Goal: Task Accomplishment & Management: Manage account settings

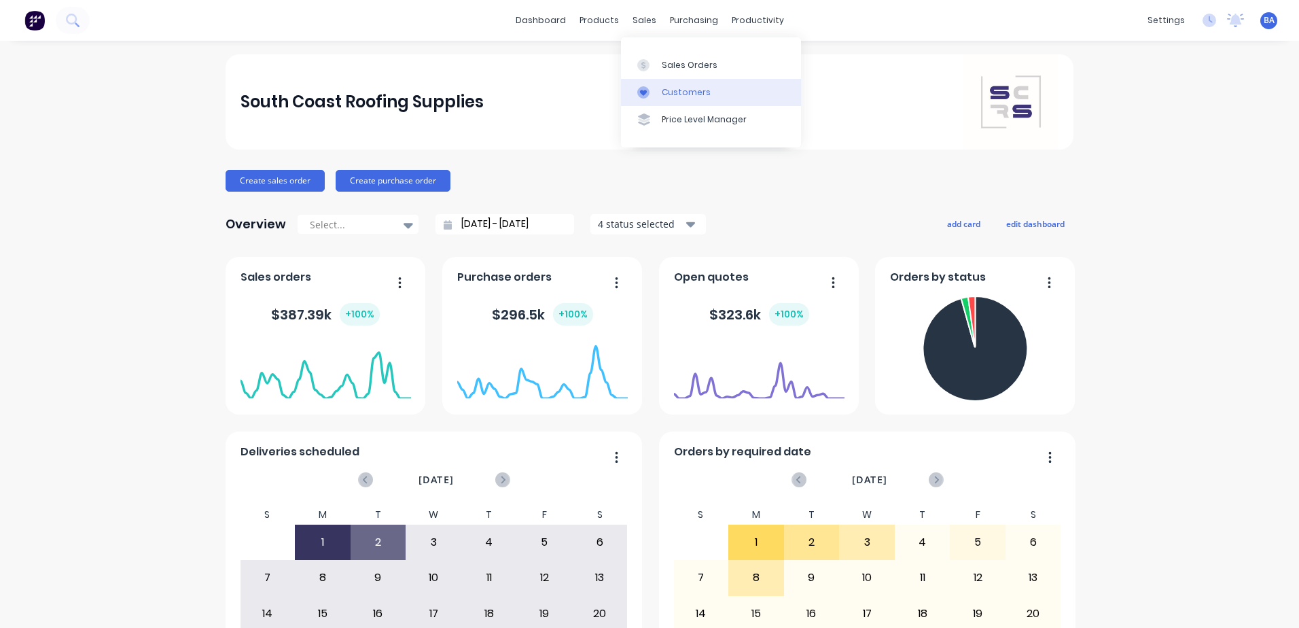
click at [647, 83] on link "Customers" at bounding box center [711, 92] width 180 height 27
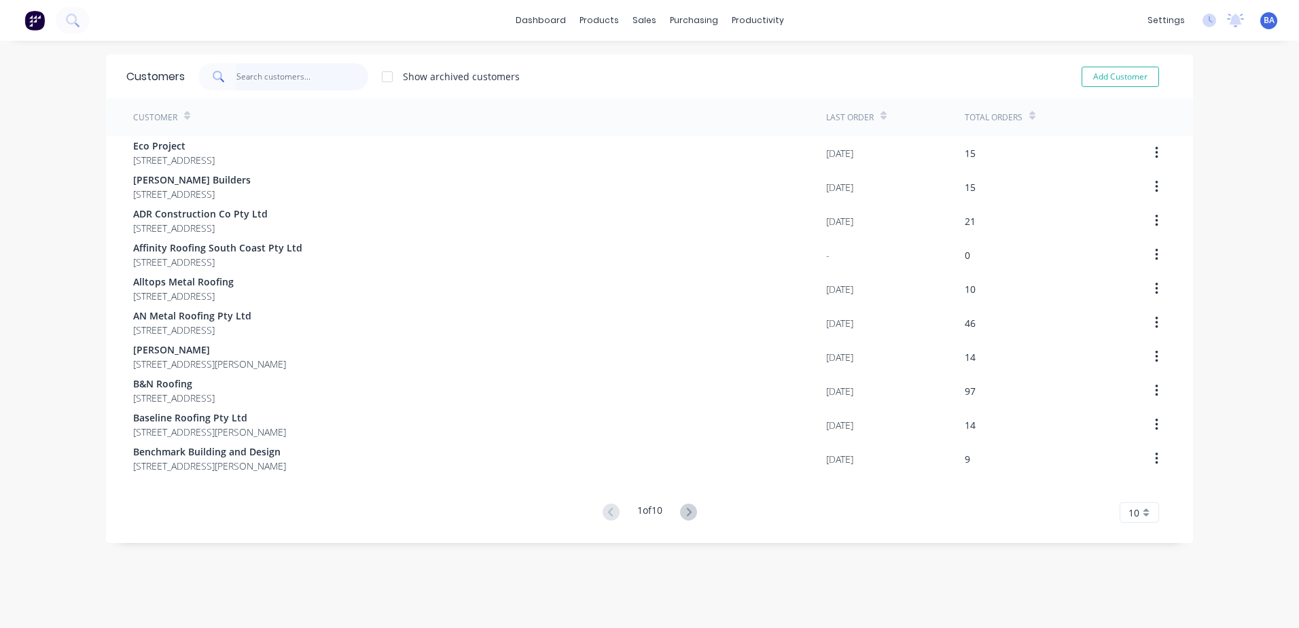
click at [238, 76] on input "text" at bounding box center [302, 76] width 132 height 27
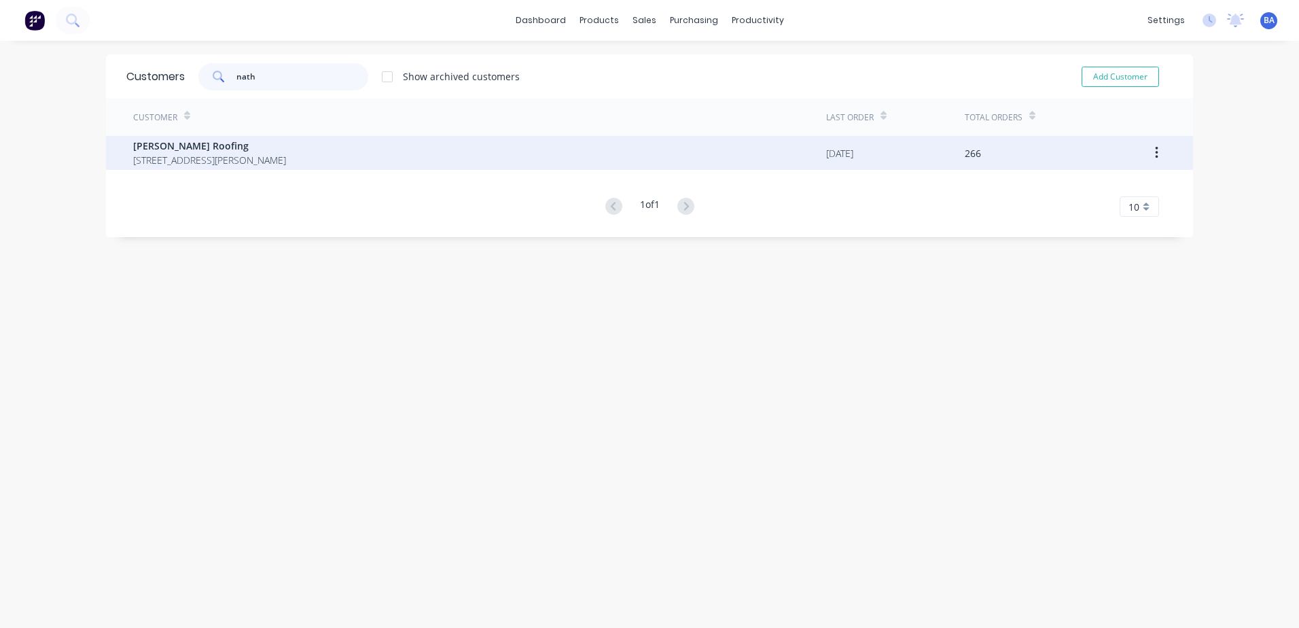
type input "nath"
click at [253, 152] on div "[PERSON_NAME] Roofing [STREET_ADDRESS][PERSON_NAME]" at bounding box center [209, 153] width 153 height 29
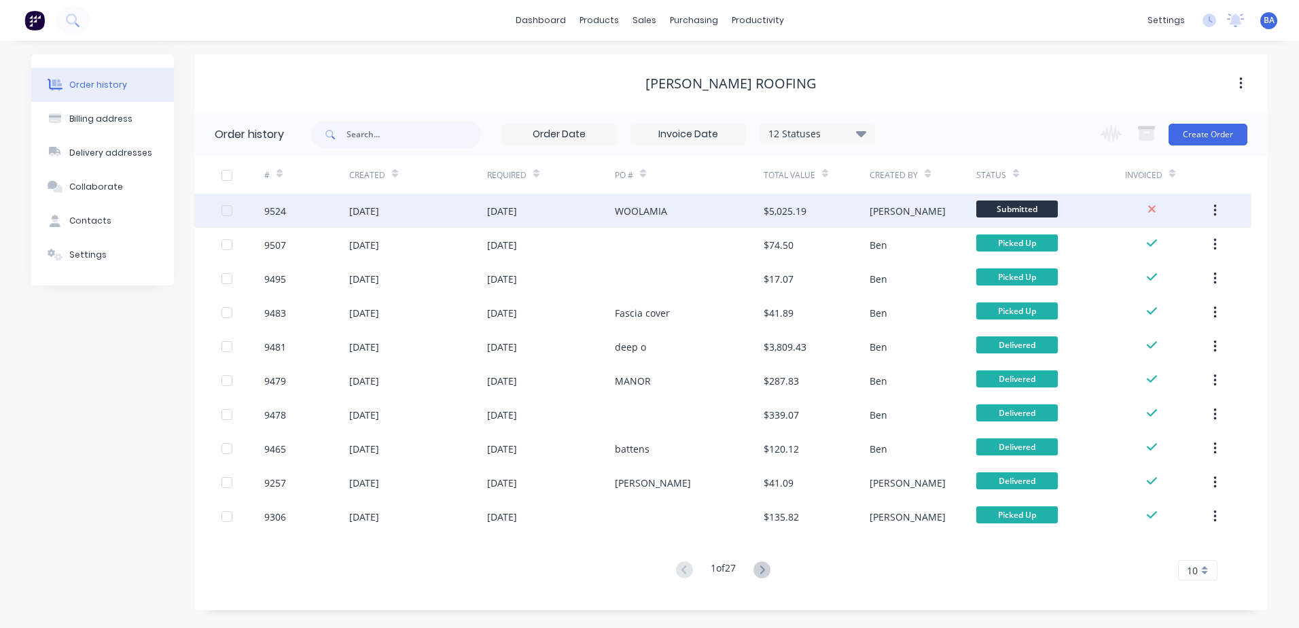
click at [727, 216] on div "WOOLAMIA" at bounding box center [689, 211] width 149 height 34
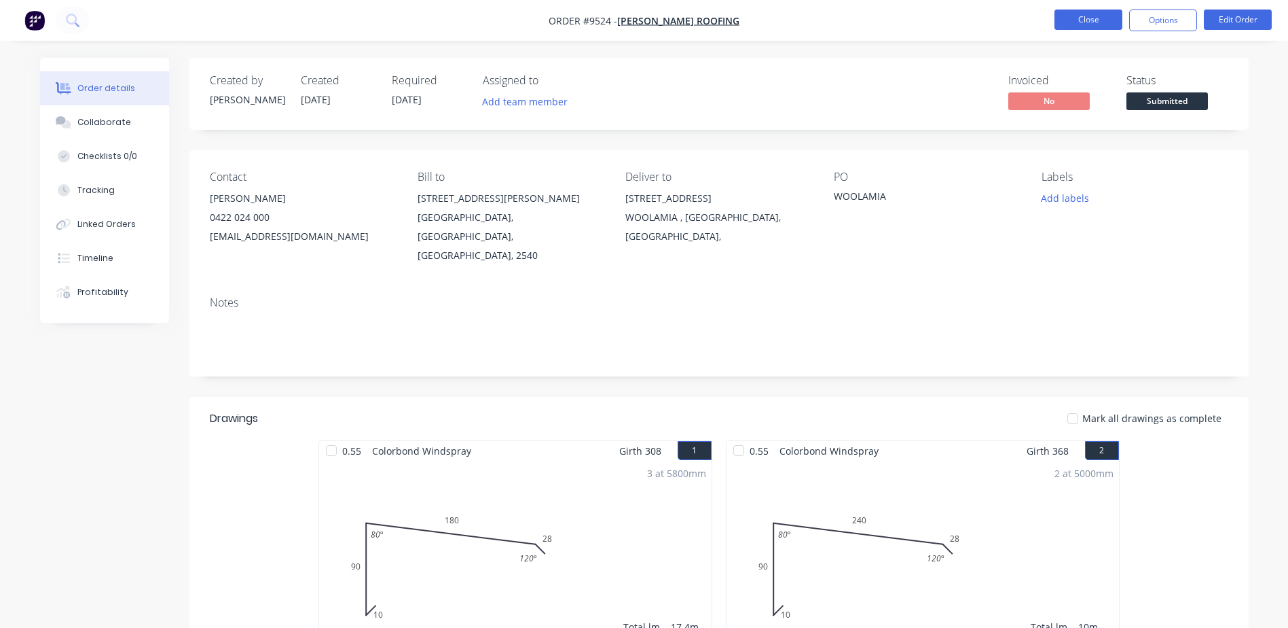
click at [1064, 16] on button "Close" at bounding box center [1089, 20] width 68 height 20
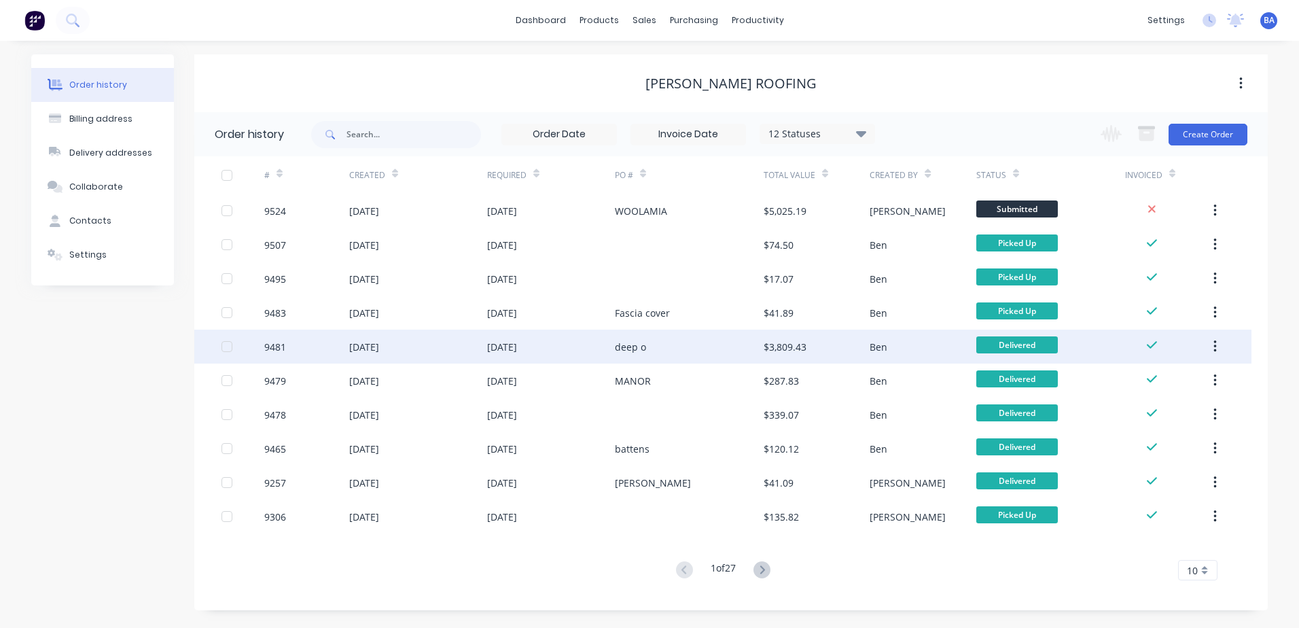
click at [686, 344] on div "deep o" at bounding box center [689, 346] width 149 height 34
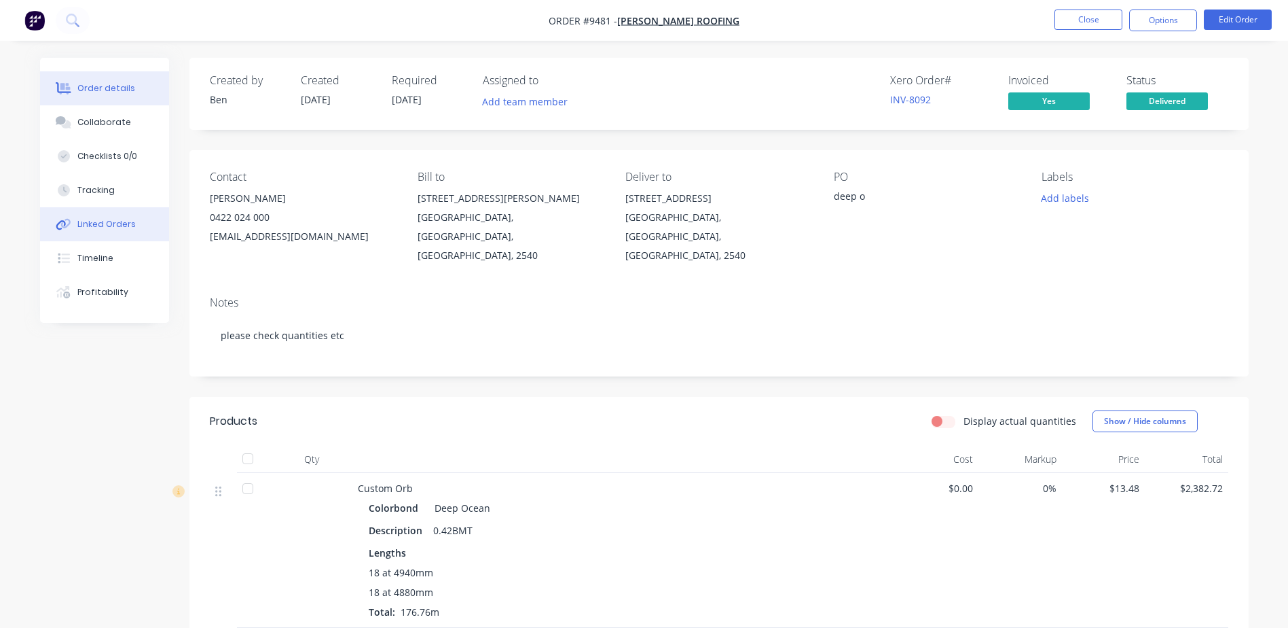
click at [103, 226] on div "Linked Orders" at bounding box center [106, 224] width 58 height 12
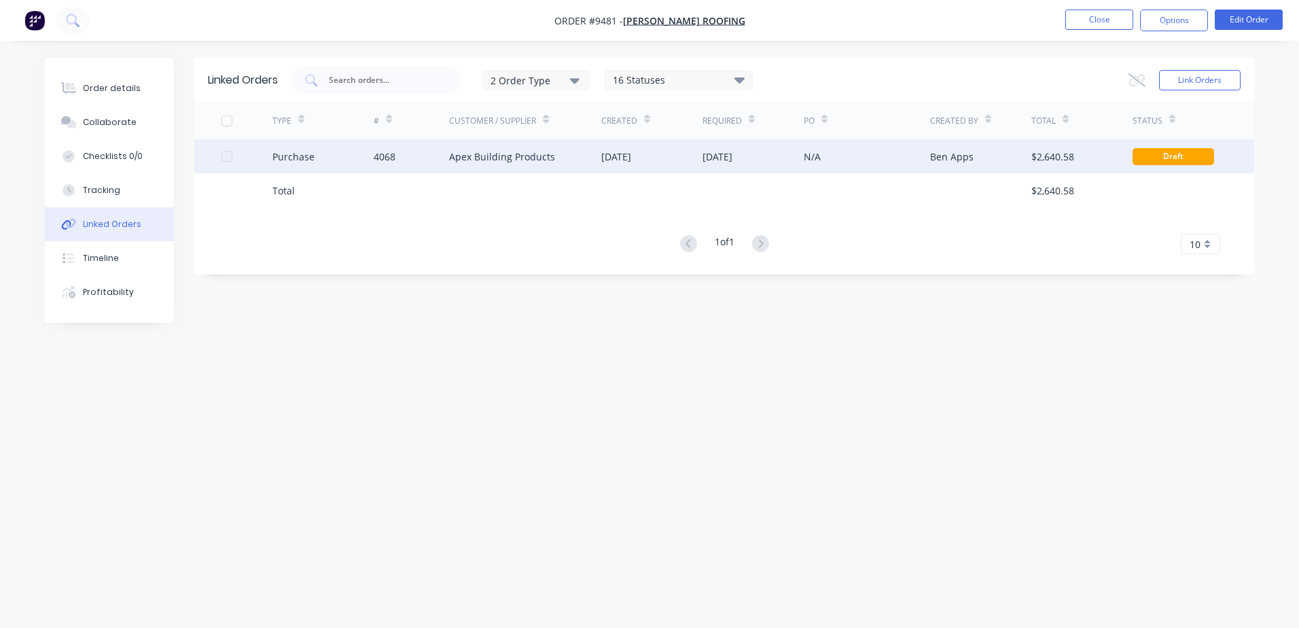
click at [563, 154] on div "Apex Building Products" at bounding box center [525, 156] width 152 height 34
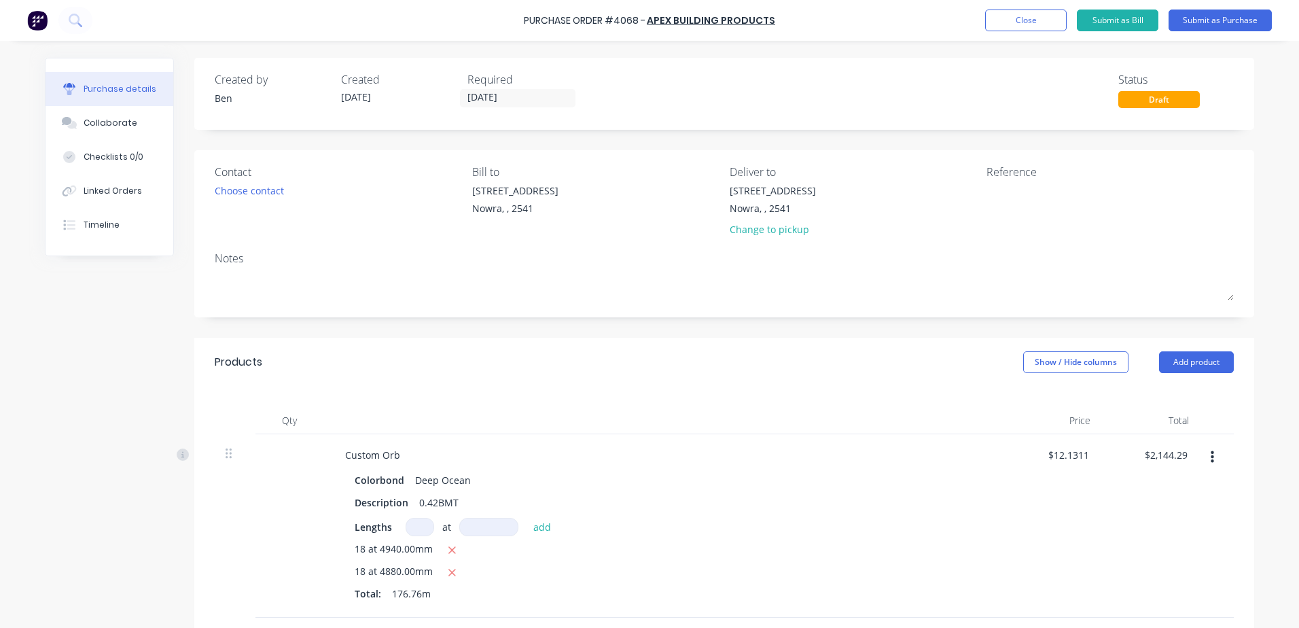
click at [119, 92] on div "Purchase details" at bounding box center [120, 89] width 73 height 12
click at [107, 190] on div "Linked Orders" at bounding box center [113, 191] width 58 height 12
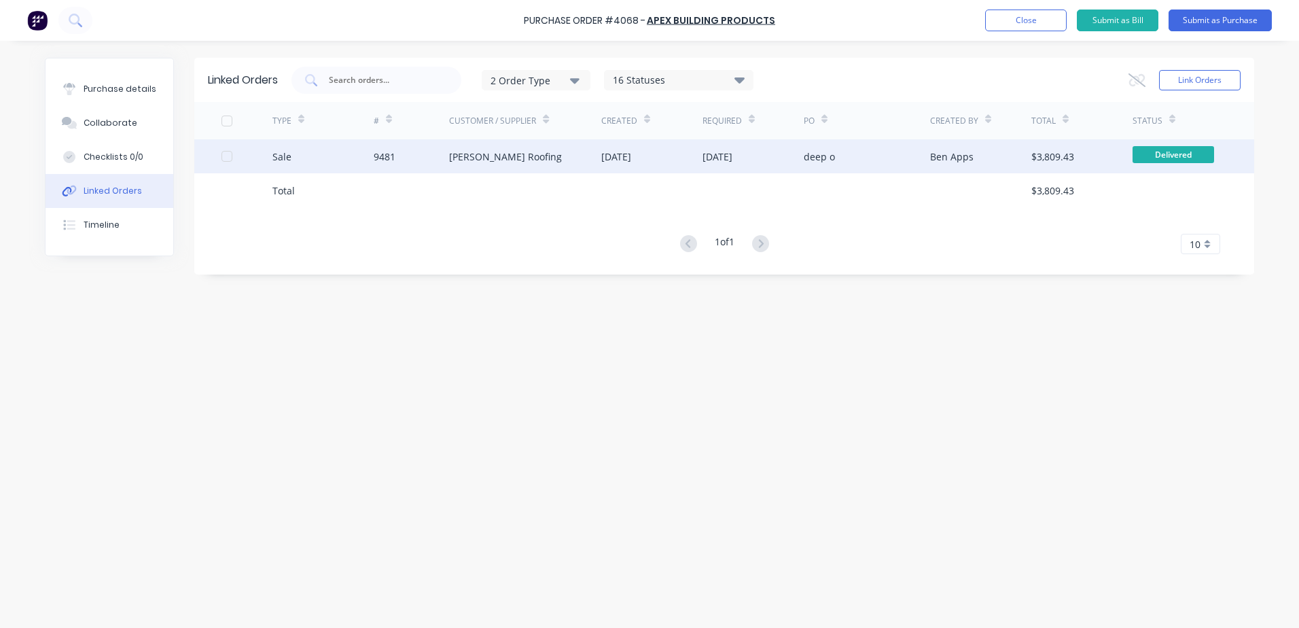
click at [674, 157] on div "[DATE]" at bounding box center [651, 156] width 101 height 34
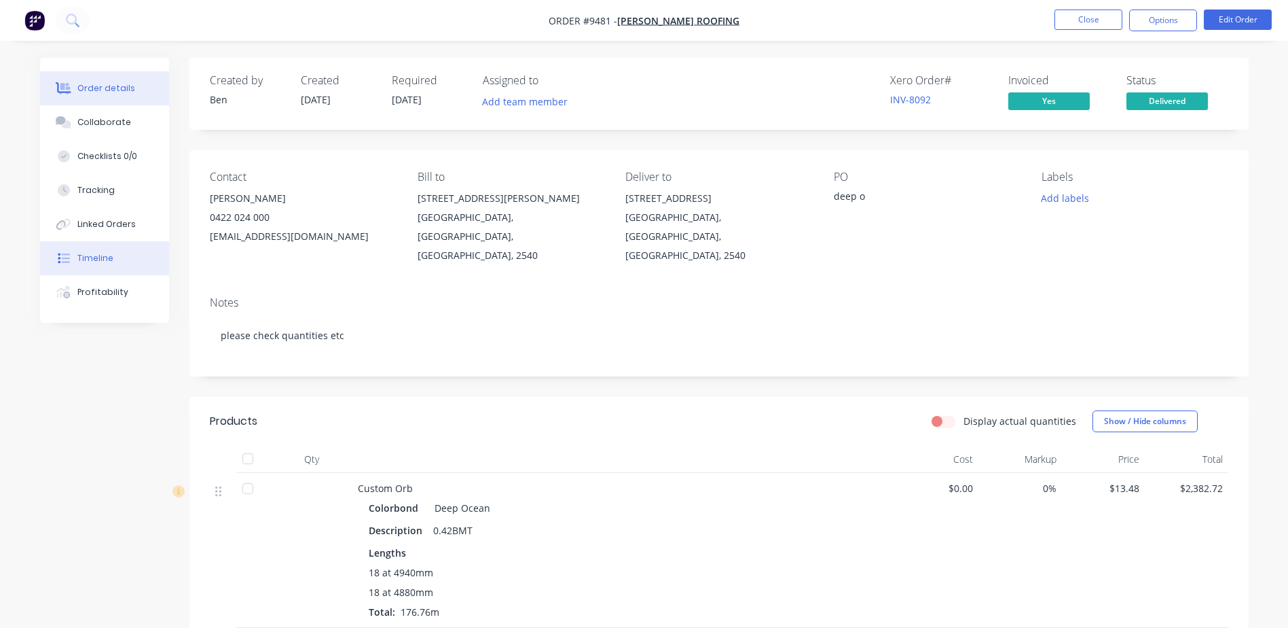
click at [102, 258] on div "Timeline" at bounding box center [95, 258] width 36 height 12
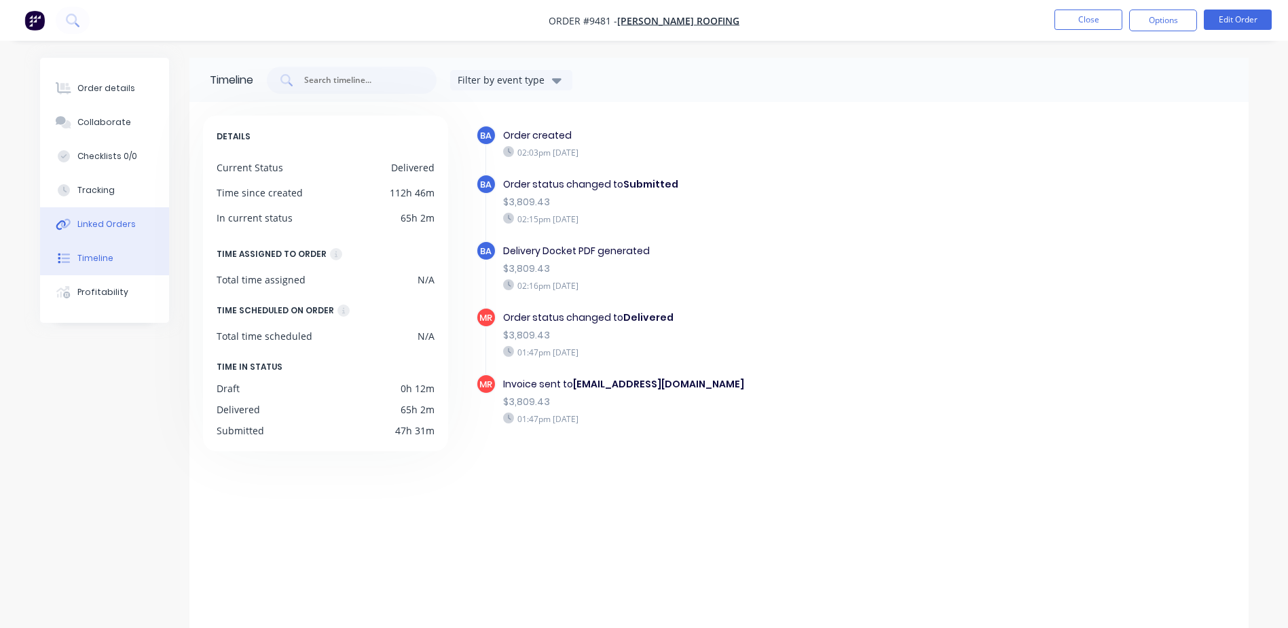
click at [109, 223] on div "Linked Orders" at bounding box center [106, 224] width 58 height 12
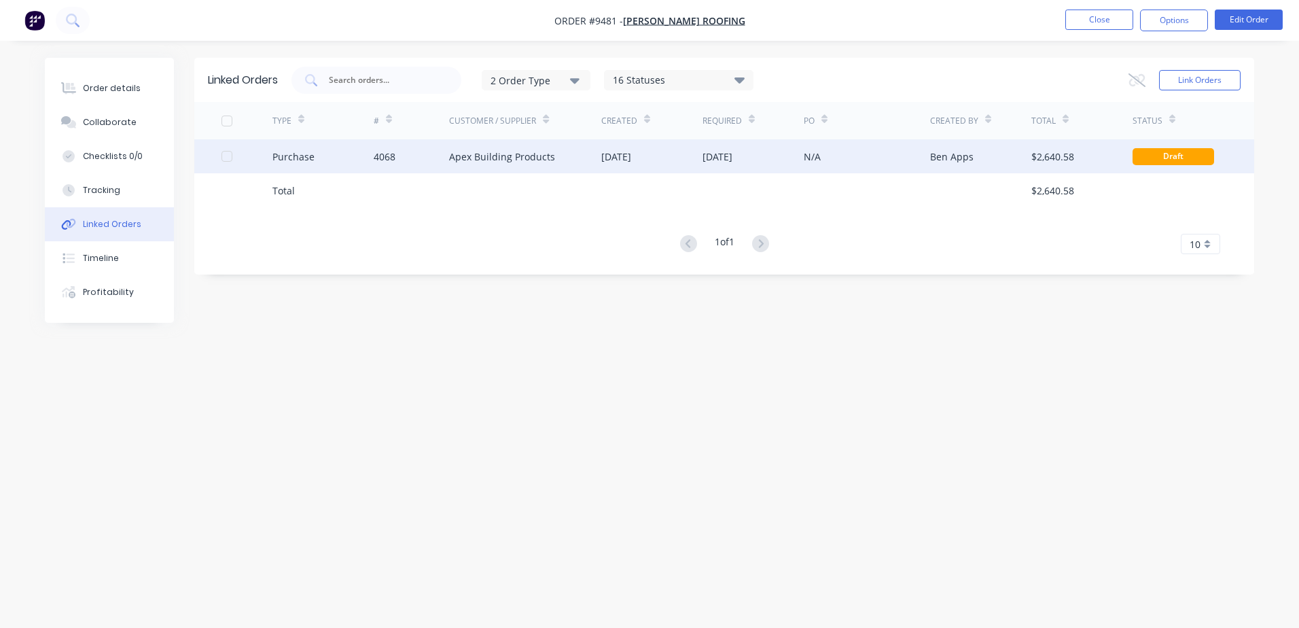
click at [530, 160] on div "Apex Building Products" at bounding box center [502, 156] width 106 height 14
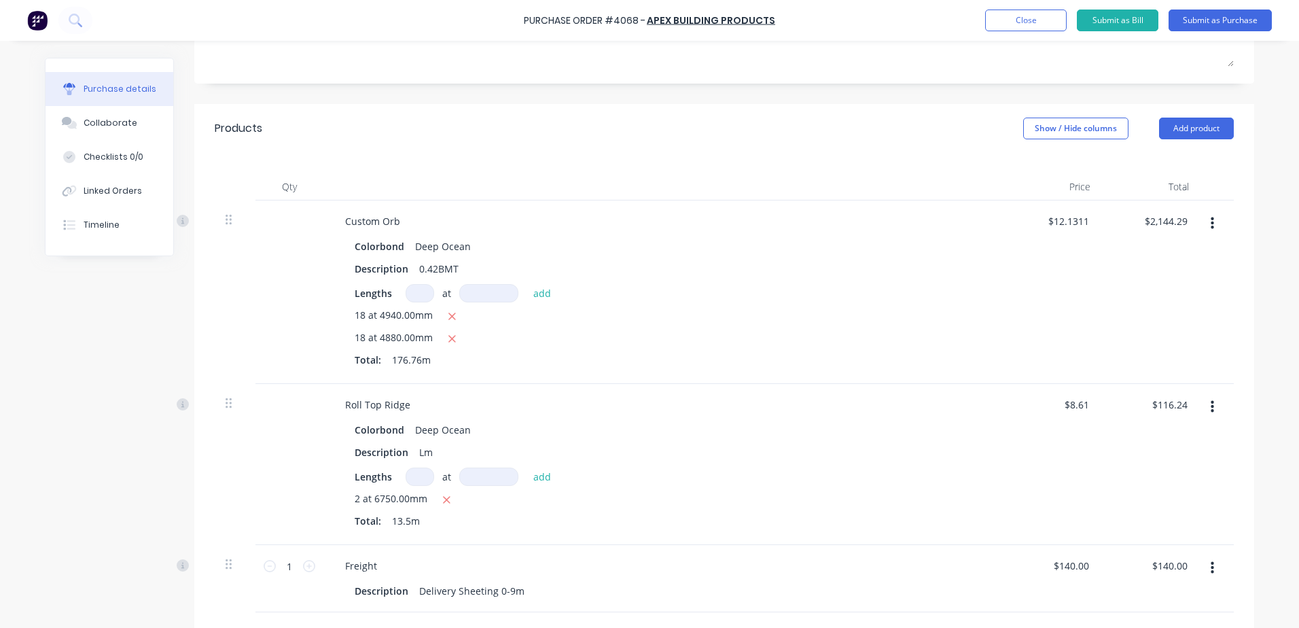
scroll to position [233, 0]
click at [96, 223] on div "Timeline" at bounding box center [102, 225] width 36 height 12
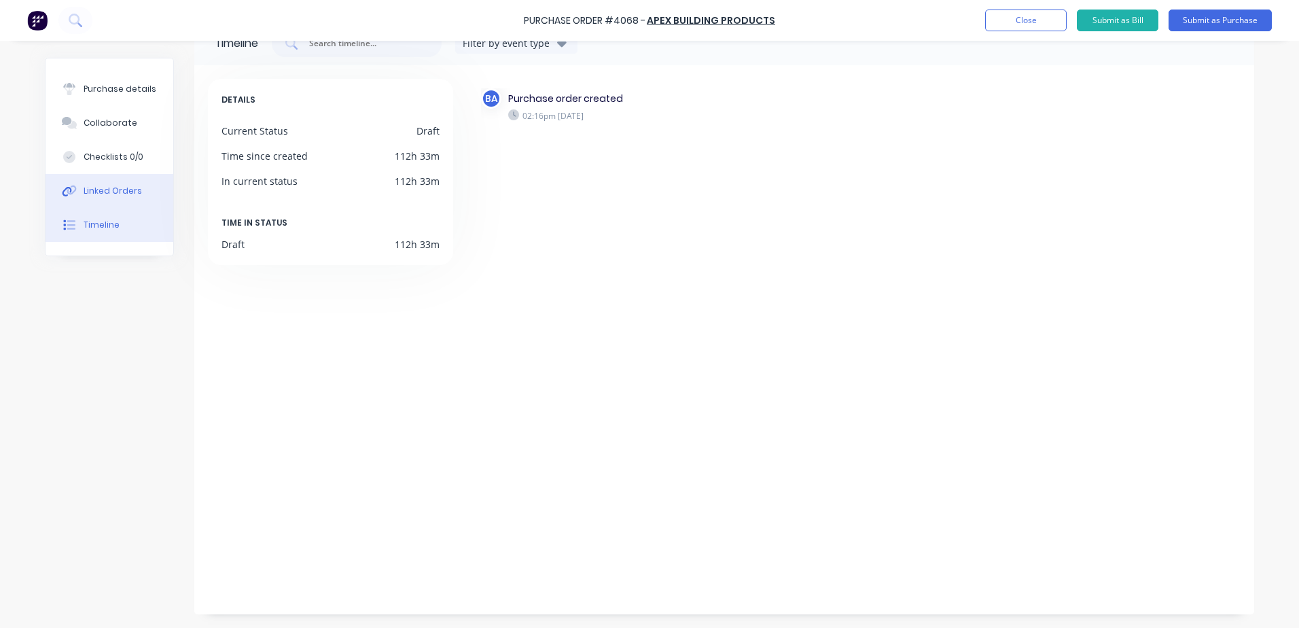
click at [115, 181] on button "Linked Orders" at bounding box center [110, 191] width 128 height 34
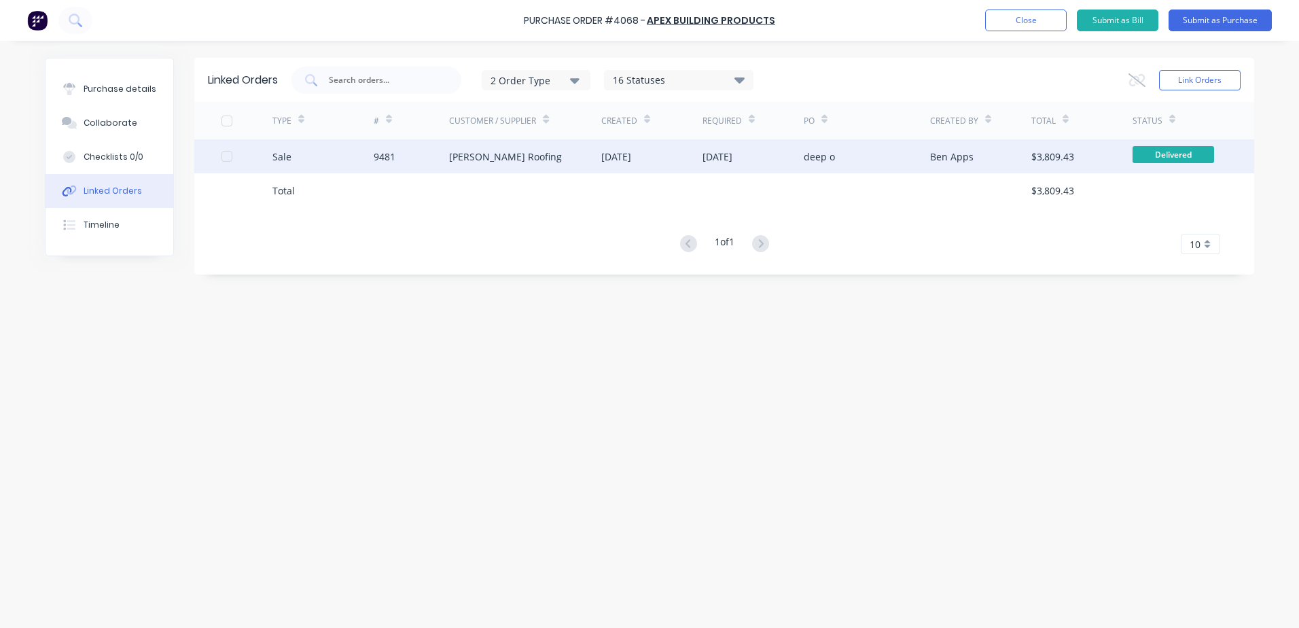
click at [903, 158] on div "deep o" at bounding box center [866, 156] width 126 height 34
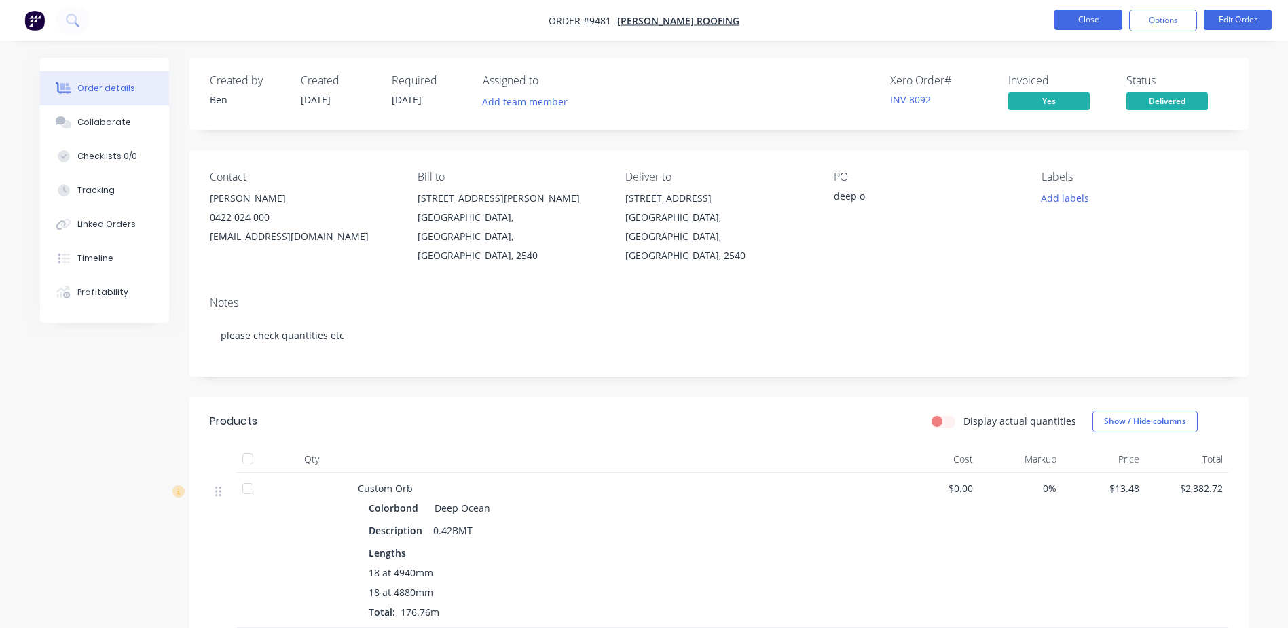
click at [1077, 13] on button "Close" at bounding box center [1089, 20] width 68 height 20
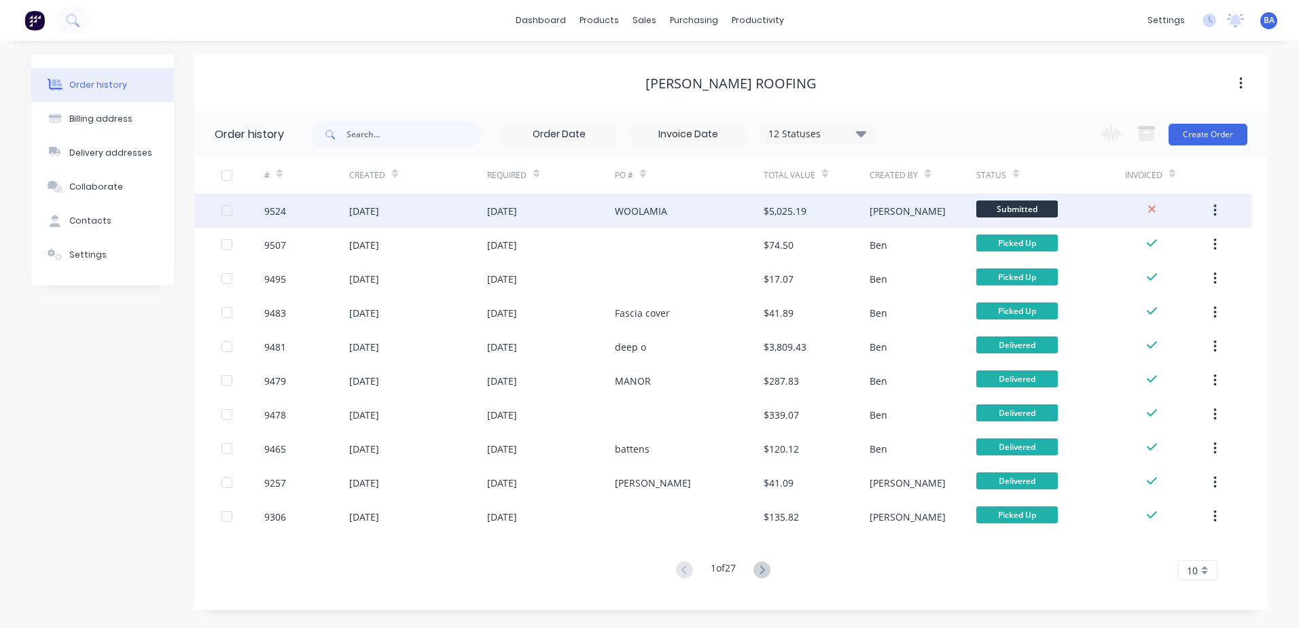
click at [618, 206] on div "WOOLAMIA" at bounding box center [641, 211] width 52 height 14
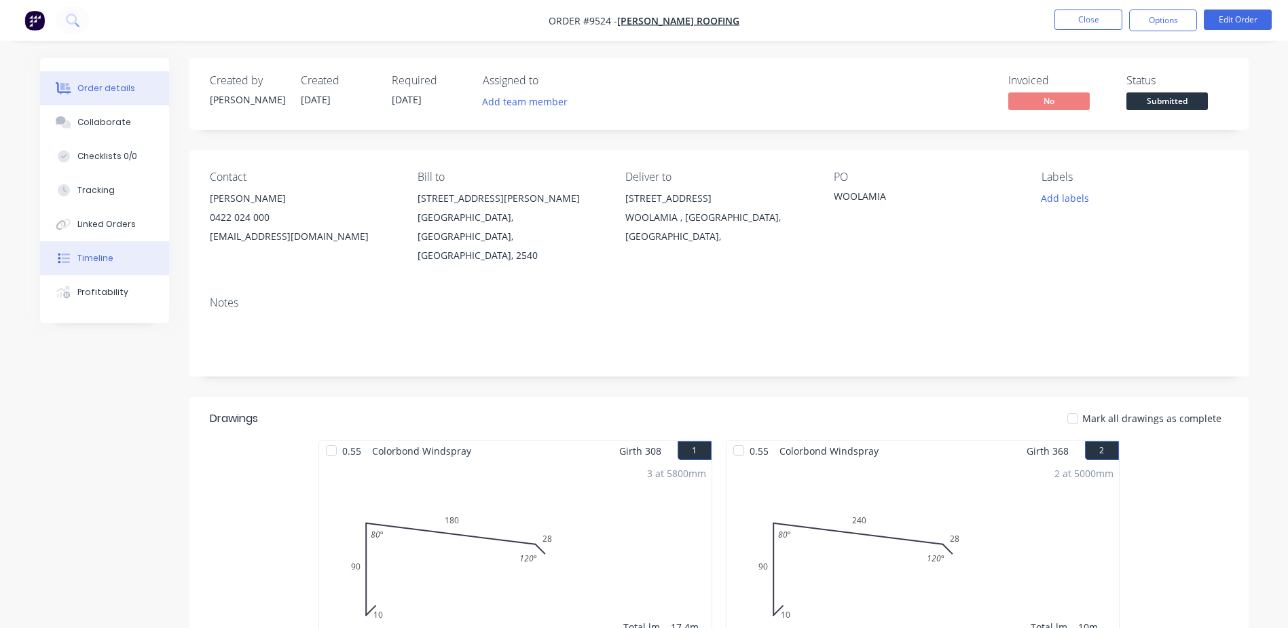
click at [117, 253] on button "Timeline" at bounding box center [104, 258] width 129 height 34
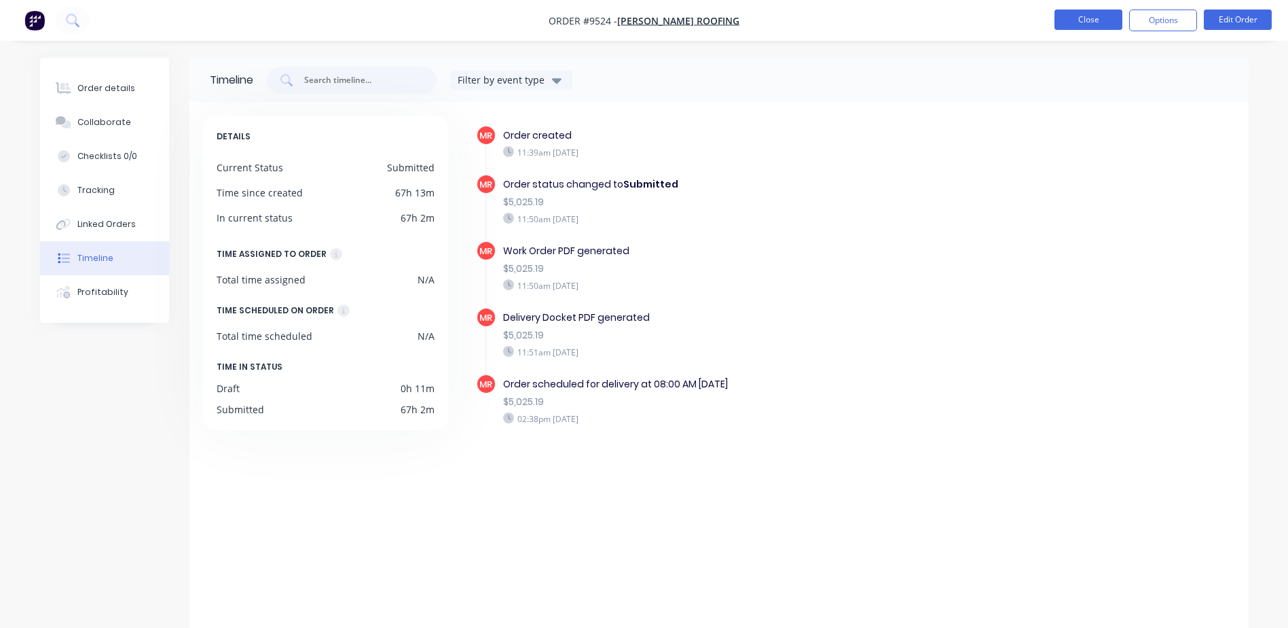
click at [1087, 12] on button "Close" at bounding box center [1089, 20] width 68 height 20
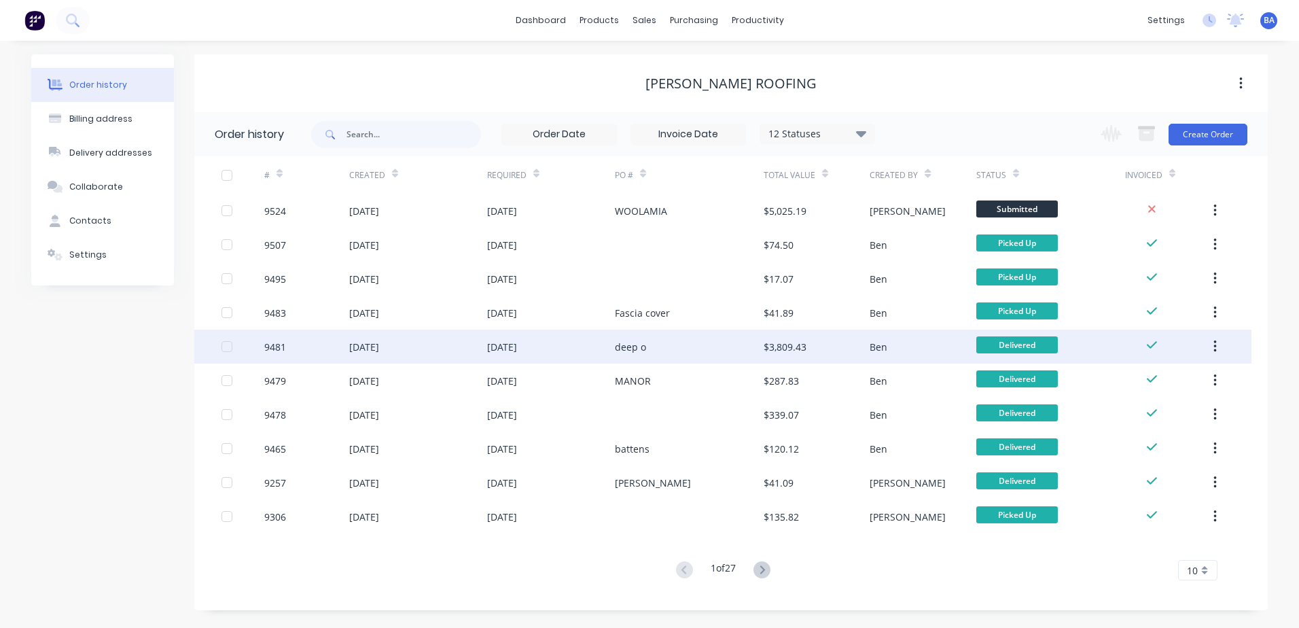
click at [685, 344] on div "deep o" at bounding box center [689, 346] width 149 height 34
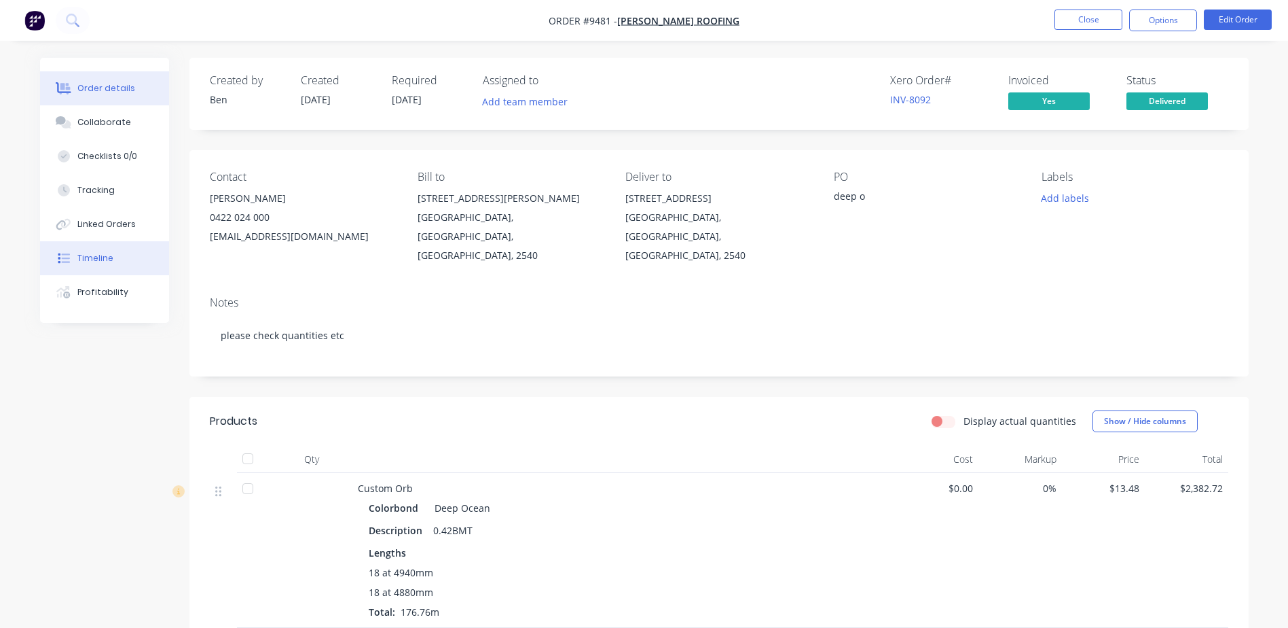
click at [115, 260] on button "Timeline" at bounding box center [104, 258] width 129 height 34
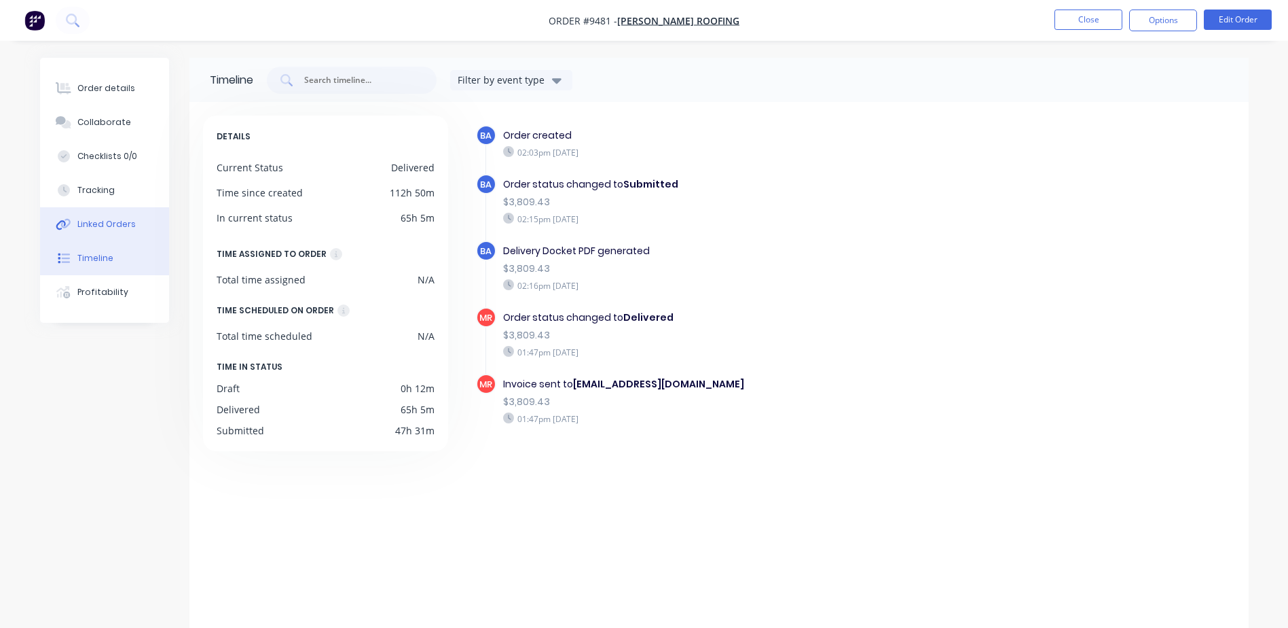
click at [108, 219] on div "Linked Orders" at bounding box center [106, 224] width 58 height 12
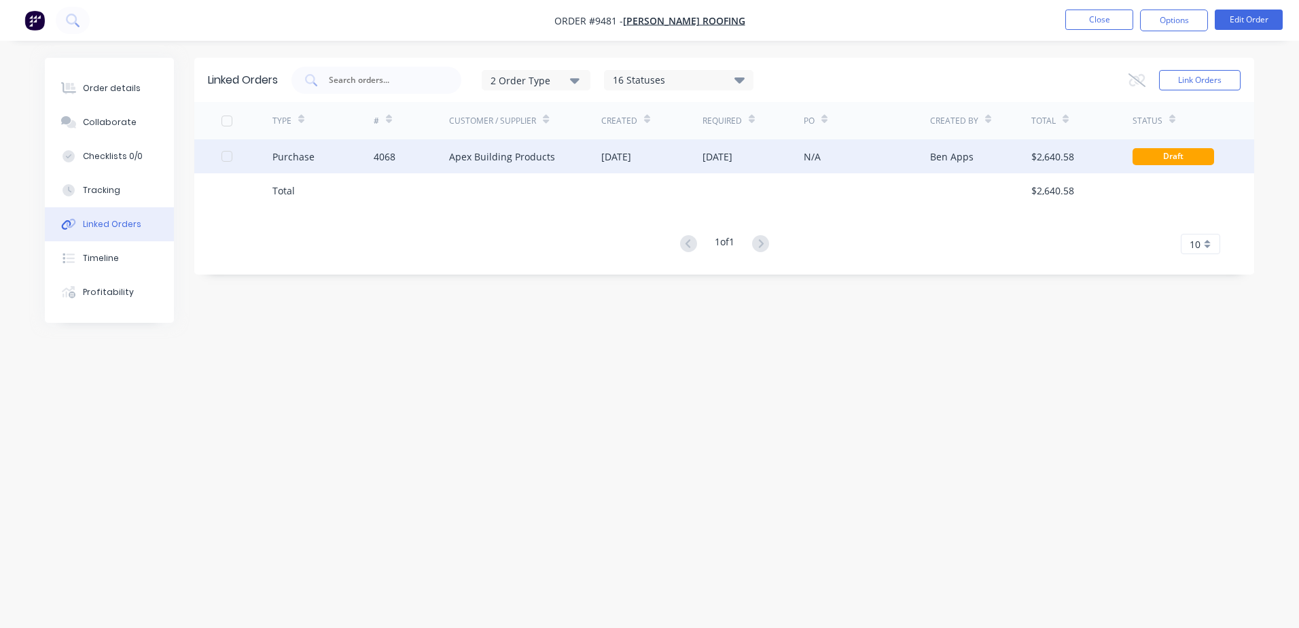
click at [890, 151] on div "N/A" at bounding box center [866, 156] width 126 height 34
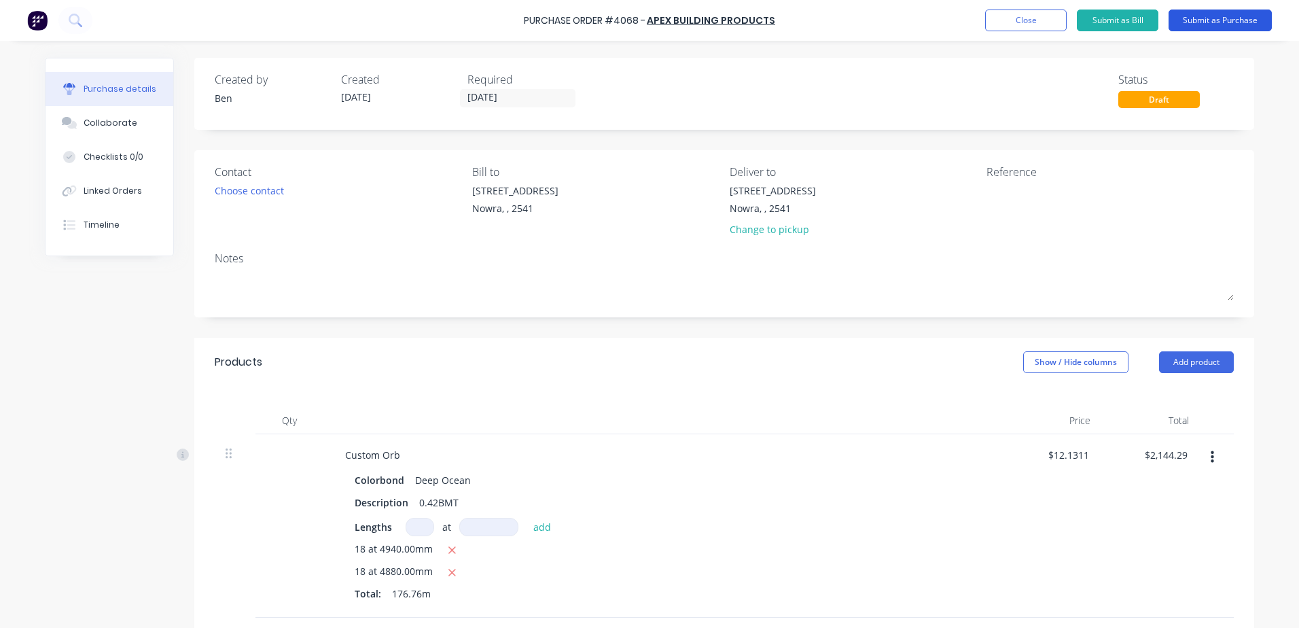
click at [1211, 16] on button "Submit as Purchase" at bounding box center [1219, 21] width 103 height 22
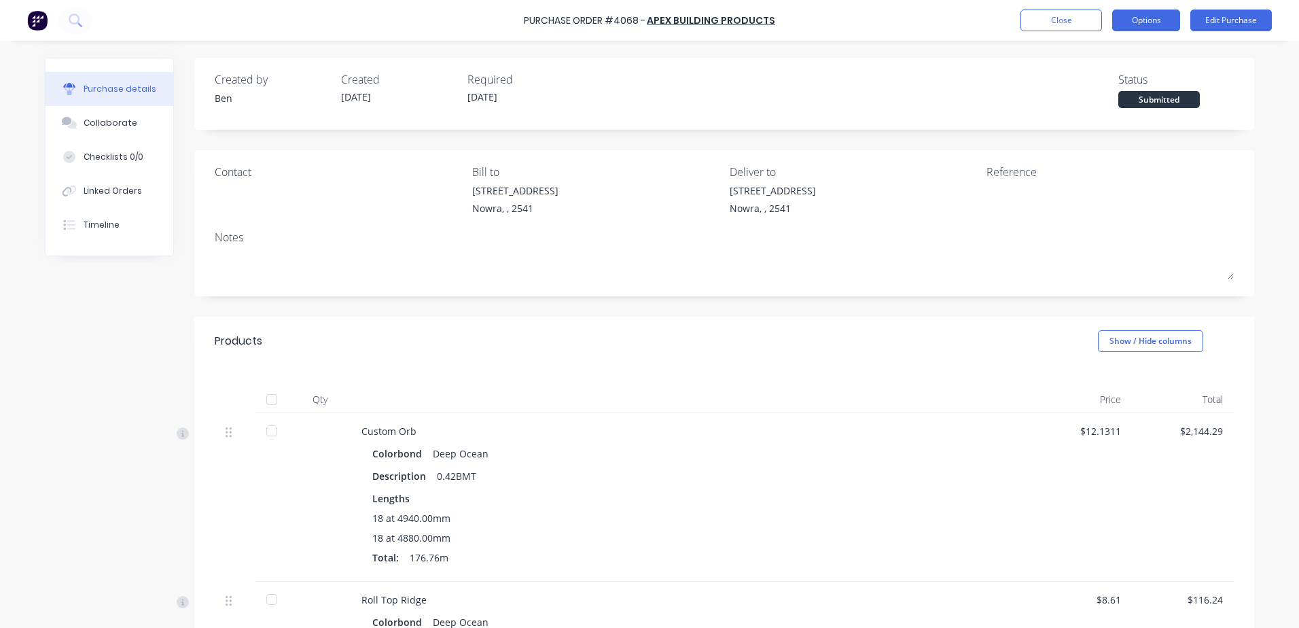
click at [1155, 23] on button "Options" at bounding box center [1146, 21] width 68 height 22
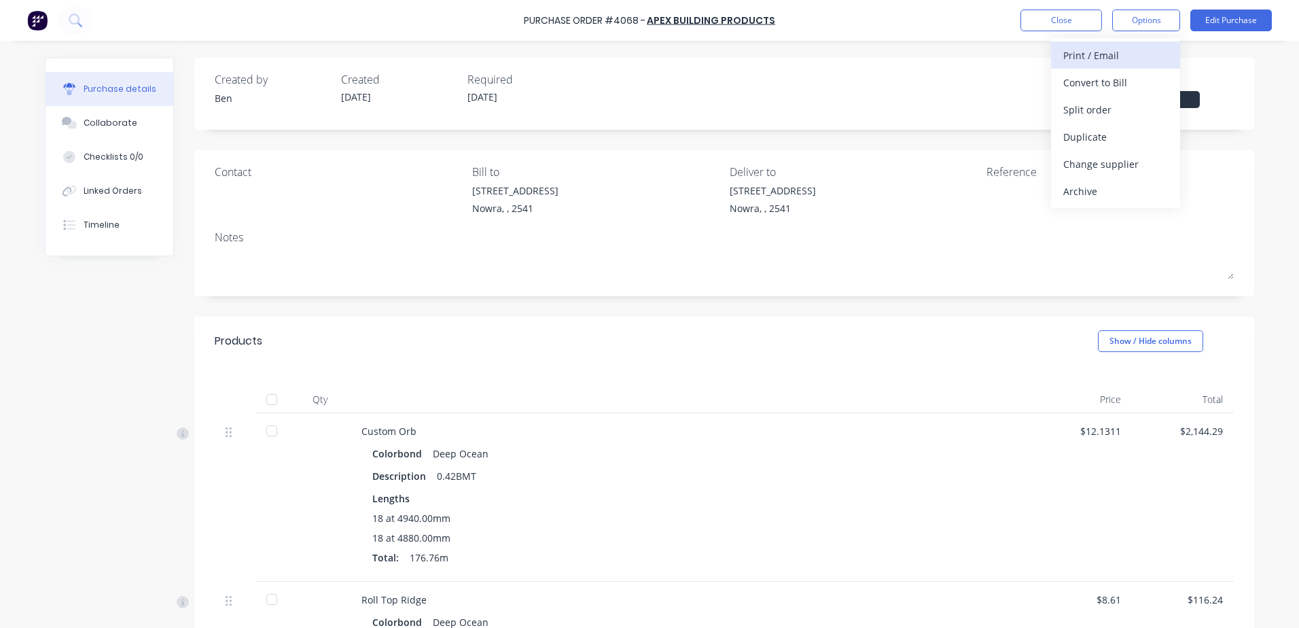
click at [1125, 56] on div "Print / Email" at bounding box center [1115, 56] width 105 height 20
click at [1099, 104] on div "Without pricing" at bounding box center [1115, 110] width 105 height 20
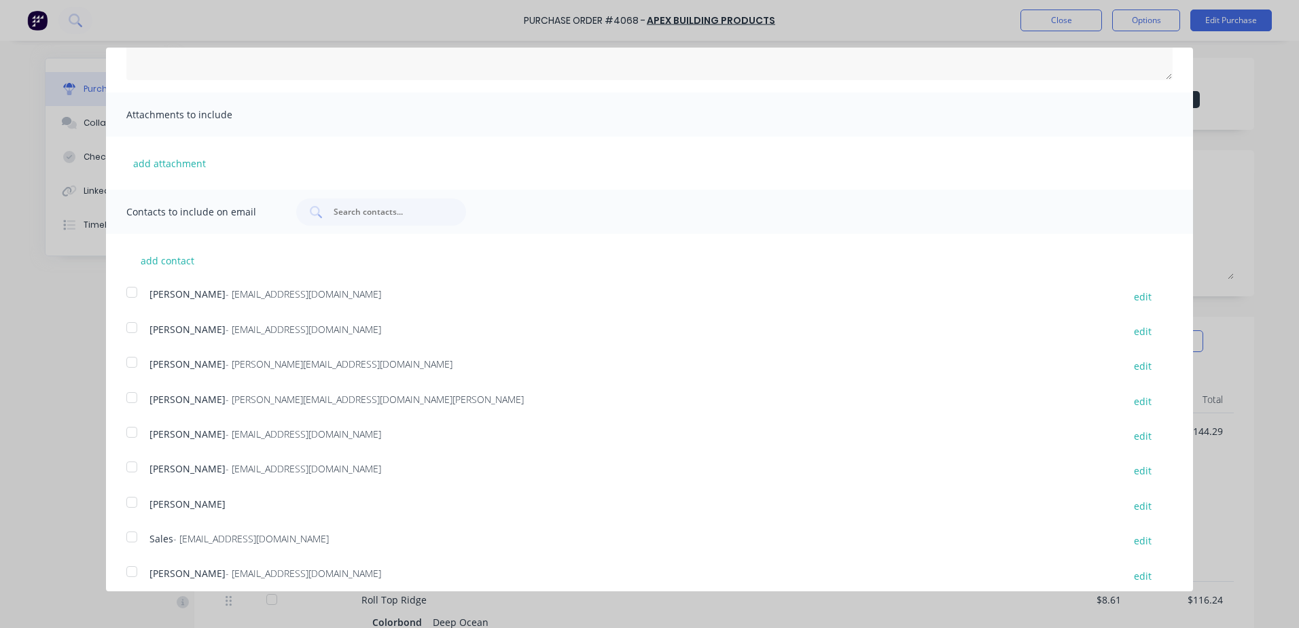
scroll to position [249, 0]
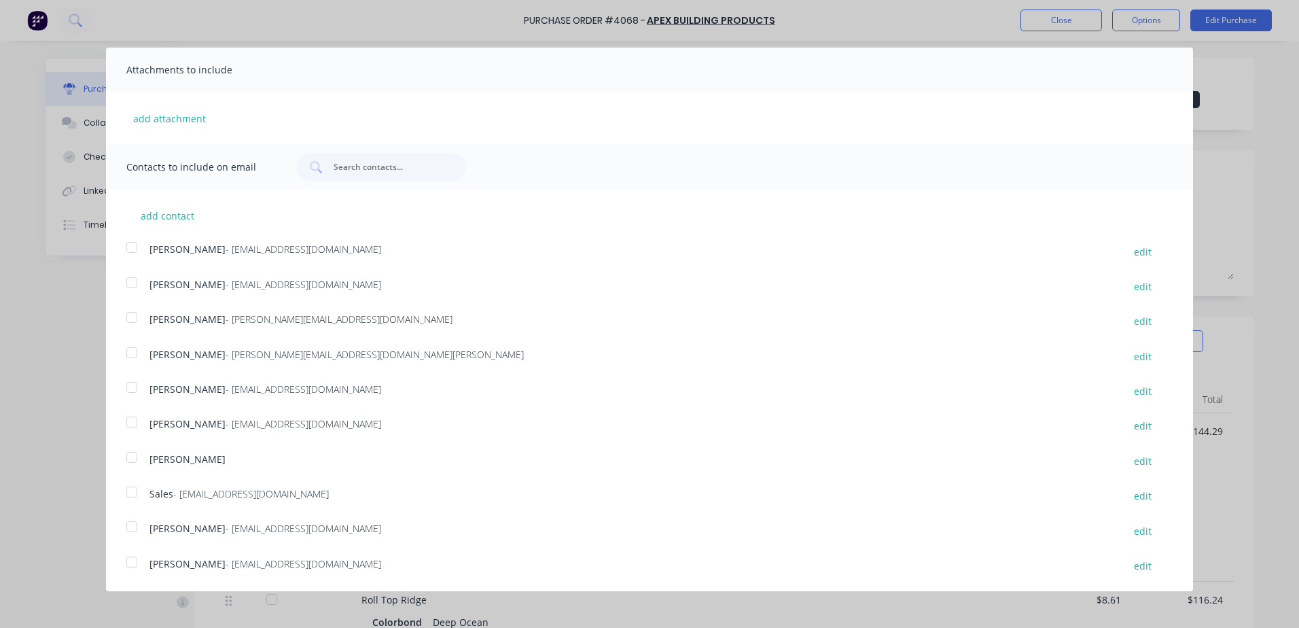
click at [133, 490] on div at bounding box center [131, 491] width 27 height 27
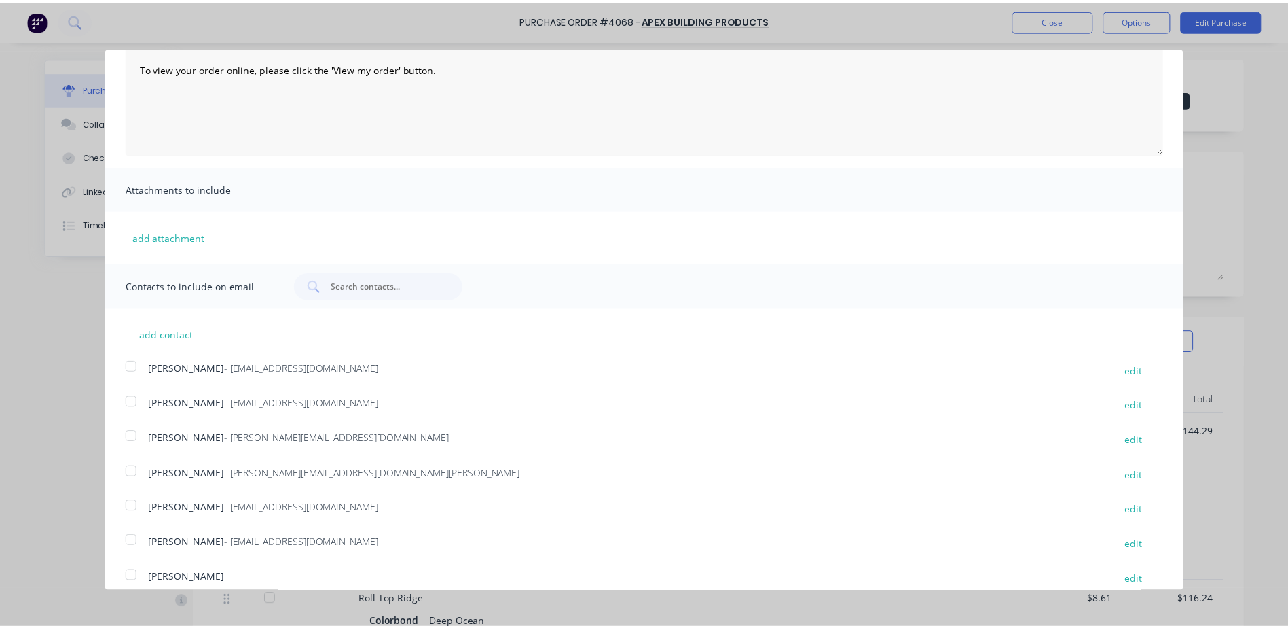
scroll to position [0, 0]
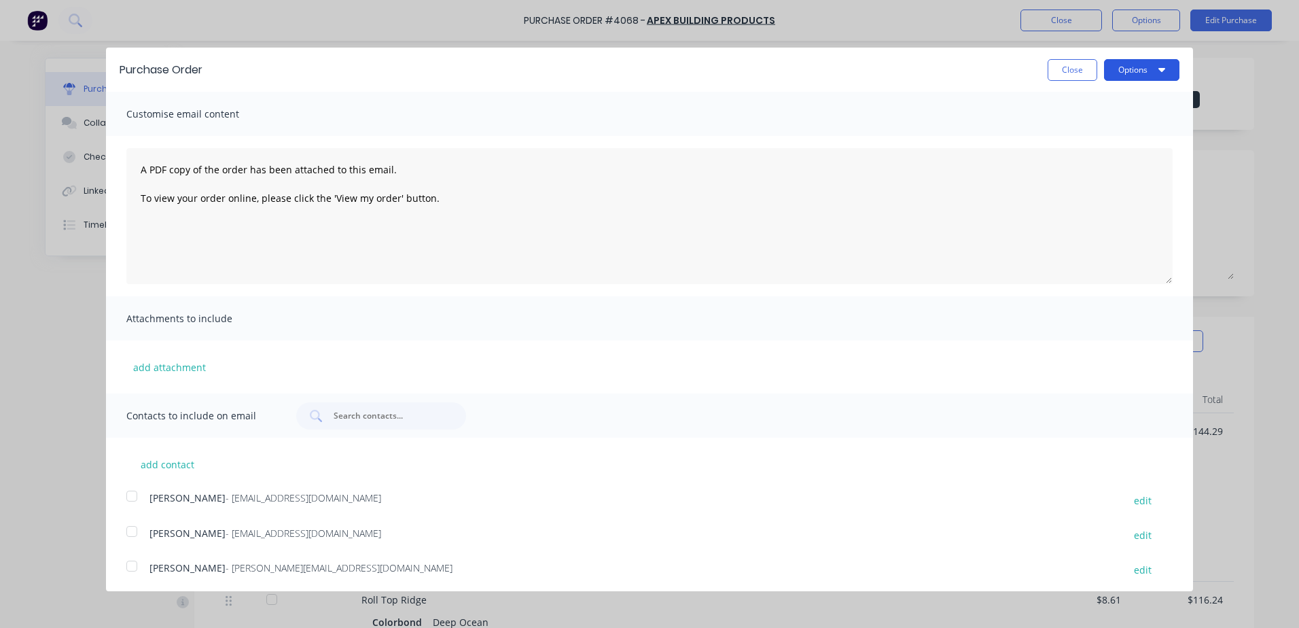
click at [1128, 66] on button "Options" at bounding box center [1141, 70] width 75 height 22
click at [1076, 126] on div "Email" at bounding box center [1114, 132] width 105 height 20
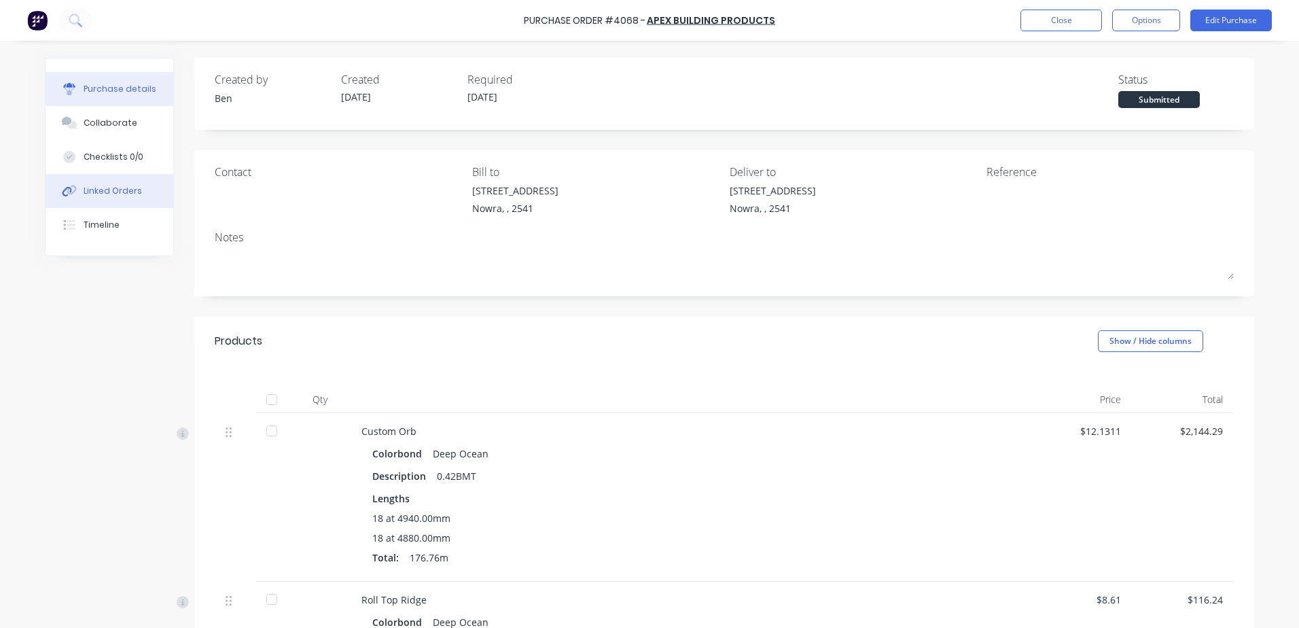
click at [122, 183] on button "Linked Orders" at bounding box center [110, 191] width 128 height 34
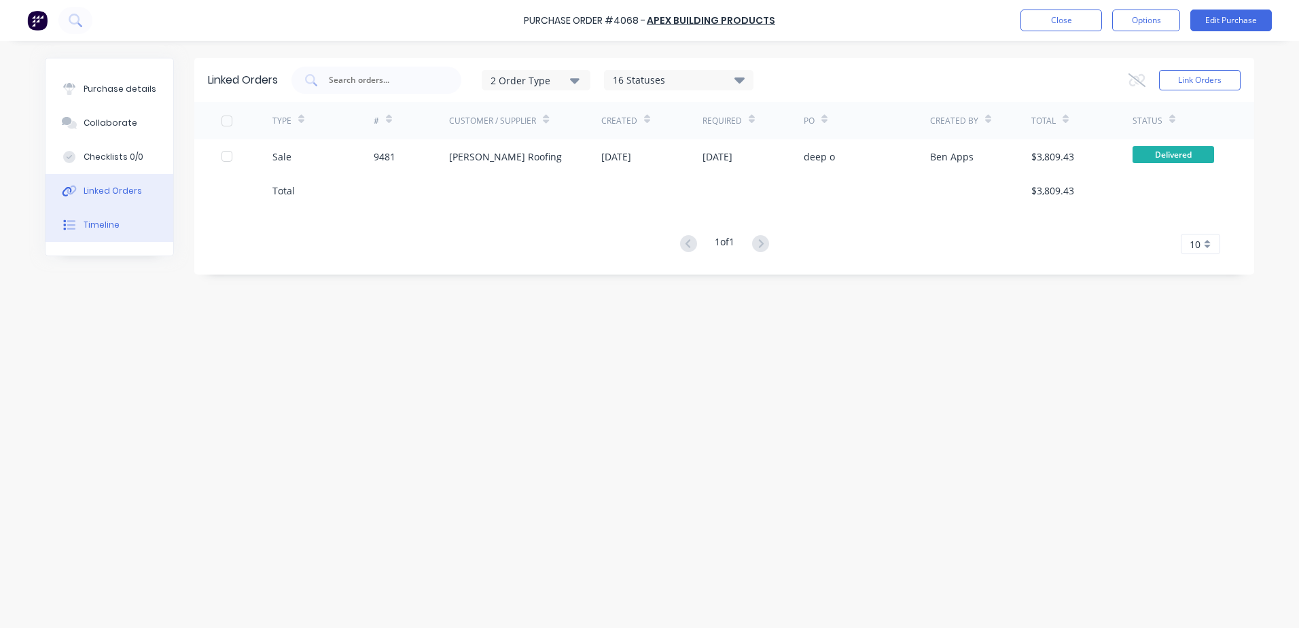
click at [101, 221] on div "Timeline" at bounding box center [102, 225] width 36 height 12
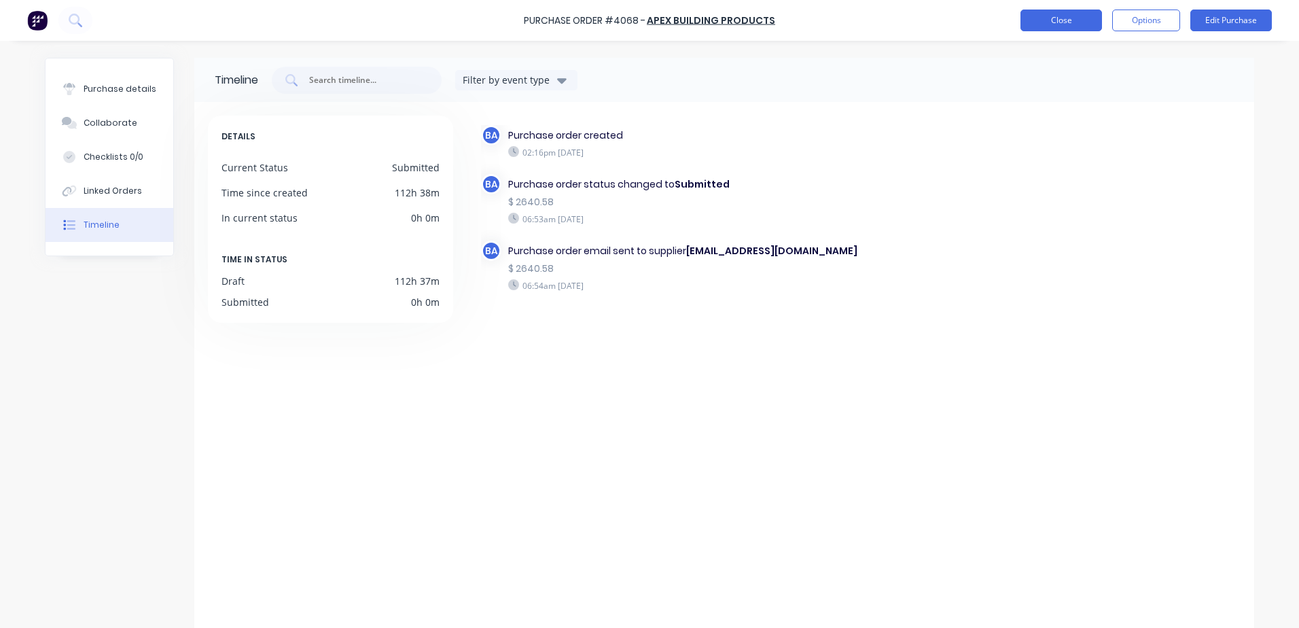
click at [1038, 14] on button "Close" at bounding box center [1060, 21] width 81 height 22
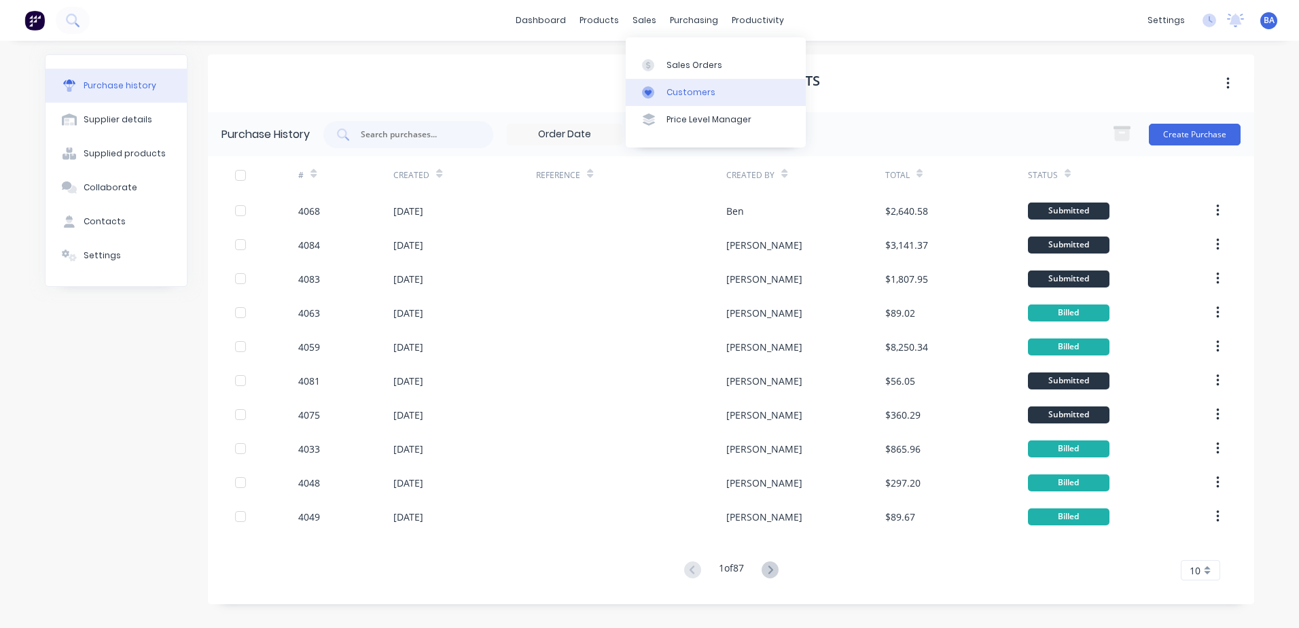
click at [664, 93] on link "Customers" at bounding box center [715, 92] width 180 height 27
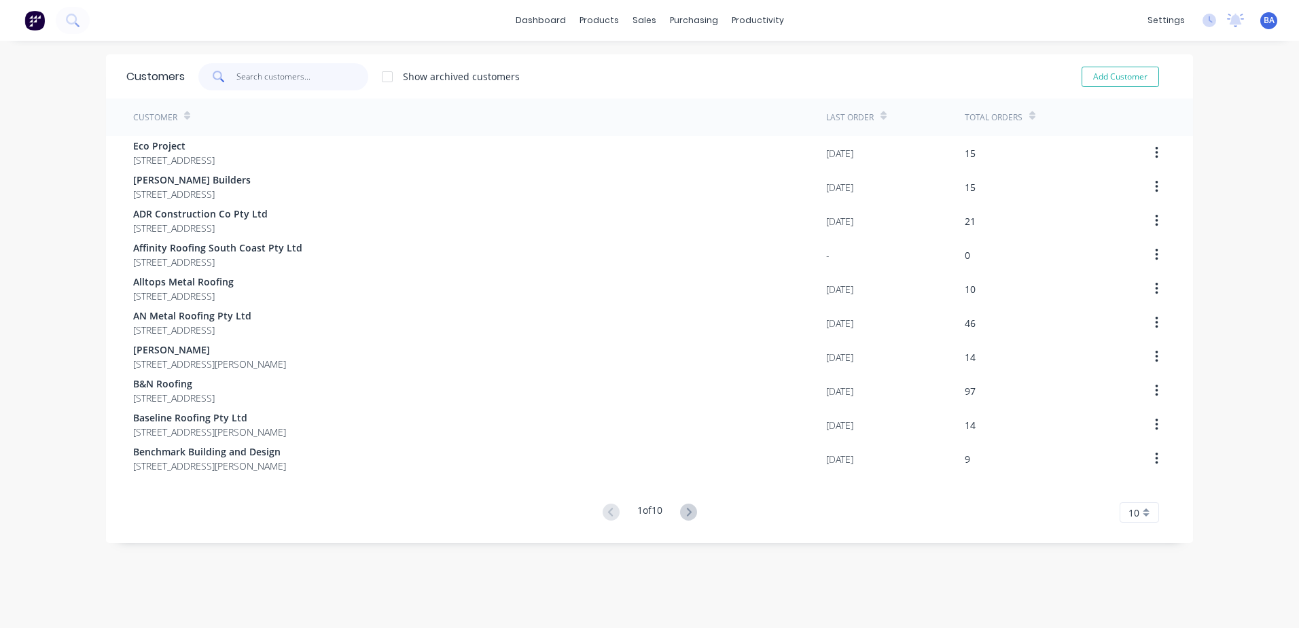
click at [261, 72] on input "text" at bounding box center [302, 76] width 132 height 27
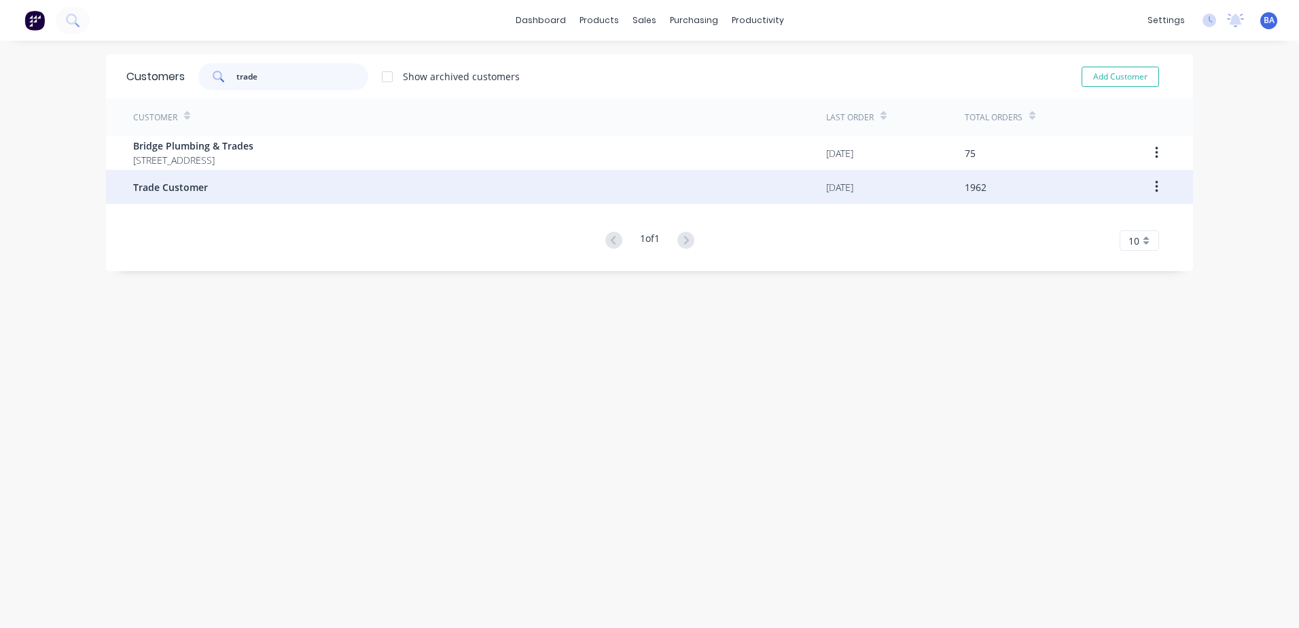
type input "trade"
click at [208, 191] on div "Trade Customer" at bounding box center [479, 187] width 693 height 34
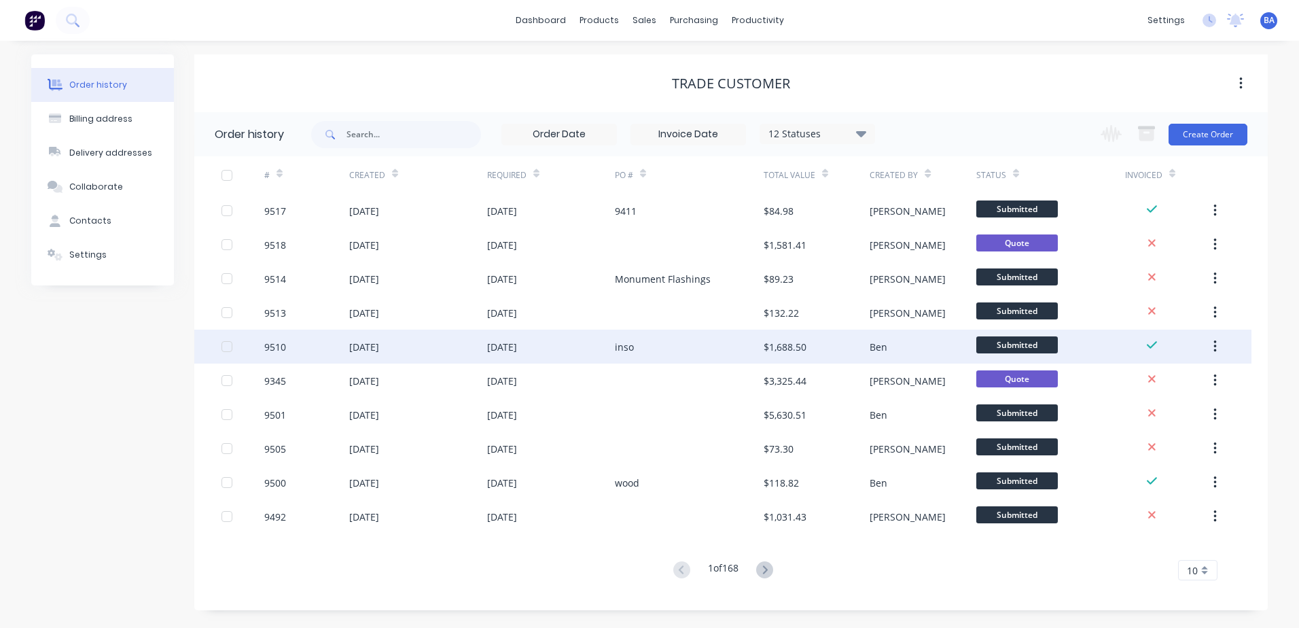
click at [683, 352] on div "inso" at bounding box center [689, 346] width 149 height 34
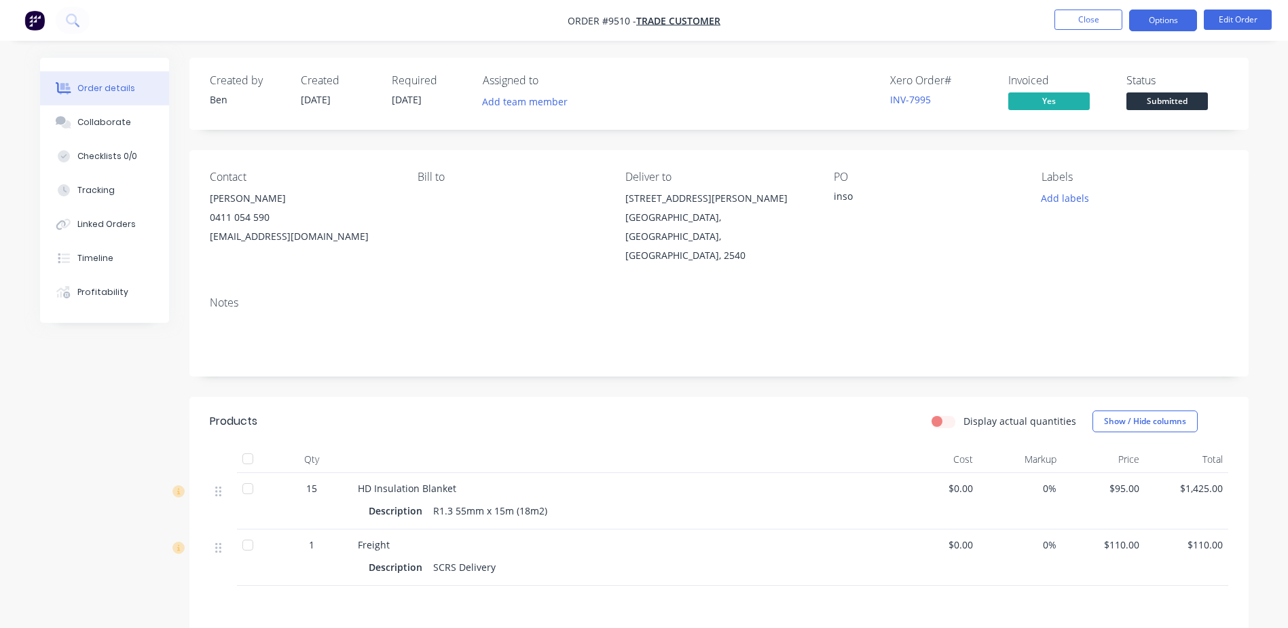
click at [1161, 16] on button "Options" at bounding box center [1163, 21] width 68 height 22
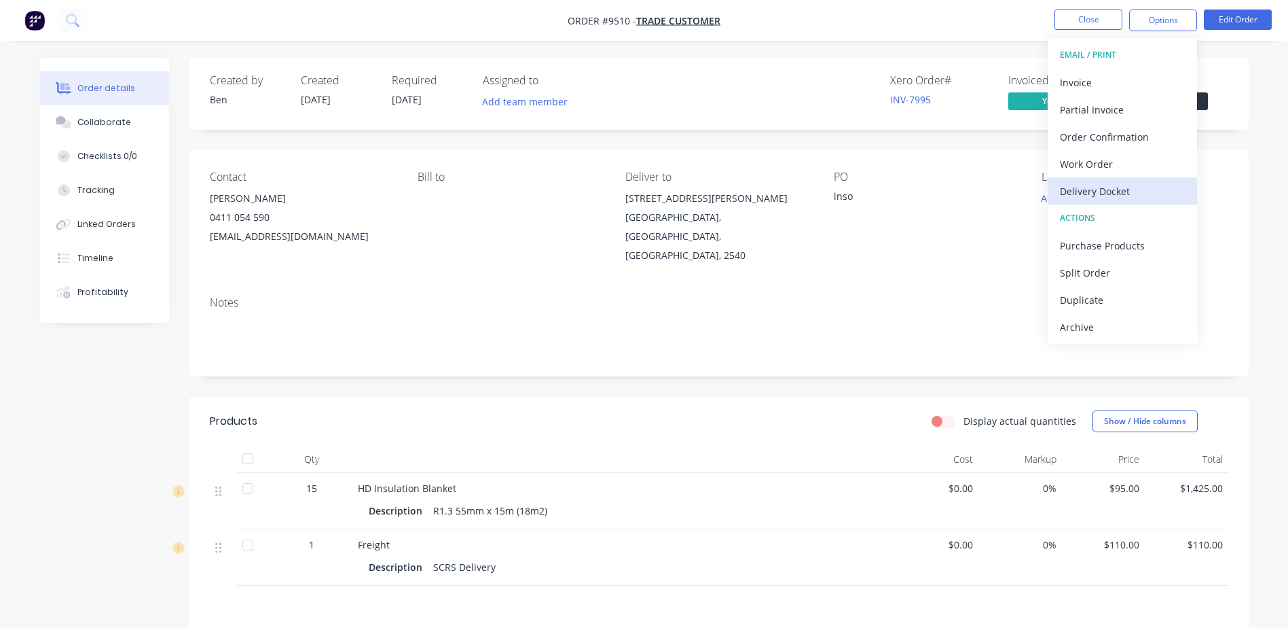
click at [1117, 186] on div "Delivery Docket" at bounding box center [1122, 191] width 125 height 20
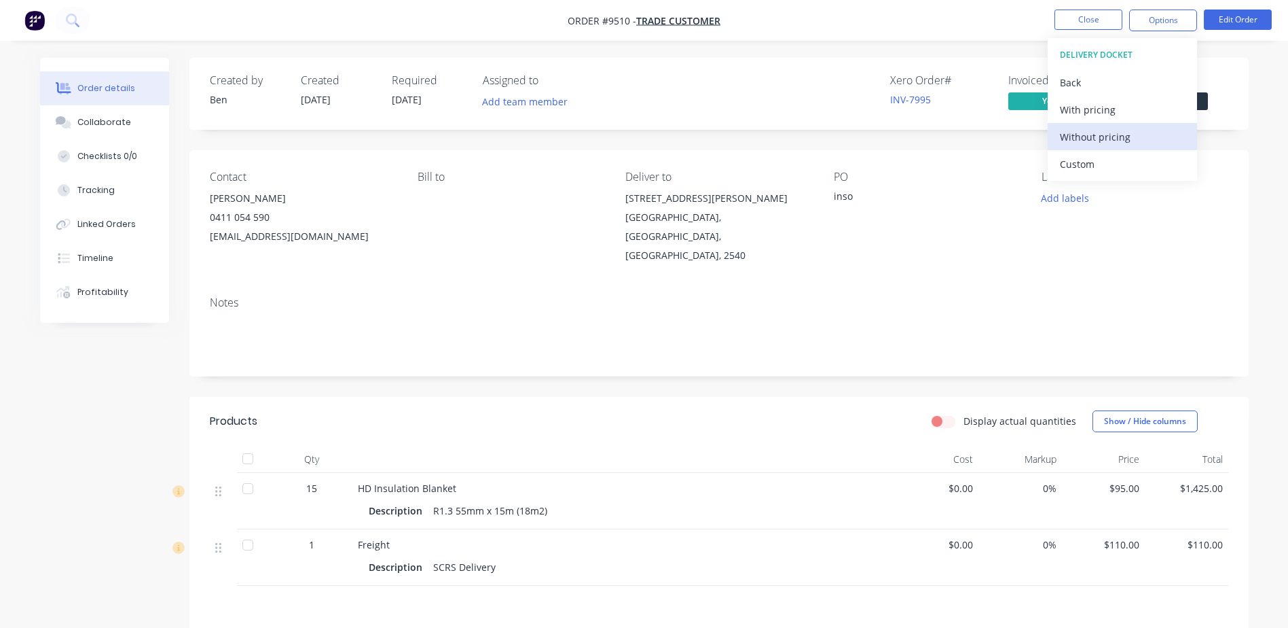
click at [1114, 133] on div "Without pricing" at bounding box center [1122, 137] width 125 height 20
click at [980, 20] on nav "Order #9510 - Trade Customer Close Options EMAIL / PRINT Invoice Partial Invoic…" at bounding box center [644, 20] width 1288 height 41
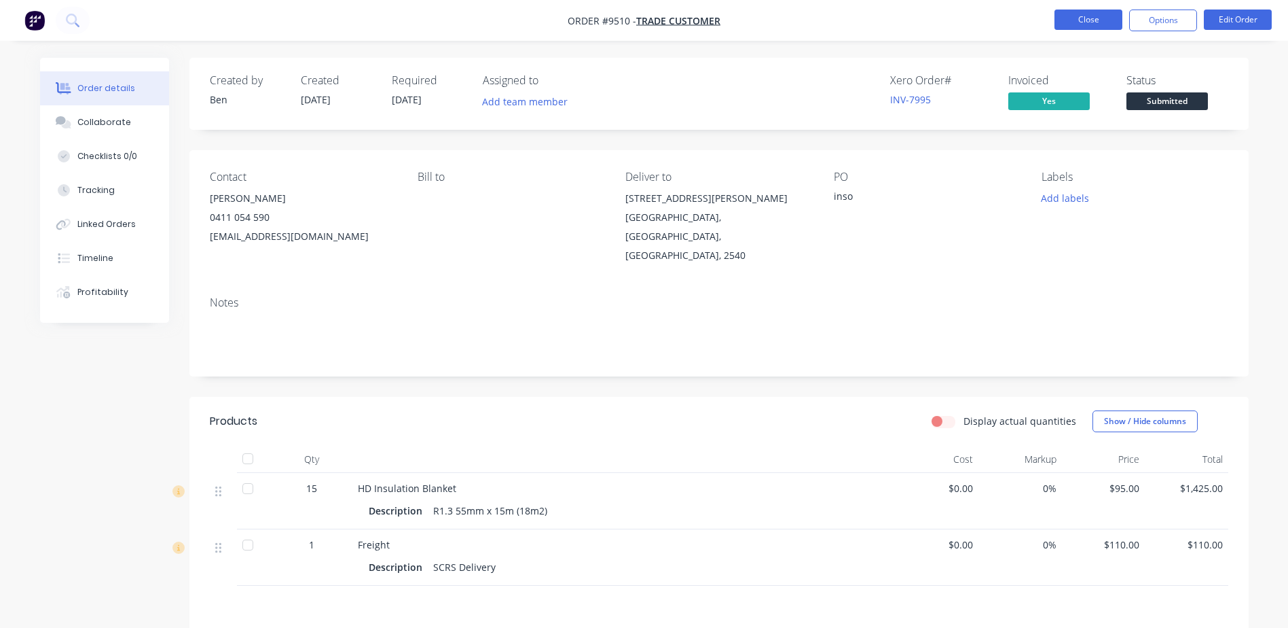
click at [1074, 14] on button "Close" at bounding box center [1089, 20] width 68 height 20
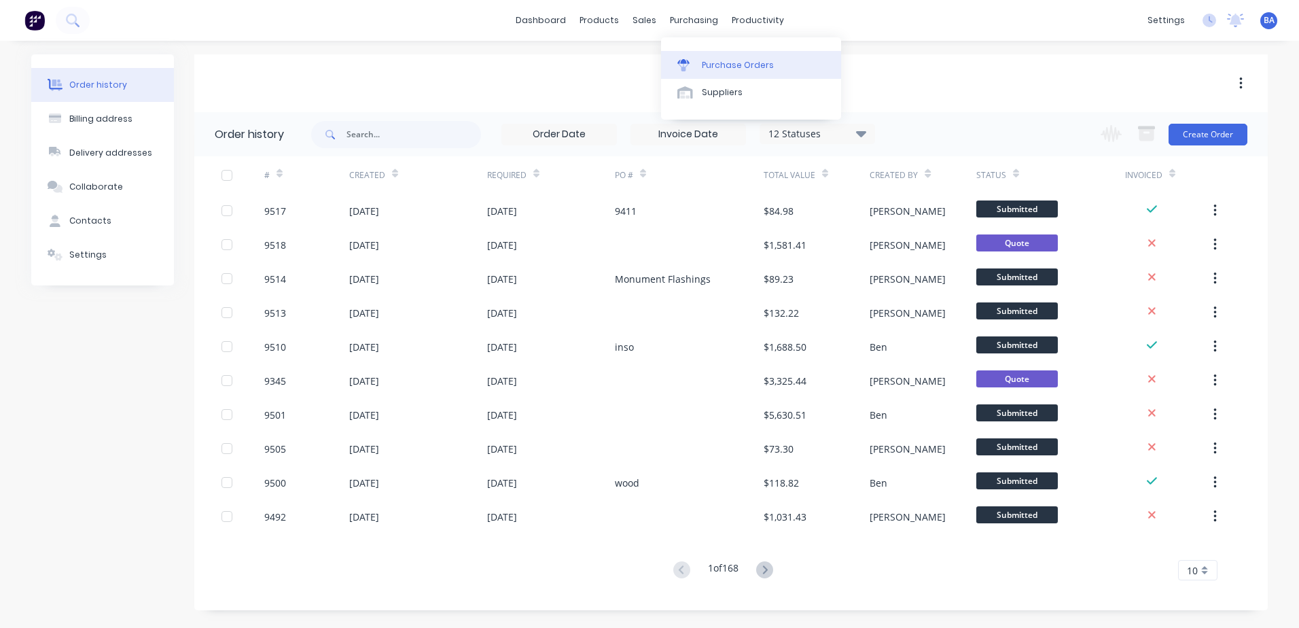
click at [690, 65] on div at bounding box center [687, 65] width 20 height 12
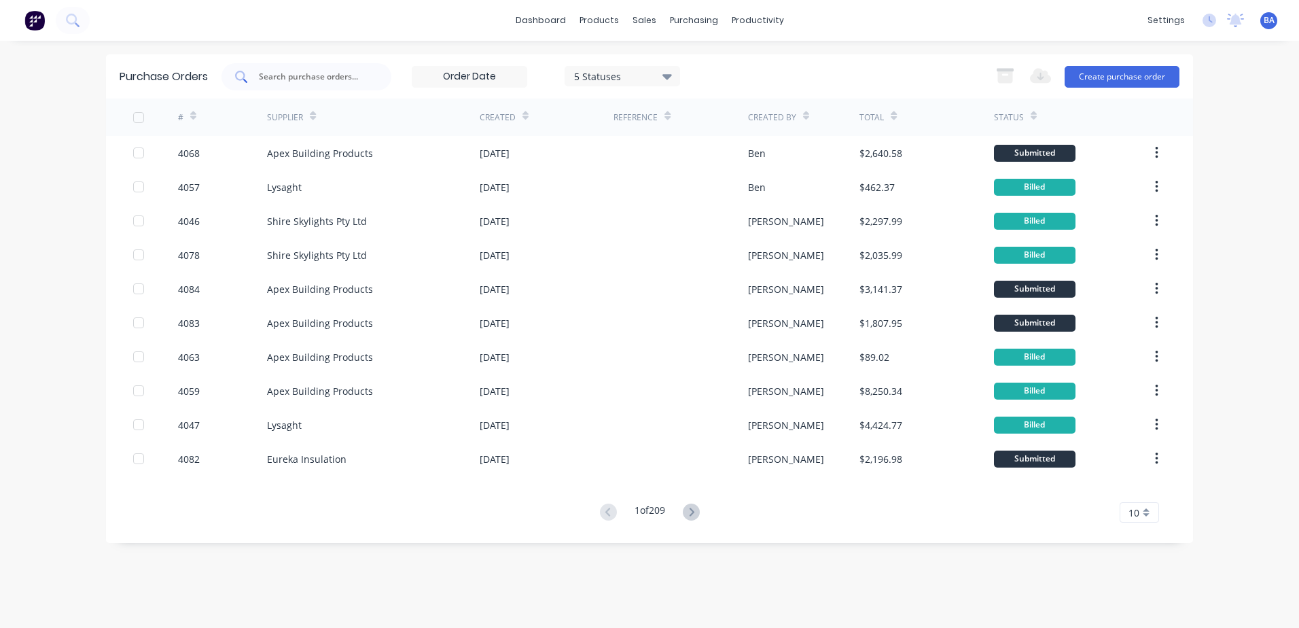
click at [361, 77] on input "text" at bounding box center [313, 77] width 113 height 14
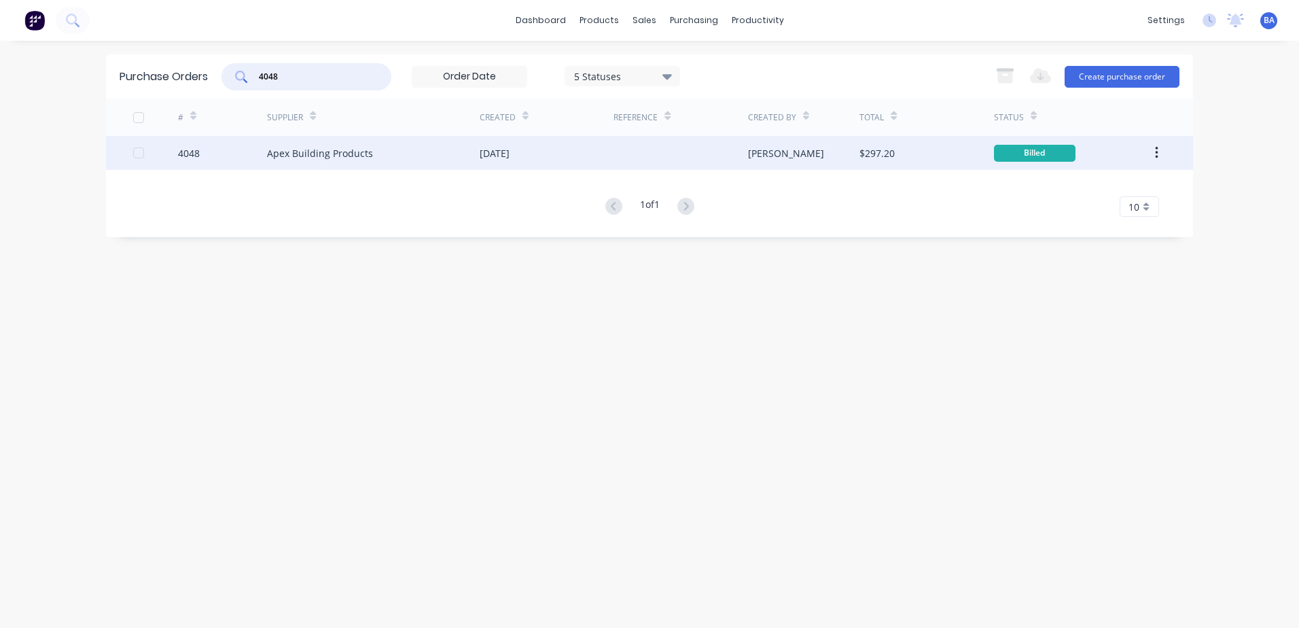
type input "4048"
click at [378, 155] on div "Apex Building Products" at bounding box center [373, 153] width 213 height 34
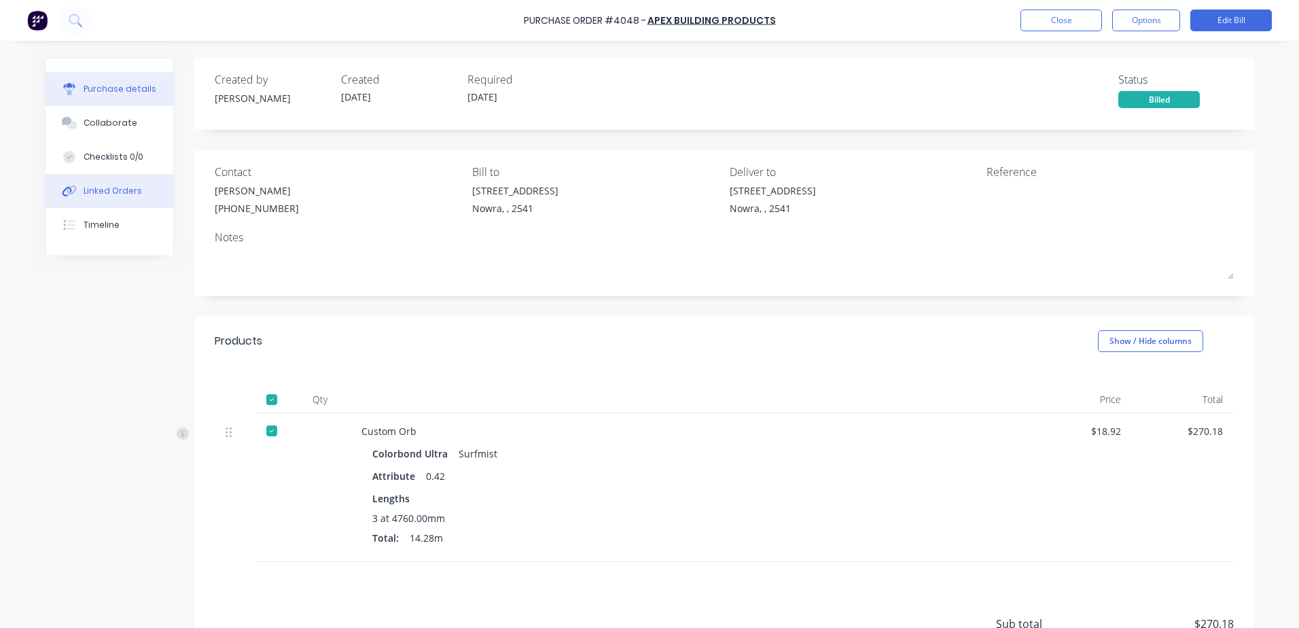
click at [104, 191] on div "Linked Orders" at bounding box center [113, 191] width 58 height 12
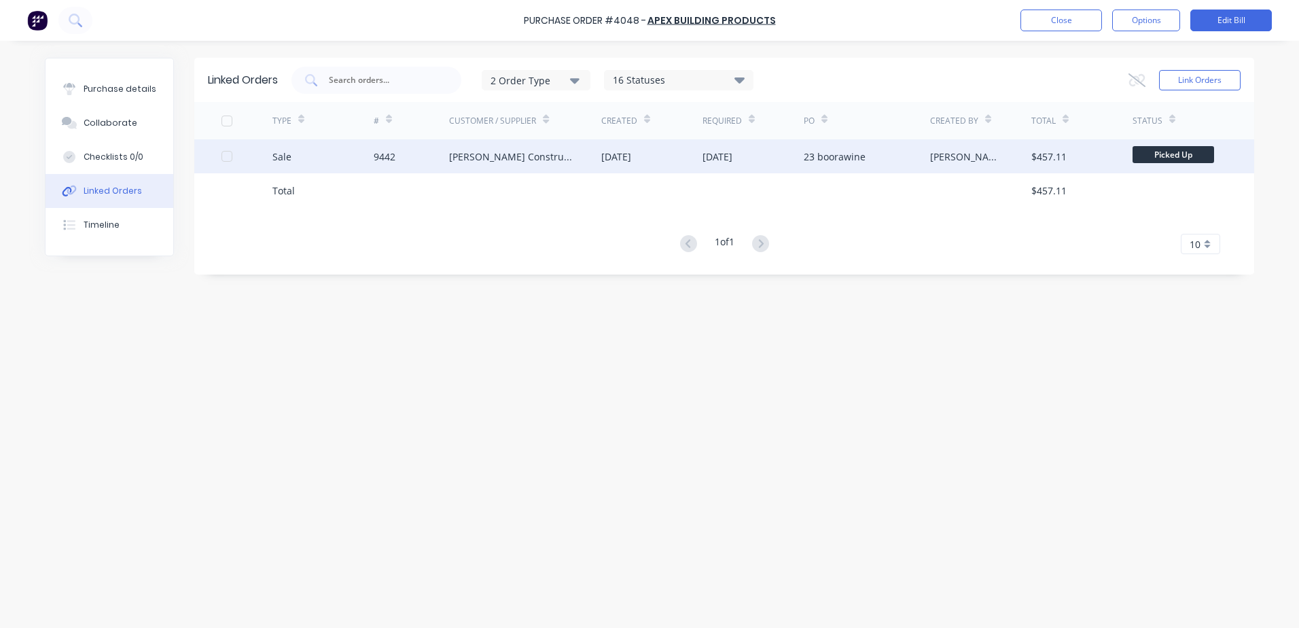
click at [526, 162] on div "[PERSON_NAME] Constructions" at bounding box center [511, 156] width 125 height 14
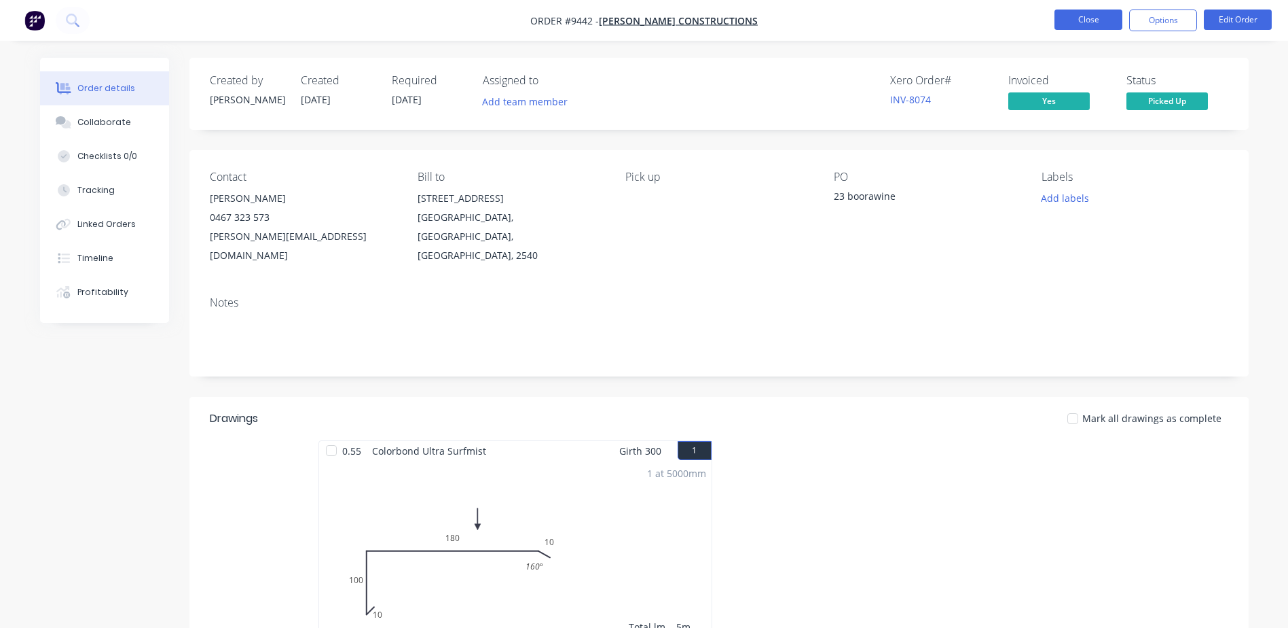
click at [1076, 16] on button "Close" at bounding box center [1089, 20] width 68 height 20
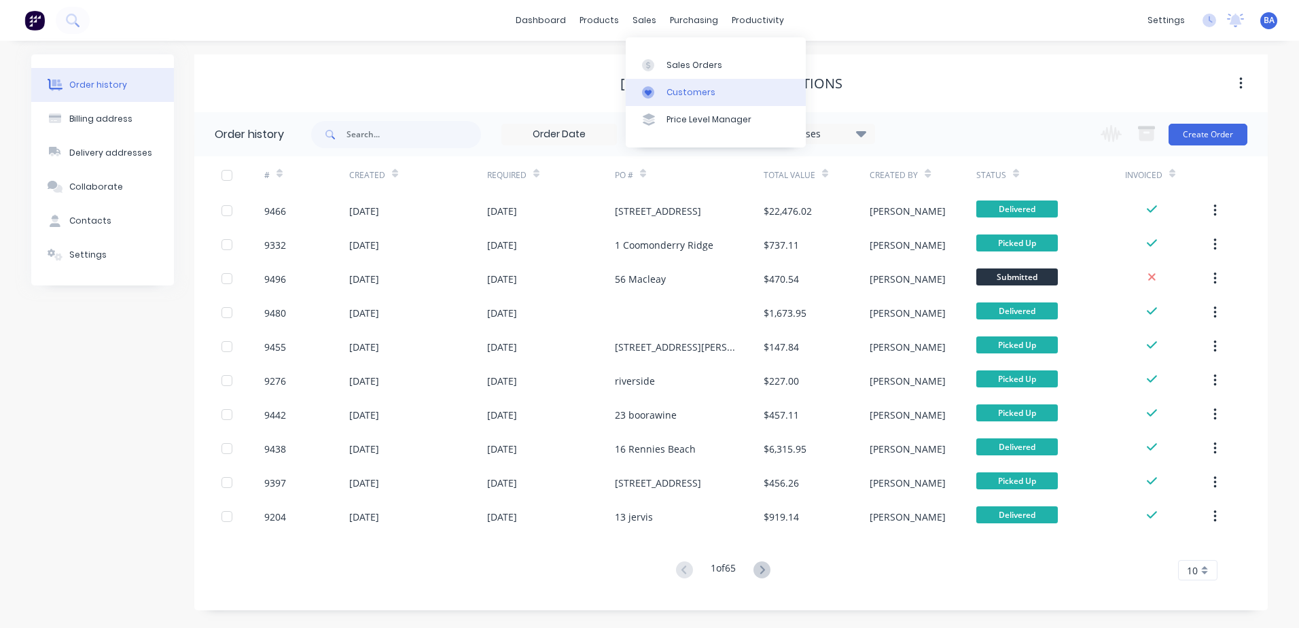
click at [666, 90] on div "Customers" at bounding box center [690, 92] width 49 height 12
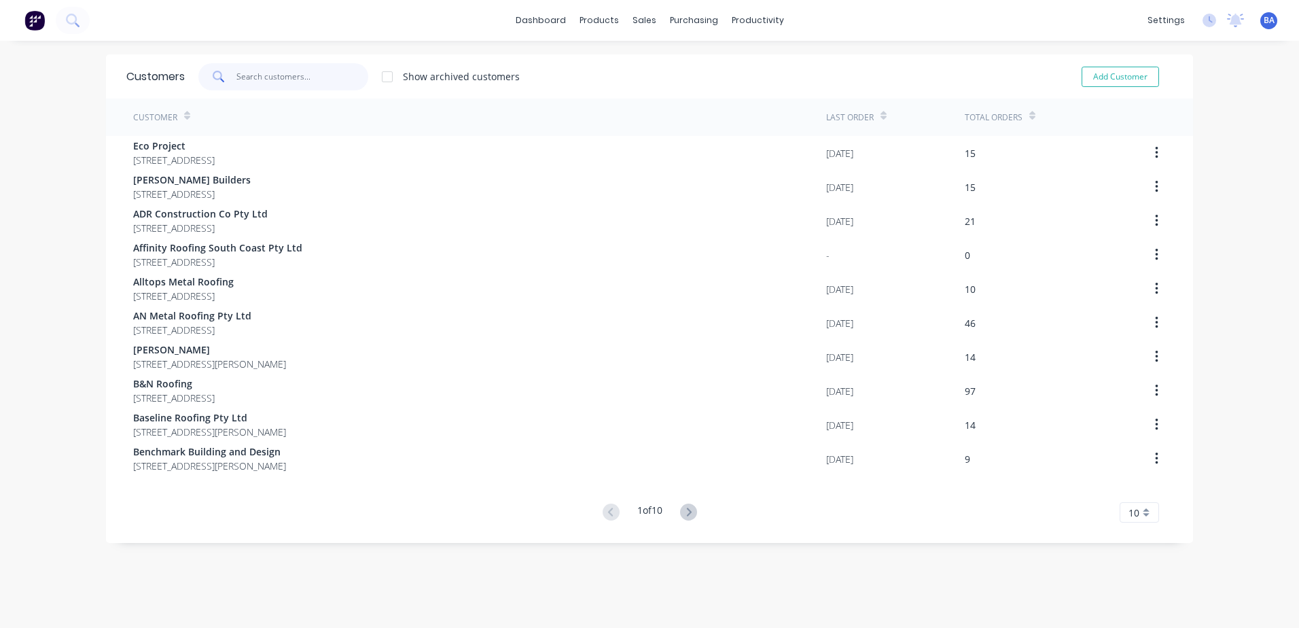
click at [299, 73] on input "text" at bounding box center [302, 76] width 132 height 27
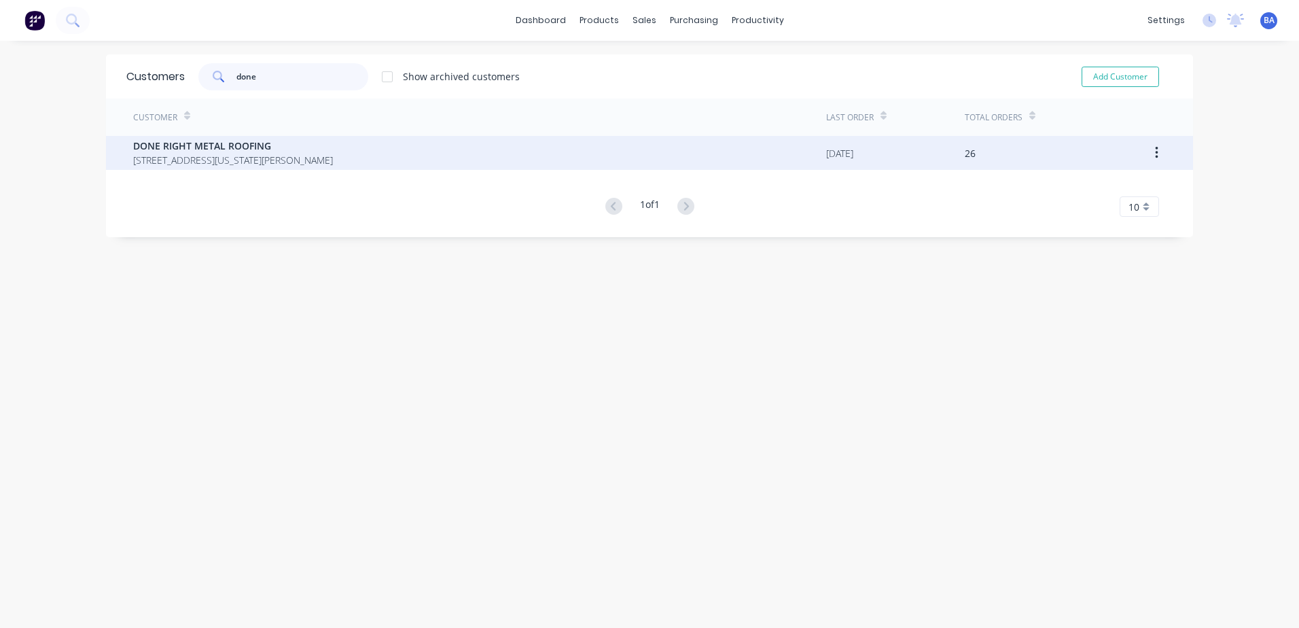
type input "done"
click at [325, 155] on span "[STREET_ADDRESS][US_STATE][PERSON_NAME]" at bounding box center [233, 160] width 200 height 14
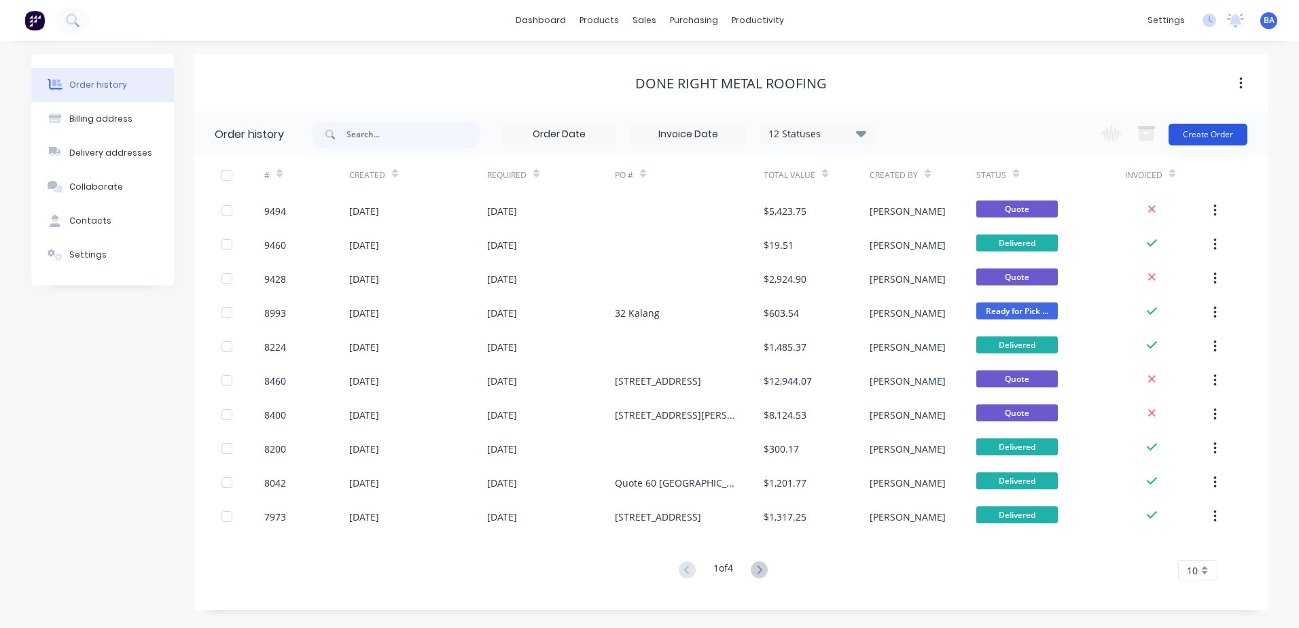
click at [1222, 128] on button "Create Order" at bounding box center [1207, 135] width 79 height 22
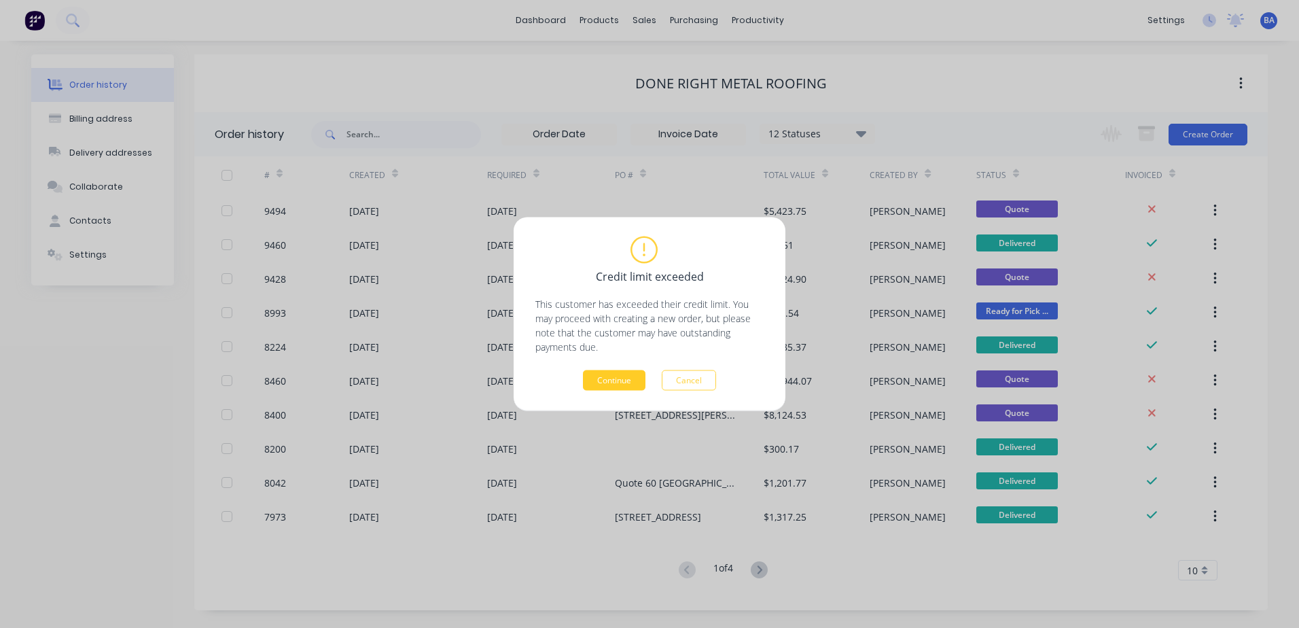
click at [619, 376] on button "Continue" at bounding box center [614, 380] width 62 height 20
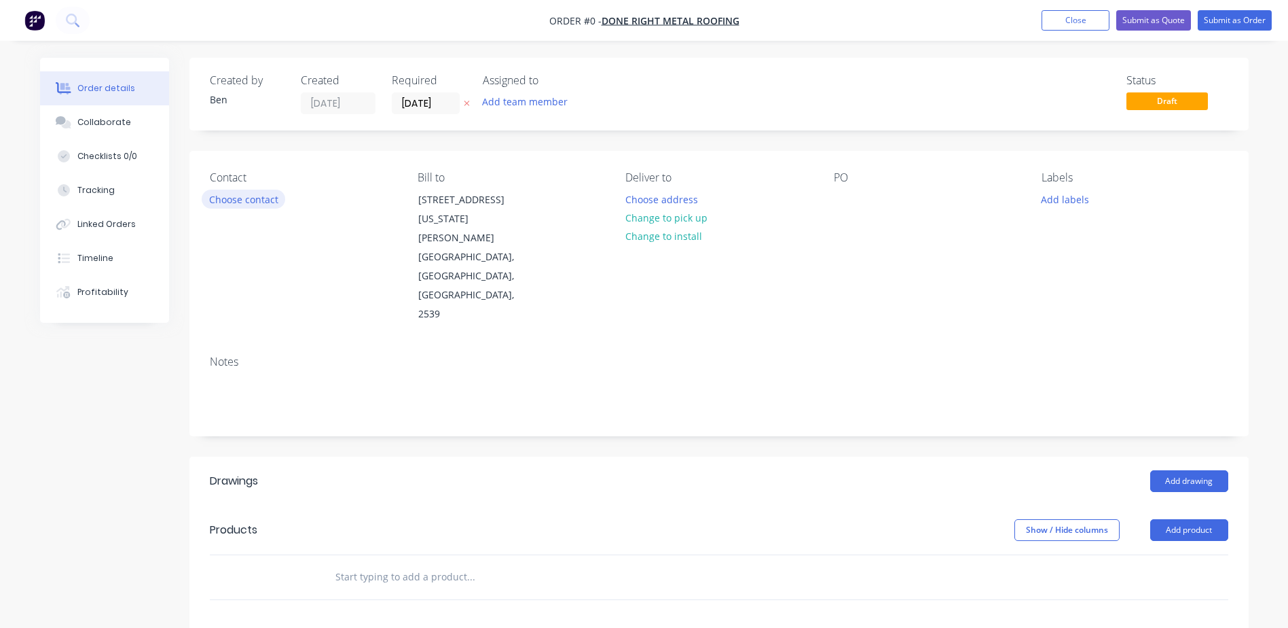
click at [258, 195] on button "Choose contact" at bounding box center [244, 198] width 84 height 18
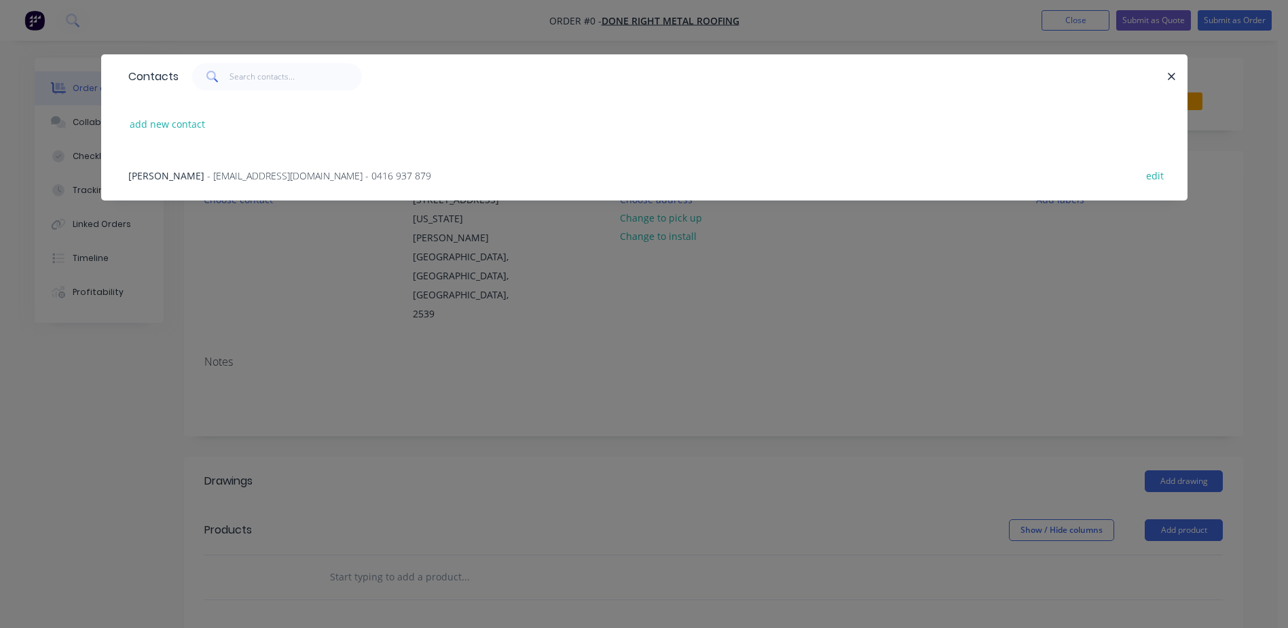
click at [208, 169] on span "- [EMAIL_ADDRESS][DOMAIN_NAME] - 0416 937 879" at bounding box center [319, 175] width 224 height 13
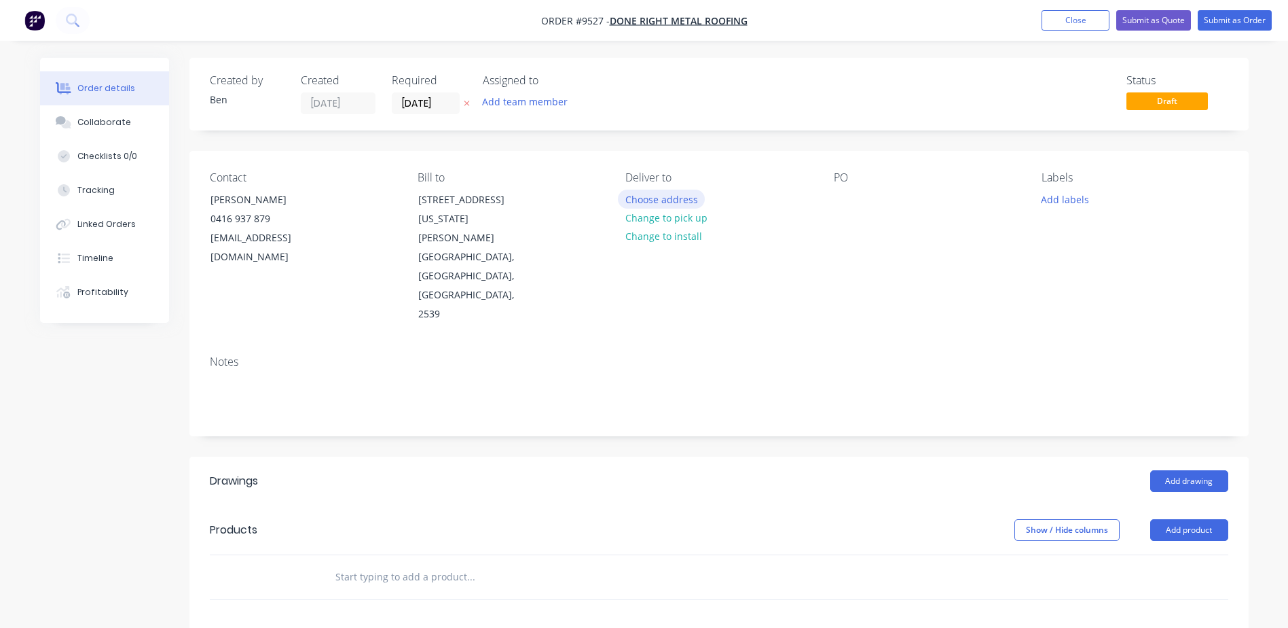
click at [661, 199] on button "Choose address" at bounding box center [661, 198] width 87 height 18
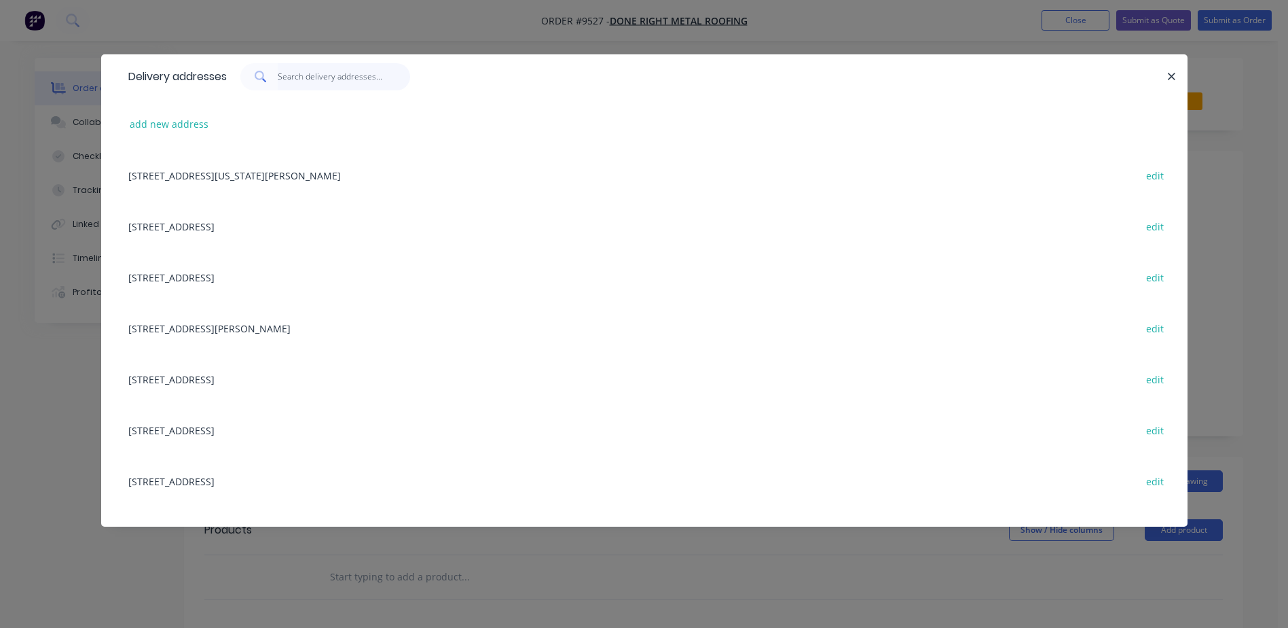
click at [357, 77] on input "text" at bounding box center [344, 76] width 132 height 27
click at [183, 123] on button "add new address" at bounding box center [169, 124] width 93 height 18
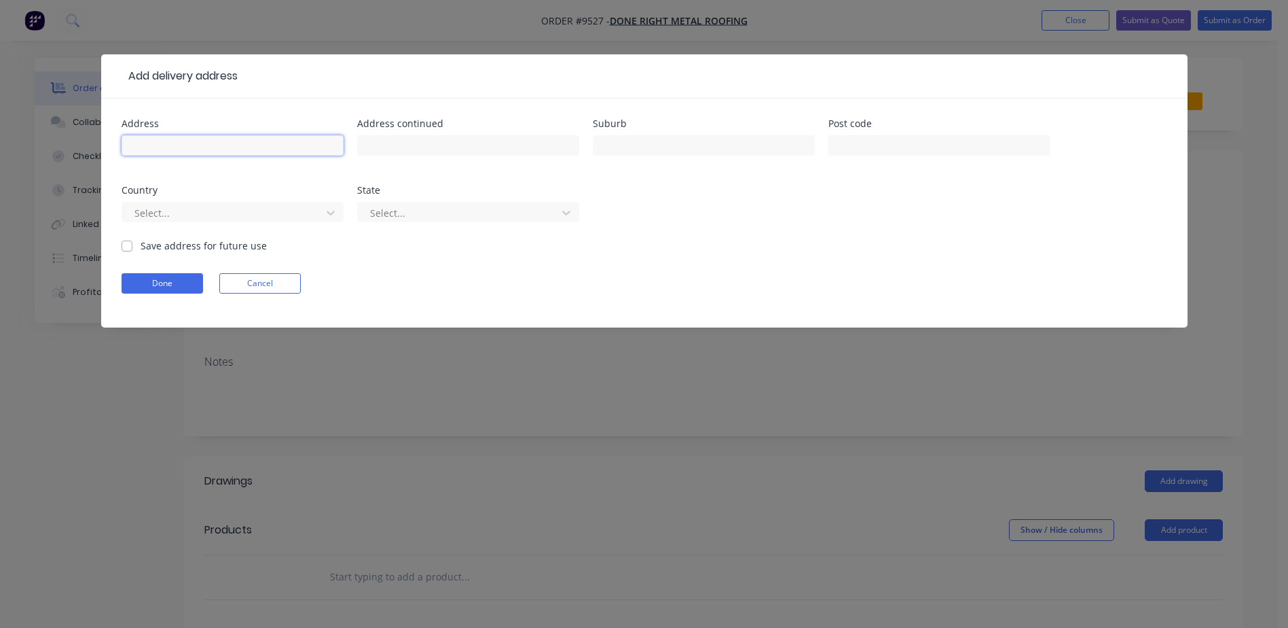
click at [193, 148] on input "text" at bounding box center [233, 145] width 222 height 20
type input "[STREET_ADDRESS]"
click at [287, 166] on div "[STREET_ADDRESS]" at bounding box center [233, 152] width 222 height 40
click at [421, 147] on input "text" at bounding box center [468, 145] width 222 height 20
click at [622, 150] on input "text" at bounding box center [704, 145] width 222 height 20
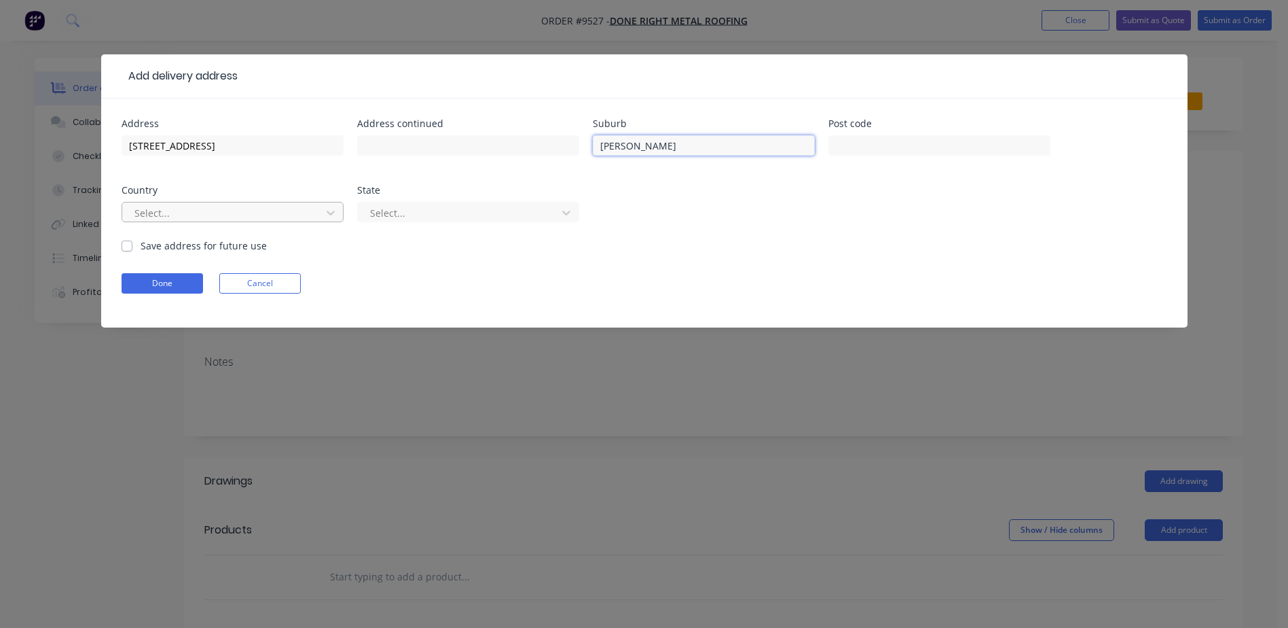
type input "[PERSON_NAME]"
click at [314, 202] on div "Select..." at bounding box center [233, 212] width 222 height 20
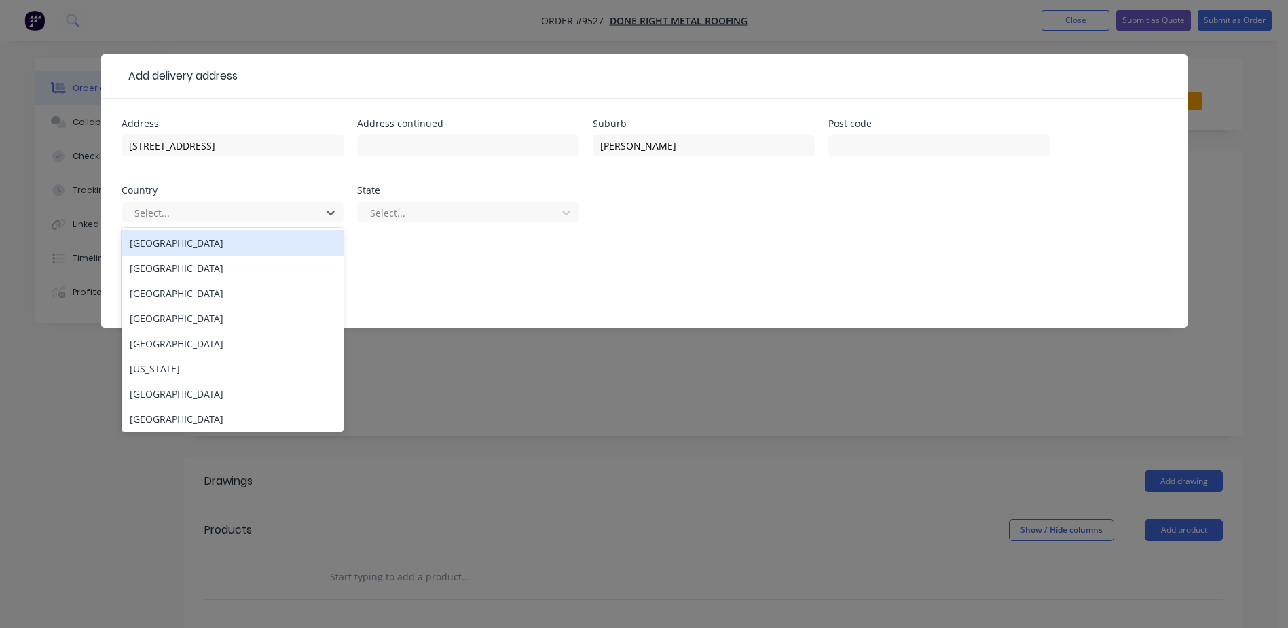
click at [240, 240] on div "[GEOGRAPHIC_DATA]" at bounding box center [233, 242] width 222 height 25
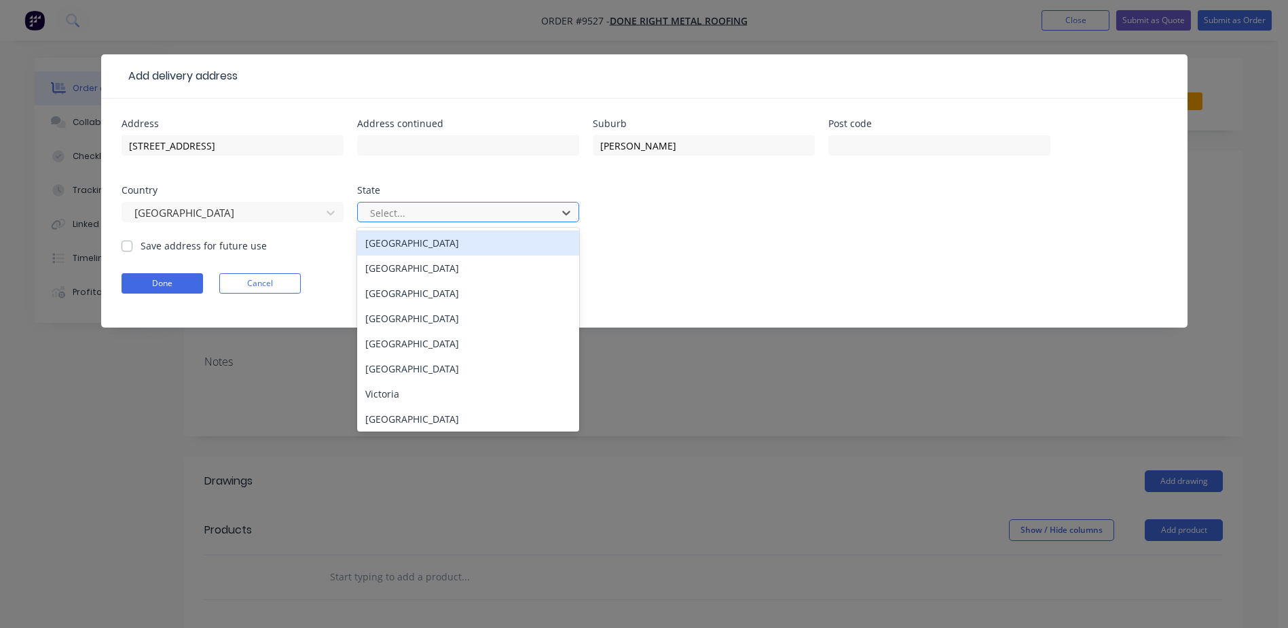
click at [385, 213] on div at bounding box center [459, 212] width 181 height 17
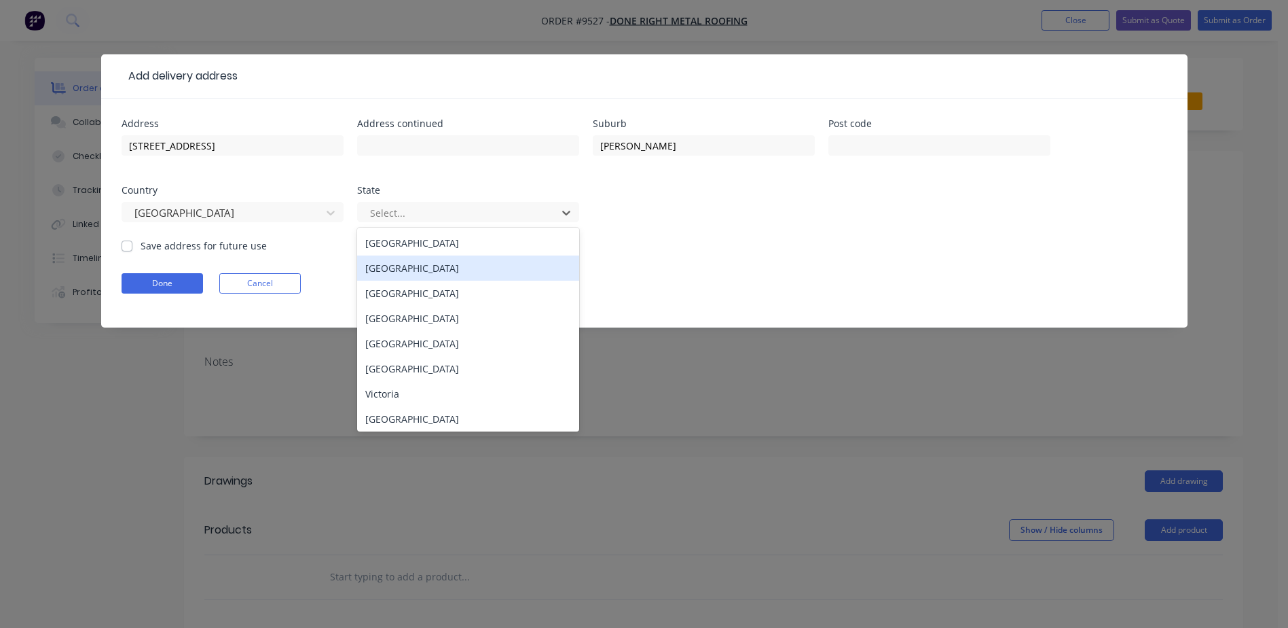
click at [403, 273] on div "[GEOGRAPHIC_DATA]" at bounding box center [468, 267] width 222 height 25
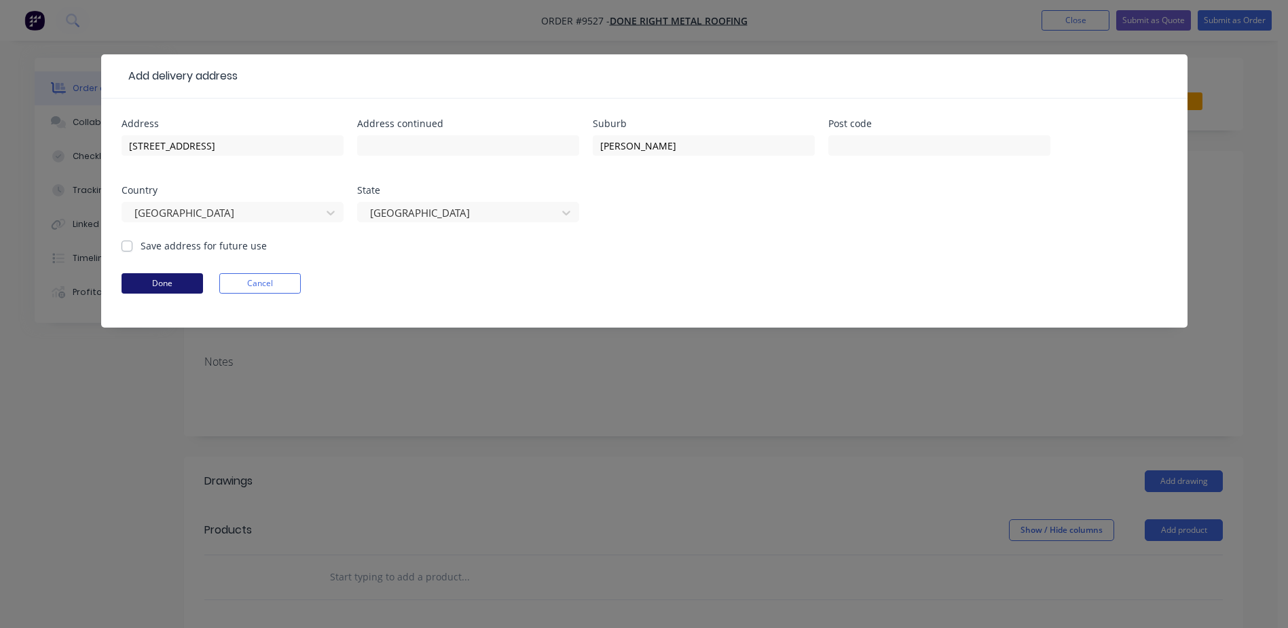
click at [183, 277] on button "Done" at bounding box center [162, 283] width 81 height 20
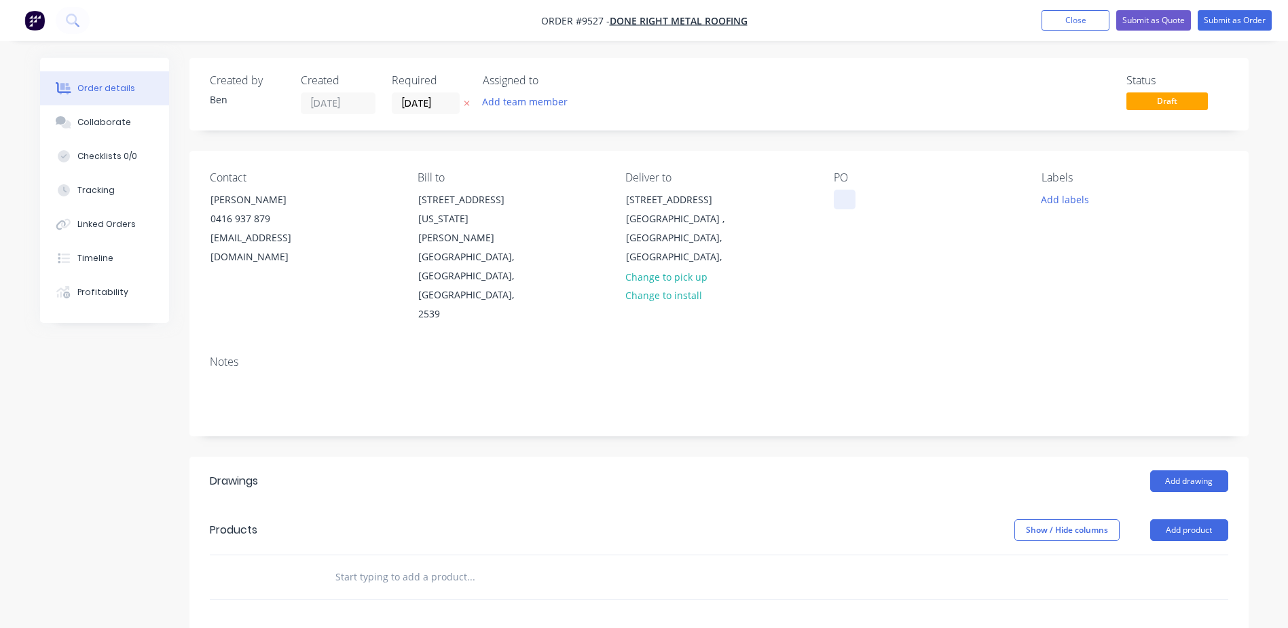
click at [842, 199] on div at bounding box center [845, 199] width 22 height 20
click at [1026, 344] on div "Notes" at bounding box center [718, 389] width 1059 height 91
click at [1165, 470] on button "Add drawing" at bounding box center [1189, 481] width 78 height 22
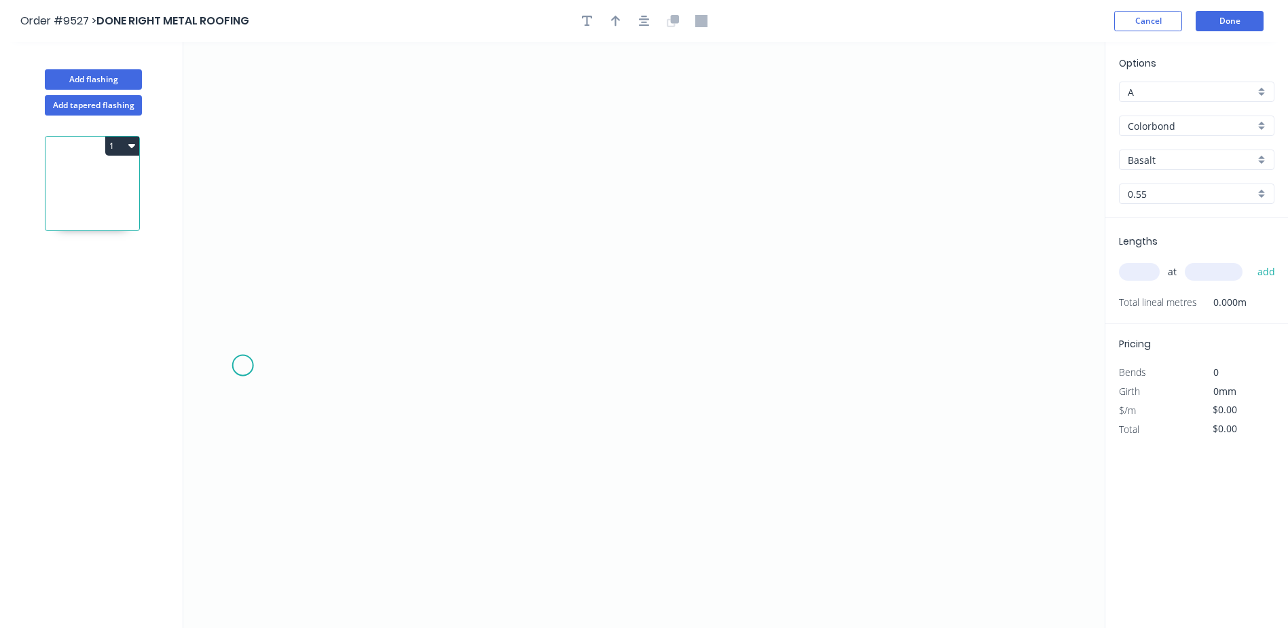
click at [242, 365] on icon "0" at bounding box center [644, 334] width 922 height 585
click at [258, 357] on icon at bounding box center [250, 361] width 16 height 8
click at [953, 352] on icon "0 ?" at bounding box center [644, 334] width 922 height 585
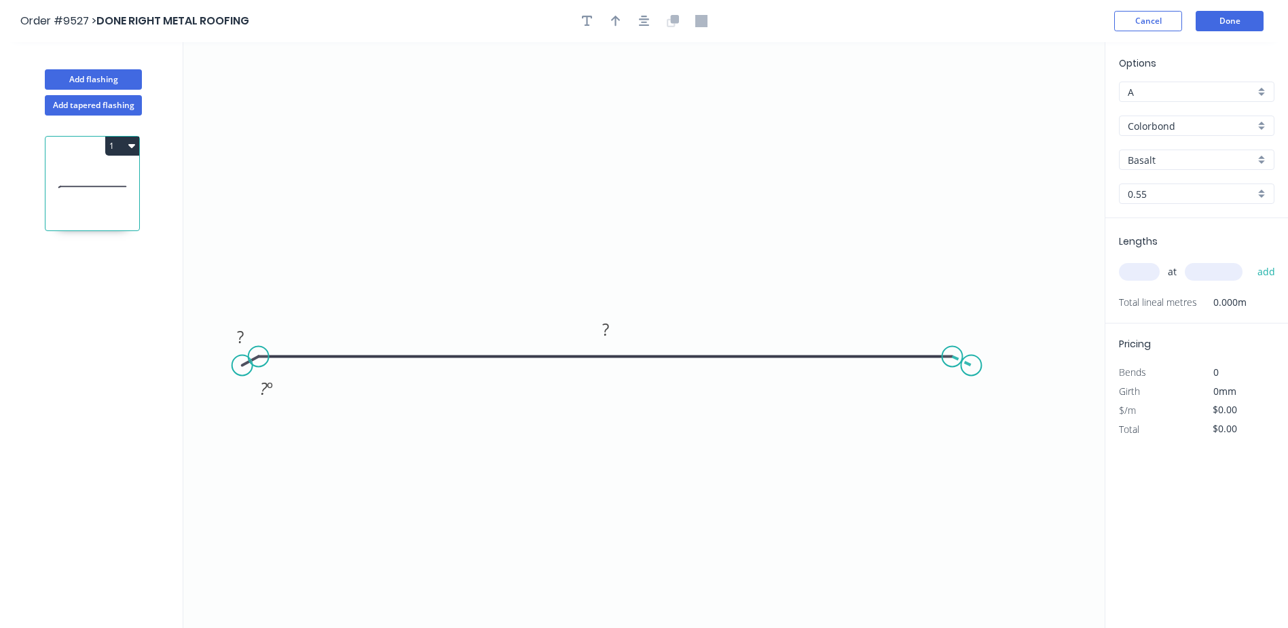
click at [972, 365] on icon "0 ? ? ? º" at bounding box center [644, 334] width 922 height 585
click at [618, 20] on icon "button" at bounding box center [616, 21] width 10 height 12
drag, startPoint x: 1036, startPoint y: 108, endPoint x: 601, endPoint y: 215, distance: 447.5
click at [601, 215] on icon at bounding box center [601, 198] width 12 height 43
click at [939, 390] on tspan "?" at bounding box center [942, 388] width 7 height 22
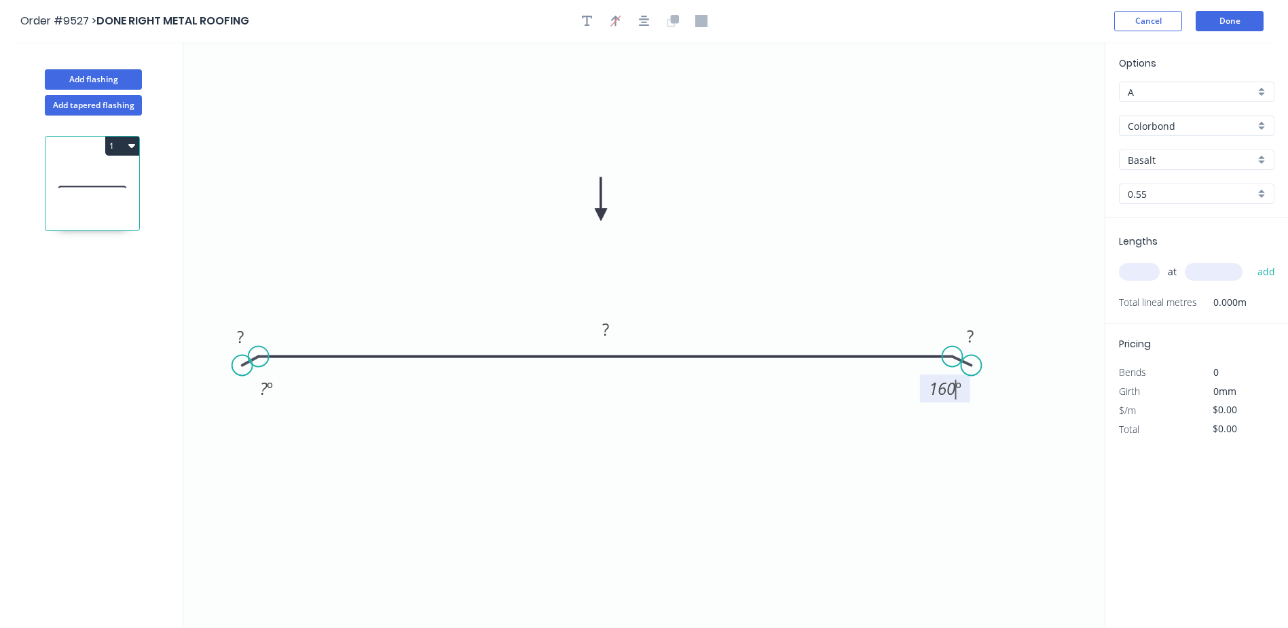
click at [774, 502] on icon "0 ? ? ? ? º 160 º" at bounding box center [644, 334] width 922 height 585
click at [266, 382] on tspan "?" at bounding box center [263, 388] width 7 height 22
click at [352, 426] on icon "0 ? ? ? 160 º 160 º" at bounding box center [644, 334] width 922 height 585
click at [242, 339] on tspan "?" at bounding box center [240, 336] width 7 height 22
click at [740, 166] on icon "0 15 230 15 160 º 160 º" at bounding box center [644, 334] width 922 height 585
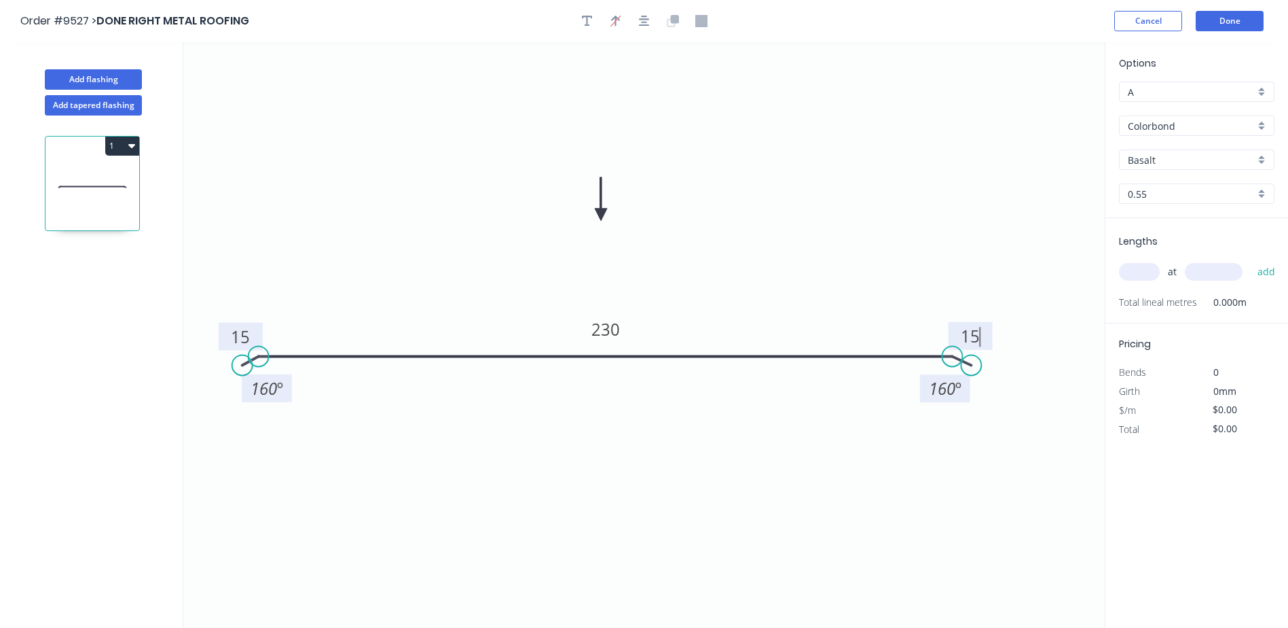
type input "$9.07"
click at [1165, 155] on input "Basalt" at bounding box center [1191, 160] width 127 height 14
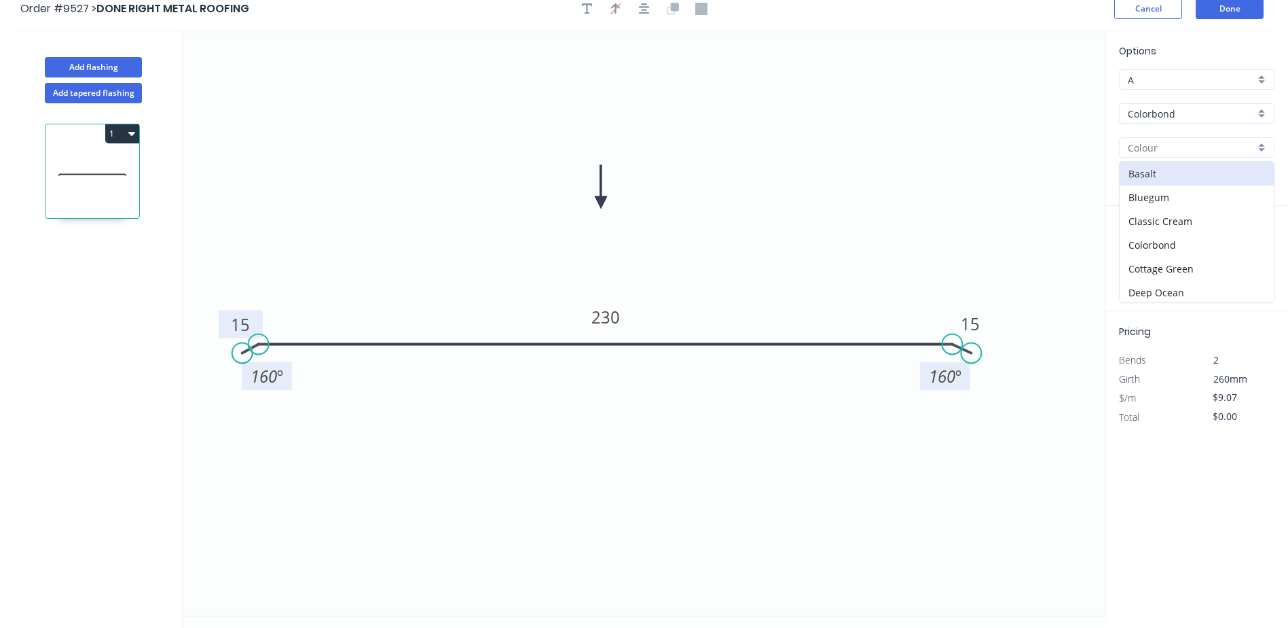
scroll to position [25, 0]
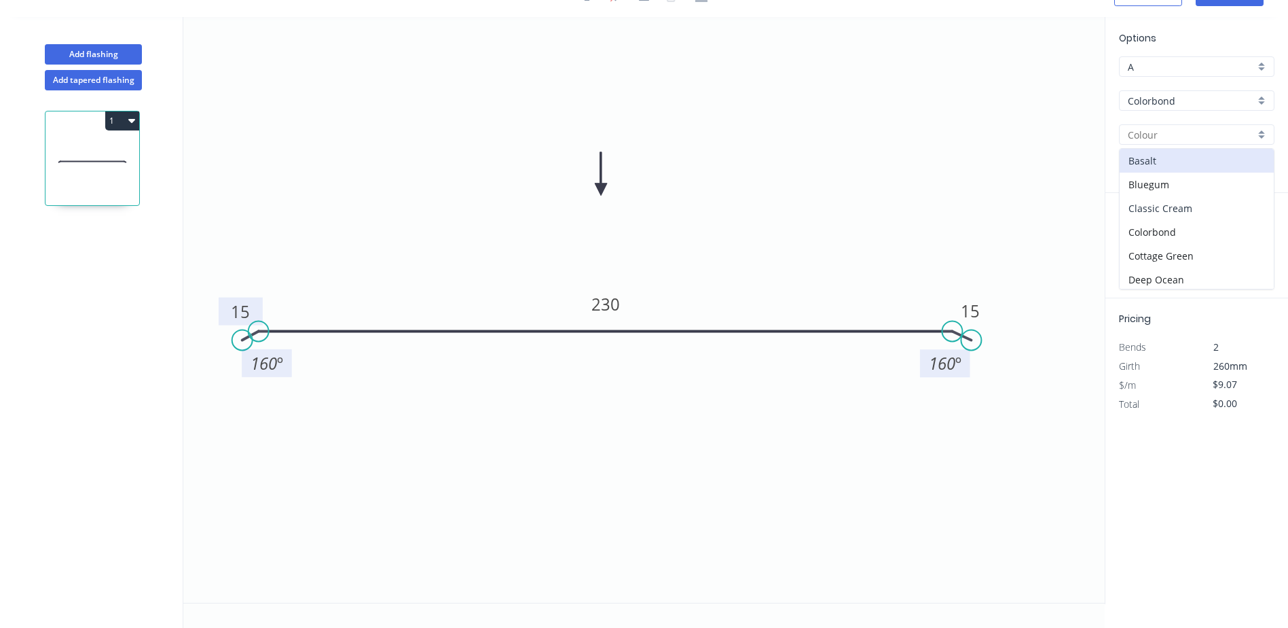
click at [1199, 201] on div "Classic Cream" at bounding box center [1197, 208] width 154 height 24
type input "Classic Cream"
click at [1140, 244] on input "text" at bounding box center [1139, 247] width 41 height 18
type input "1"
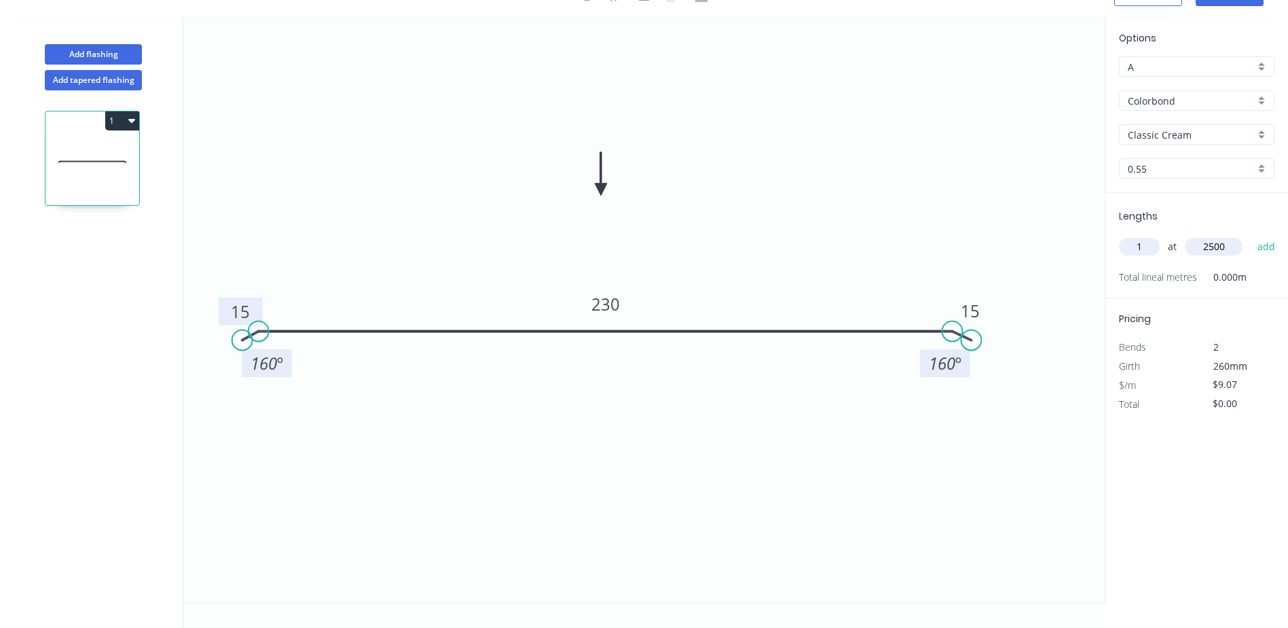
type input "2500"
click at [1251, 235] on button "add" at bounding box center [1267, 246] width 32 height 23
type input "$22.68"
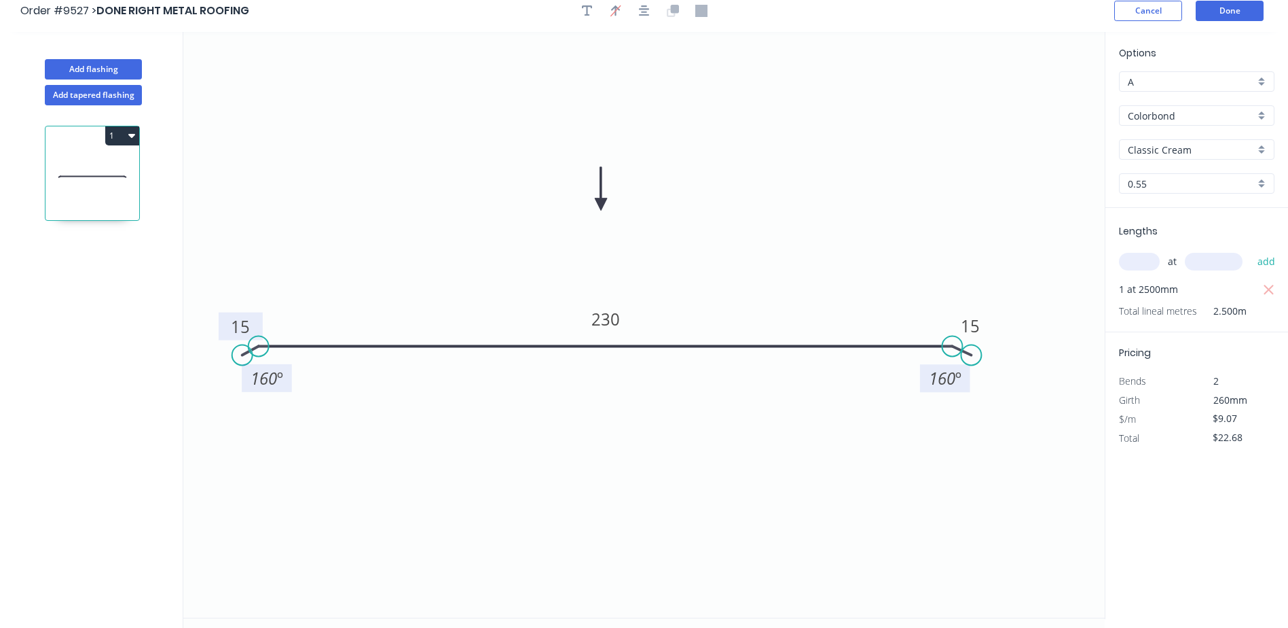
scroll to position [0, 0]
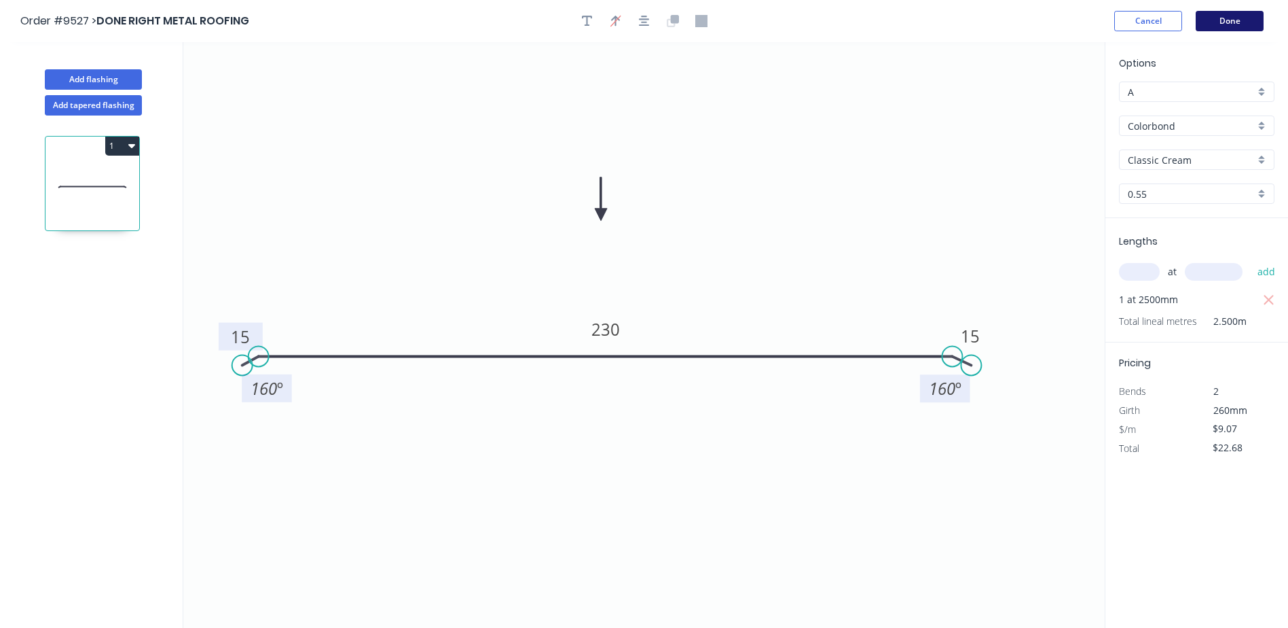
click at [1236, 19] on button "Done" at bounding box center [1230, 21] width 68 height 20
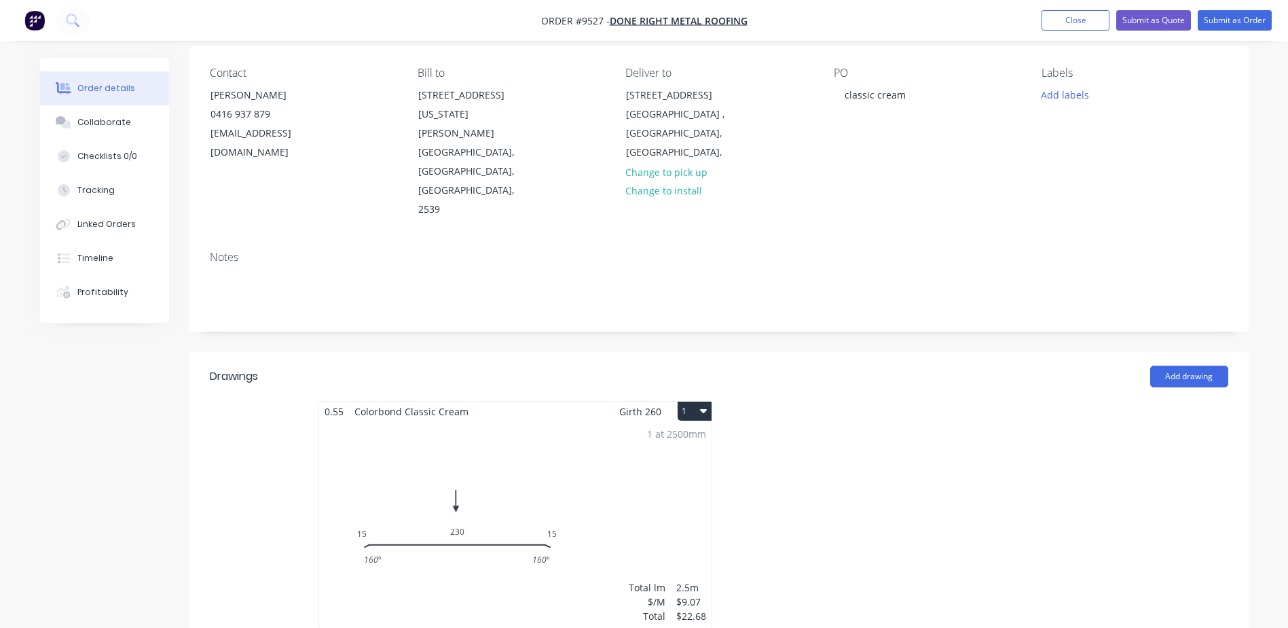
scroll to position [407, 0]
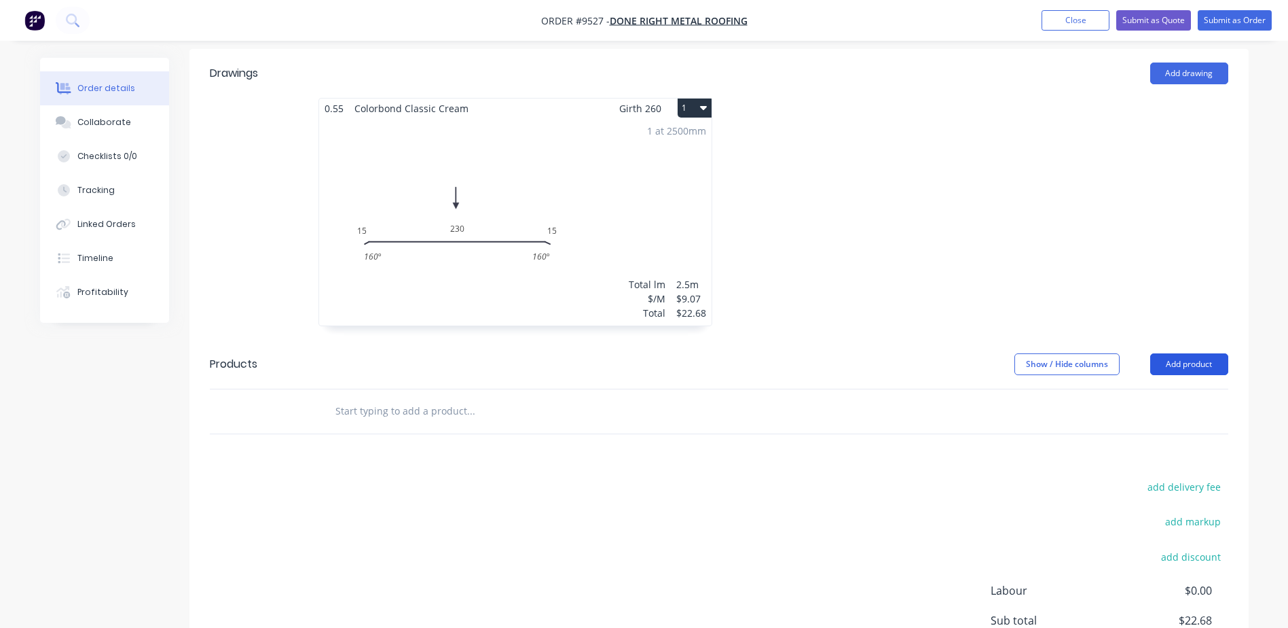
click at [1172, 353] on button "Add product" at bounding box center [1189, 364] width 78 height 22
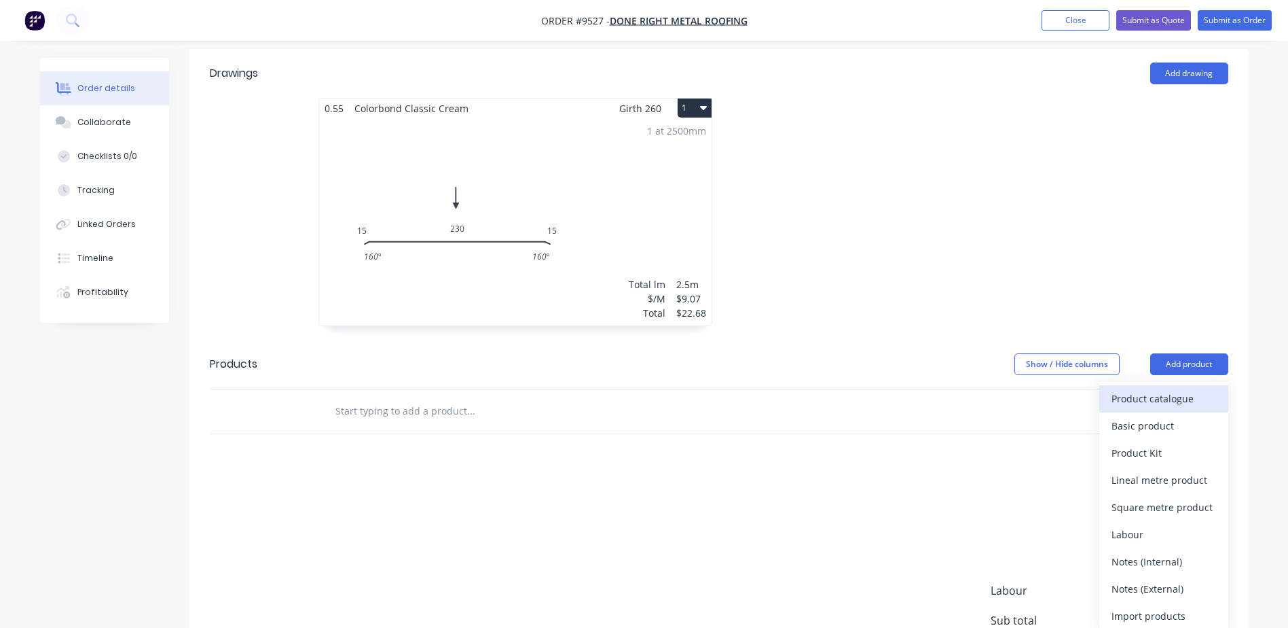
click at [1159, 388] on div "Product catalogue" at bounding box center [1164, 398] width 105 height 20
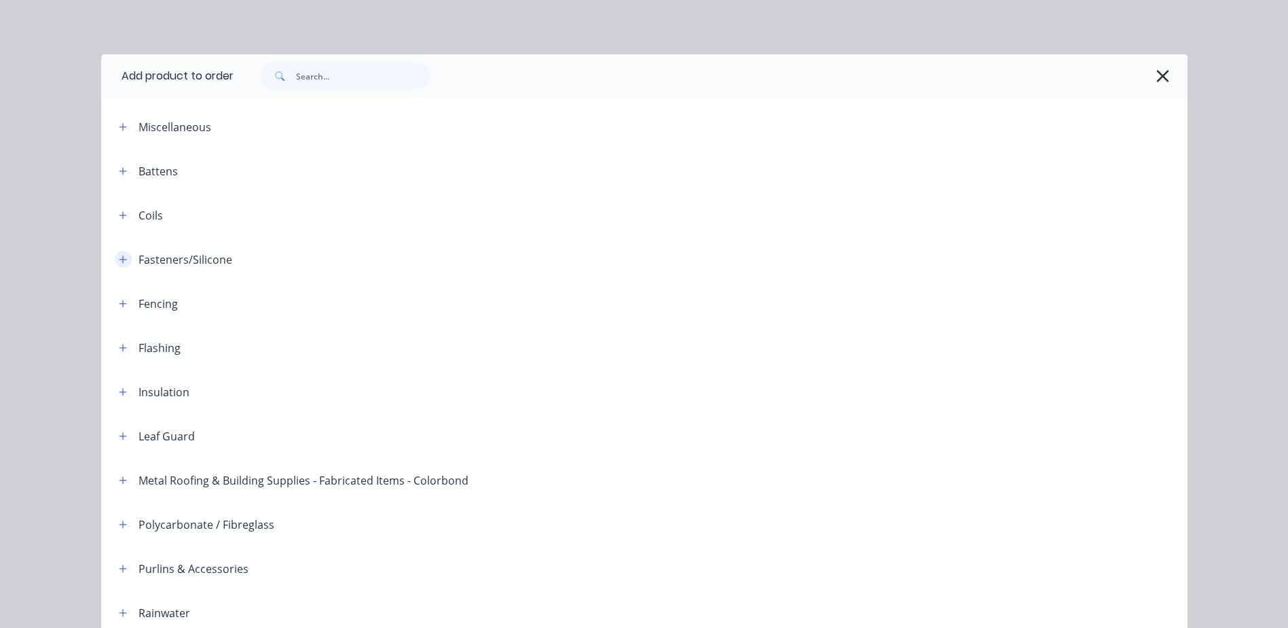
click at [120, 257] on icon "button" at bounding box center [123, 260] width 8 height 10
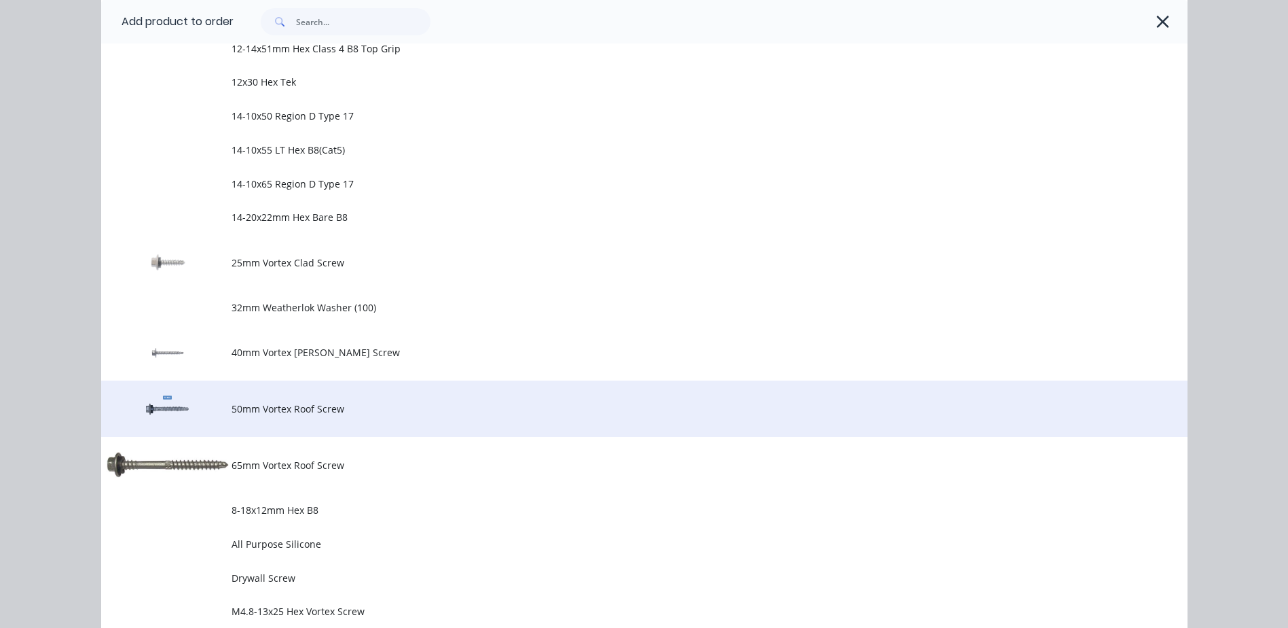
click at [346, 407] on span "50mm Vortex Roof Screw" at bounding box center [614, 408] width 765 height 14
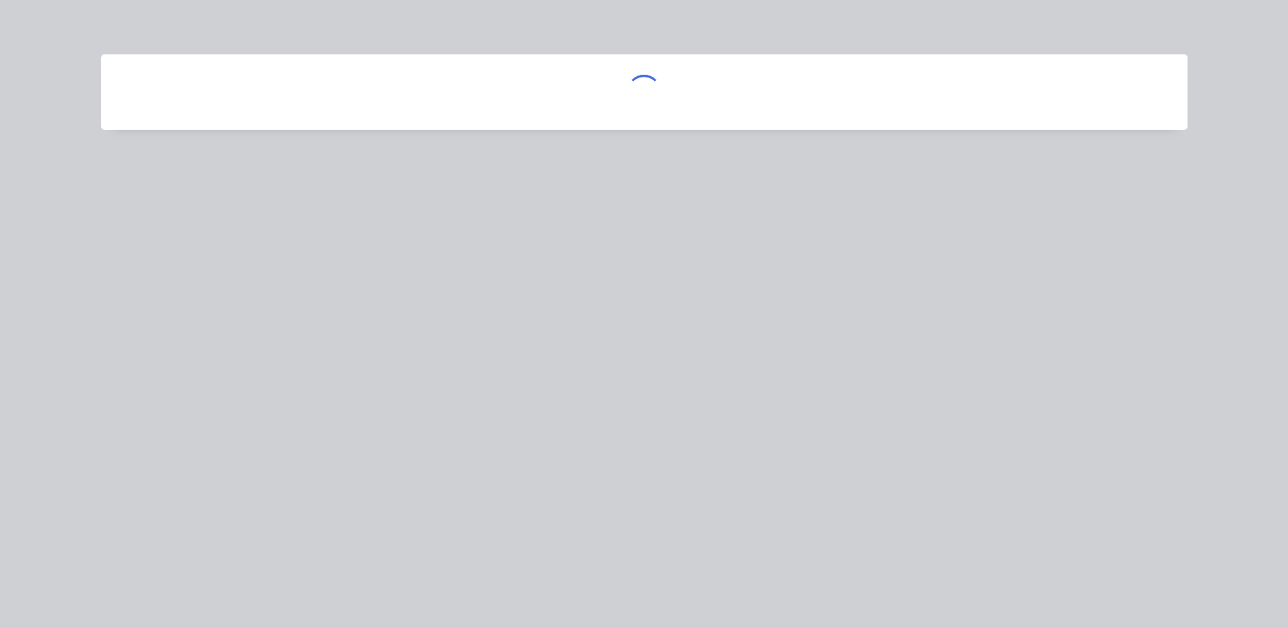
scroll to position [0, 0]
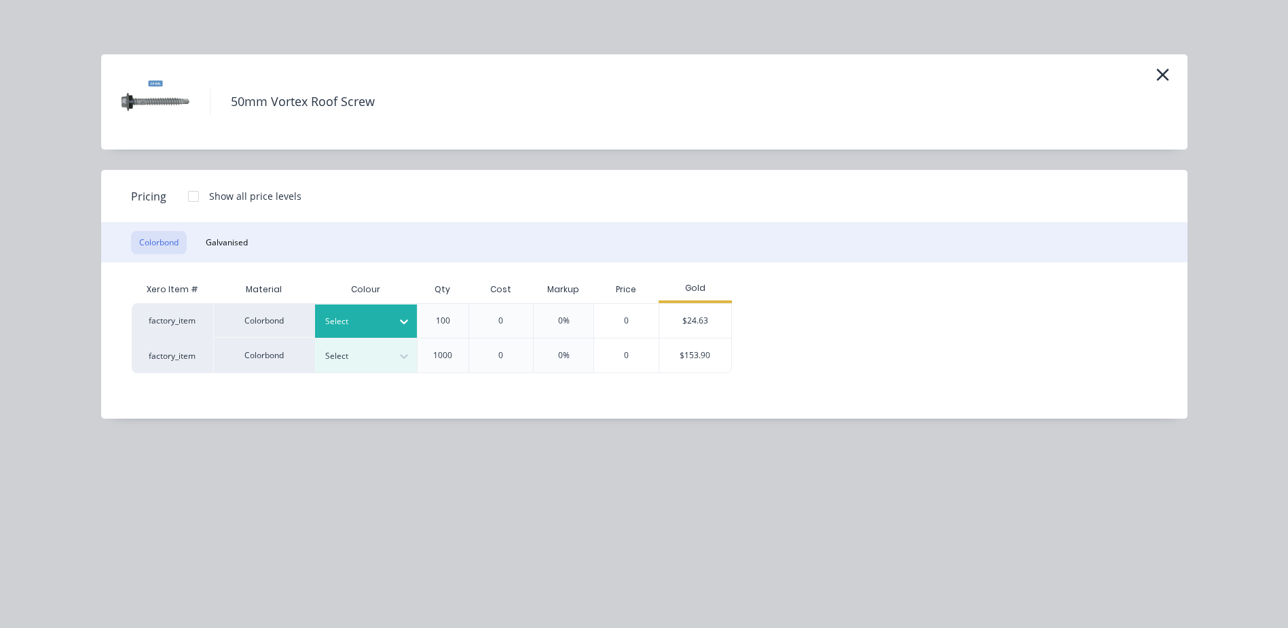
click at [403, 319] on icon at bounding box center [404, 321] width 14 height 14
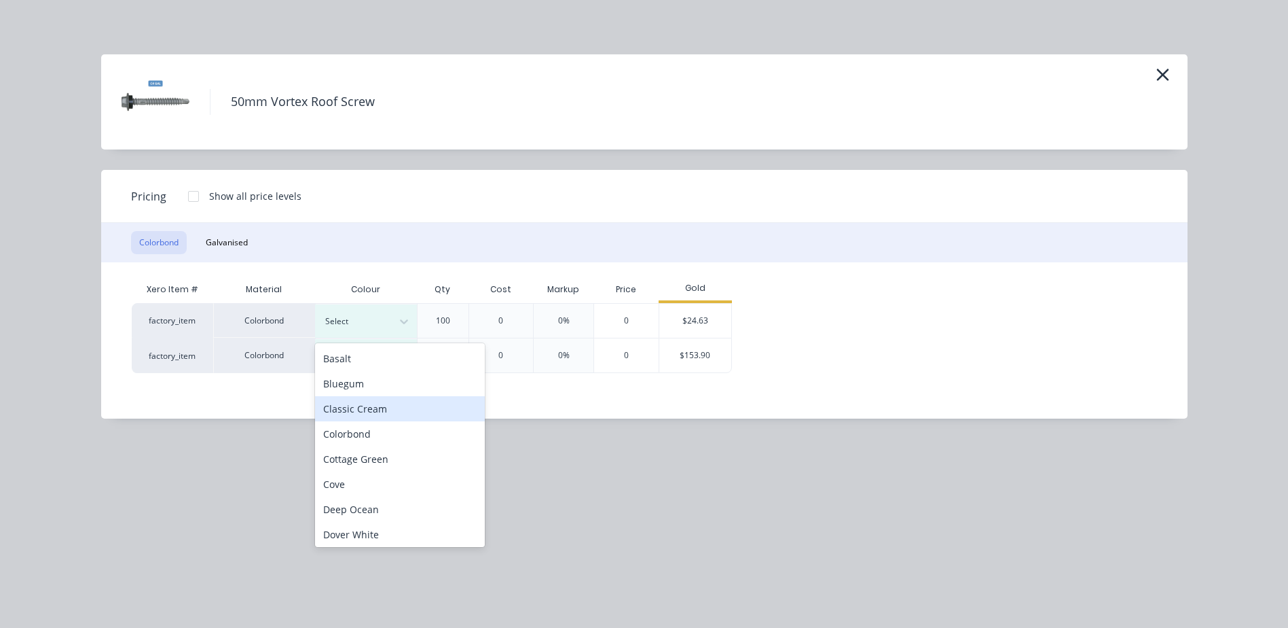
click at [399, 405] on div "Classic Cream" at bounding box center [400, 408] width 170 height 25
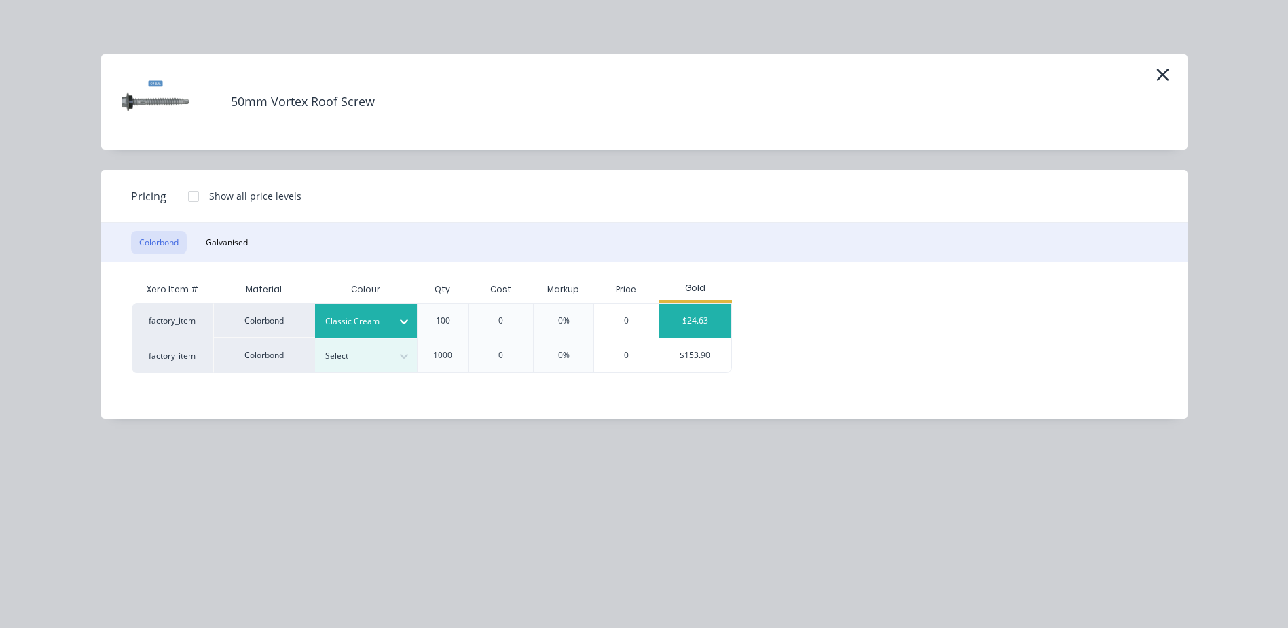
click at [692, 323] on div "$24.63" at bounding box center [695, 321] width 73 height 34
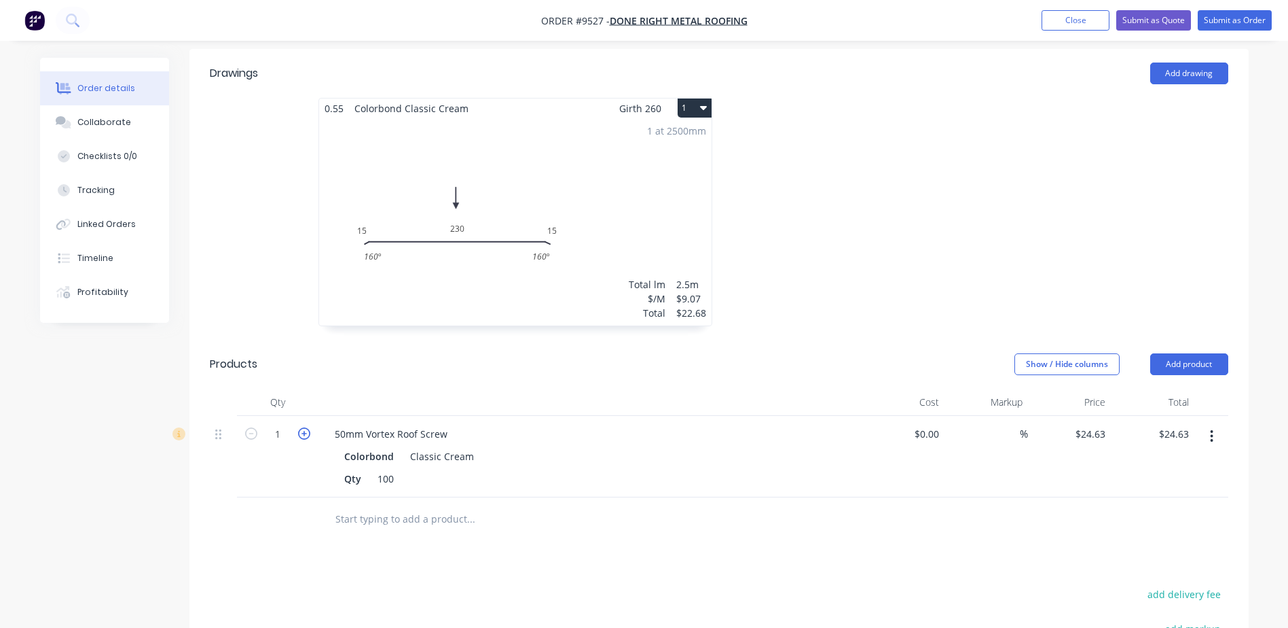
click at [303, 427] on icon "button" at bounding box center [304, 433] width 12 height 12
type input "2"
type input "$49.26"
click at [303, 427] on icon "button" at bounding box center [304, 433] width 12 height 12
type input "3"
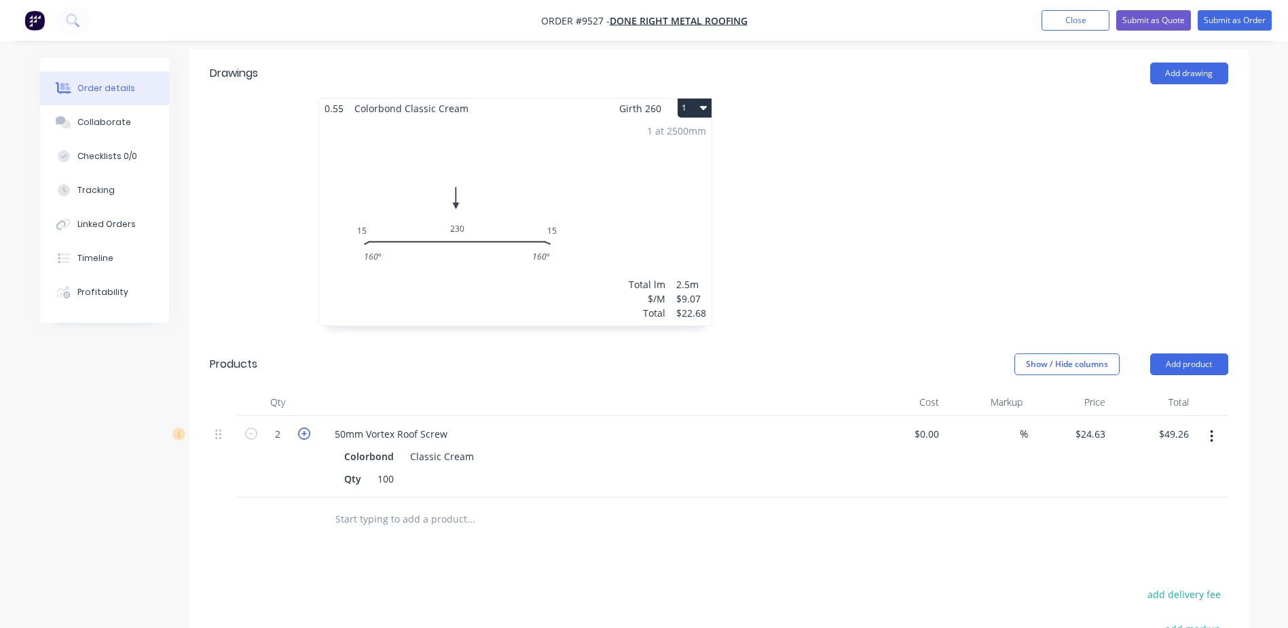
type input "$73.89"
click at [1165, 353] on button "Add product" at bounding box center [1189, 364] width 78 height 22
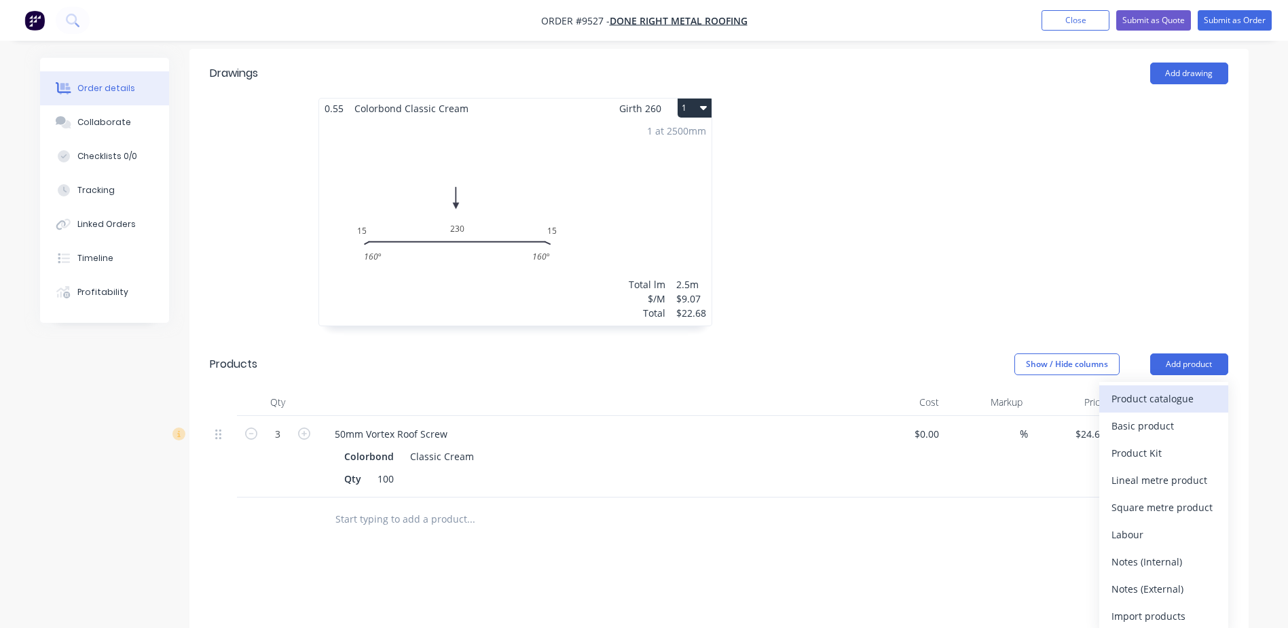
click at [1163, 388] on div "Product catalogue" at bounding box center [1164, 398] width 105 height 20
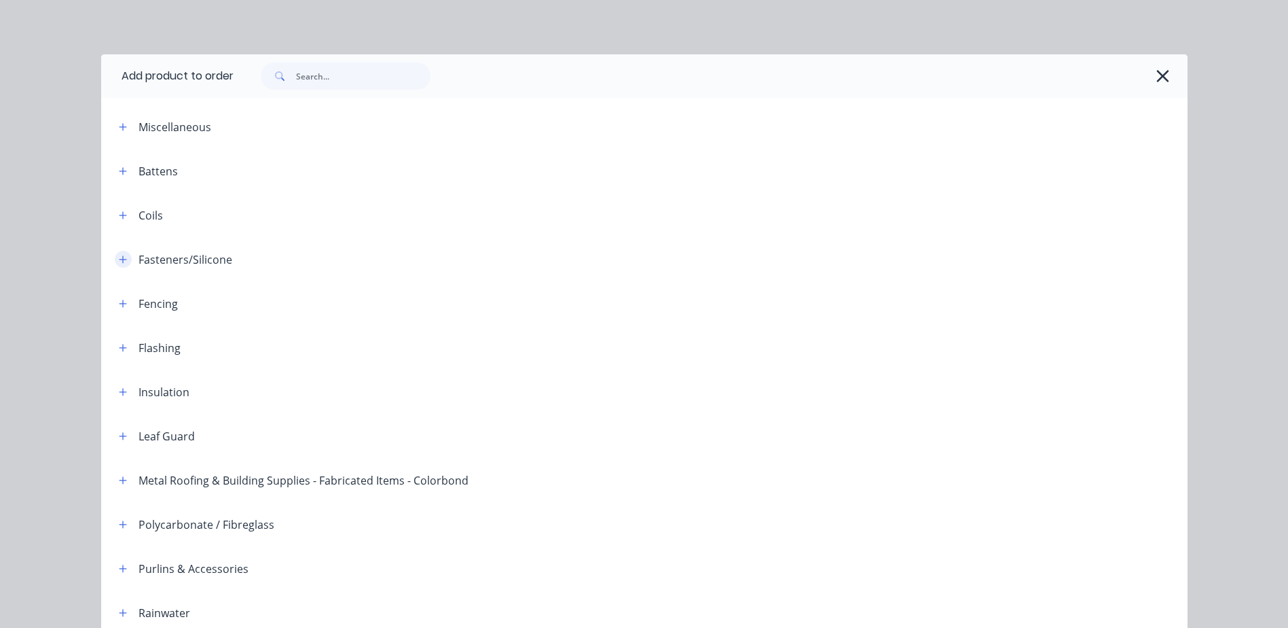
click at [119, 259] on icon "button" at bounding box center [123, 260] width 8 height 10
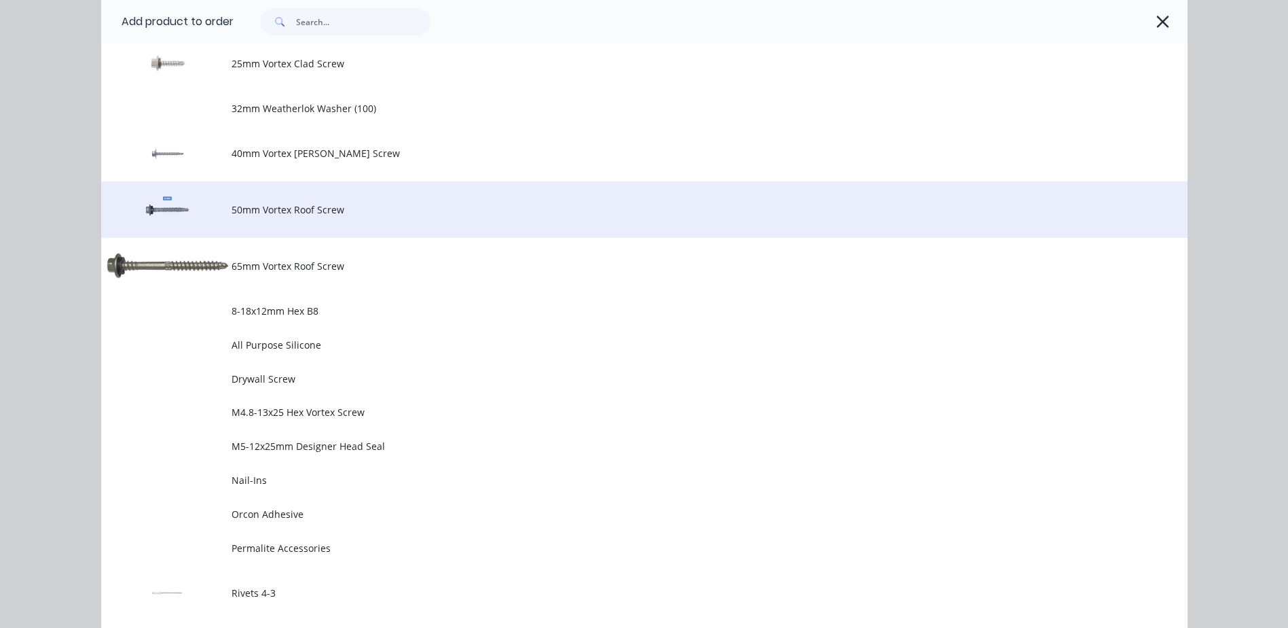
scroll to position [747, 0]
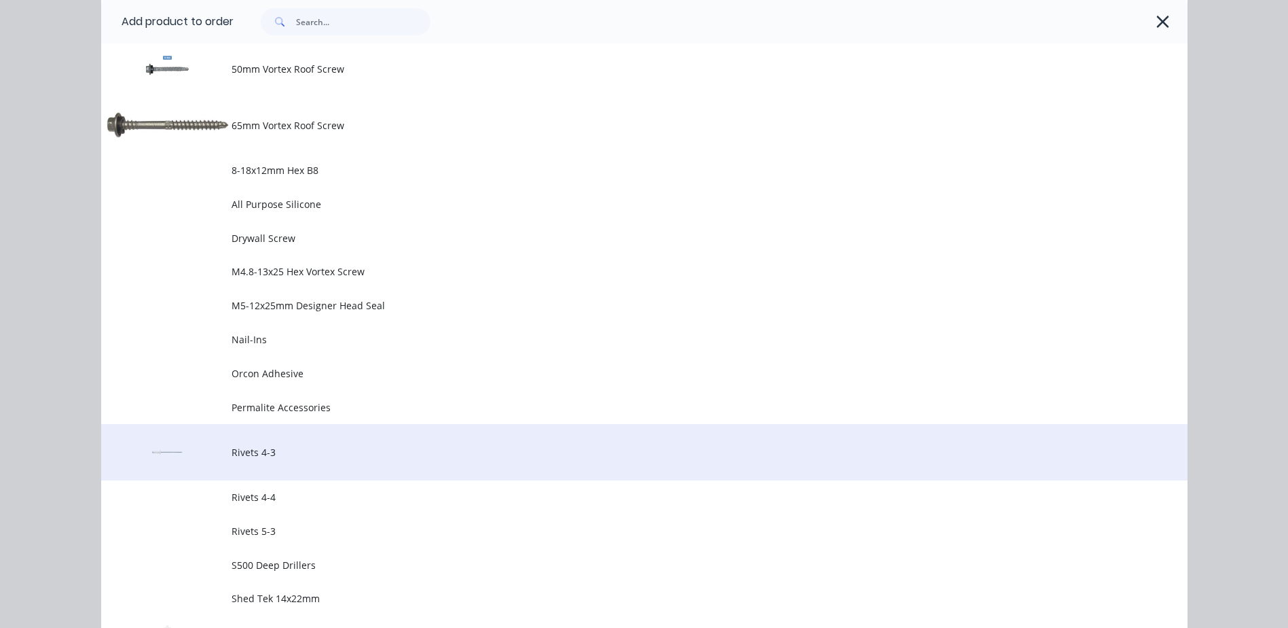
click at [265, 439] on td "Rivets 4-3" at bounding box center [710, 452] width 956 height 56
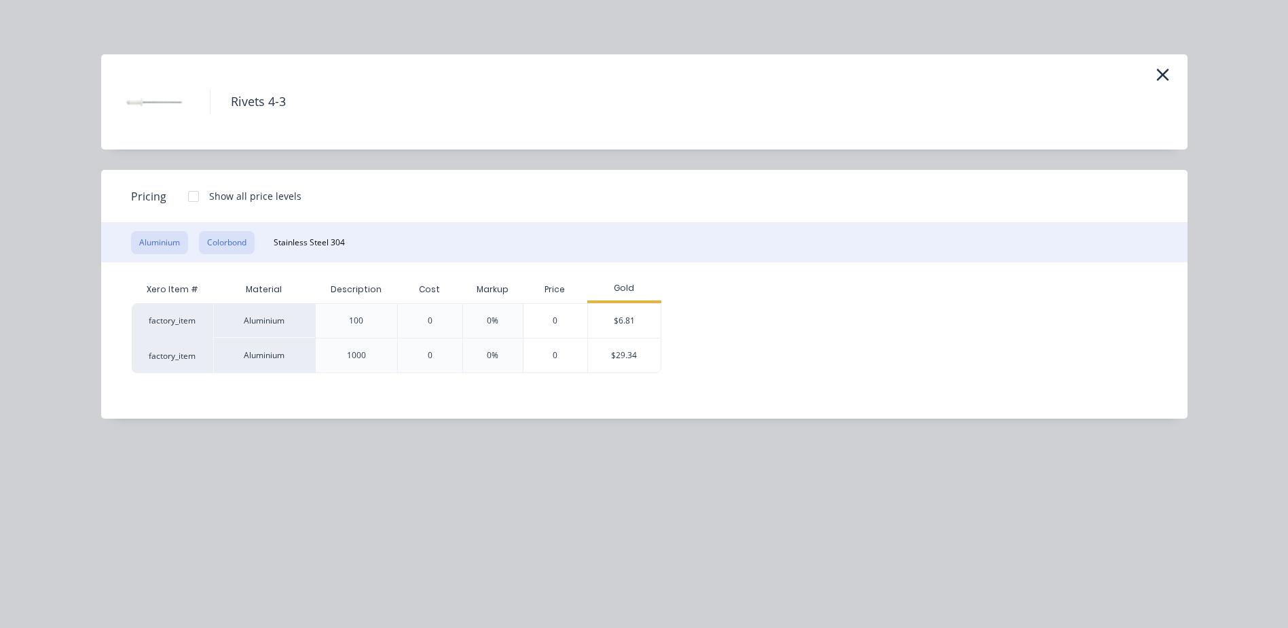
click at [231, 239] on button "Colorbond" at bounding box center [227, 242] width 56 height 23
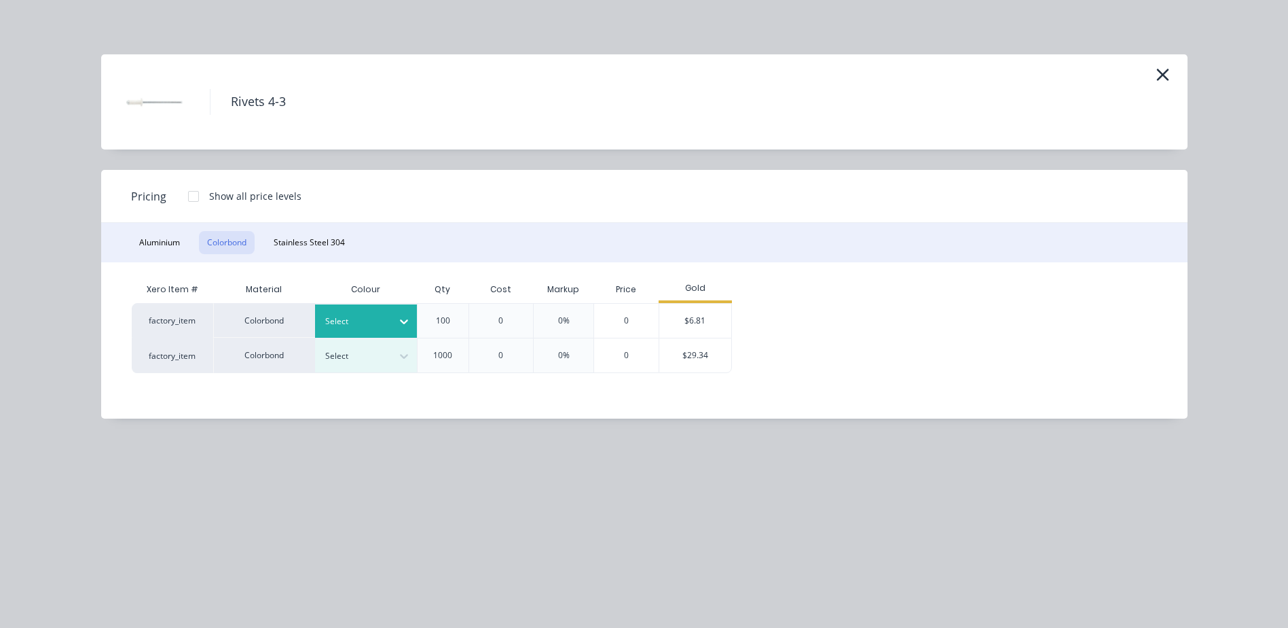
click at [401, 315] on icon at bounding box center [404, 321] width 14 height 14
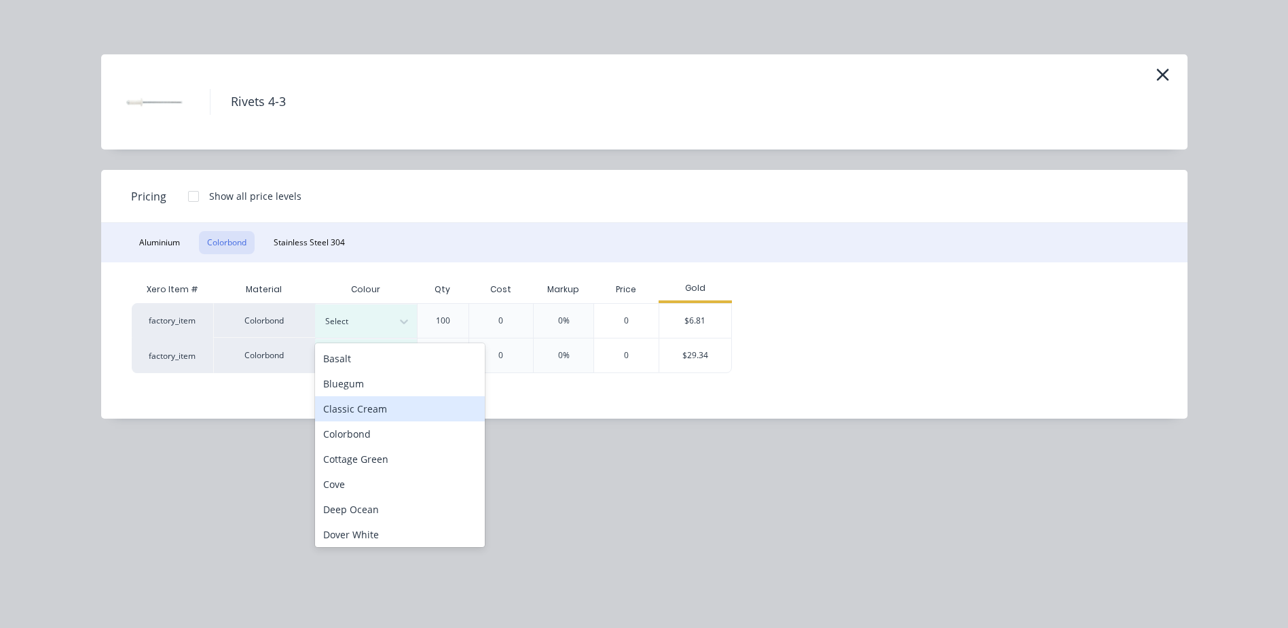
click at [384, 412] on div "Classic Cream" at bounding box center [400, 408] width 170 height 25
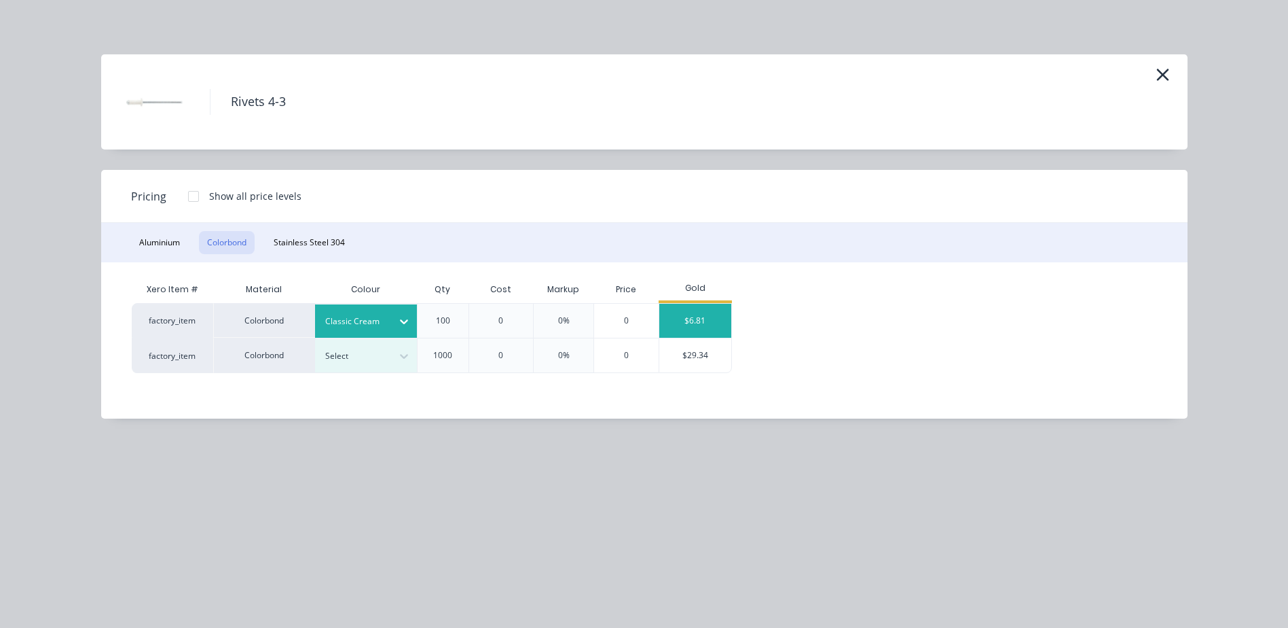
click at [691, 315] on div "$6.81" at bounding box center [695, 321] width 73 height 34
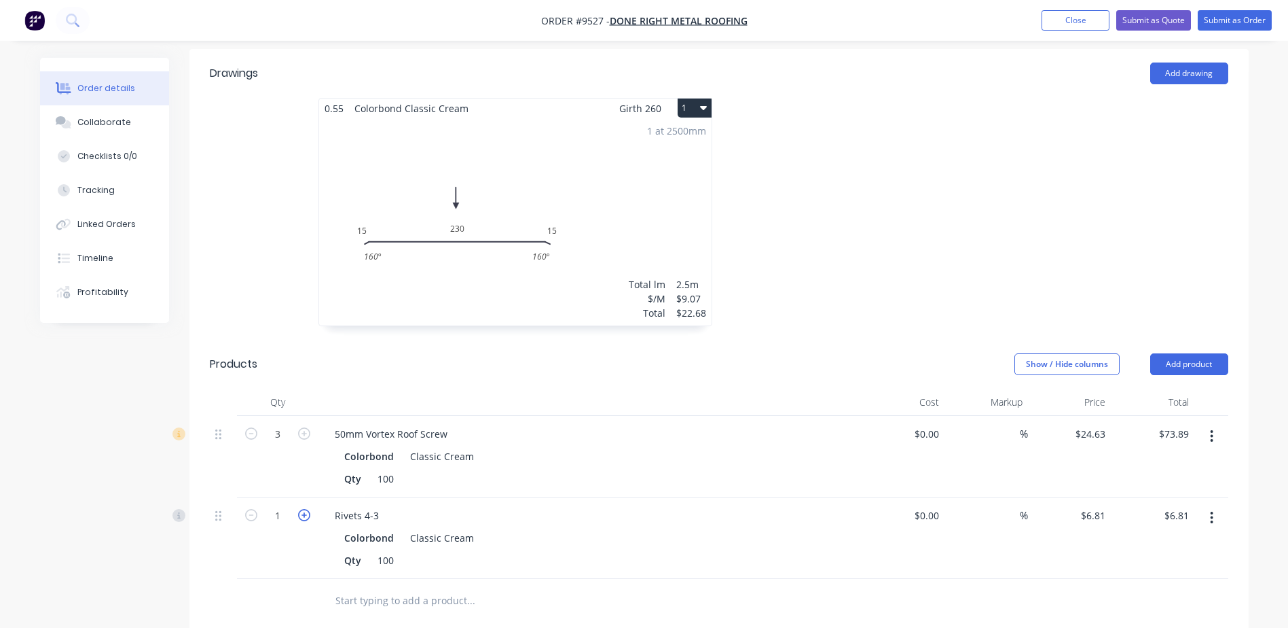
click at [304, 509] on icon "button" at bounding box center [304, 515] width 12 height 12
type input "2"
type input "$13.62"
click at [1186, 353] on button "Add product" at bounding box center [1189, 364] width 78 height 22
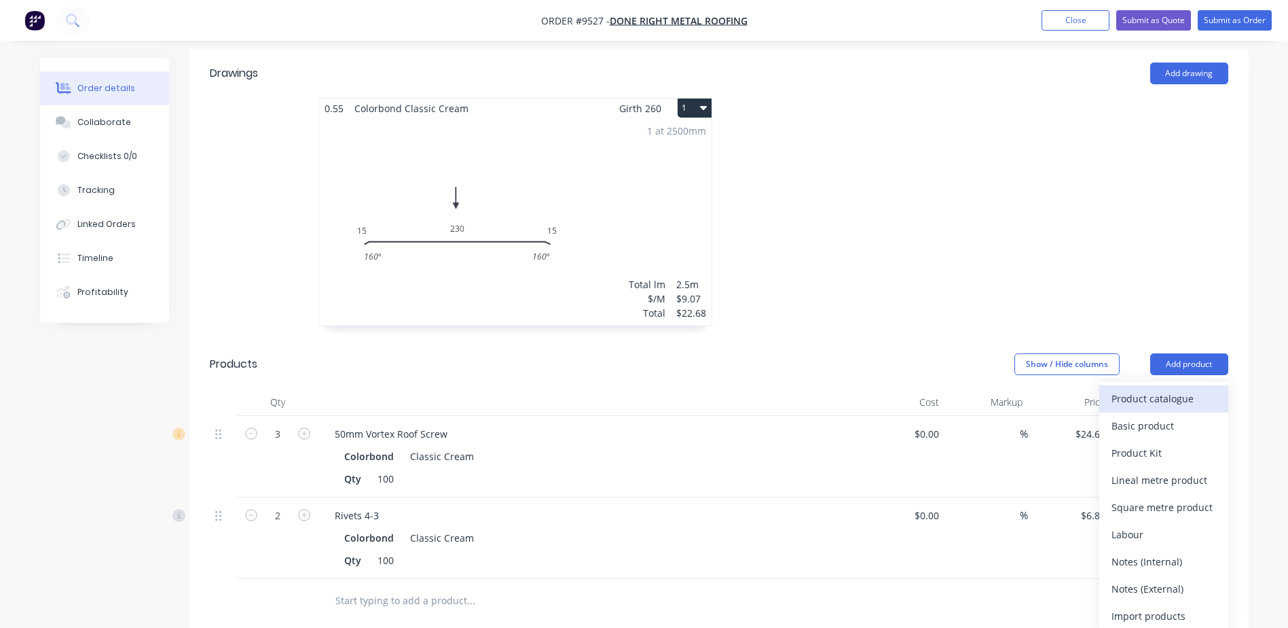
click at [1174, 388] on div "Product catalogue" at bounding box center [1164, 398] width 105 height 20
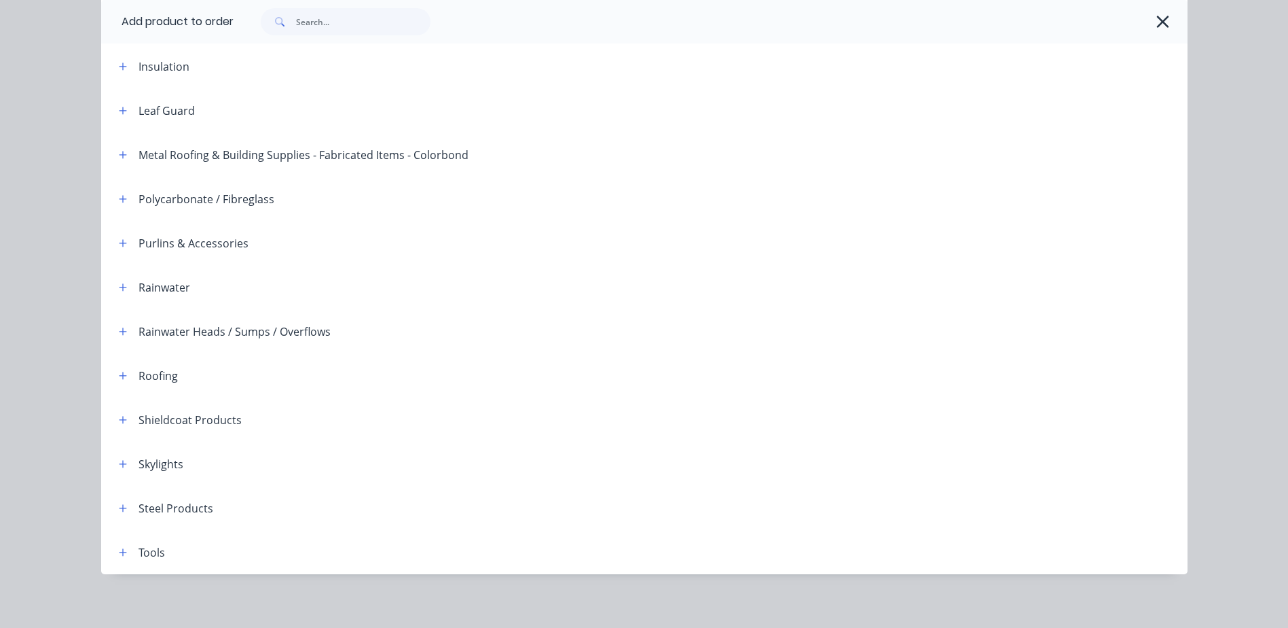
scroll to position [331, 0]
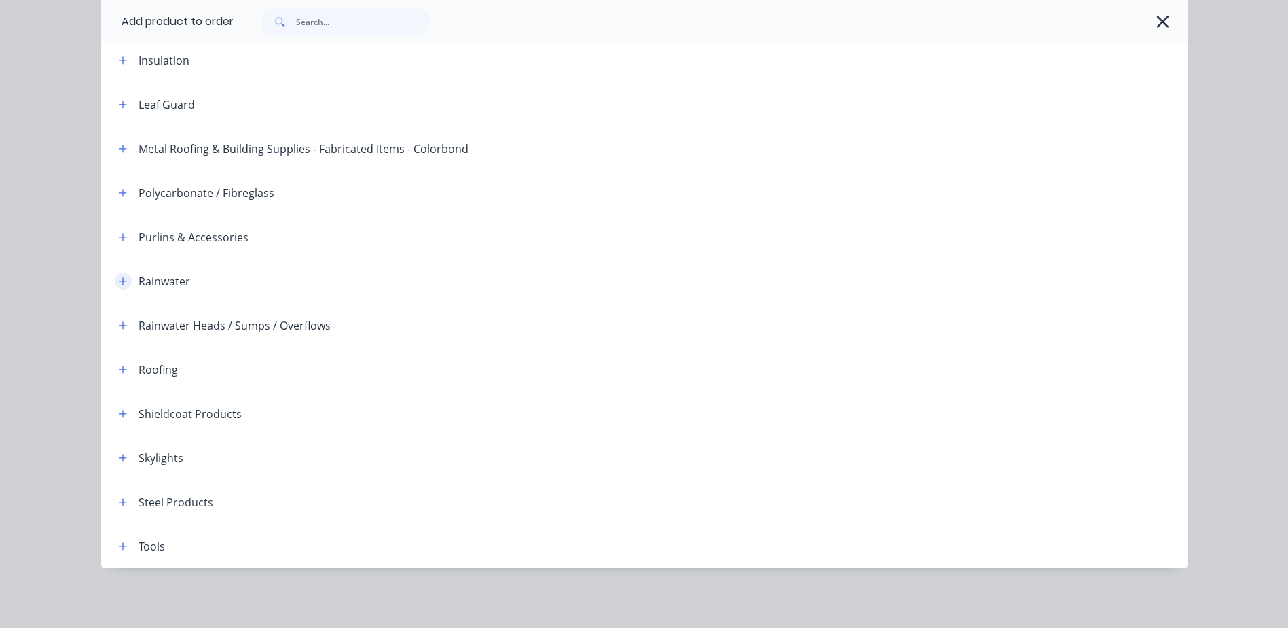
click at [120, 281] on icon "button" at bounding box center [122, 280] width 7 height 7
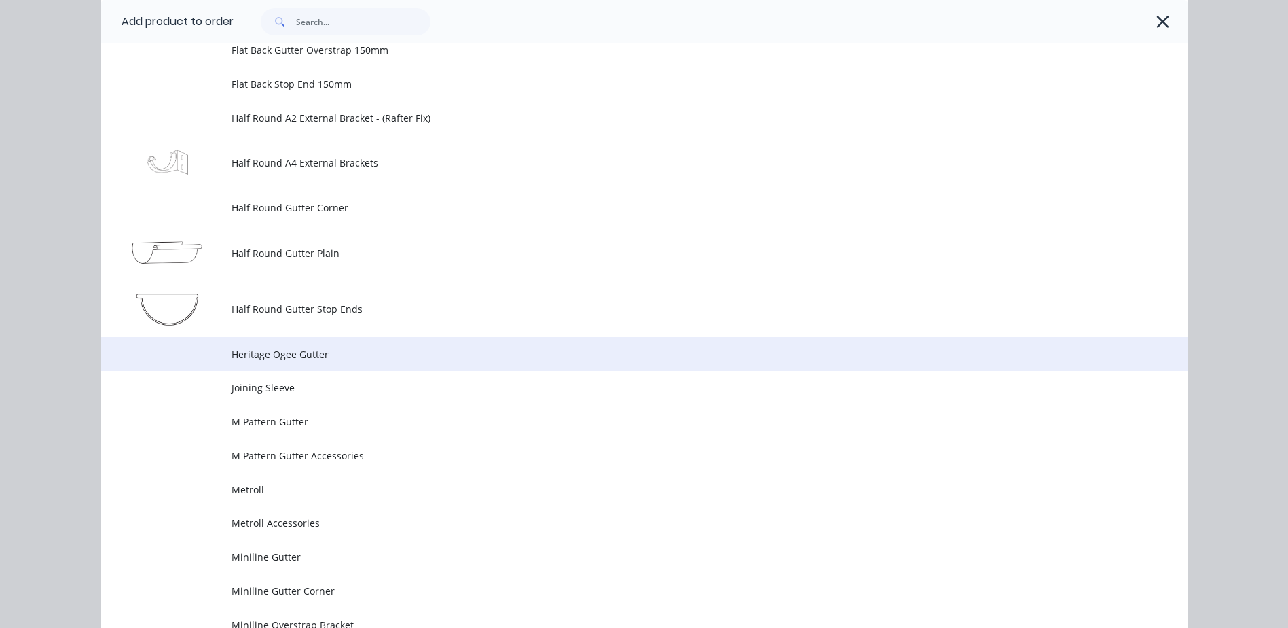
scroll to position [2844, 0]
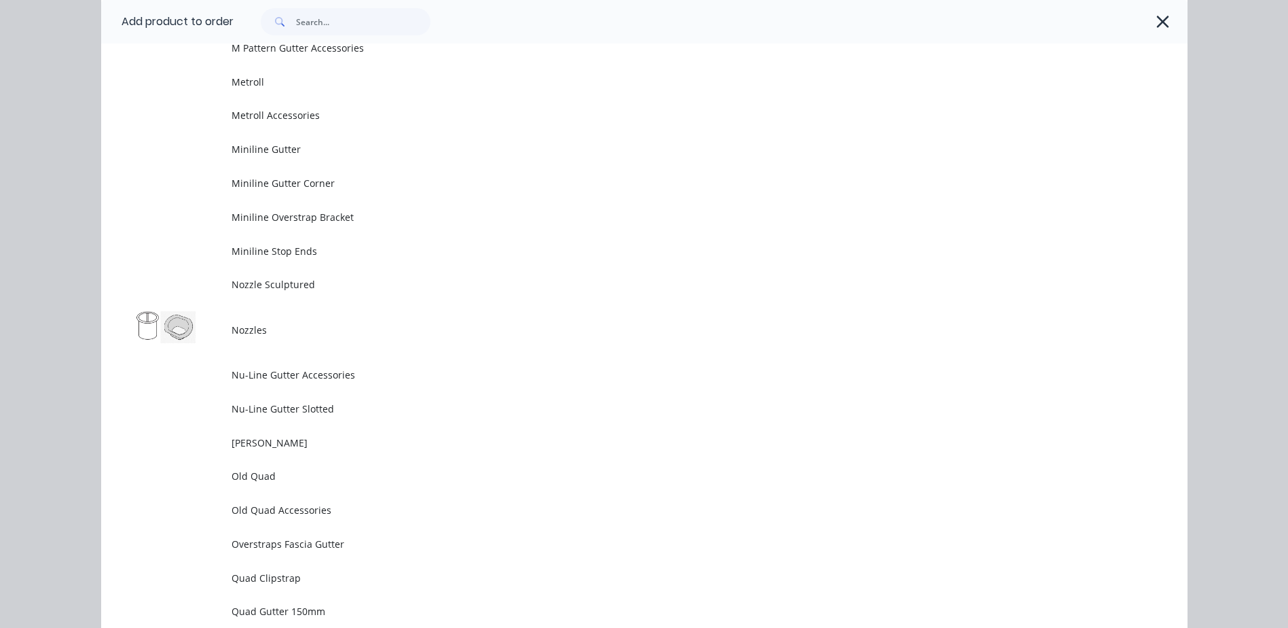
click at [251, 332] on span "Nozzles" at bounding box center [614, 330] width 765 height 14
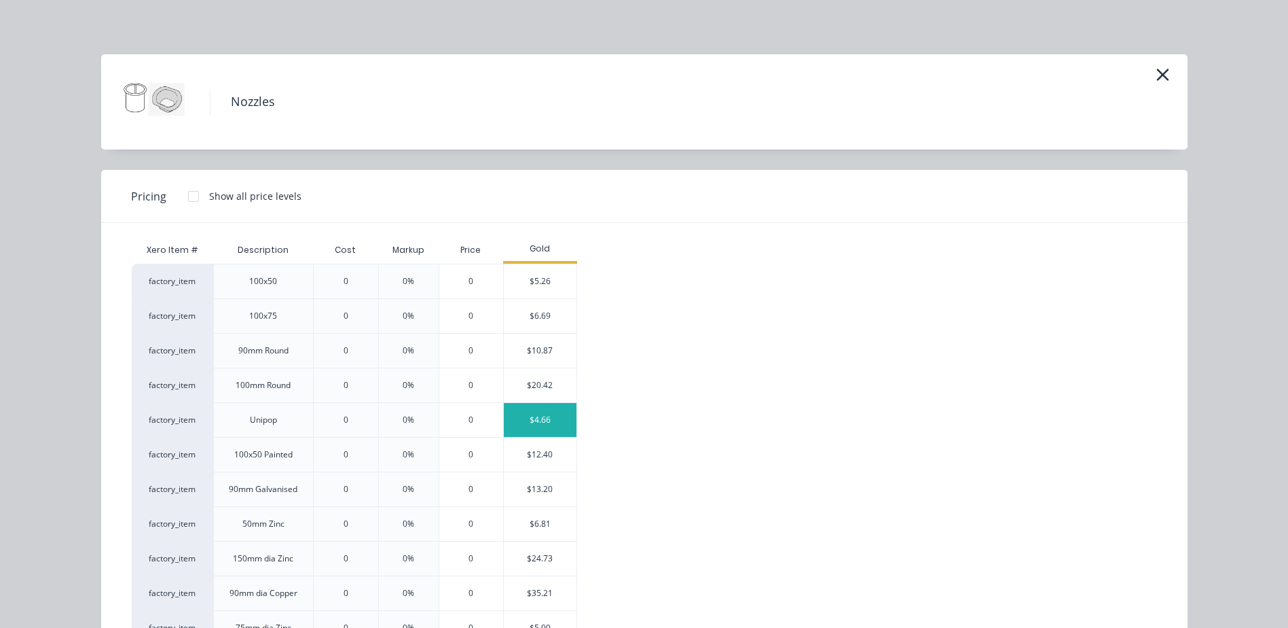
click at [515, 415] on div "$4.66" at bounding box center [540, 420] width 73 height 34
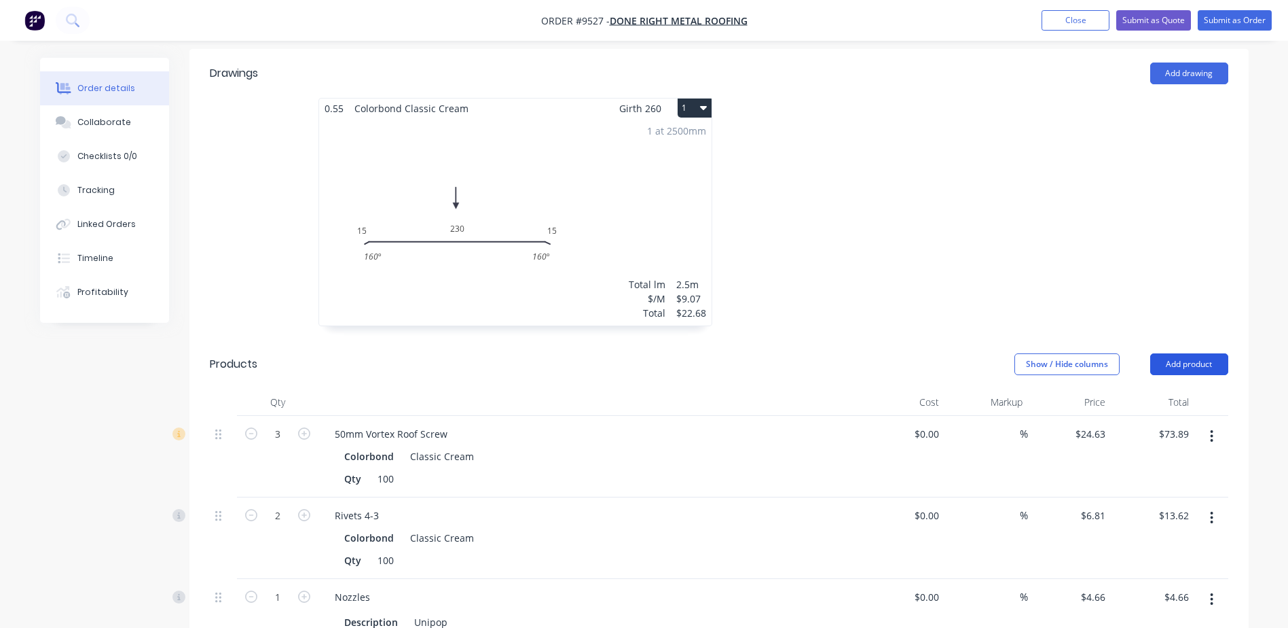
click at [1200, 353] on button "Add product" at bounding box center [1189, 364] width 78 height 22
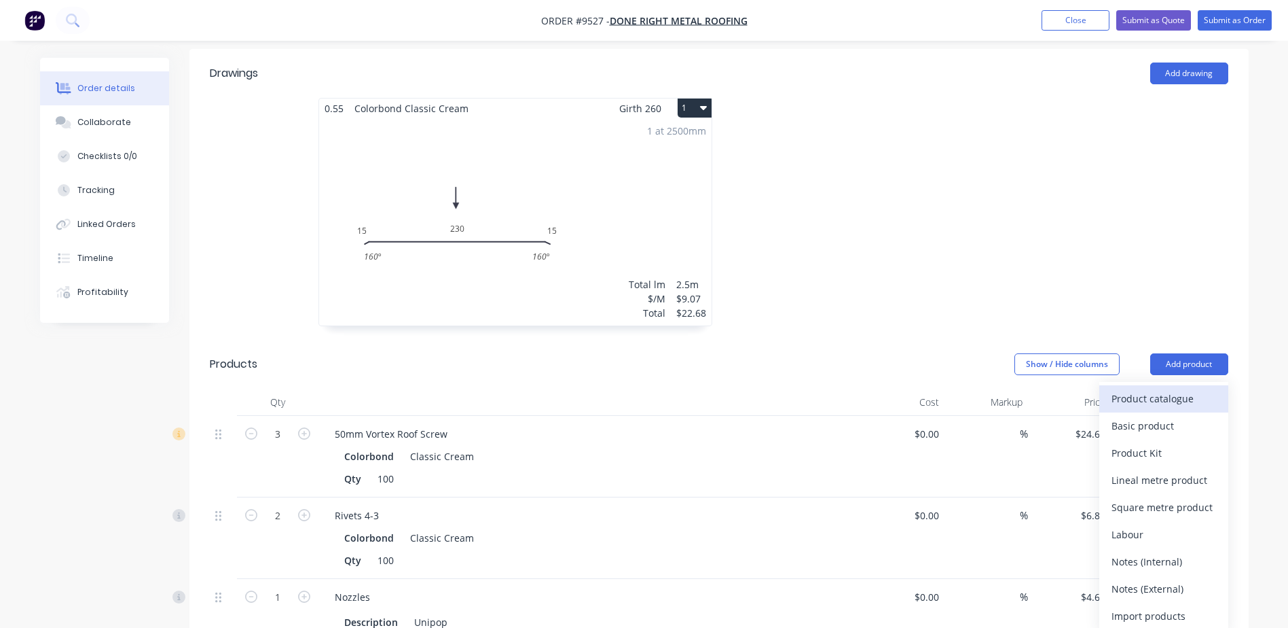
click at [1130, 388] on div "Product catalogue" at bounding box center [1164, 398] width 105 height 20
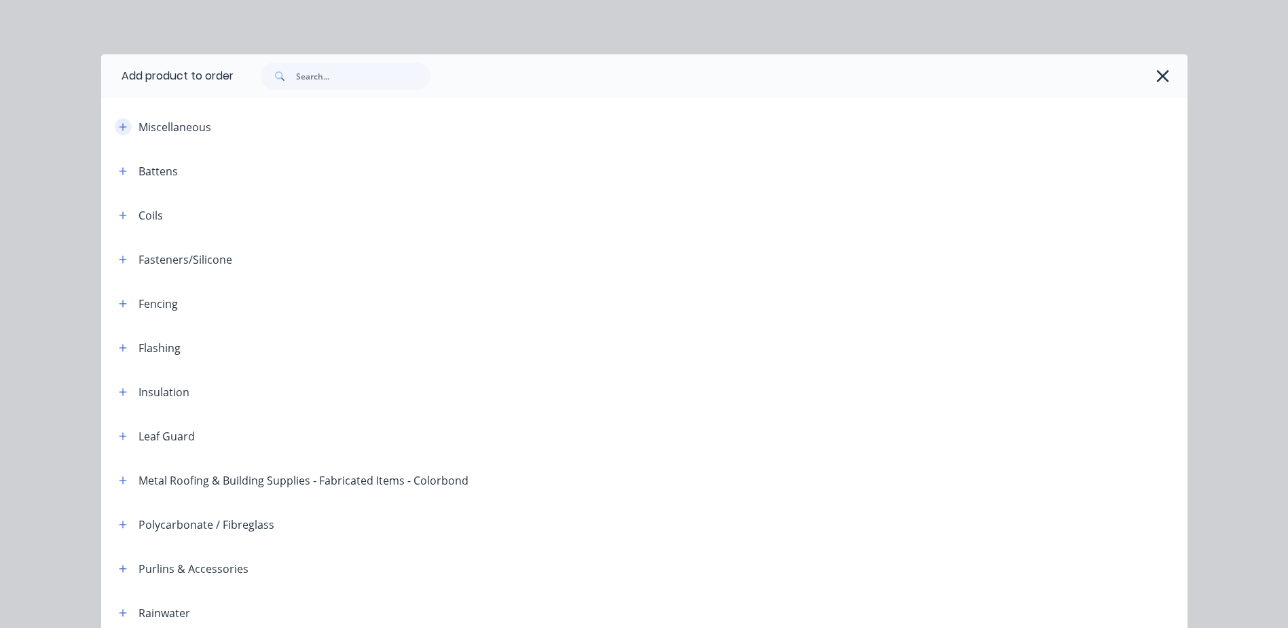
click at [119, 128] on icon "button" at bounding box center [122, 126] width 7 height 7
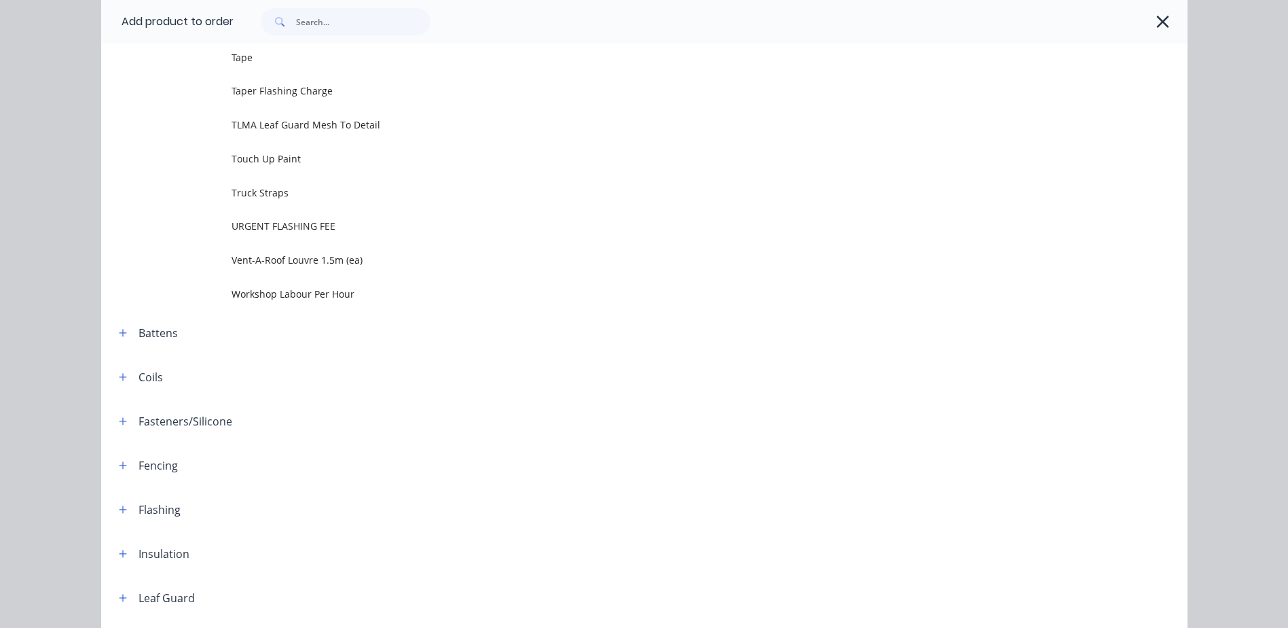
scroll to position [1562, 0]
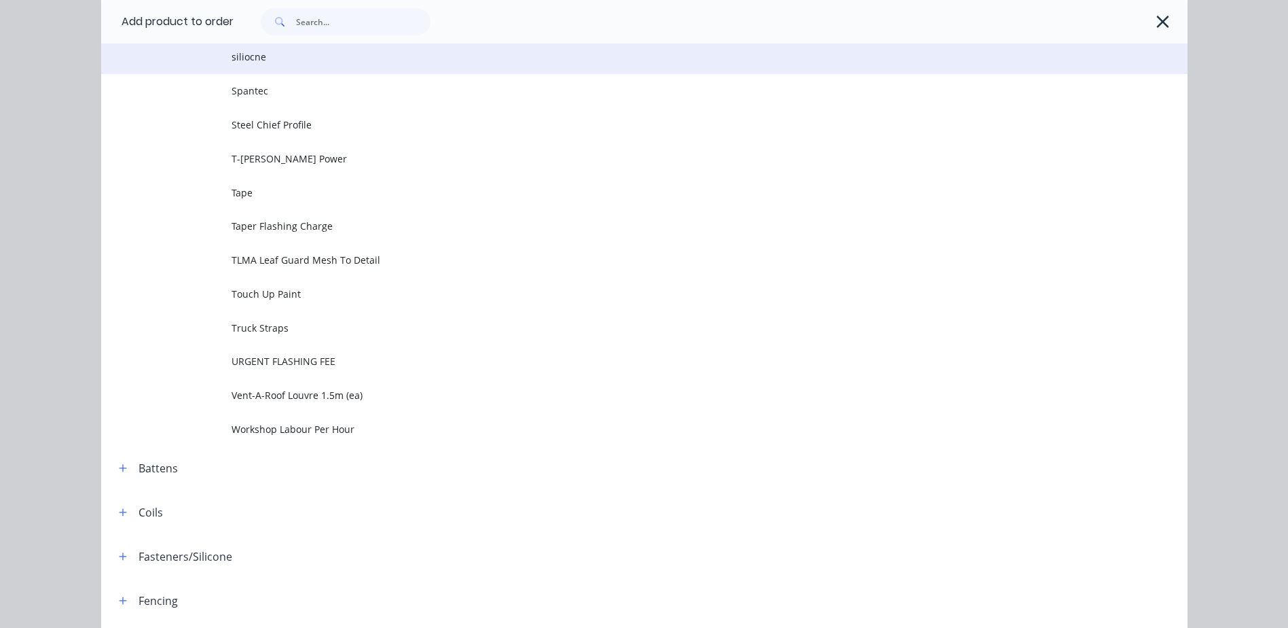
click at [269, 56] on span "siliocne" at bounding box center [614, 57] width 765 height 14
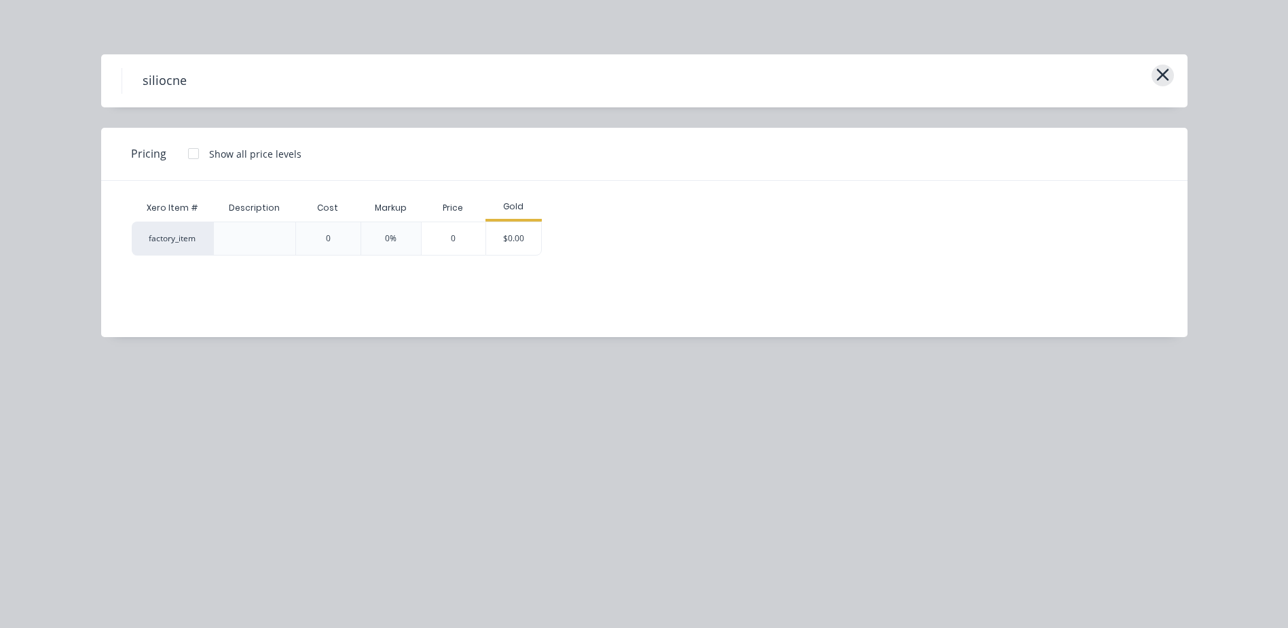
click at [1167, 74] on icon "button" at bounding box center [1163, 74] width 14 height 19
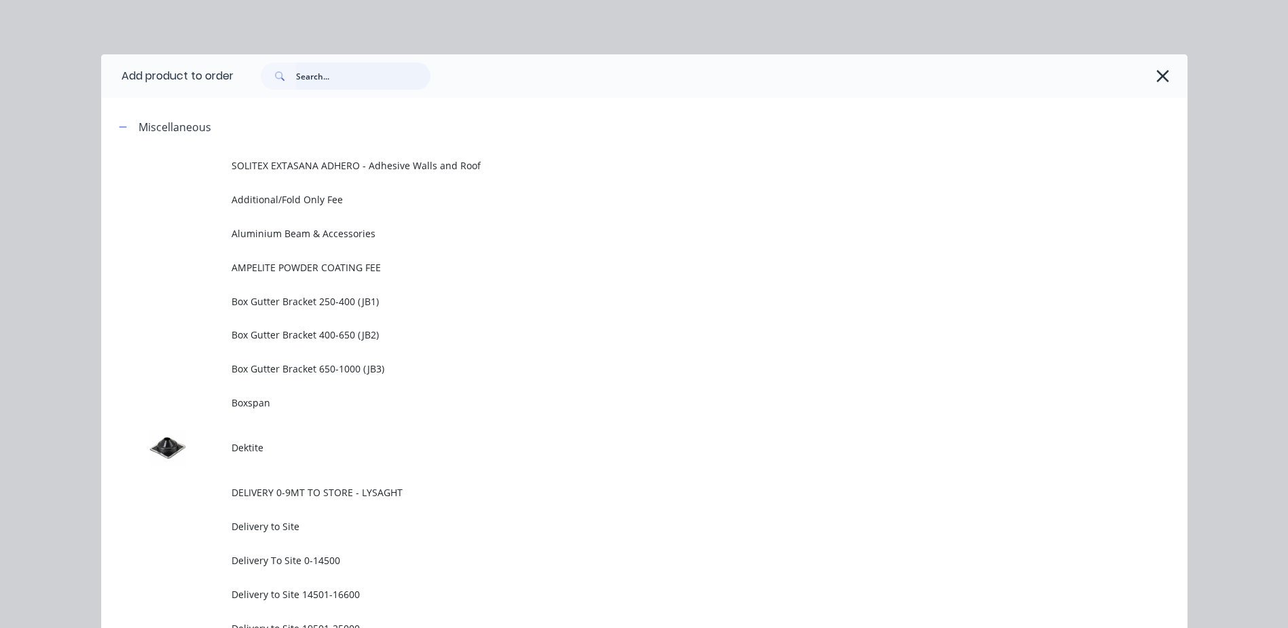
click at [349, 67] on input "text" at bounding box center [363, 75] width 134 height 27
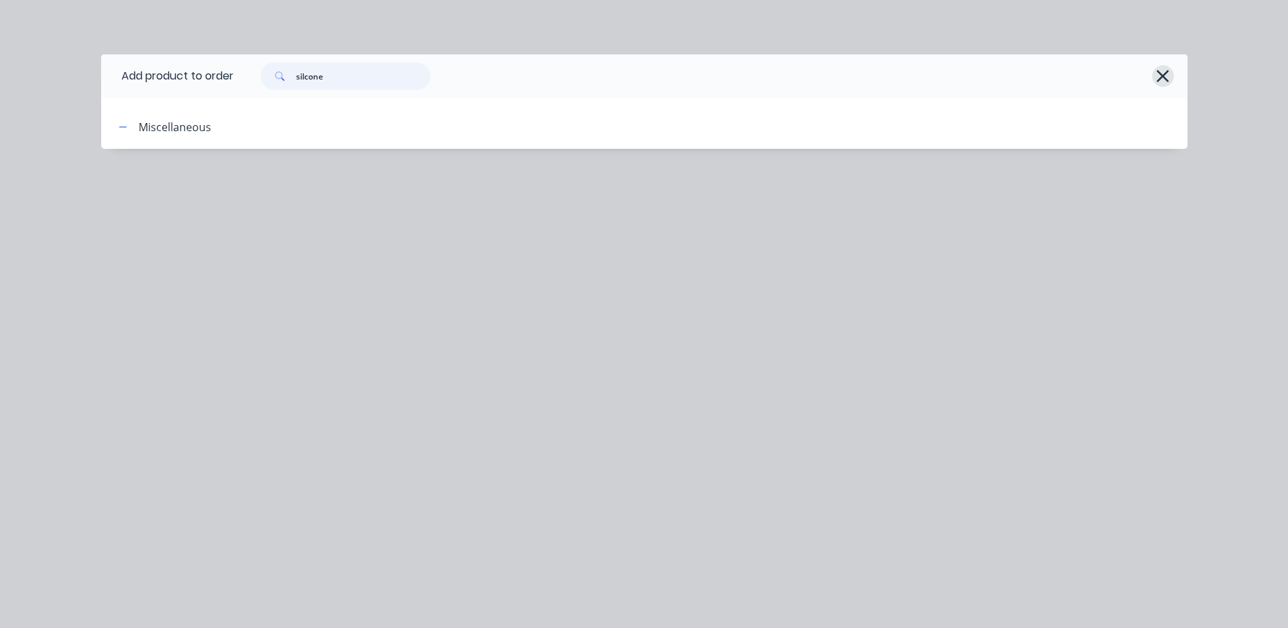
type input "silcone"
click at [1164, 77] on icon "button" at bounding box center [1163, 76] width 12 height 12
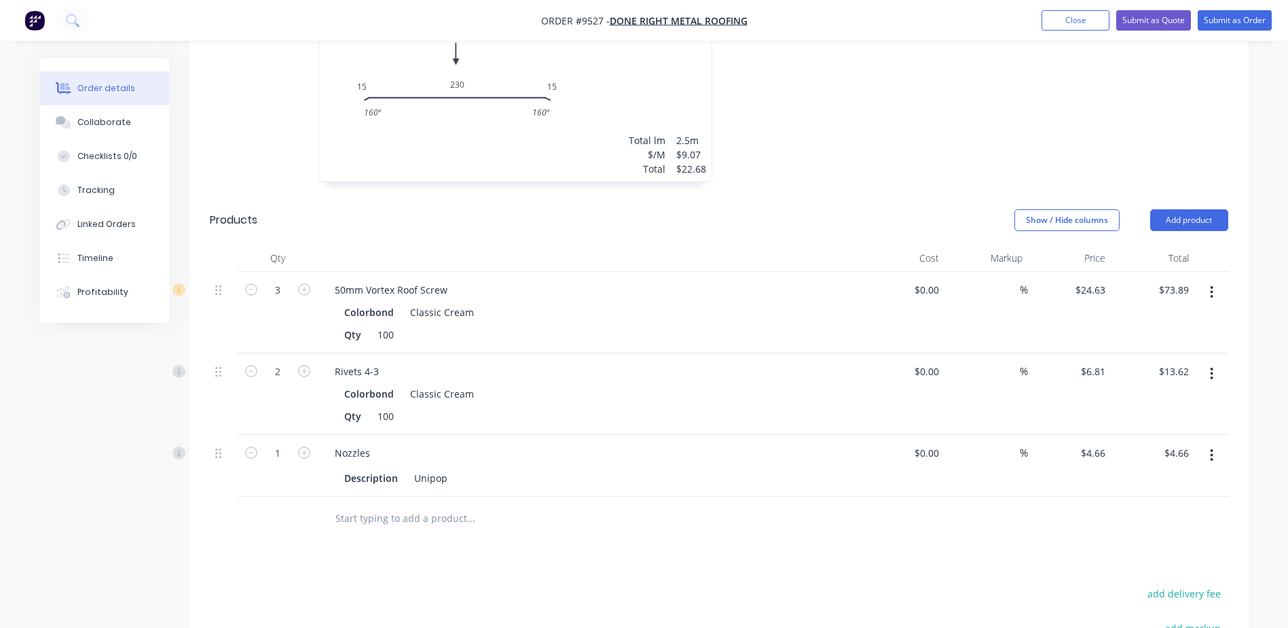
scroll to position [531, 0]
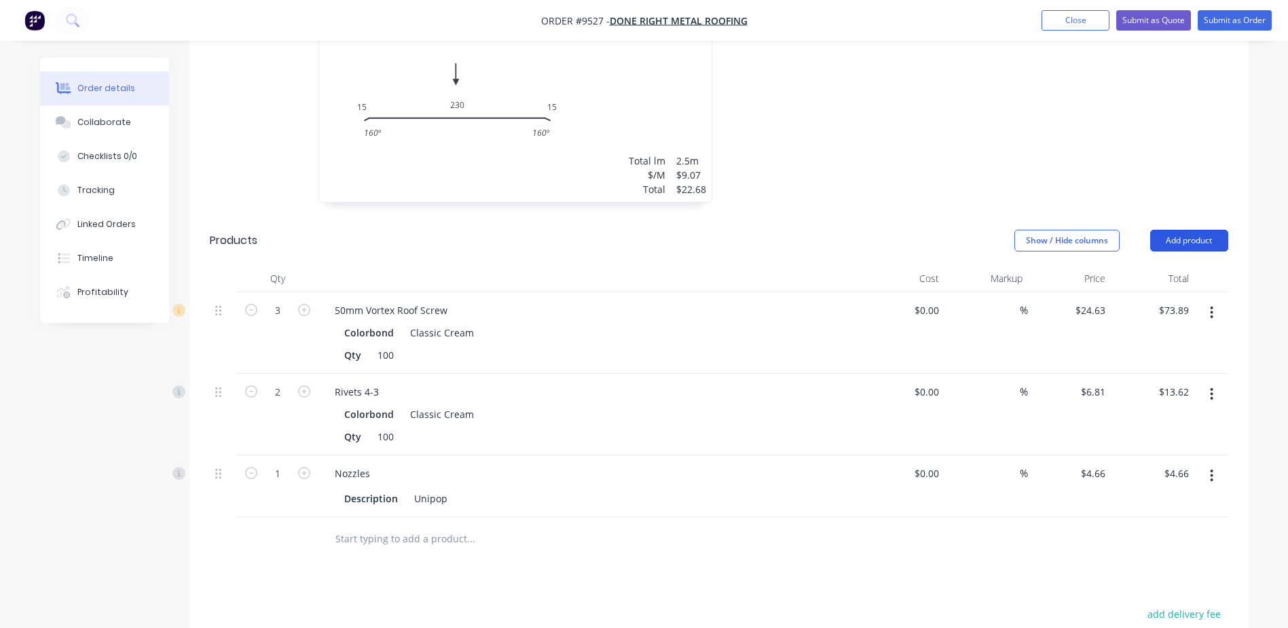
click at [1178, 230] on button "Add product" at bounding box center [1189, 241] width 78 height 22
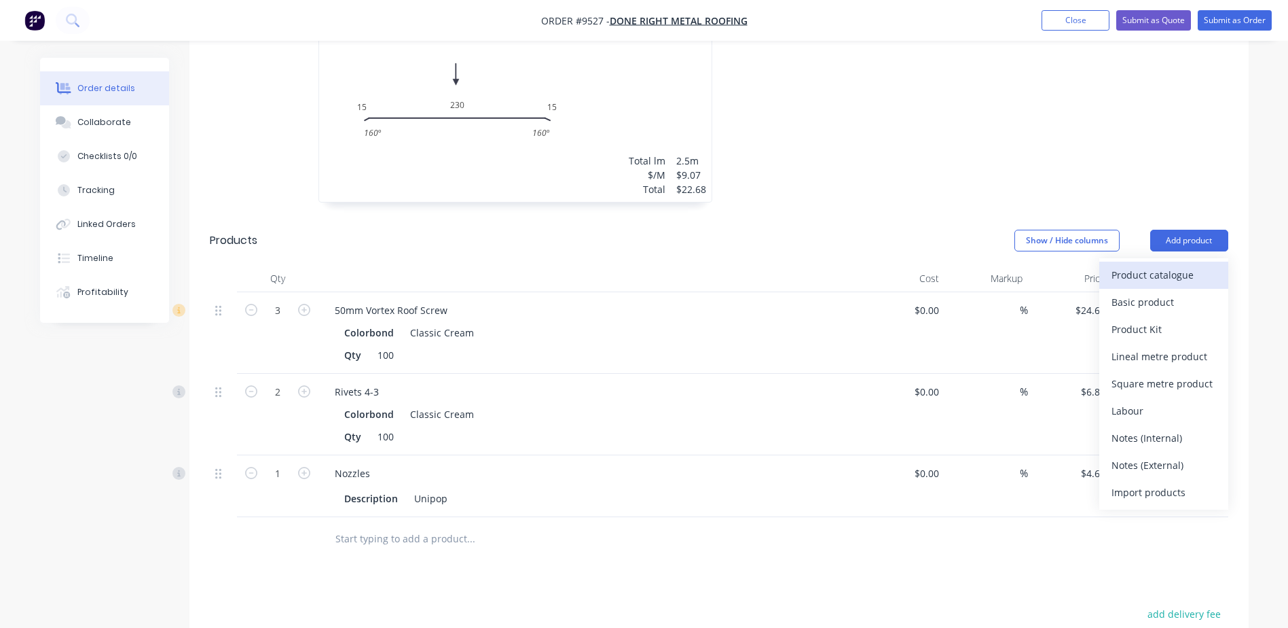
click at [1163, 265] on div "Product catalogue" at bounding box center [1164, 275] width 105 height 20
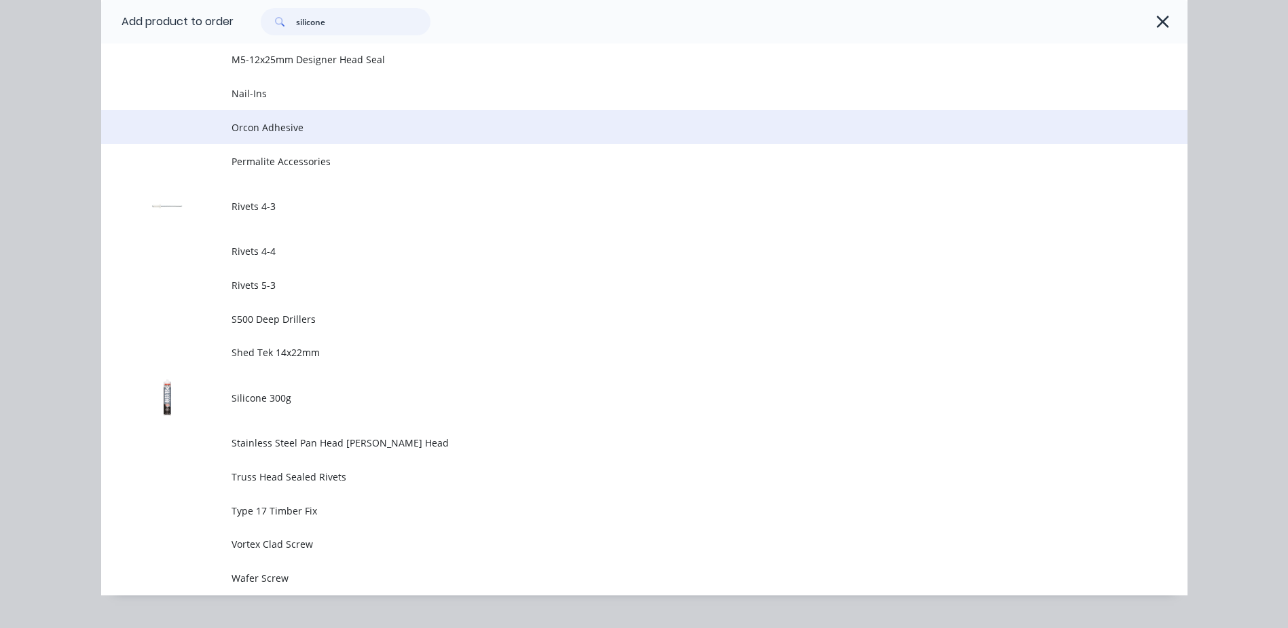
scroll to position [932, 0]
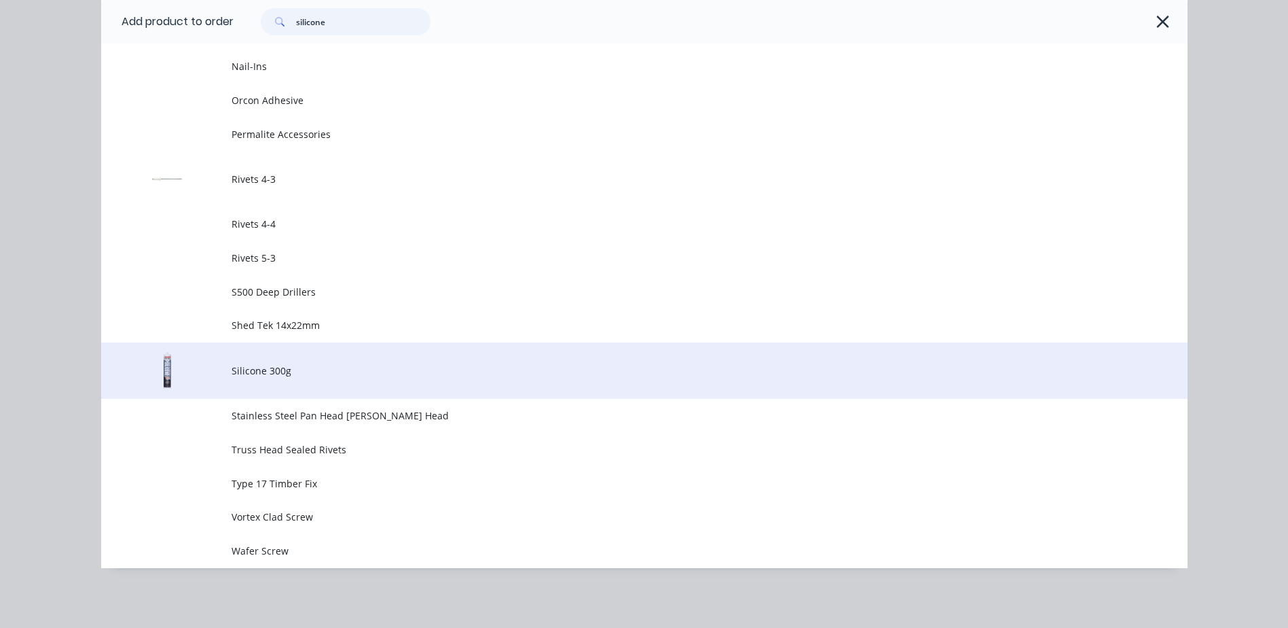
type input "silicone"
click at [299, 366] on span "Silicone 300g" at bounding box center [614, 370] width 765 height 14
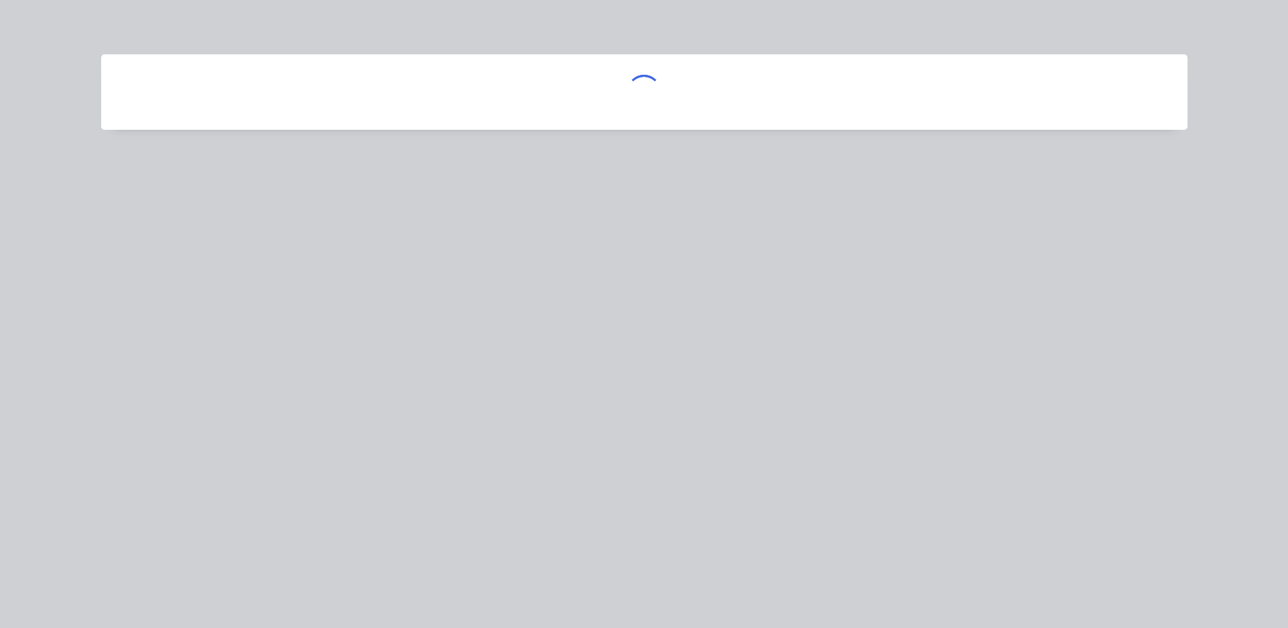
scroll to position [0, 0]
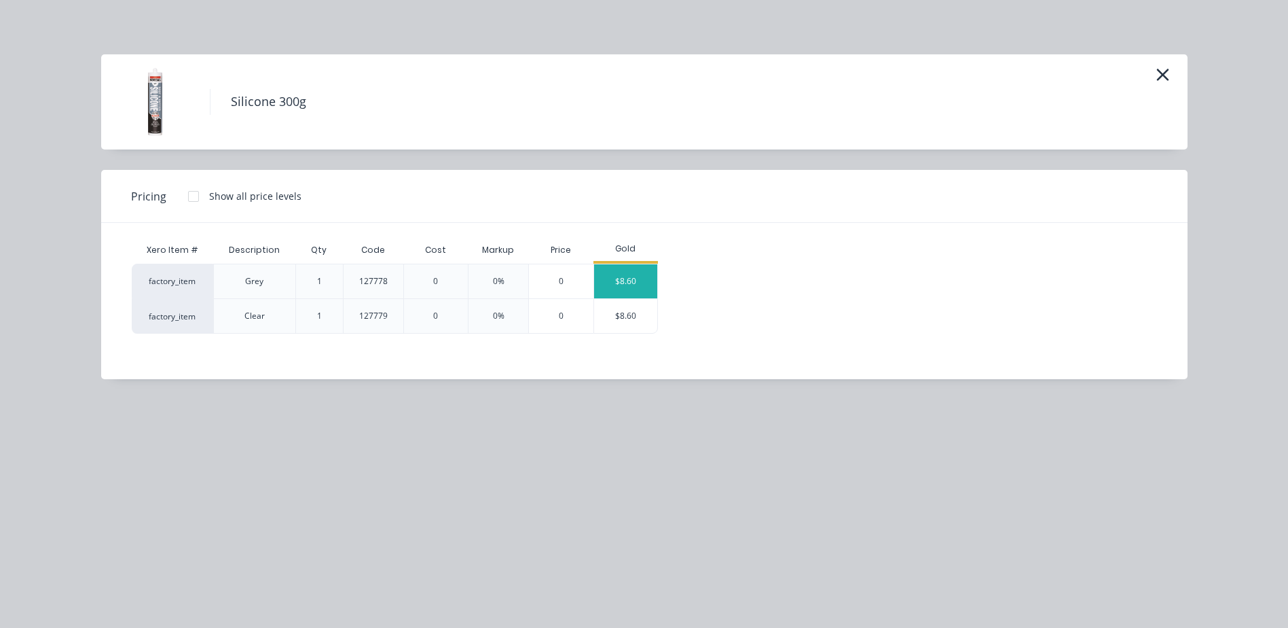
click at [635, 280] on div "$8.60" at bounding box center [626, 281] width 64 height 34
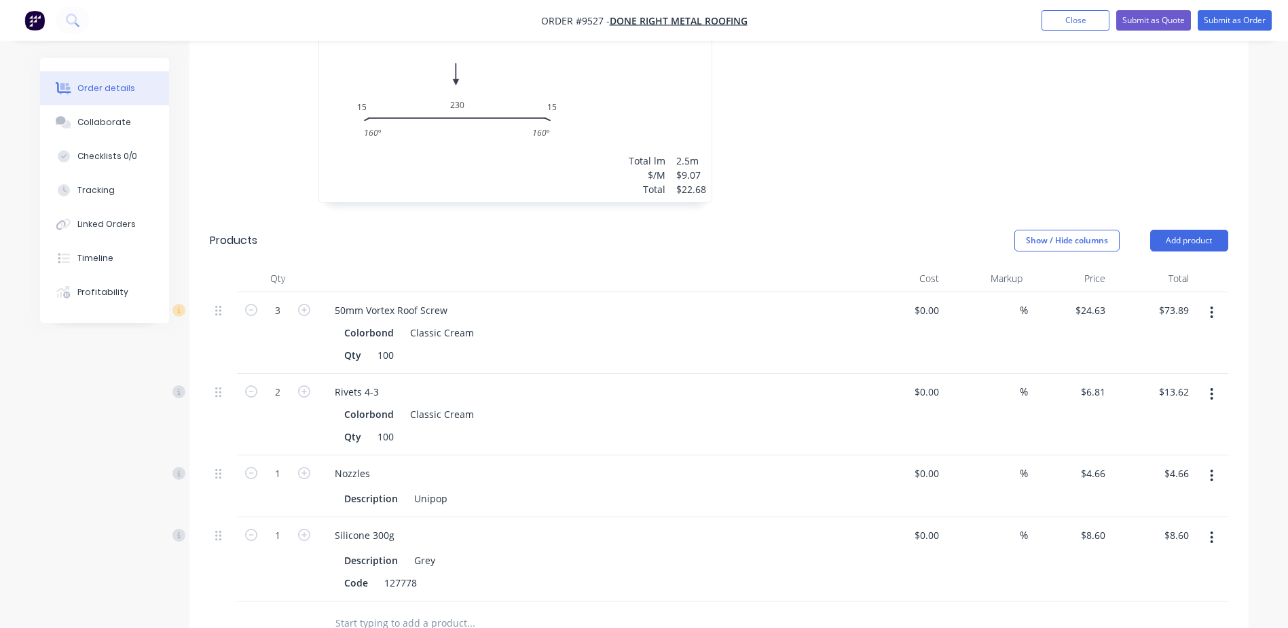
click at [1213, 530] on icon "button" at bounding box center [1211, 537] width 3 height 15
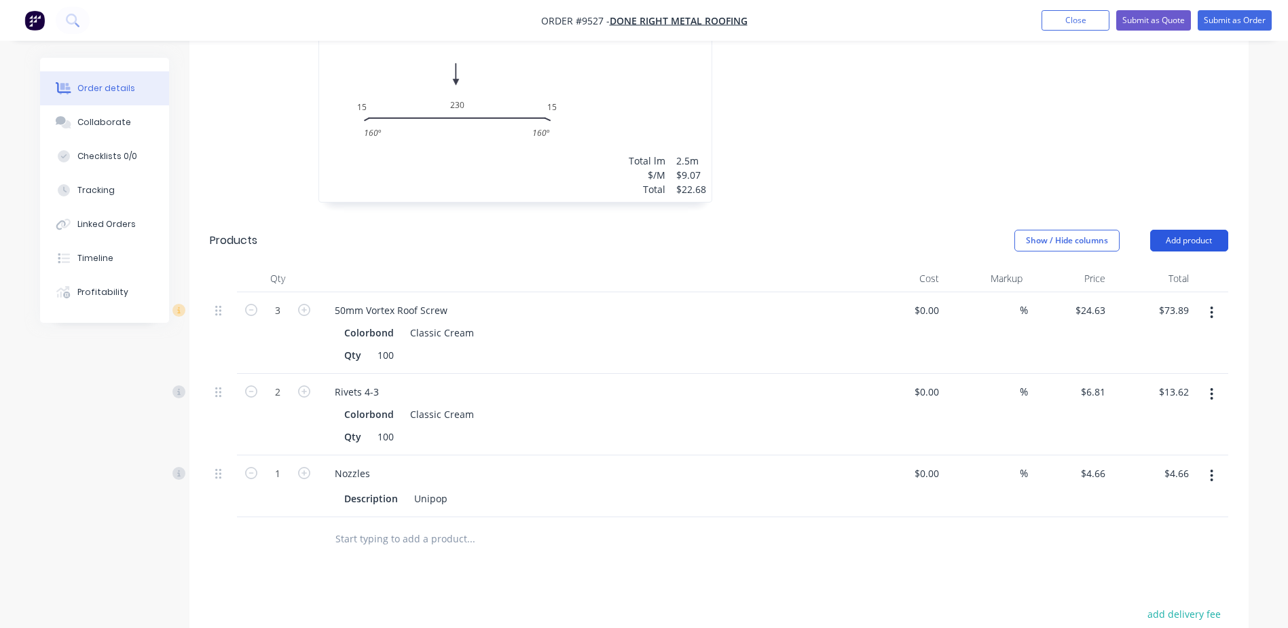
click at [1176, 230] on button "Add product" at bounding box center [1189, 241] width 78 height 22
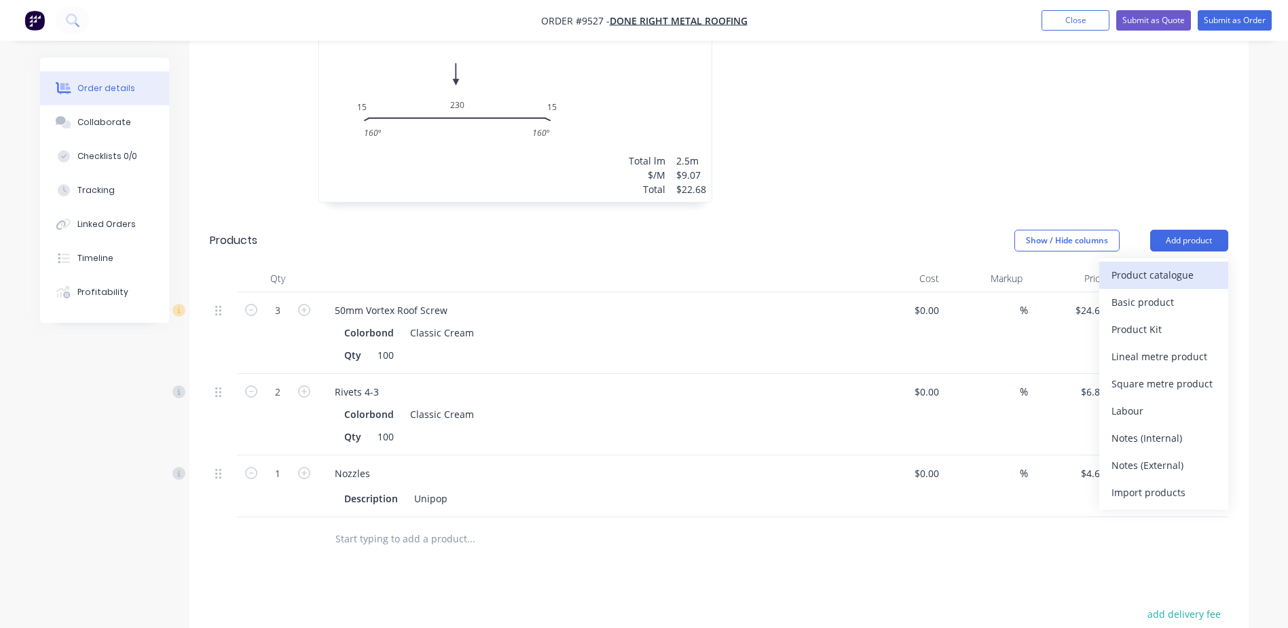
click at [1136, 265] on div "Product catalogue" at bounding box center [1164, 275] width 105 height 20
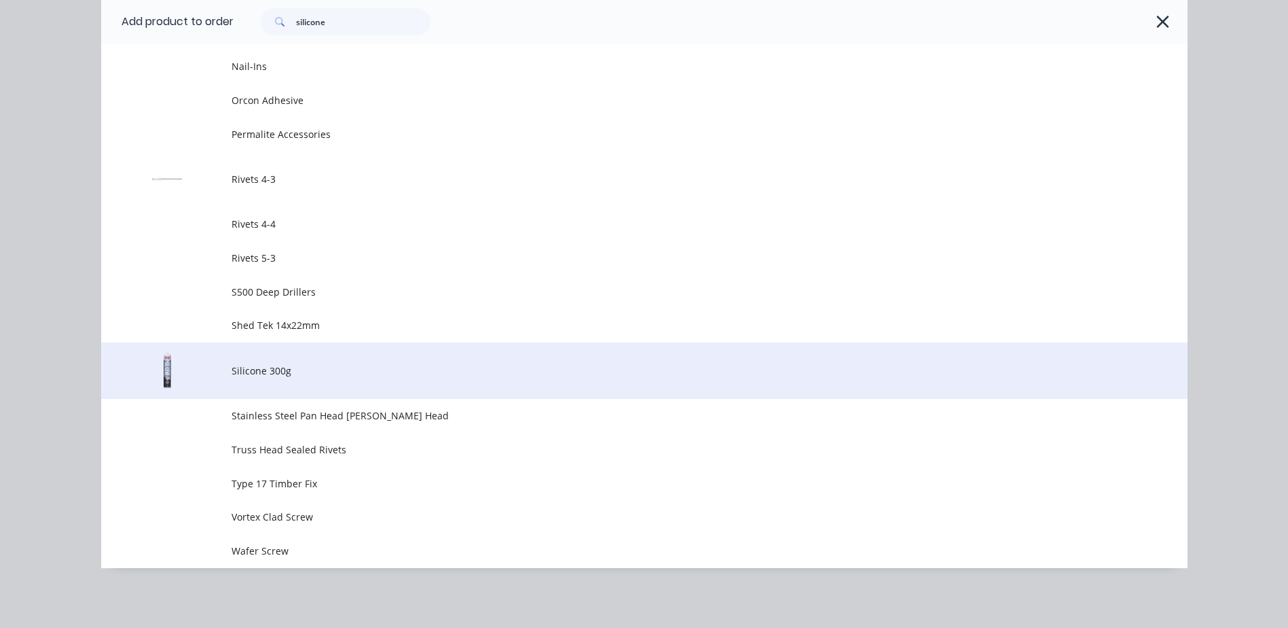
scroll to position [754, 0]
click at [291, 370] on span "Silicone 300g" at bounding box center [614, 370] width 765 height 14
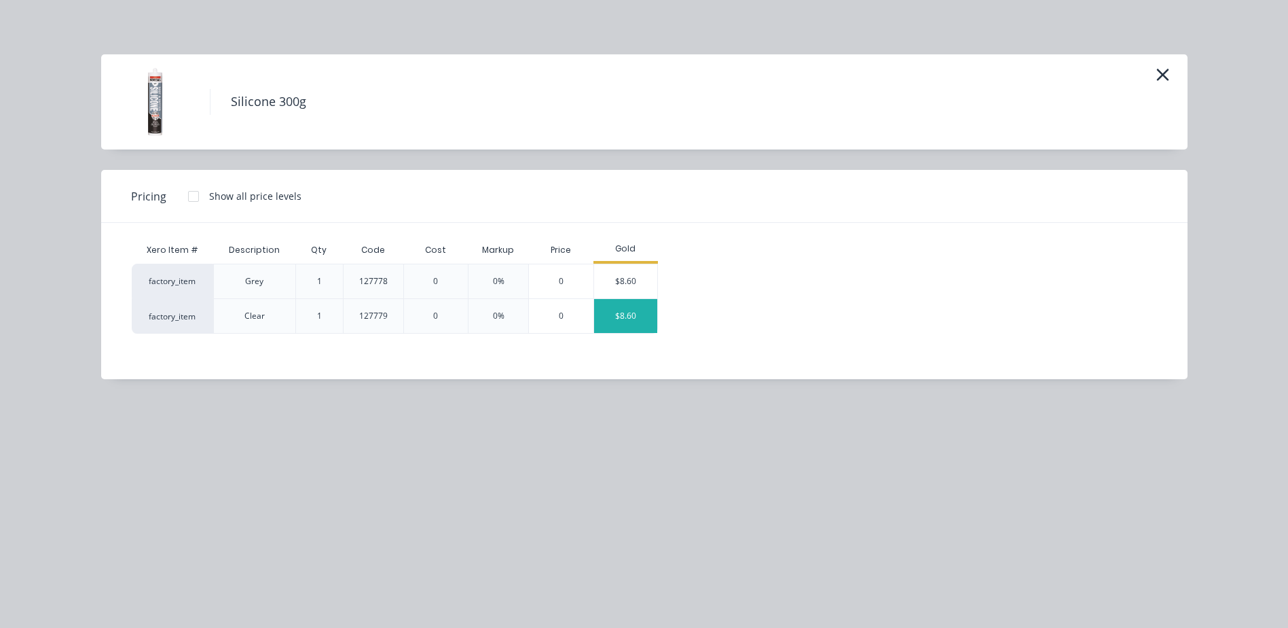
click at [636, 308] on div "$8.60" at bounding box center [626, 316] width 64 height 34
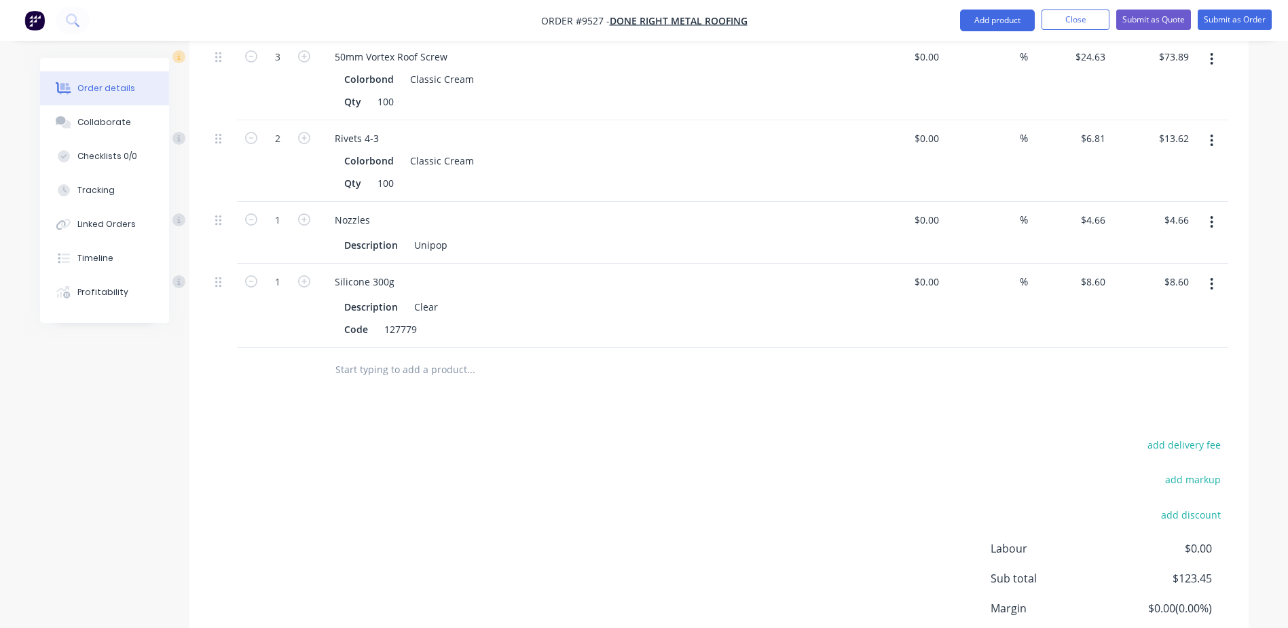
scroll to position [819, 0]
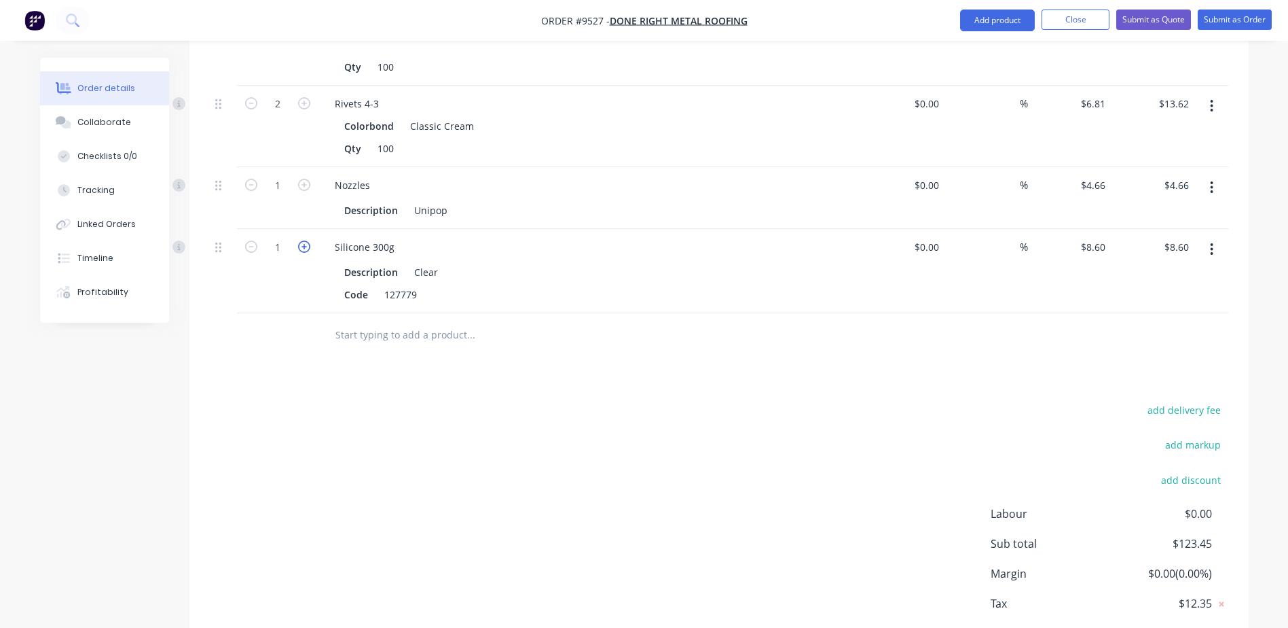
click at [302, 240] on icon "button" at bounding box center [304, 246] width 12 height 12
type input "2"
type input "$17.20"
click at [302, 240] on icon "button" at bounding box center [304, 246] width 12 height 12
type input "3"
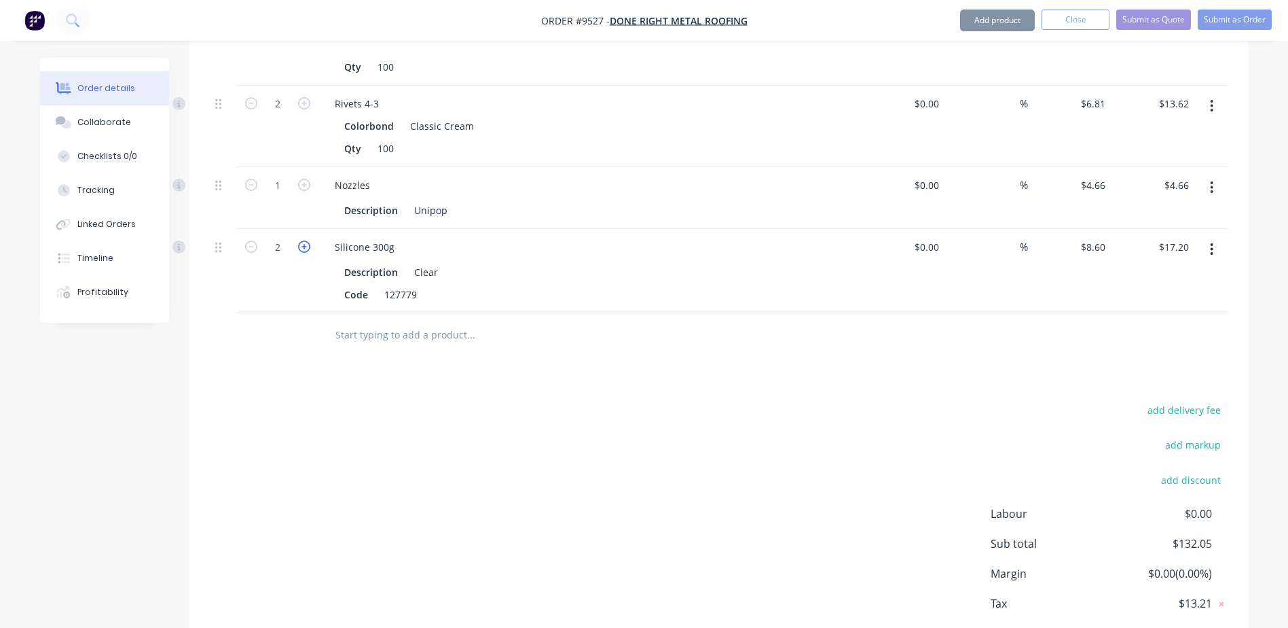
type input "$25.80"
click at [302, 240] on icon "button" at bounding box center [304, 246] width 12 height 12
type input "4"
type input "$34.40"
click at [302, 240] on icon "button" at bounding box center [304, 246] width 12 height 12
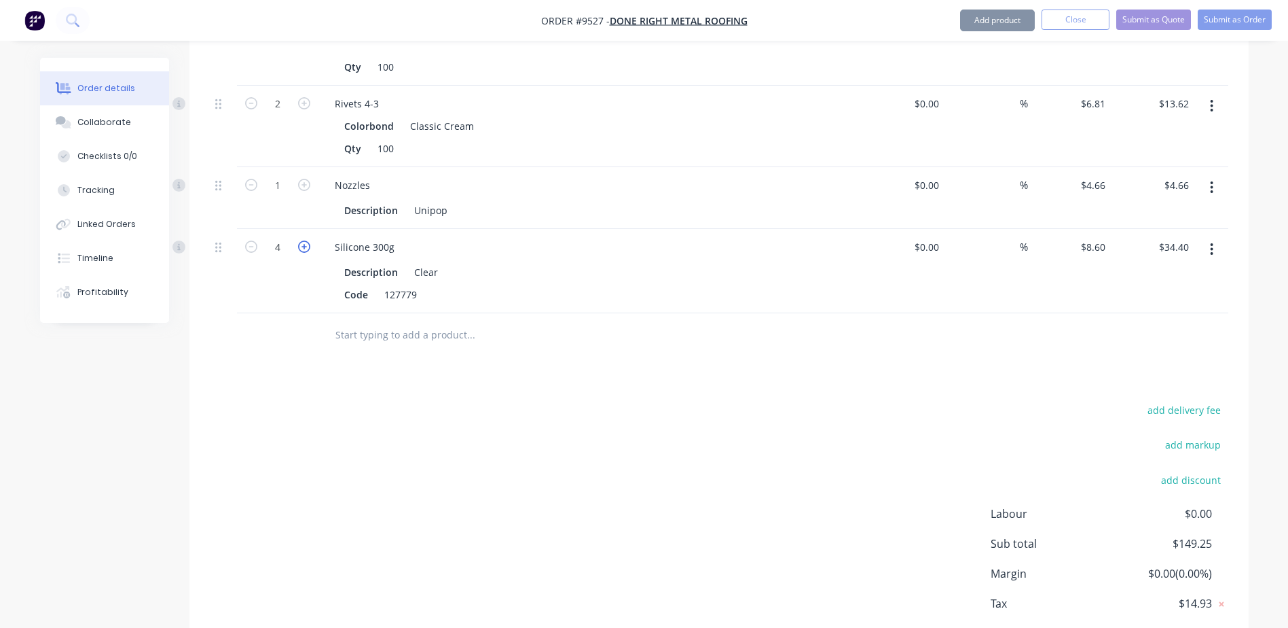
type input "5"
type input "$43.00"
click at [302, 240] on icon "button" at bounding box center [304, 246] width 12 height 12
type input "6"
type input "$51.60"
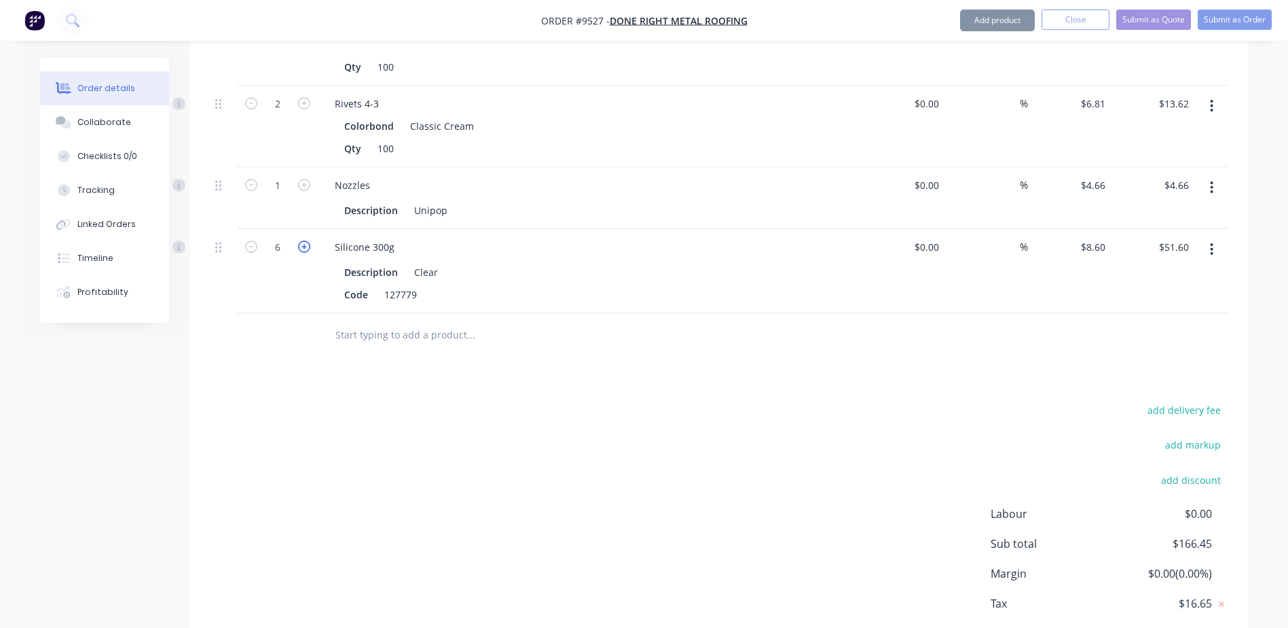
click at [302, 240] on icon "button" at bounding box center [304, 246] width 12 height 12
type input "7"
type input "$60.20"
click at [302, 240] on icon "button" at bounding box center [304, 246] width 12 height 12
type input "8"
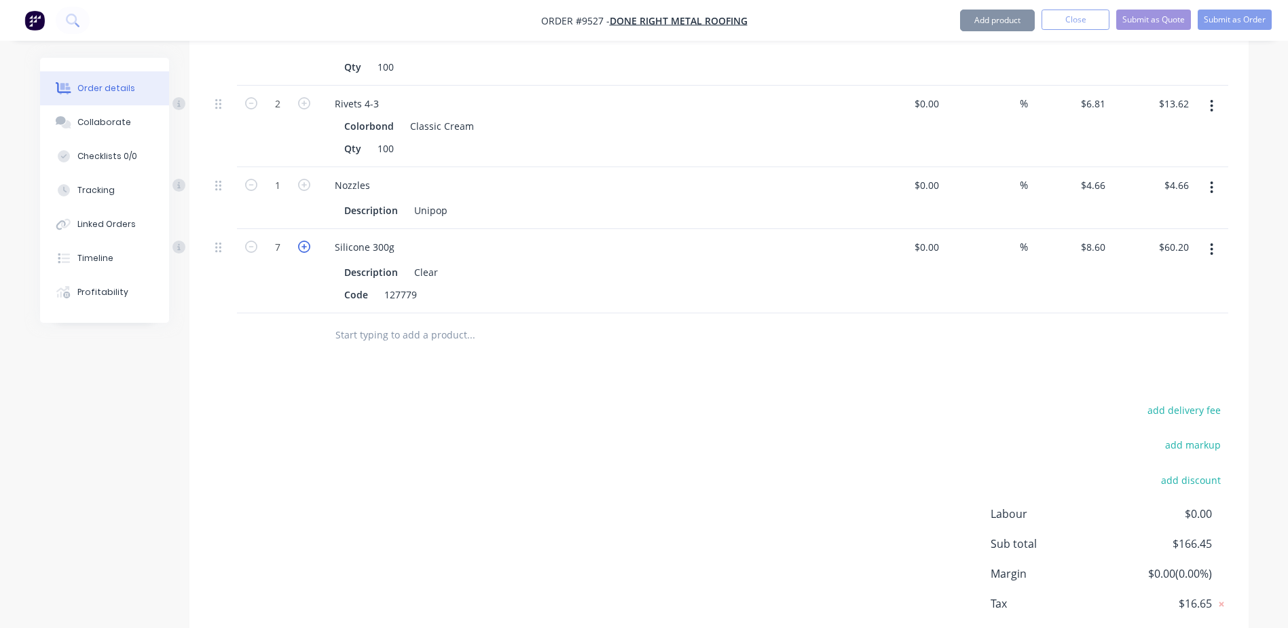
type input "$68.80"
click at [302, 240] on icon "button" at bounding box center [304, 246] width 12 height 12
type input "9"
type input "$77.40"
click at [302, 240] on icon "button" at bounding box center [304, 246] width 12 height 12
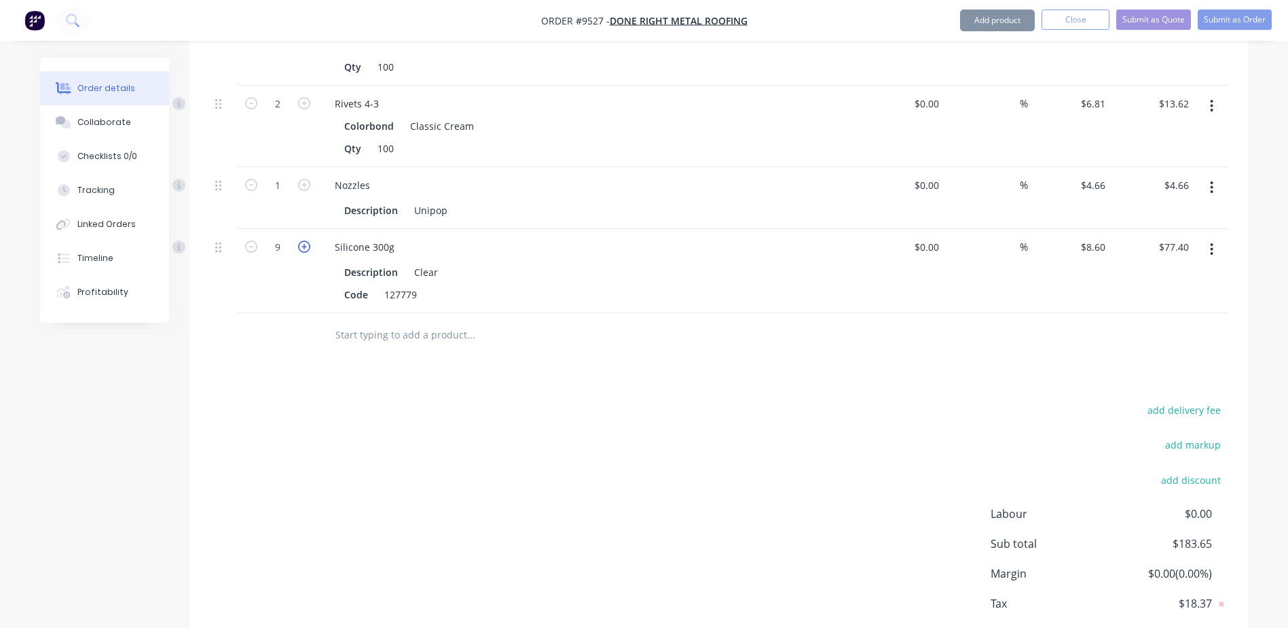
type input "10"
type input "$86.00"
click at [302, 240] on icon "button" at bounding box center [304, 246] width 12 height 12
type input "11"
type input "$94.60"
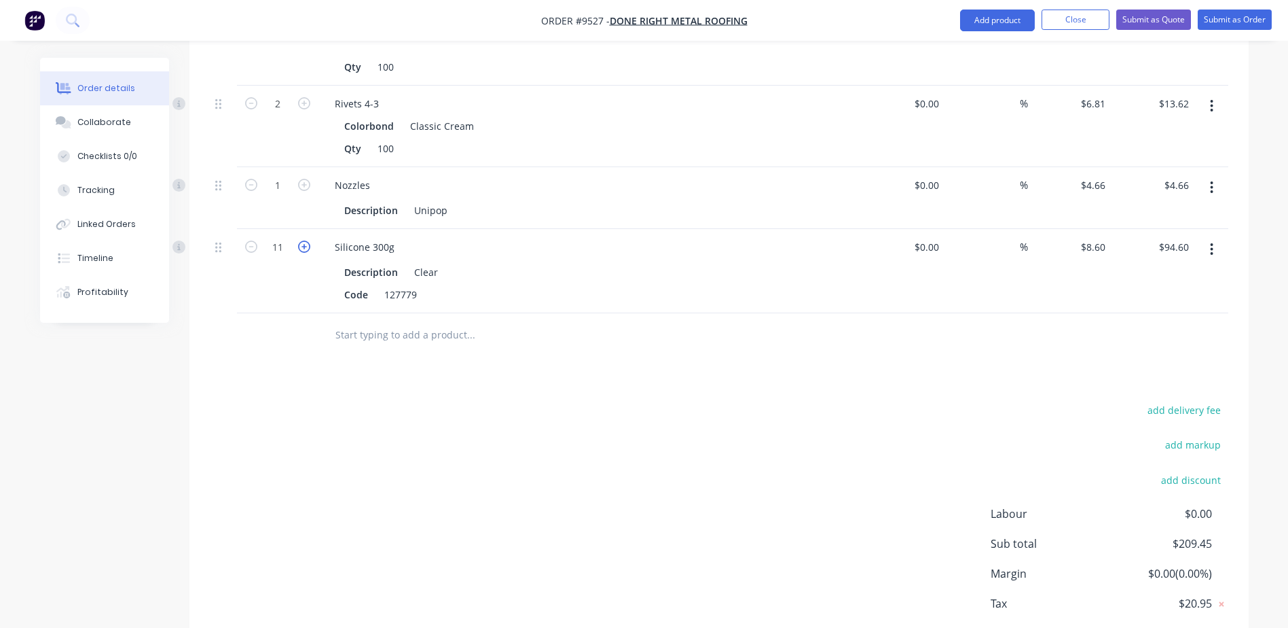
click at [302, 240] on icon "button" at bounding box center [304, 246] width 12 height 12
type input "12"
type input "$103.20"
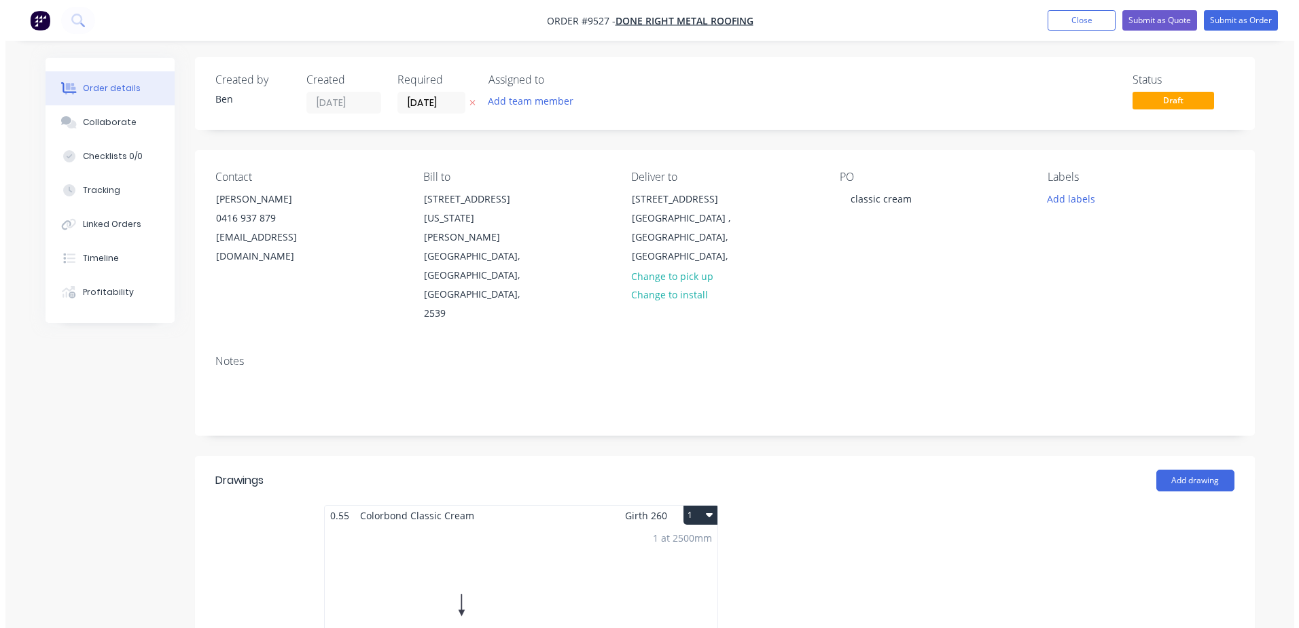
scroll to position [0, 0]
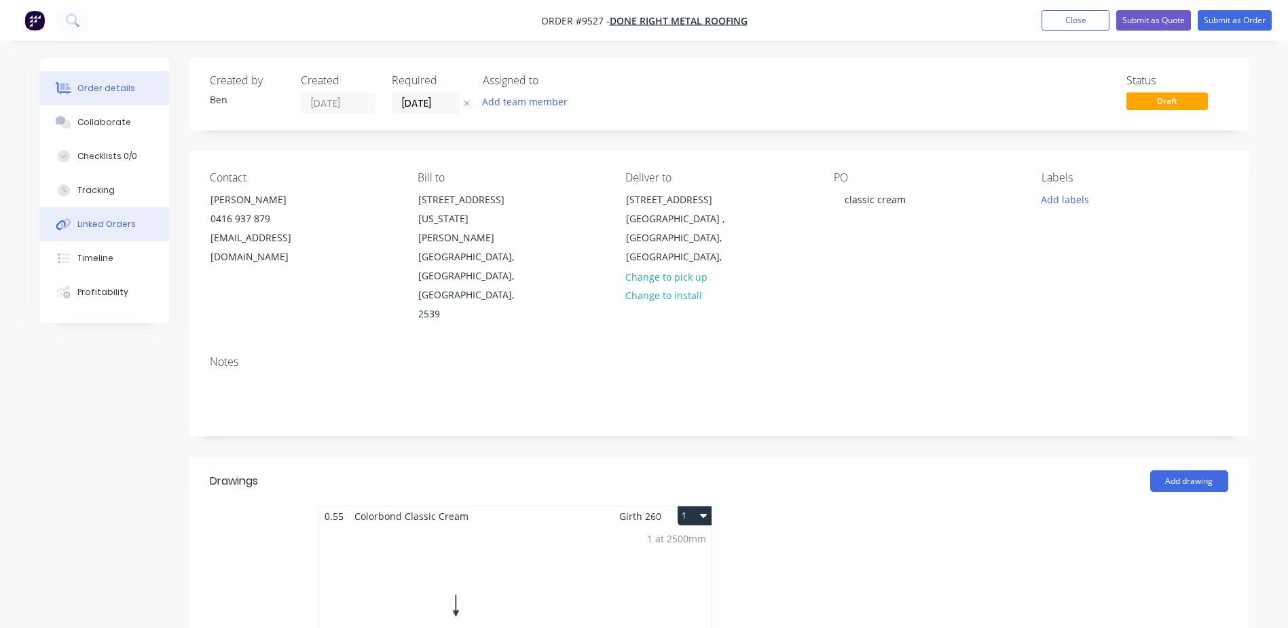
click at [105, 222] on div "Linked Orders" at bounding box center [106, 224] width 58 height 12
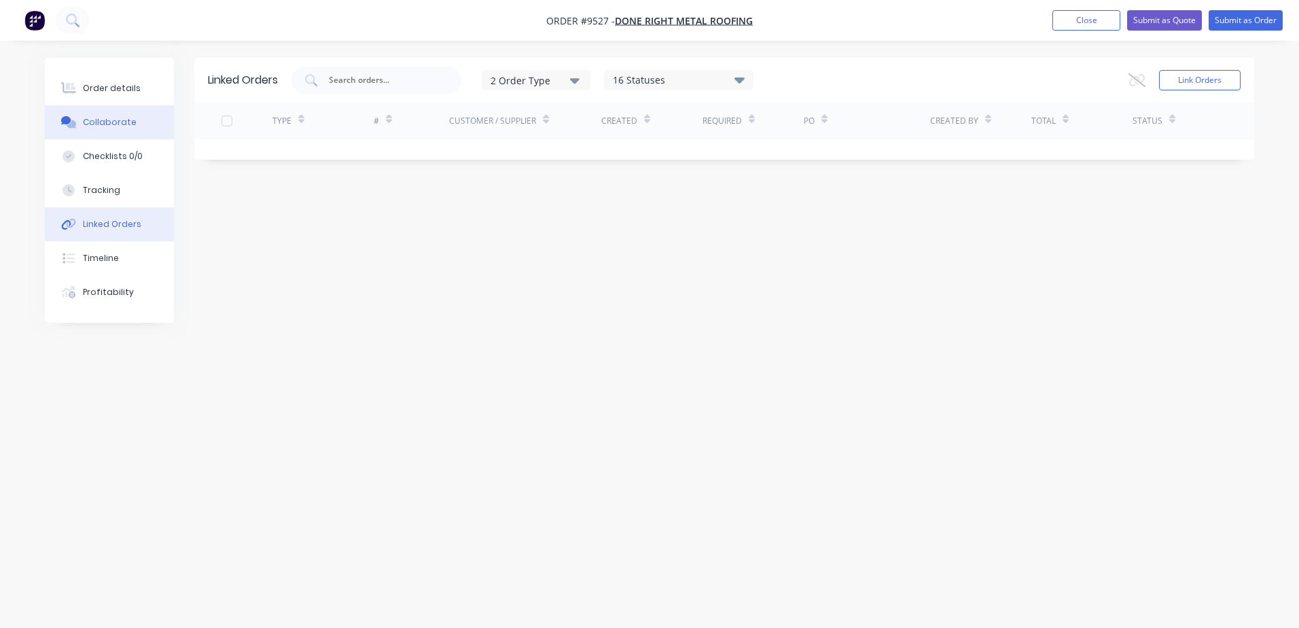
click at [119, 119] on div "Collaborate" at bounding box center [110, 122] width 54 height 12
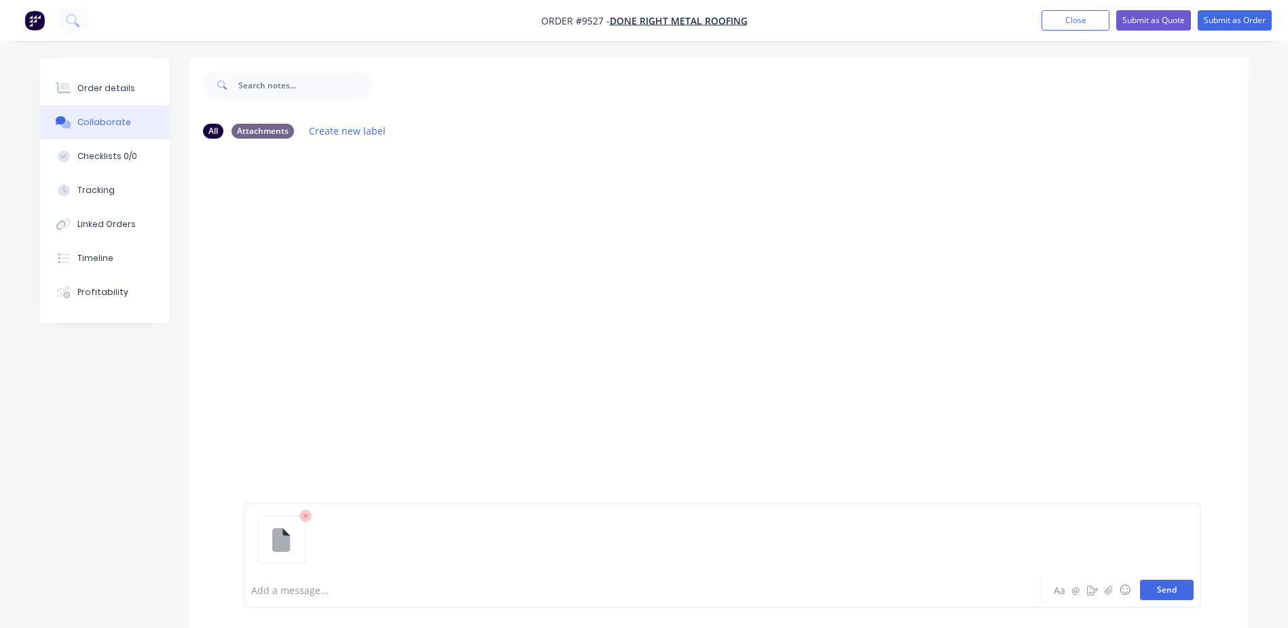
click at [1174, 587] on button "Send" at bounding box center [1167, 589] width 54 height 20
click at [1177, 15] on button "Submit as Quote" at bounding box center [1154, 20] width 75 height 20
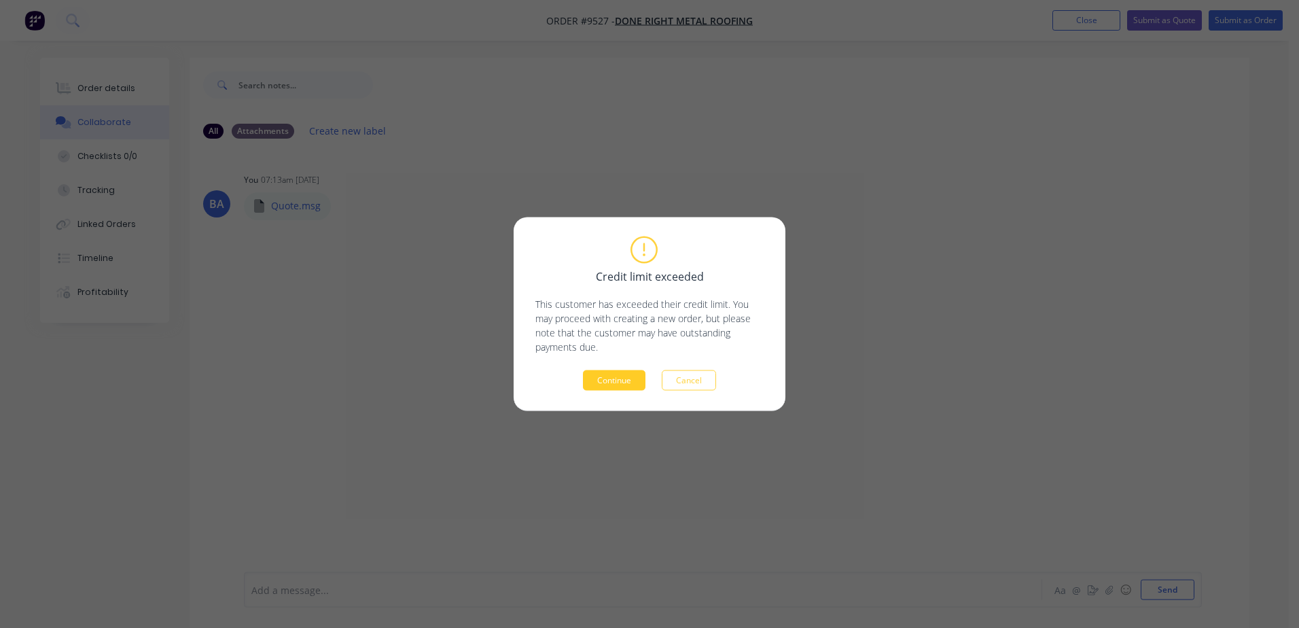
click at [618, 380] on button "Continue" at bounding box center [614, 380] width 62 height 20
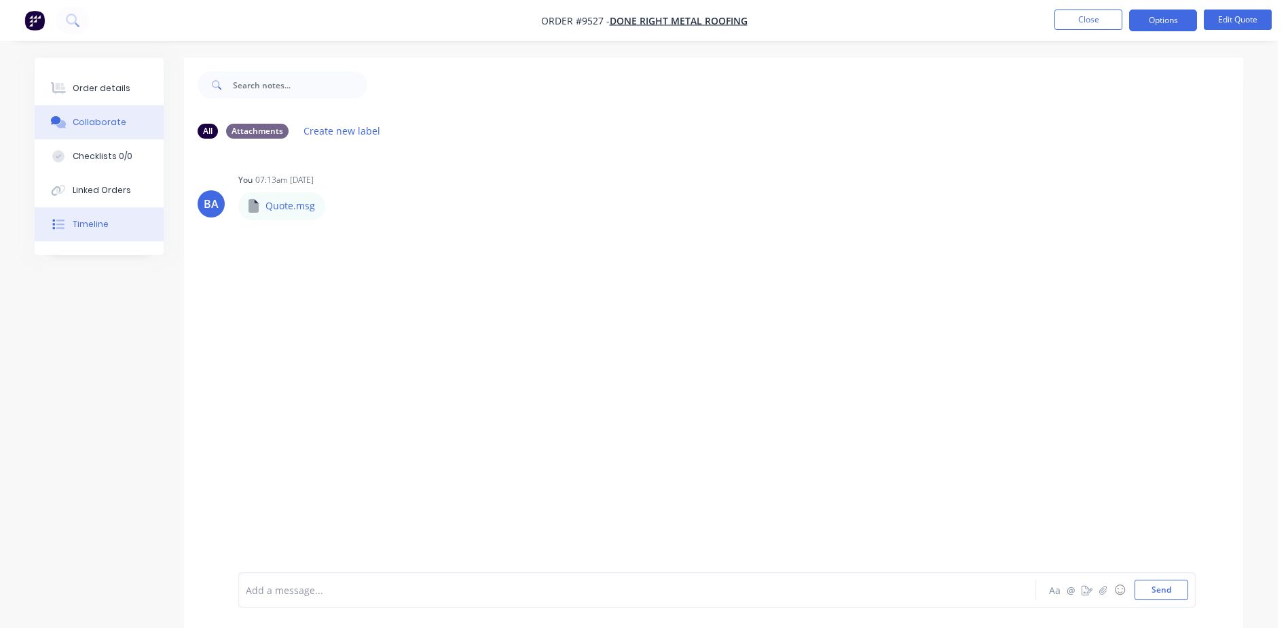
click at [88, 217] on button "Timeline" at bounding box center [99, 224] width 129 height 34
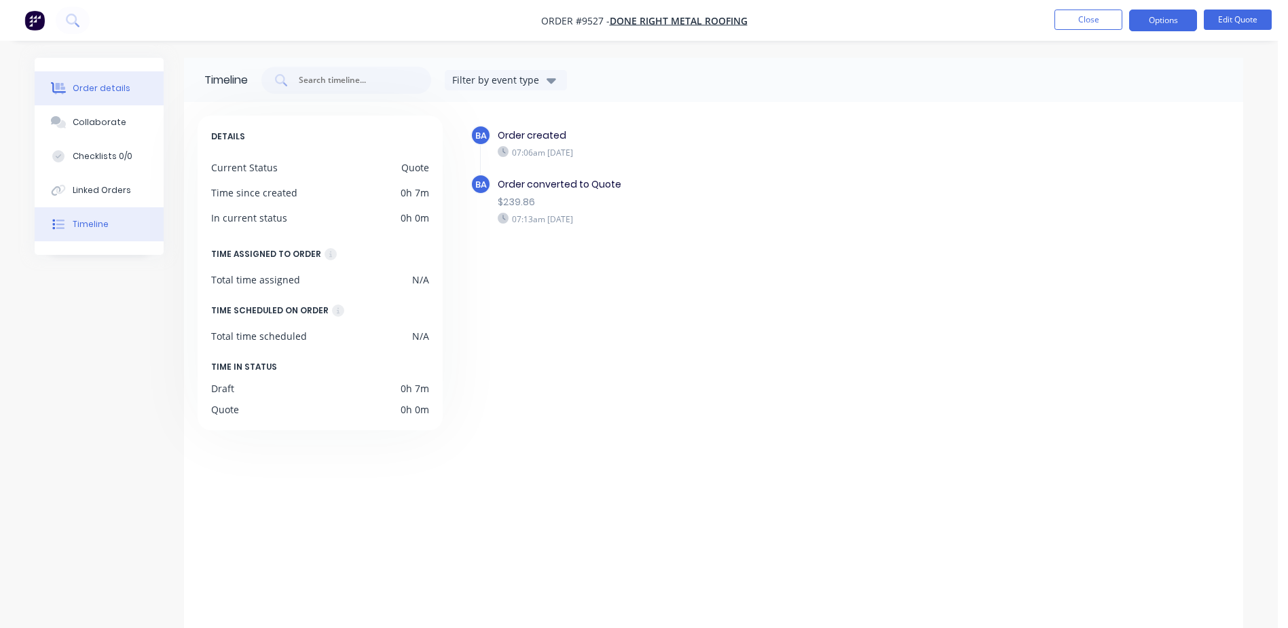
click at [87, 88] on div "Order details" at bounding box center [102, 88] width 58 height 12
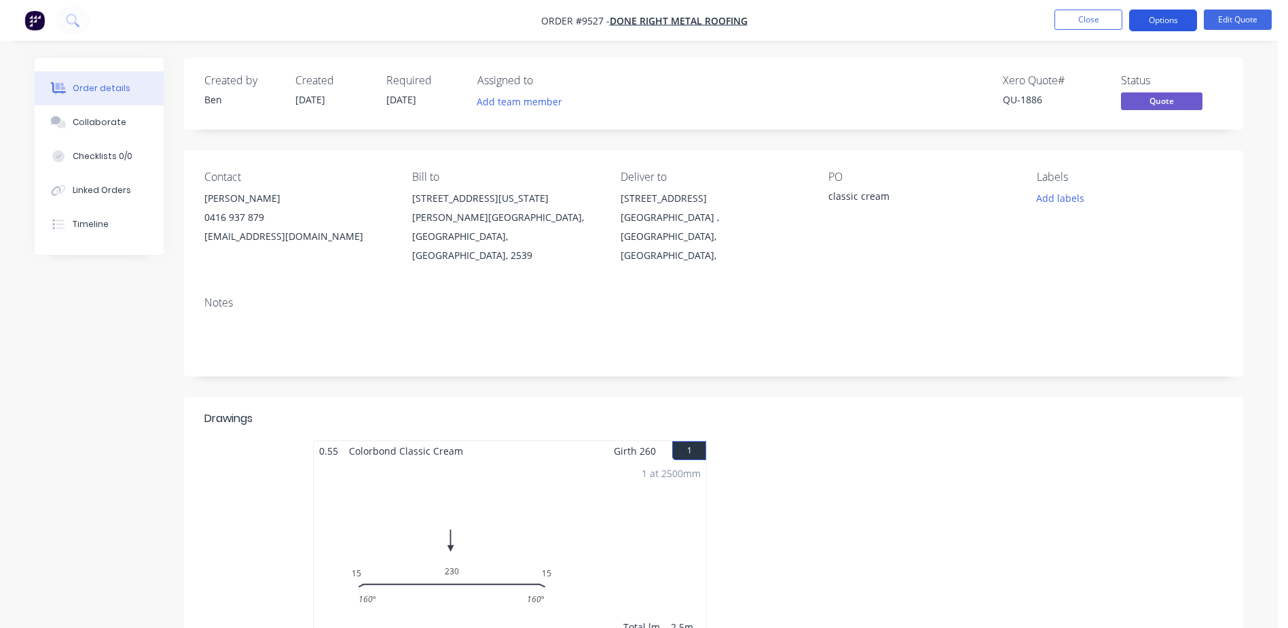
click at [1166, 16] on button "Options" at bounding box center [1163, 21] width 68 height 22
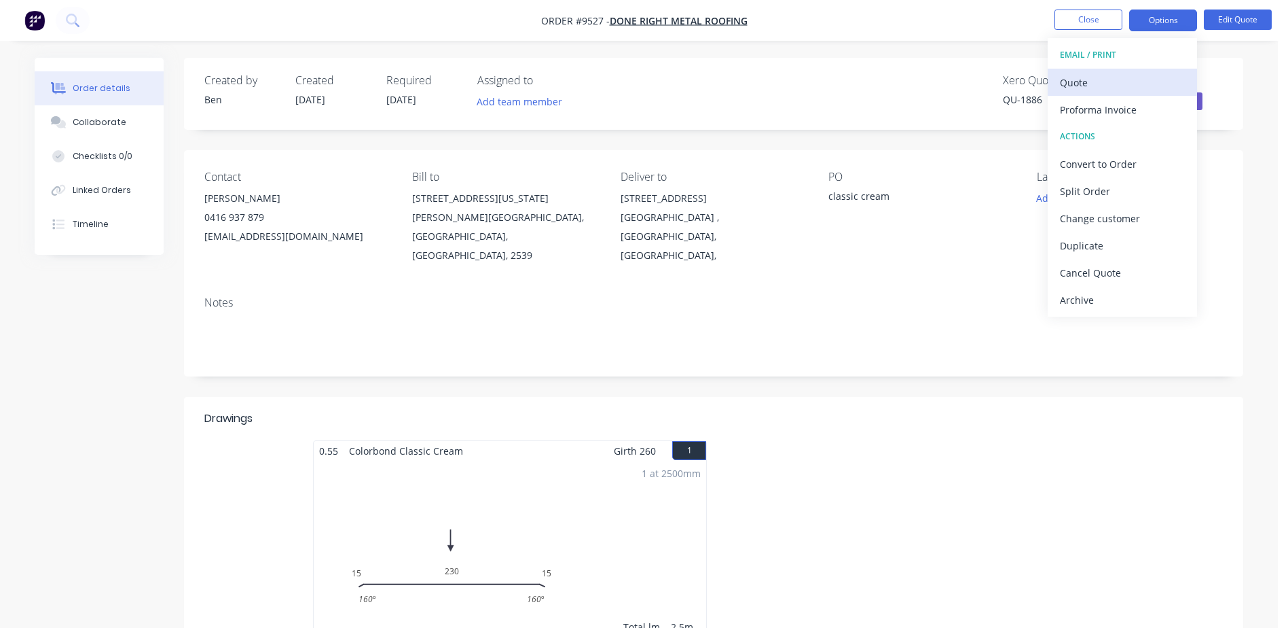
click at [1114, 80] on div "Quote" at bounding box center [1122, 83] width 125 height 20
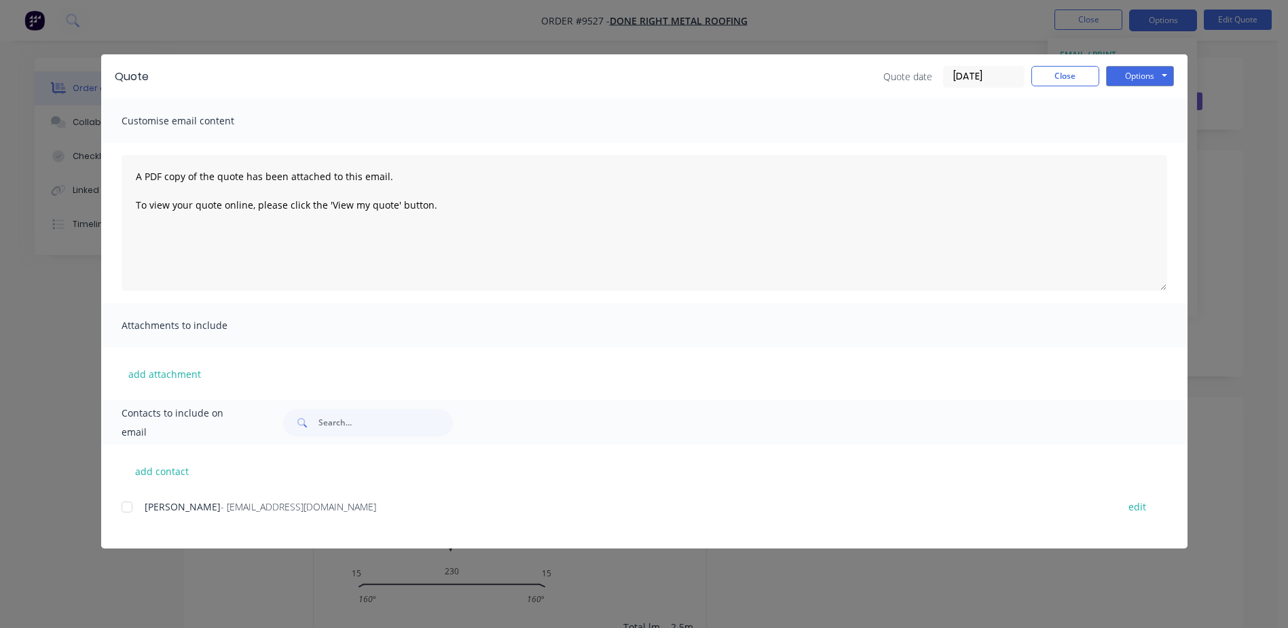
click at [122, 507] on div at bounding box center [126, 506] width 27 height 27
click at [1140, 71] on button "Options" at bounding box center [1140, 76] width 68 height 20
click at [1146, 140] on button "Email" at bounding box center [1149, 145] width 87 height 22
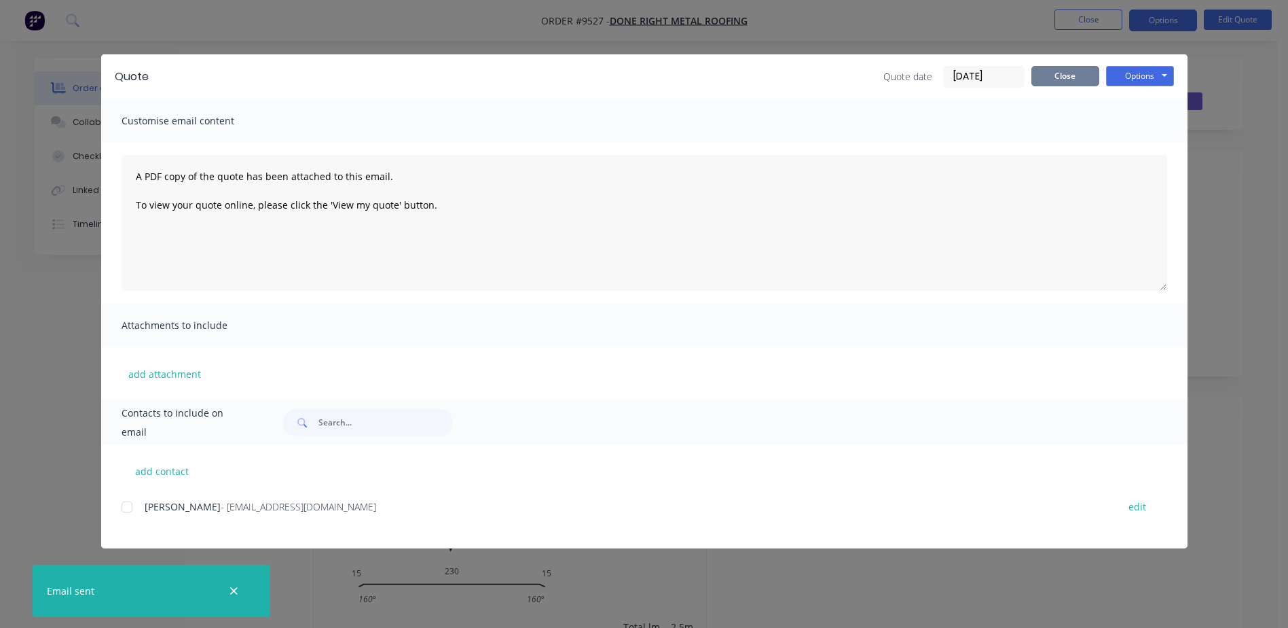
click at [1077, 75] on button "Close" at bounding box center [1066, 76] width 68 height 20
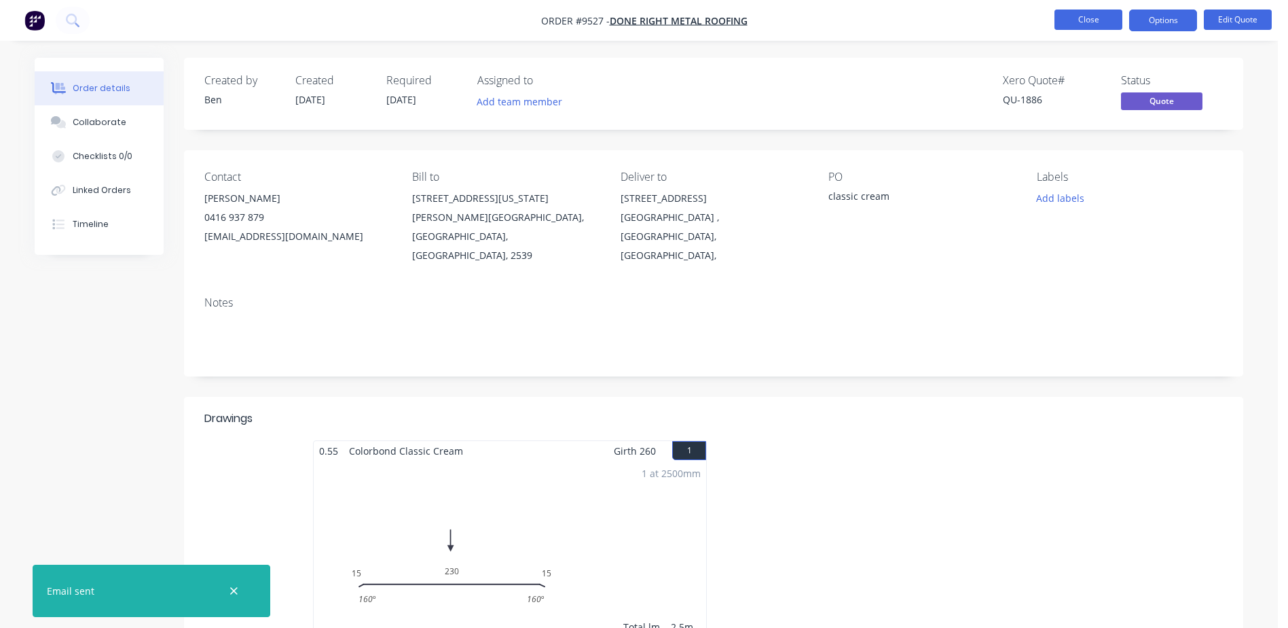
click at [1090, 14] on button "Close" at bounding box center [1089, 20] width 68 height 20
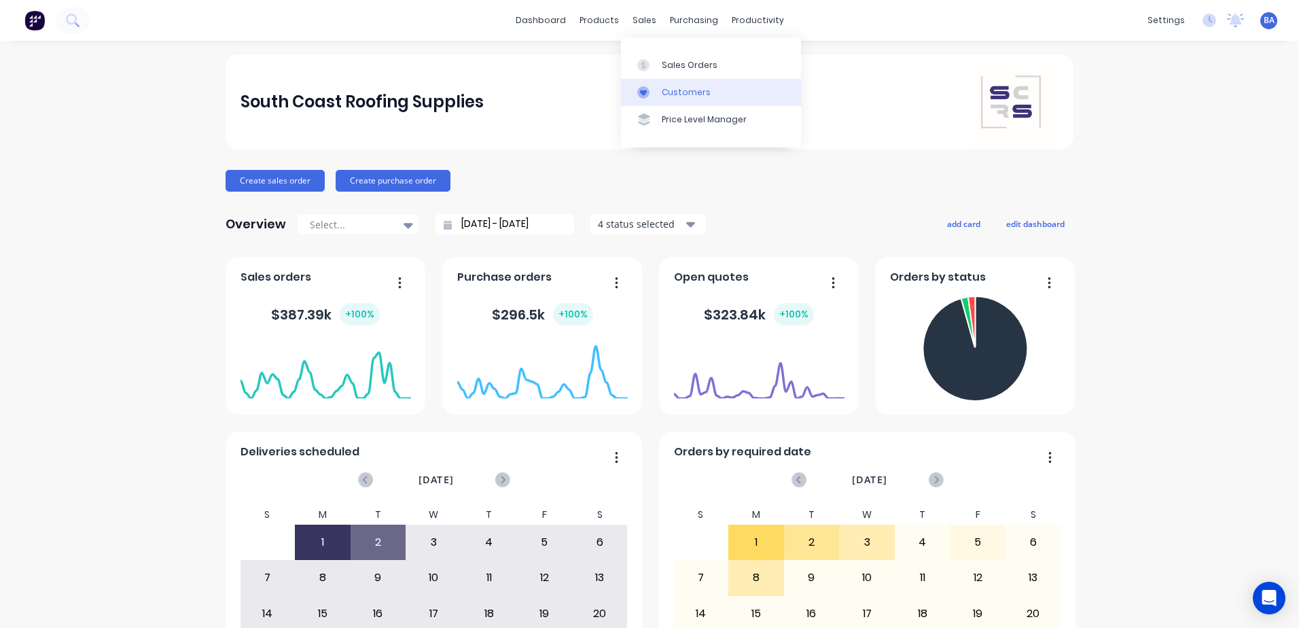
click at [645, 88] on icon at bounding box center [643, 92] width 12 height 12
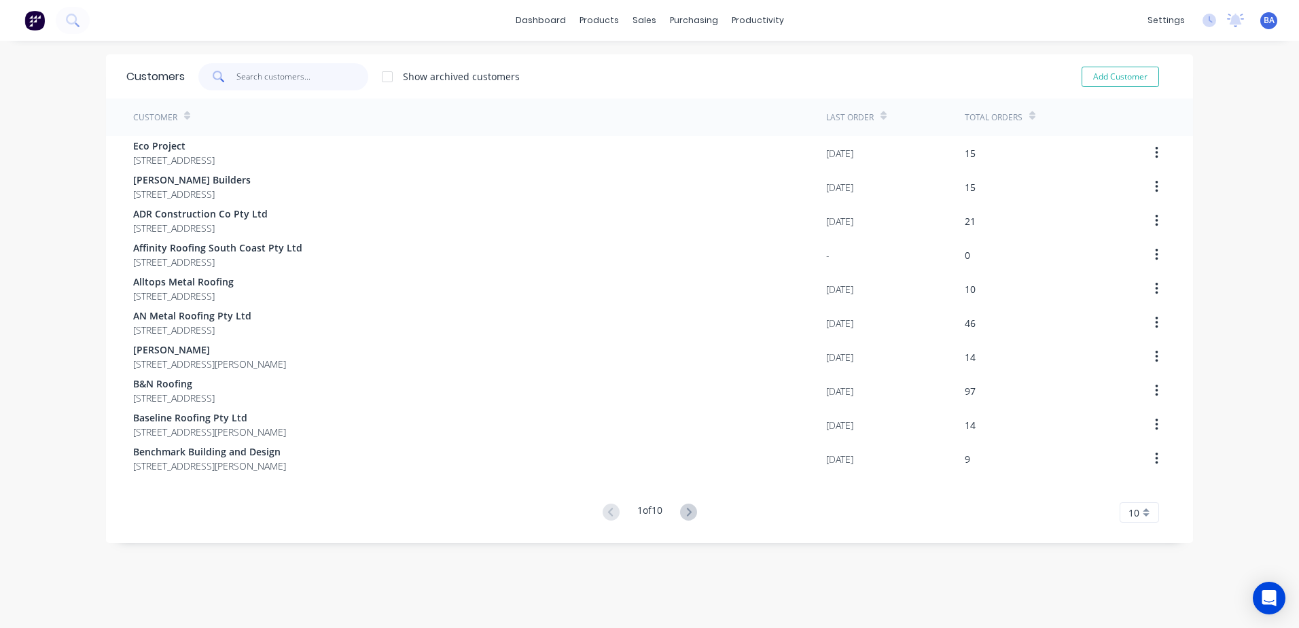
click at [298, 80] on input "text" at bounding box center [302, 76] width 132 height 27
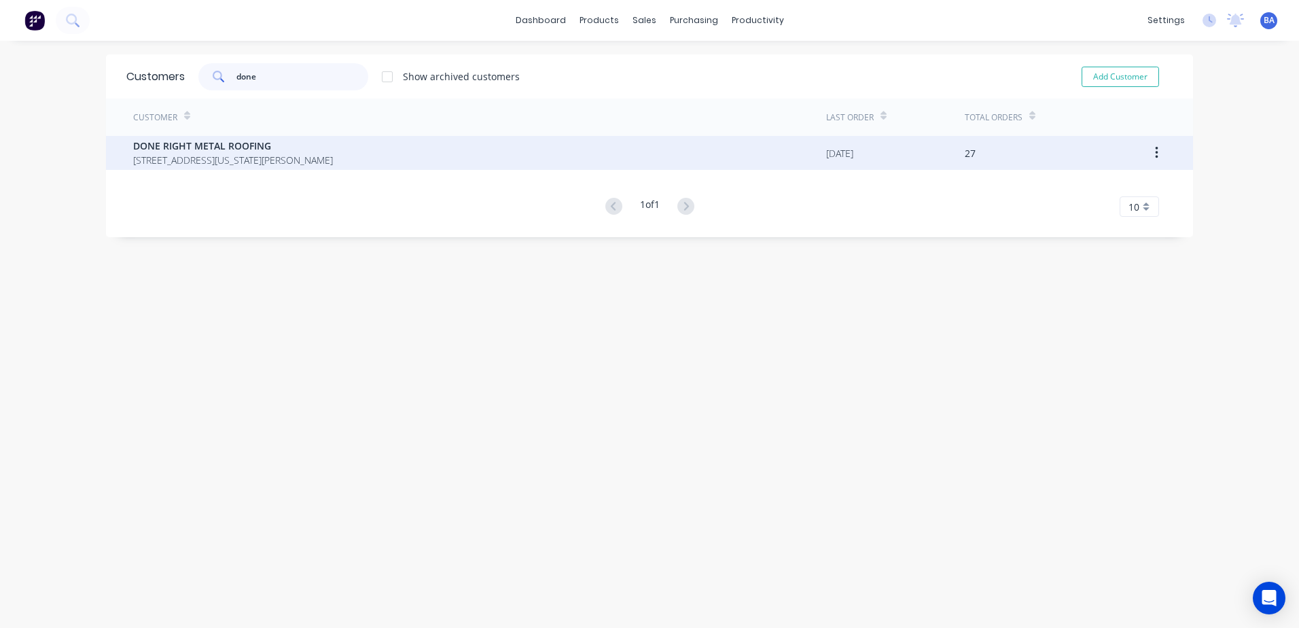
type input "done"
click at [376, 137] on div "DONE RIGHT METAL ROOFING 29 WYOMING AVE Burrill Lake New South Wales Australia …" at bounding box center [479, 153] width 693 height 34
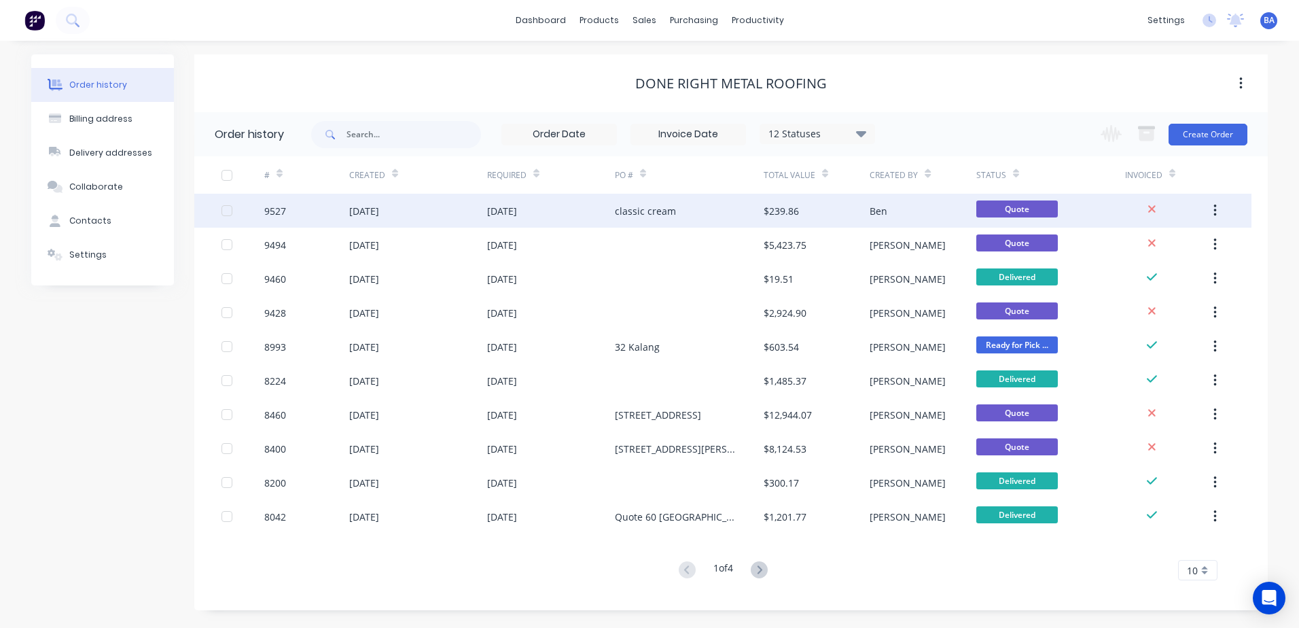
click at [694, 210] on div "classic cream" at bounding box center [689, 211] width 149 height 34
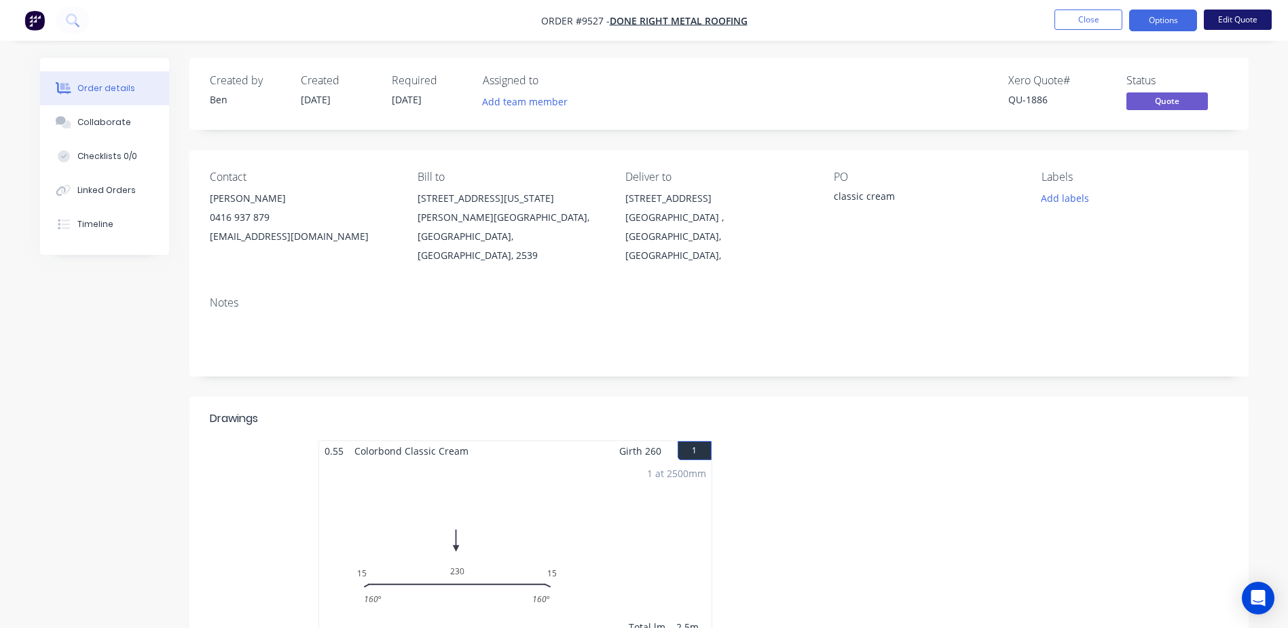
click at [1223, 11] on button "Edit Quote" at bounding box center [1238, 20] width 68 height 20
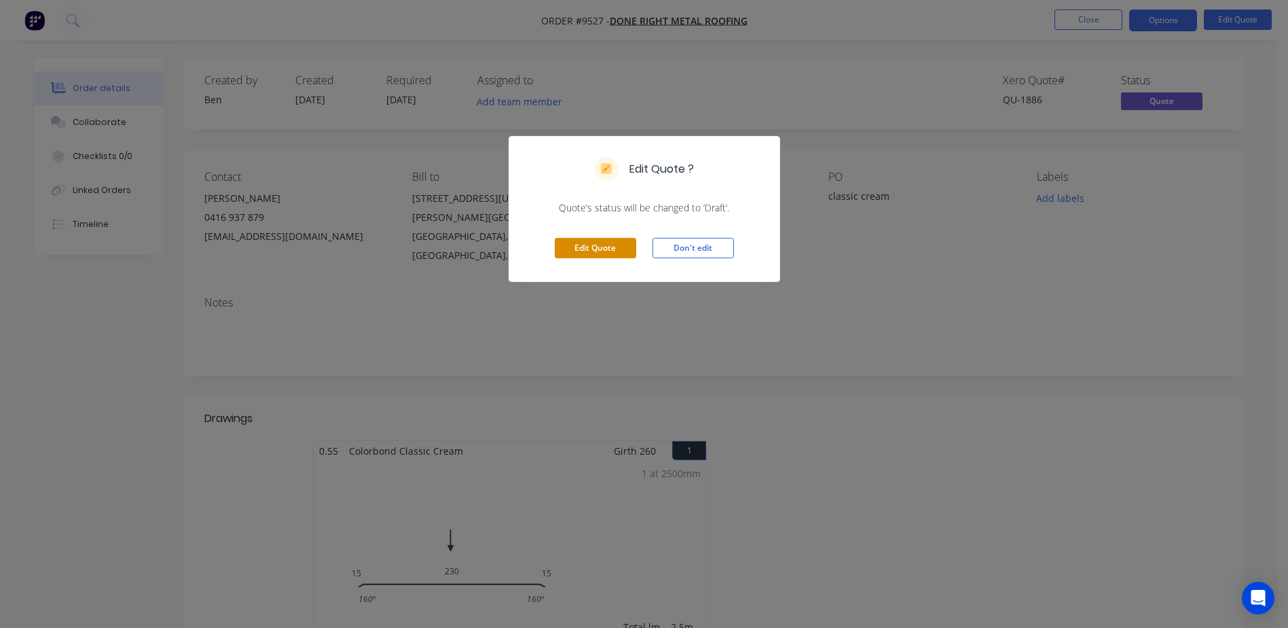
click at [609, 242] on button "Edit Quote" at bounding box center [595, 248] width 81 height 20
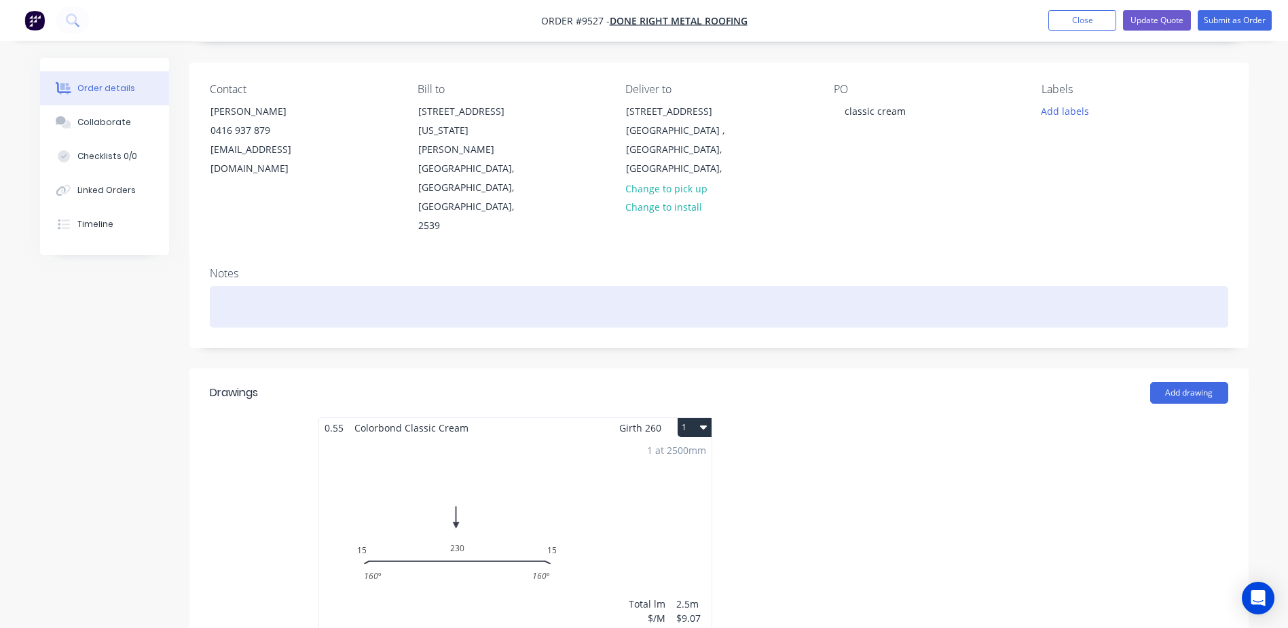
scroll to position [272, 0]
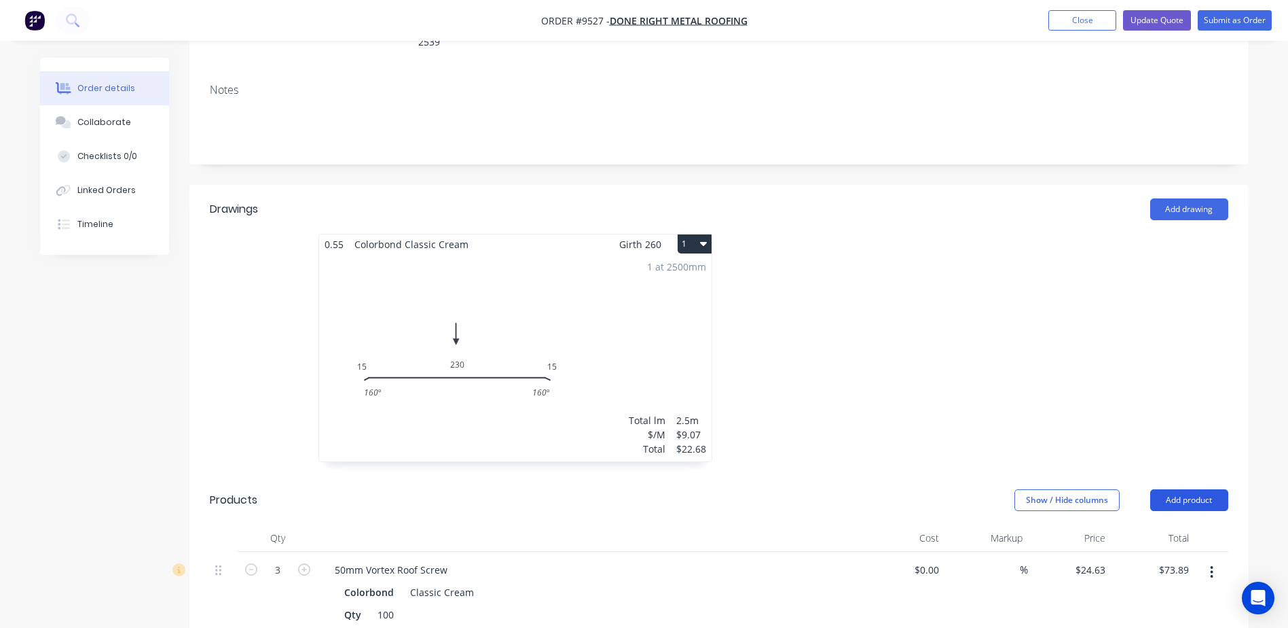
click at [1191, 489] on button "Add product" at bounding box center [1189, 500] width 78 height 22
click at [1153, 524] on div "Product catalogue" at bounding box center [1164, 534] width 105 height 20
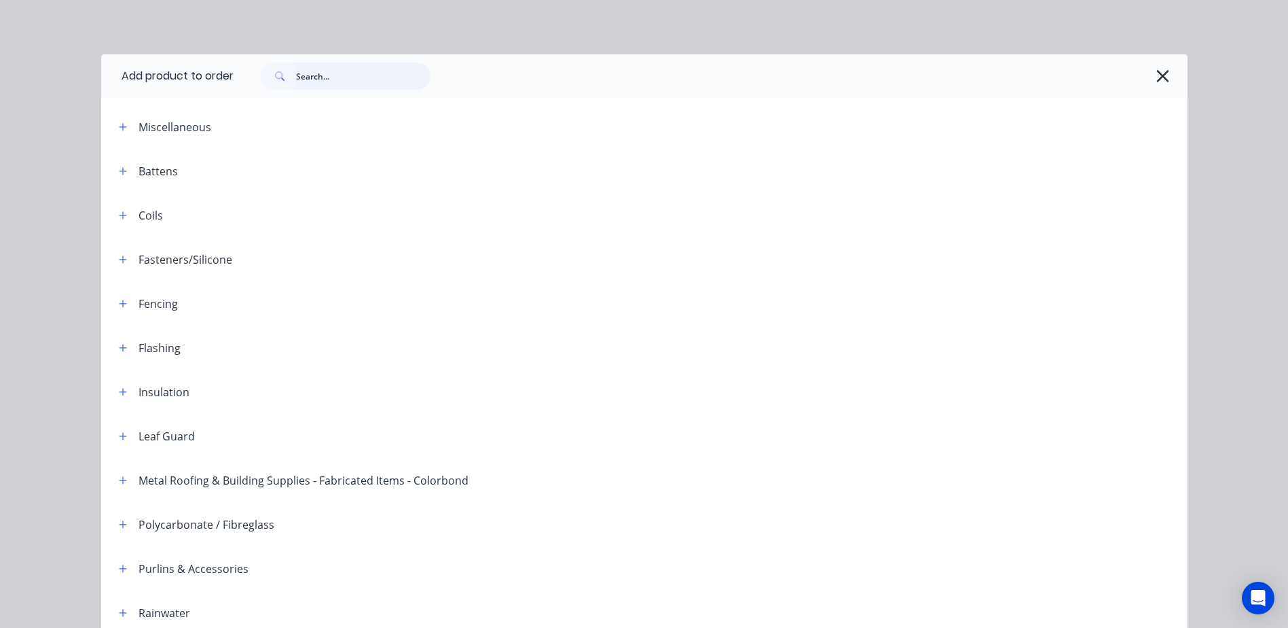
click at [312, 67] on input "text" at bounding box center [363, 75] width 134 height 27
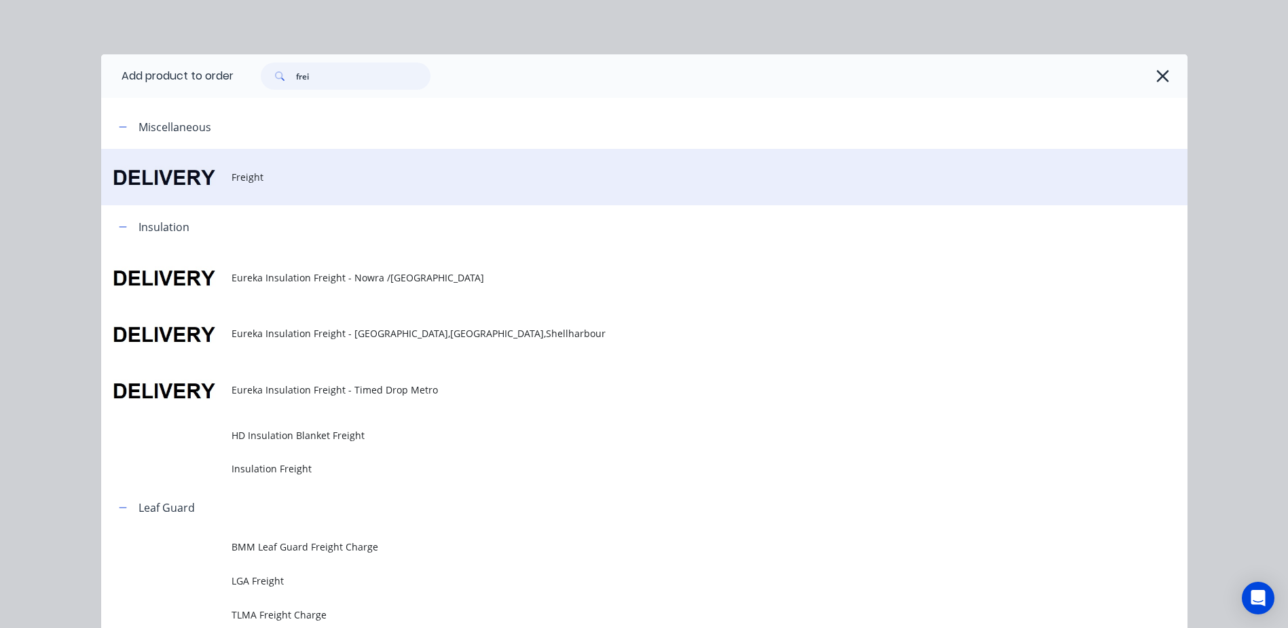
type input "frei"
click at [217, 172] on td at bounding box center [166, 177] width 130 height 56
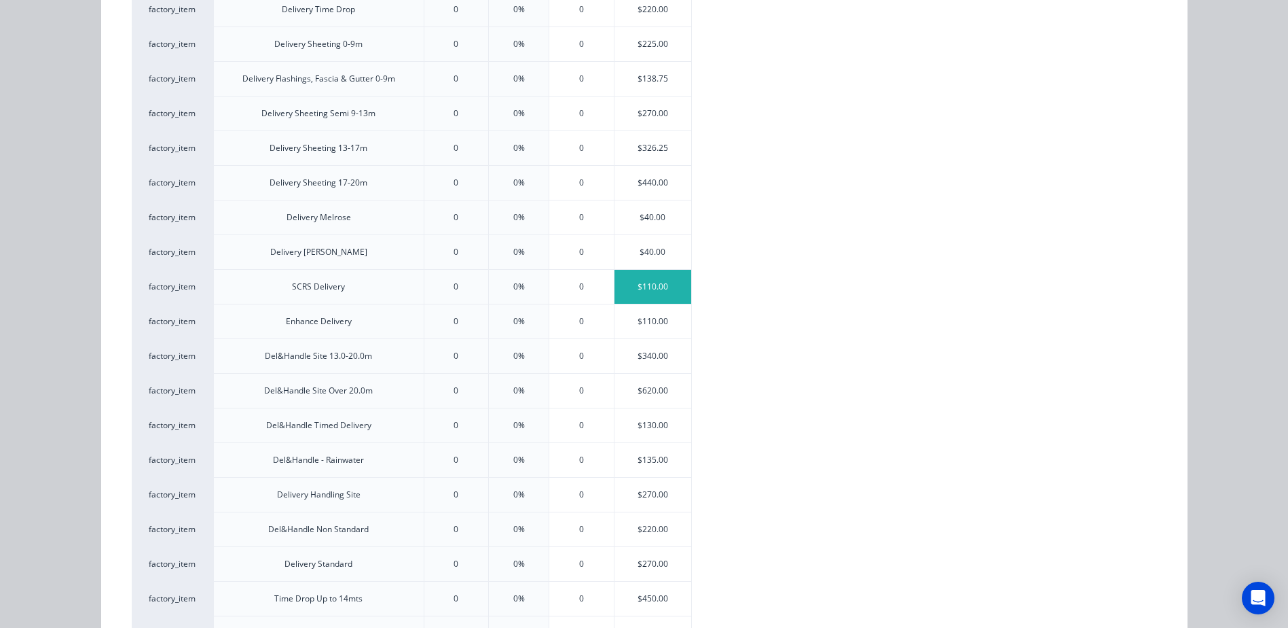
click at [625, 280] on div "$110.00" at bounding box center [653, 287] width 77 height 34
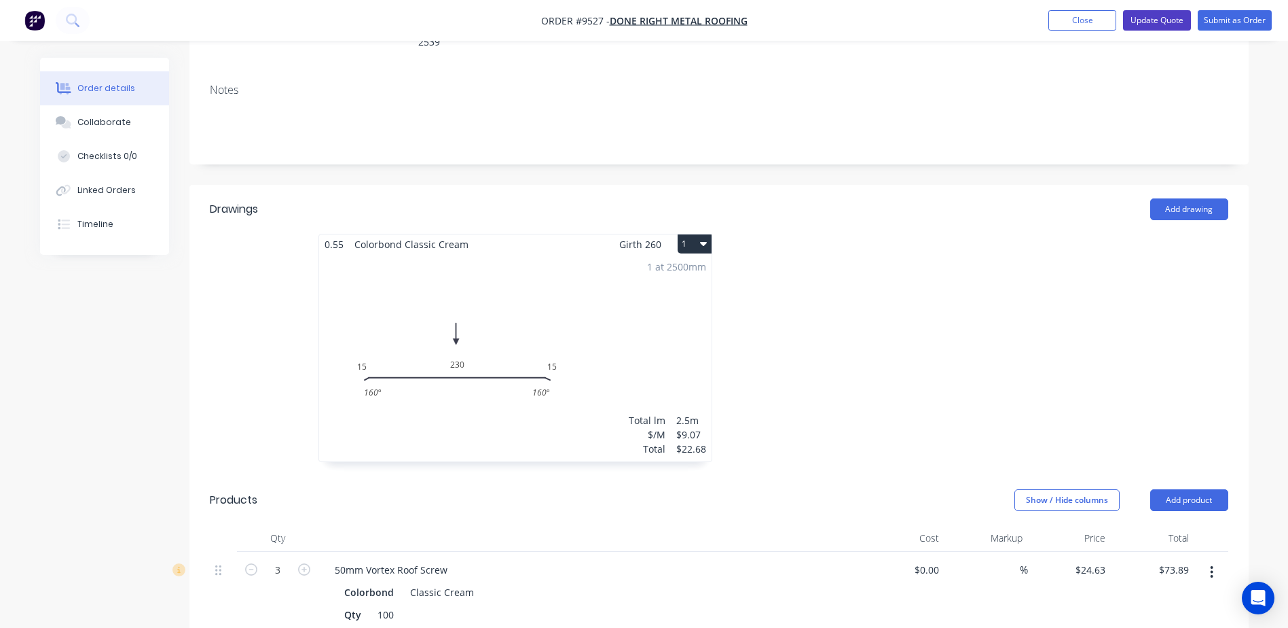
click at [1165, 18] on button "Update Quote" at bounding box center [1157, 20] width 68 height 20
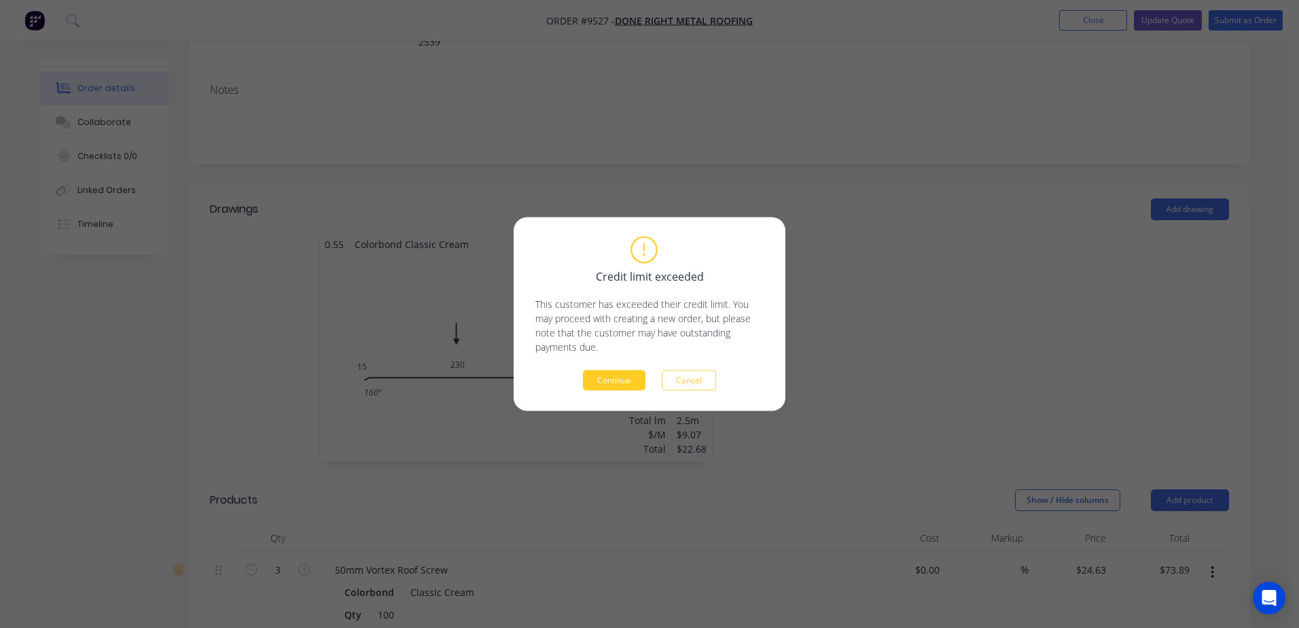
click at [614, 379] on button "Continue" at bounding box center [614, 380] width 62 height 20
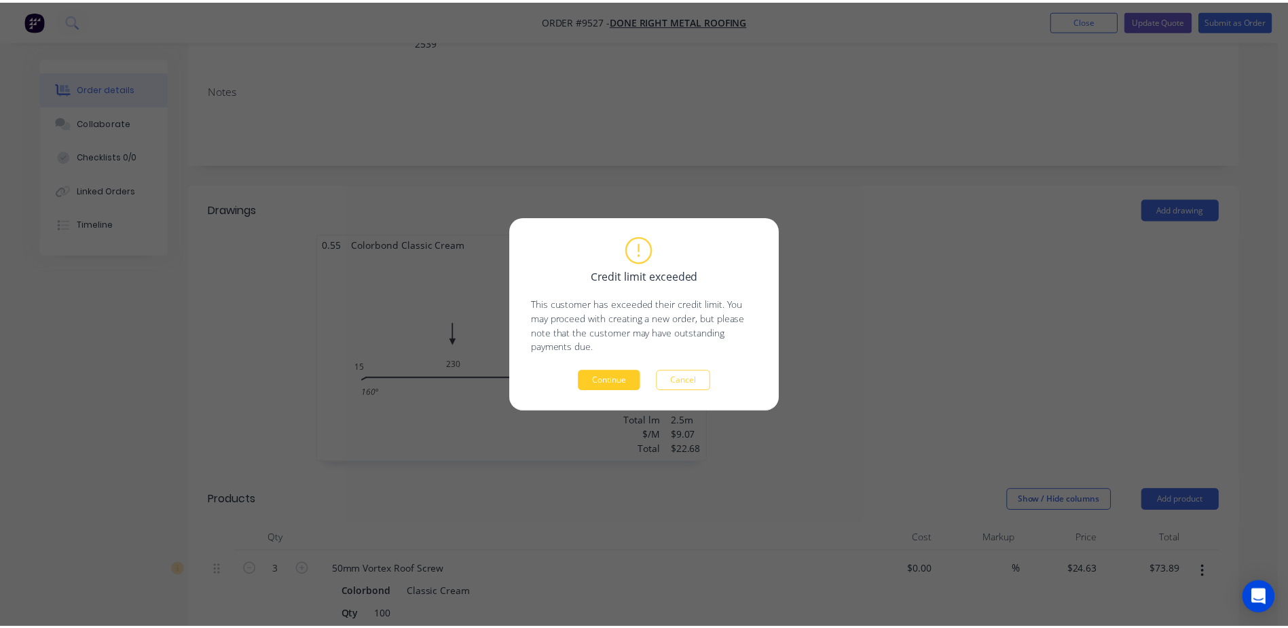
scroll to position [271, 0]
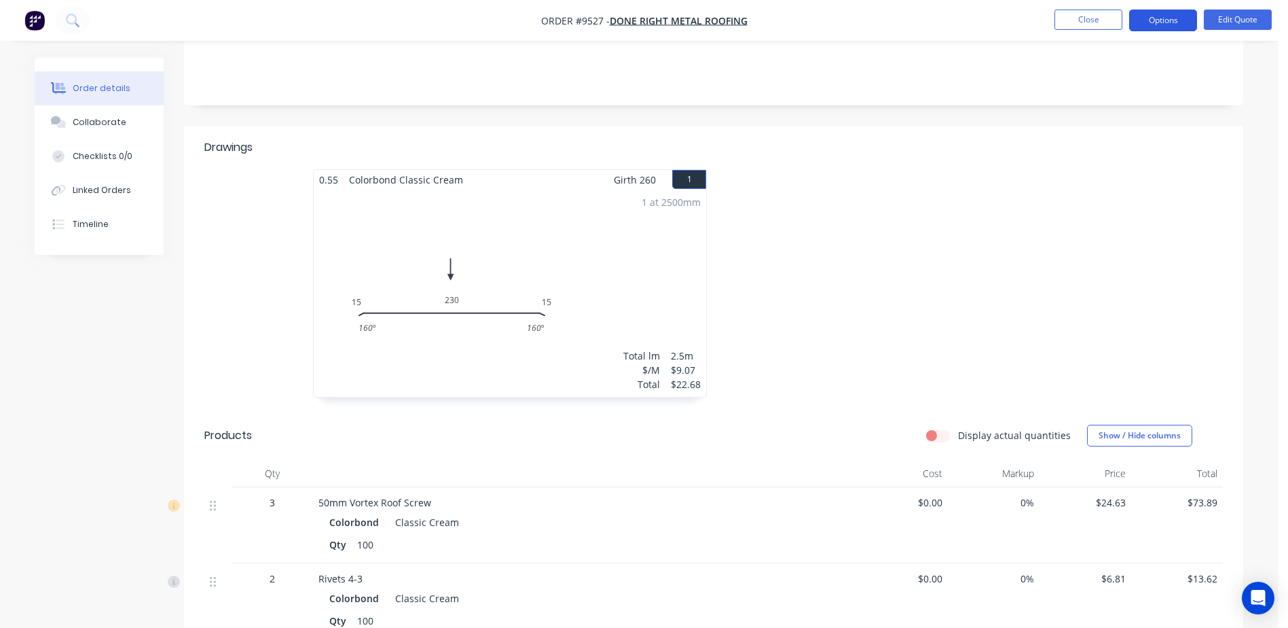
click at [1155, 14] on button "Options" at bounding box center [1163, 21] width 68 height 22
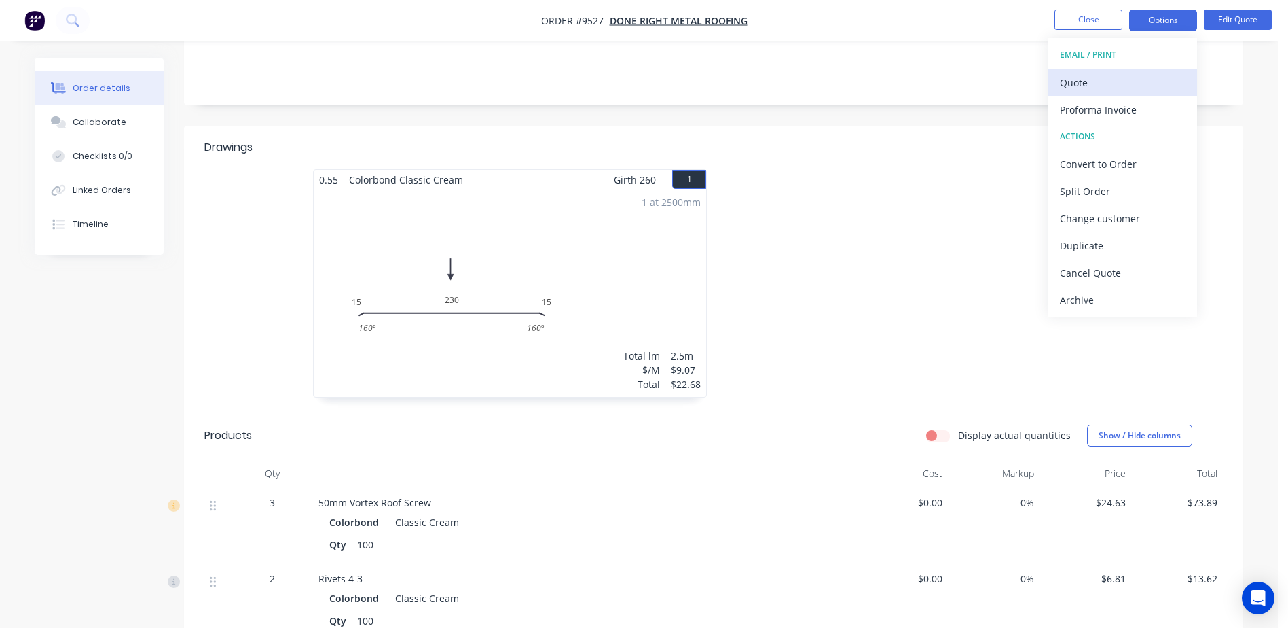
click at [1093, 86] on div "Quote" at bounding box center [1122, 83] width 125 height 20
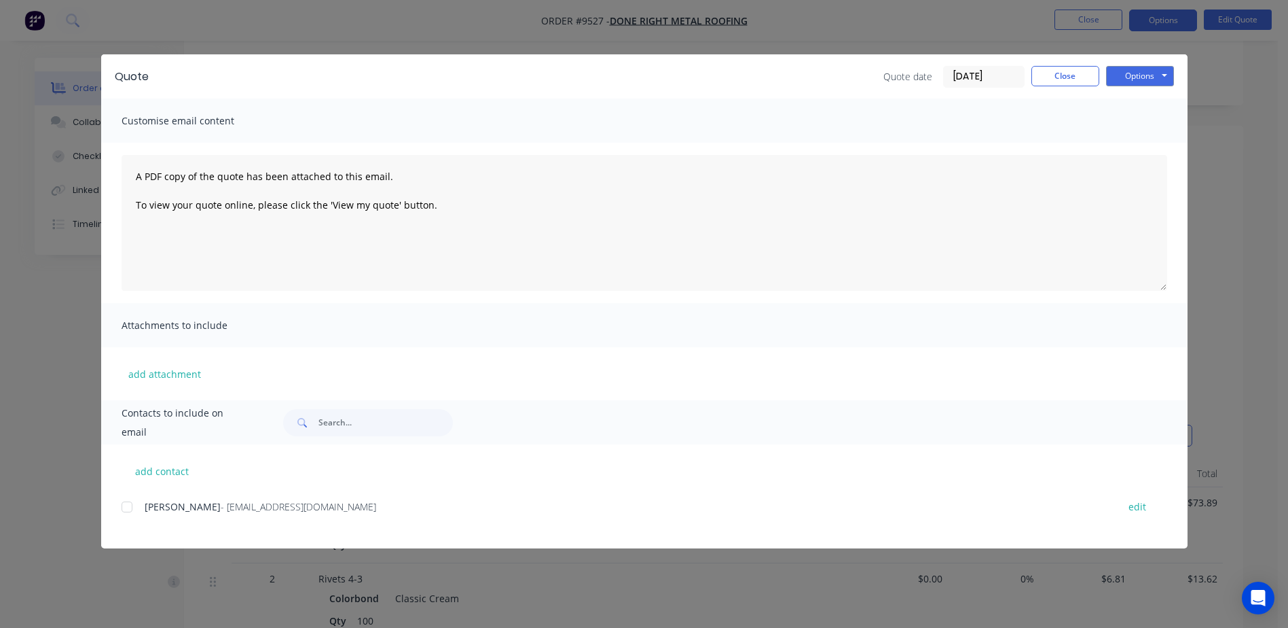
click at [124, 508] on div at bounding box center [126, 506] width 27 height 27
click at [1121, 74] on button "Options" at bounding box center [1140, 76] width 68 height 20
click at [1129, 139] on button "Email" at bounding box center [1149, 145] width 87 height 22
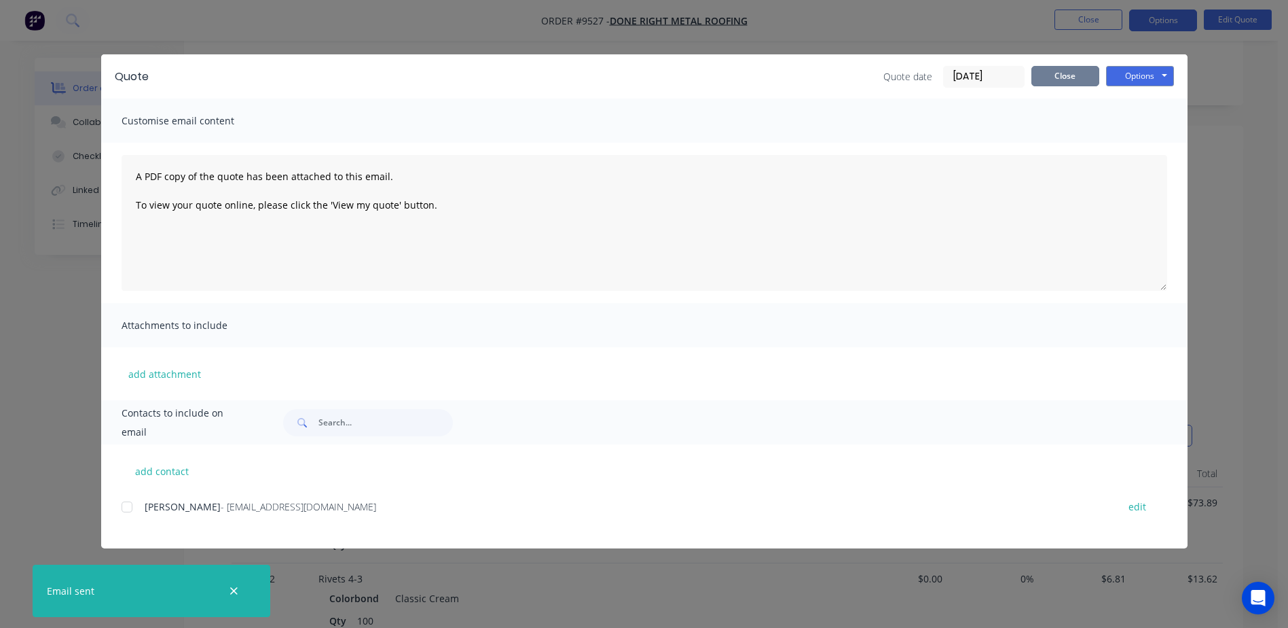
click at [1066, 77] on button "Close" at bounding box center [1066, 76] width 68 height 20
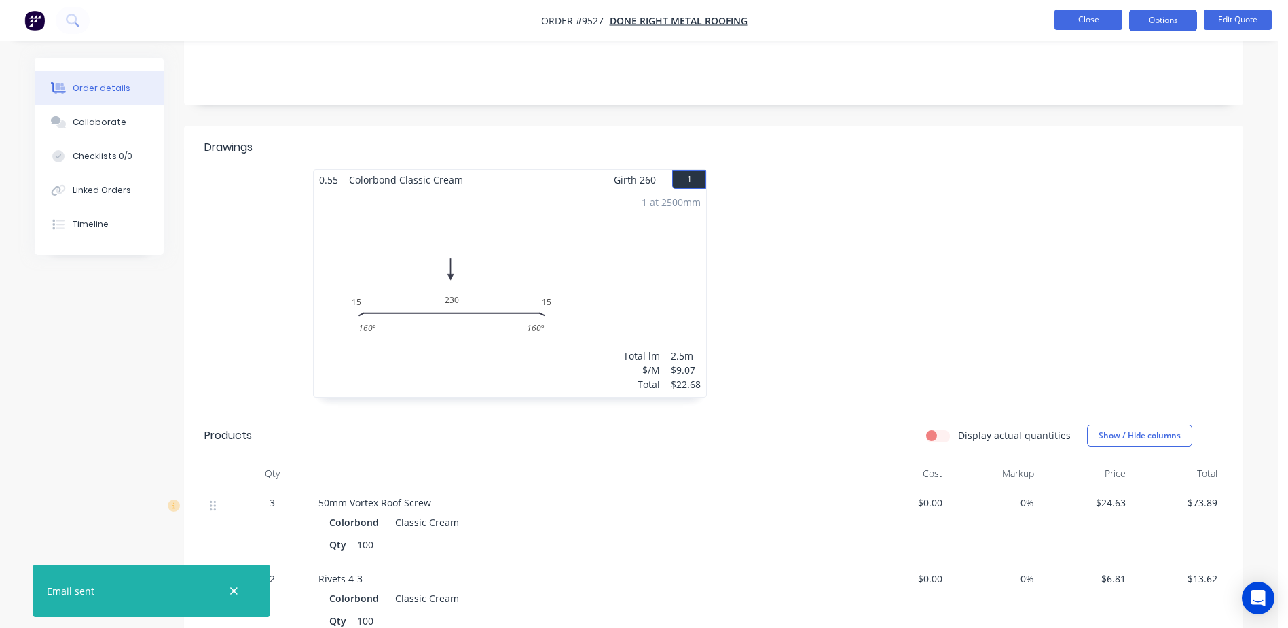
click at [1083, 18] on button "Close" at bounding box center [1089, 20] width 68 height 20
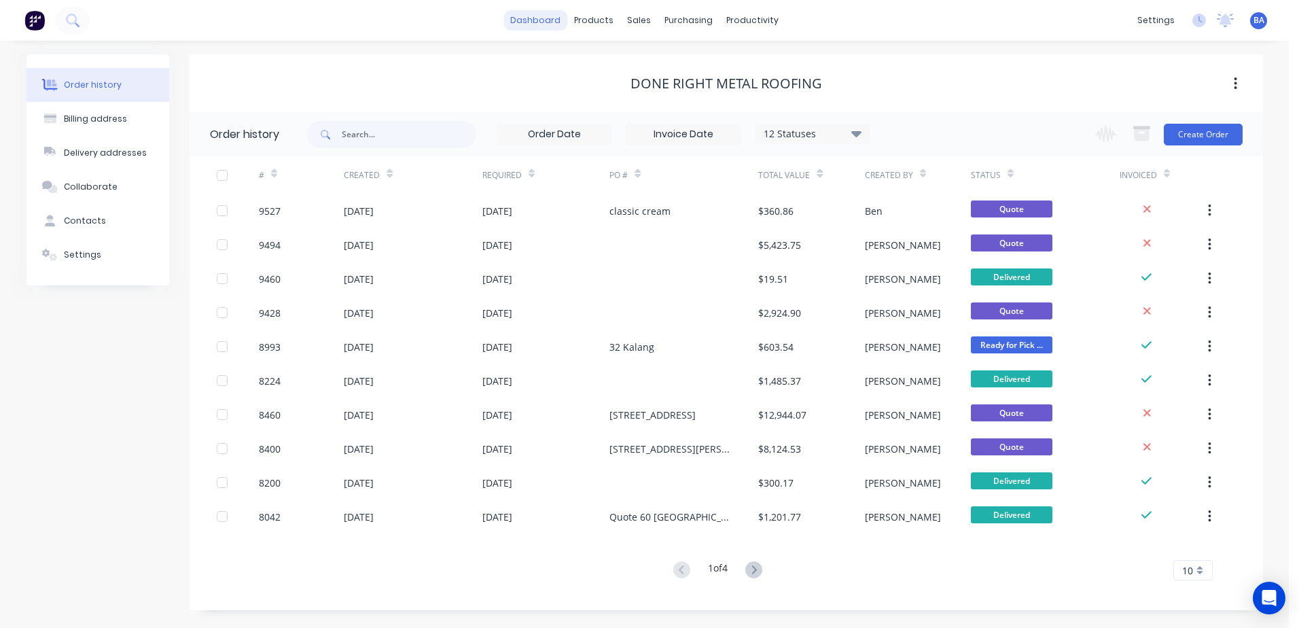
click at [556, 18] on link "dashboard" at bounding box center [535, 20] width 64 height 20
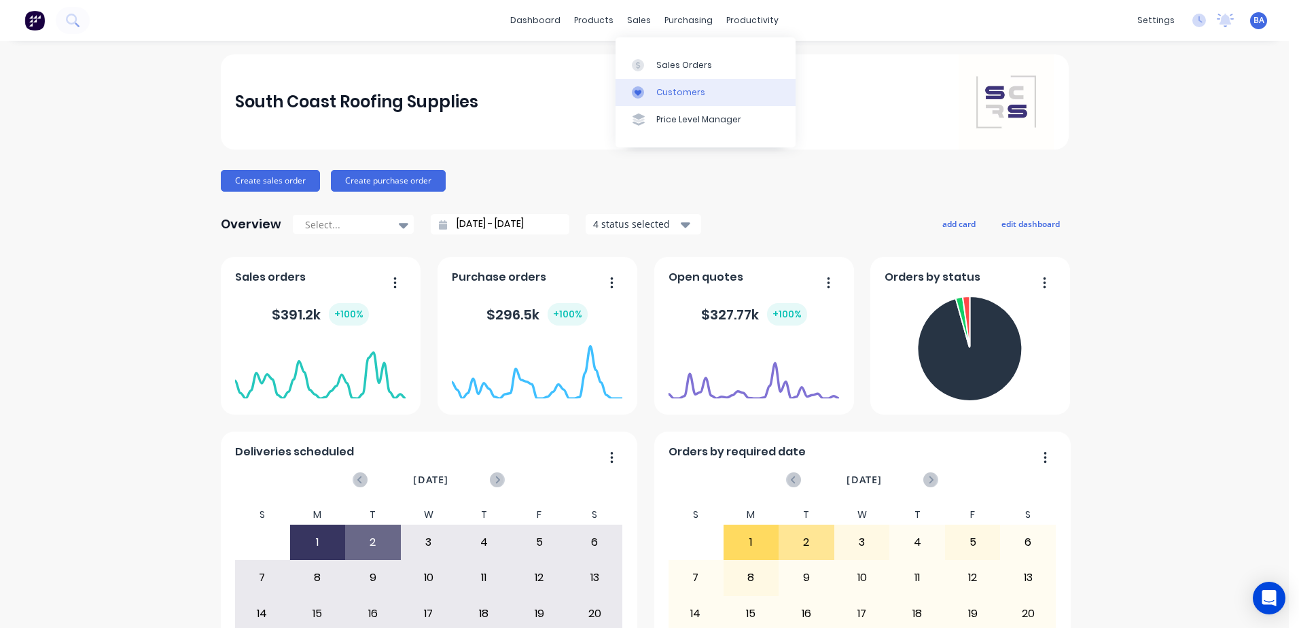
click at [644, 92] on div at bounding box center [642, 92] width 20 height 12
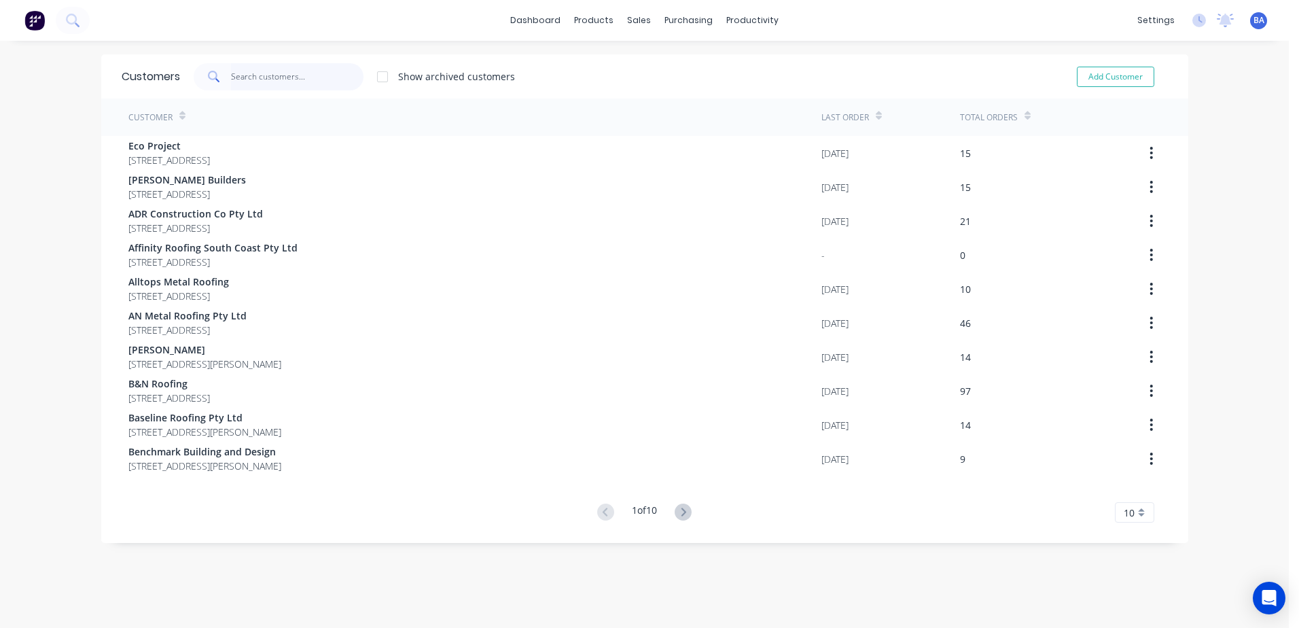
click at [247, 77] on input "text" at bounding box center [297, 76] width 132 height 27
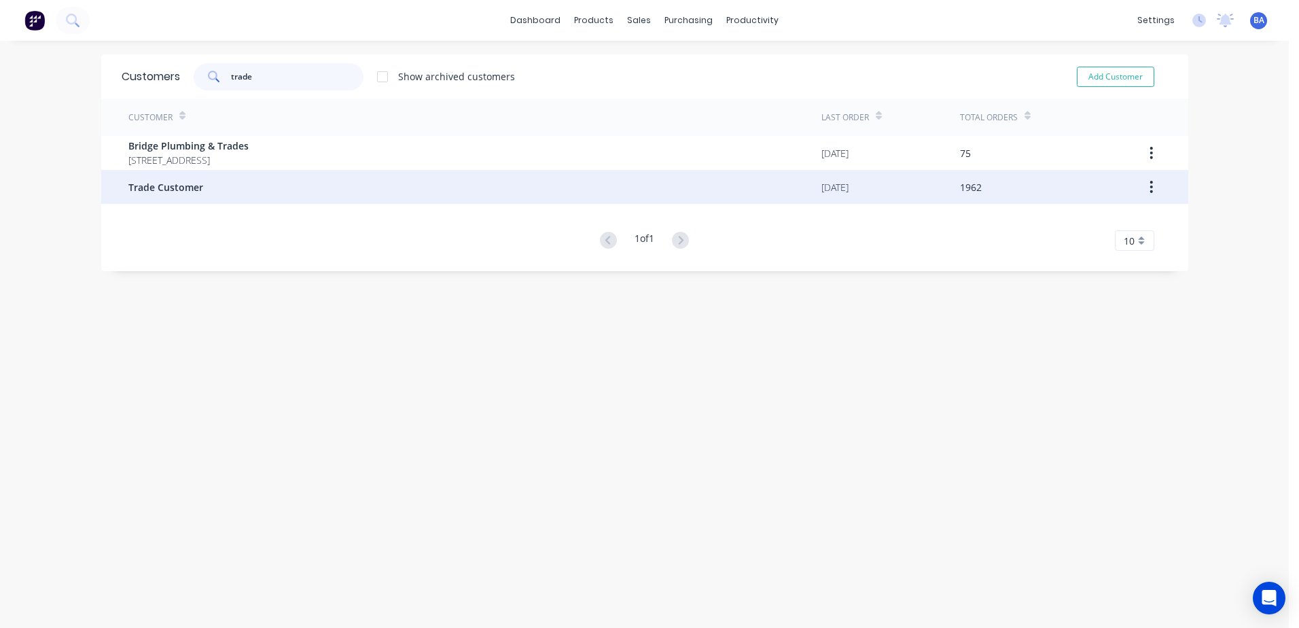
type input "trade"
click at [216, 184] on div "Trade Customer" at bounding box center [474, 187] width 693 height 34
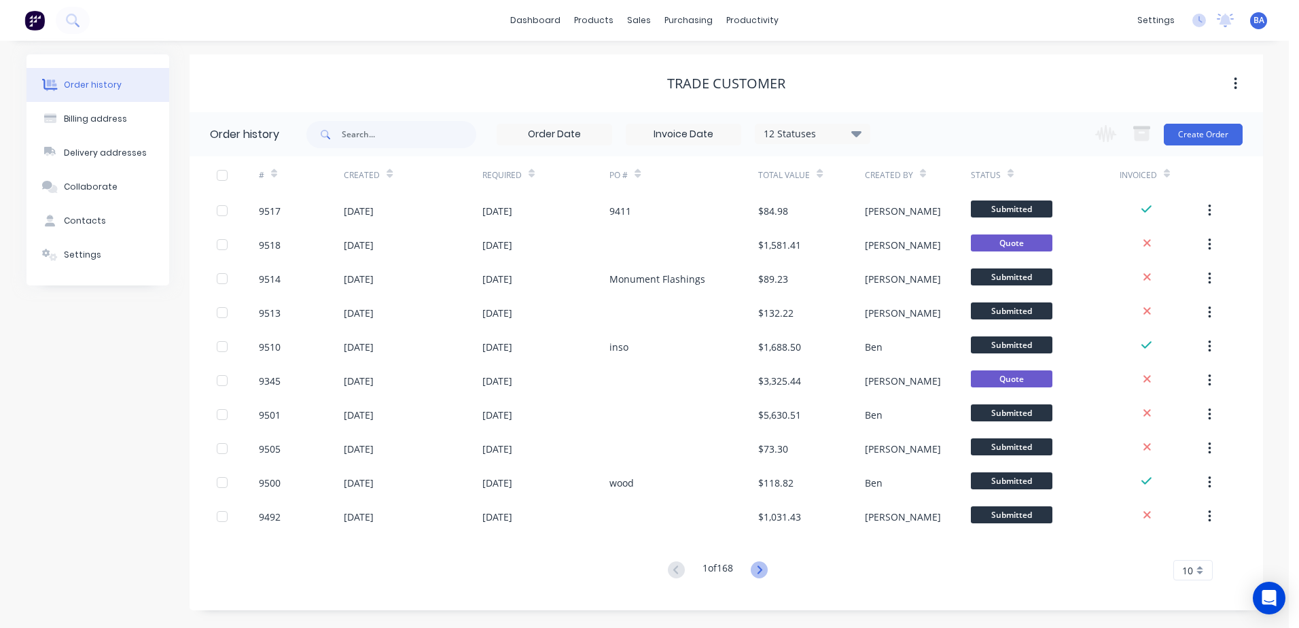
click at [764, 566] on icon at bounding box center [758, 569] width 17 height 17
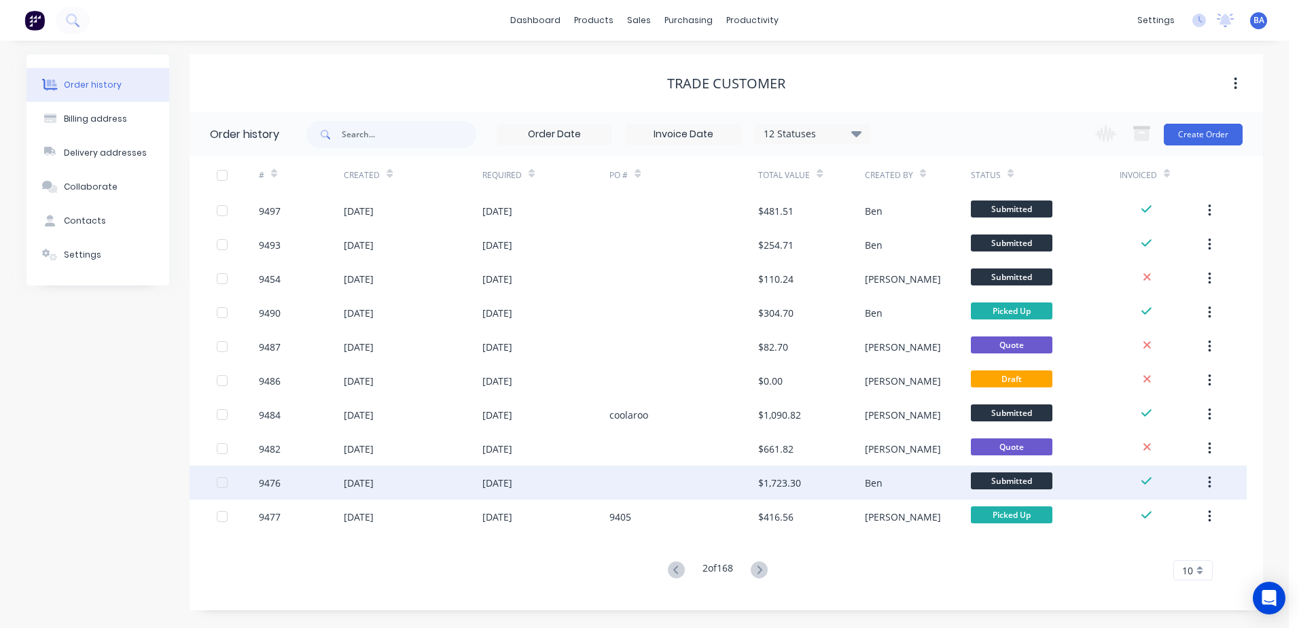
click at [621, 477] on div at bounding box center [683, 482] width 149 height 34
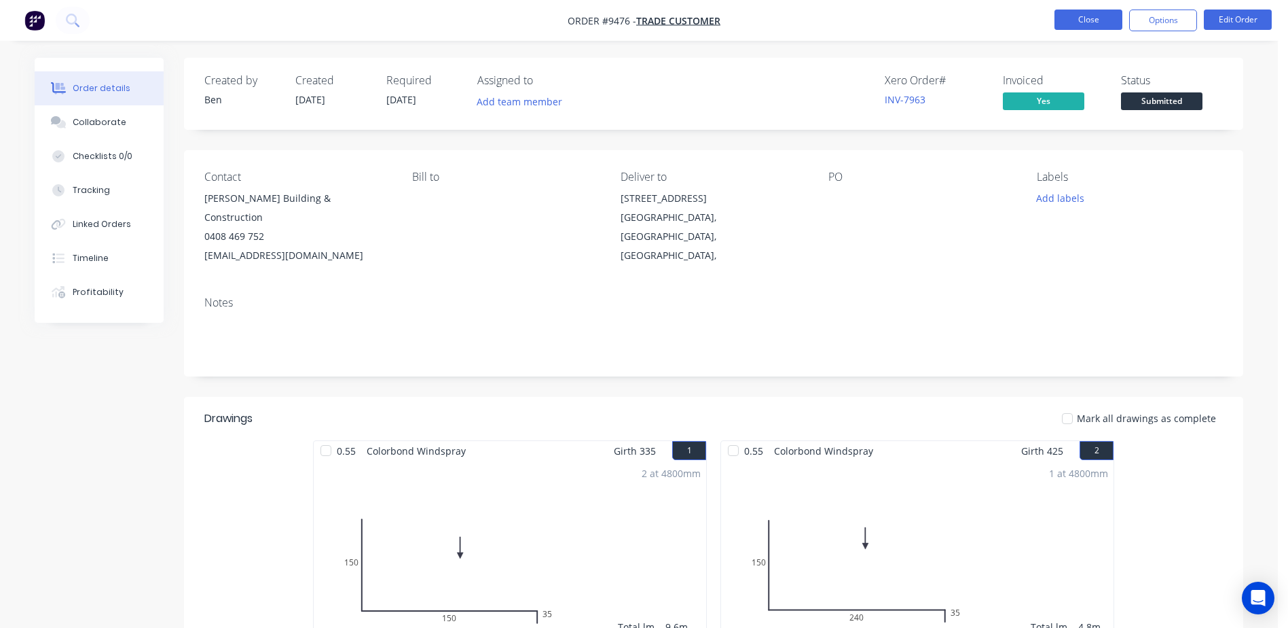
click at [1081, 15] on button "Close" at bounding box center [1089, 20] width 68 height 20
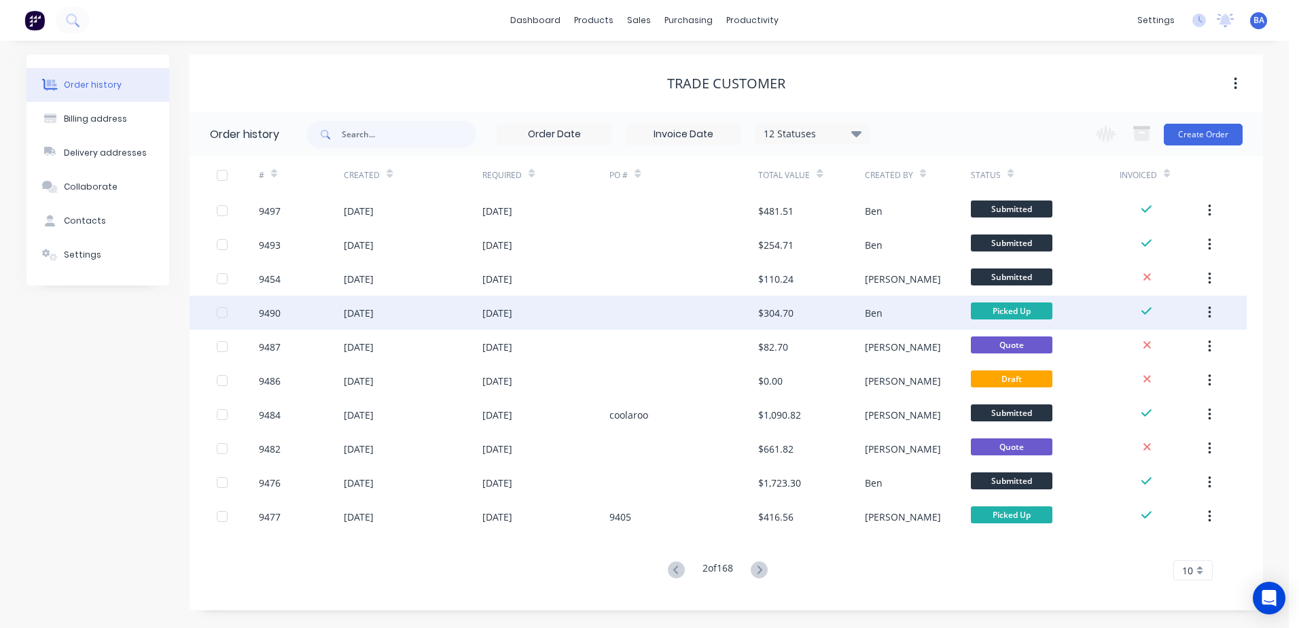
click at [700, 316] on div at bounding box center [683, 312] width 149 height 34
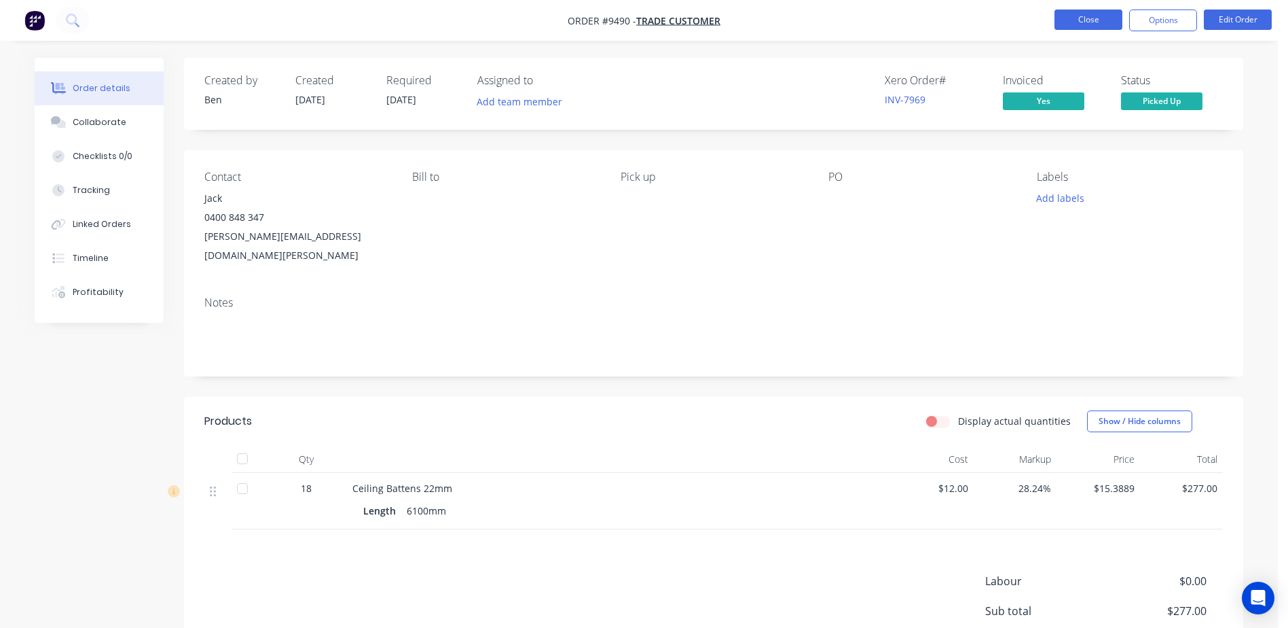
click at [1055, 21] on button "Close" at bounding box center [1089, 20] width 68 height 20
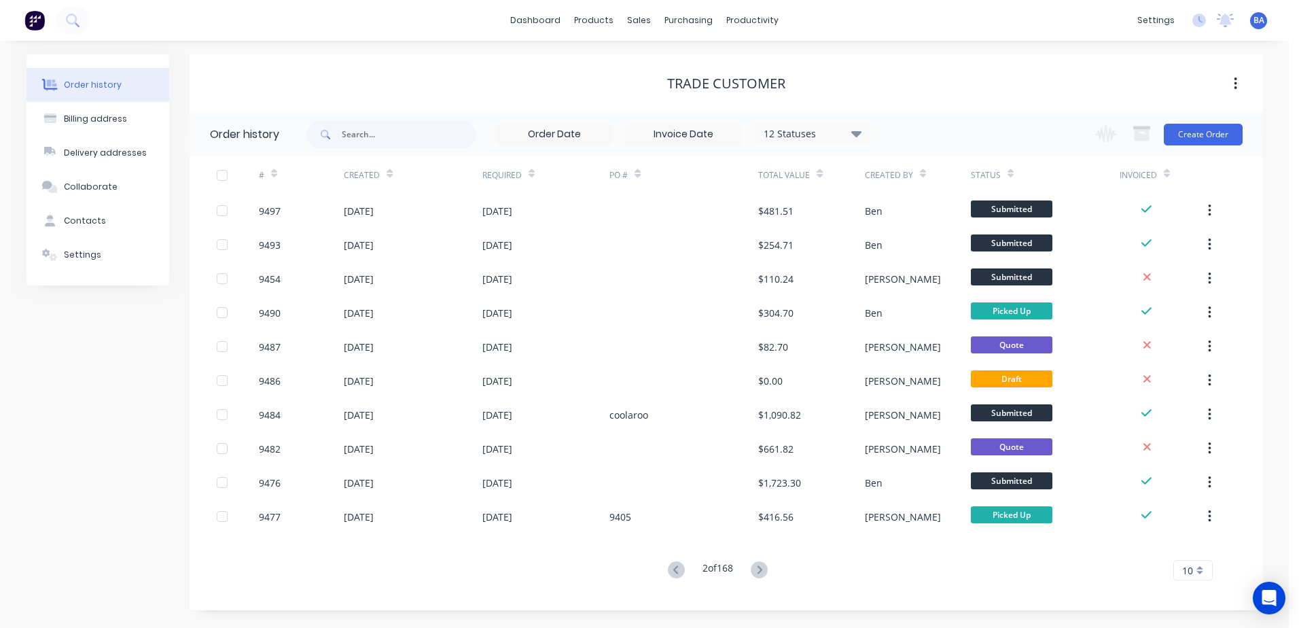
click at [762, 570] on icon at bounding box center [759, 569] width 5 height 8
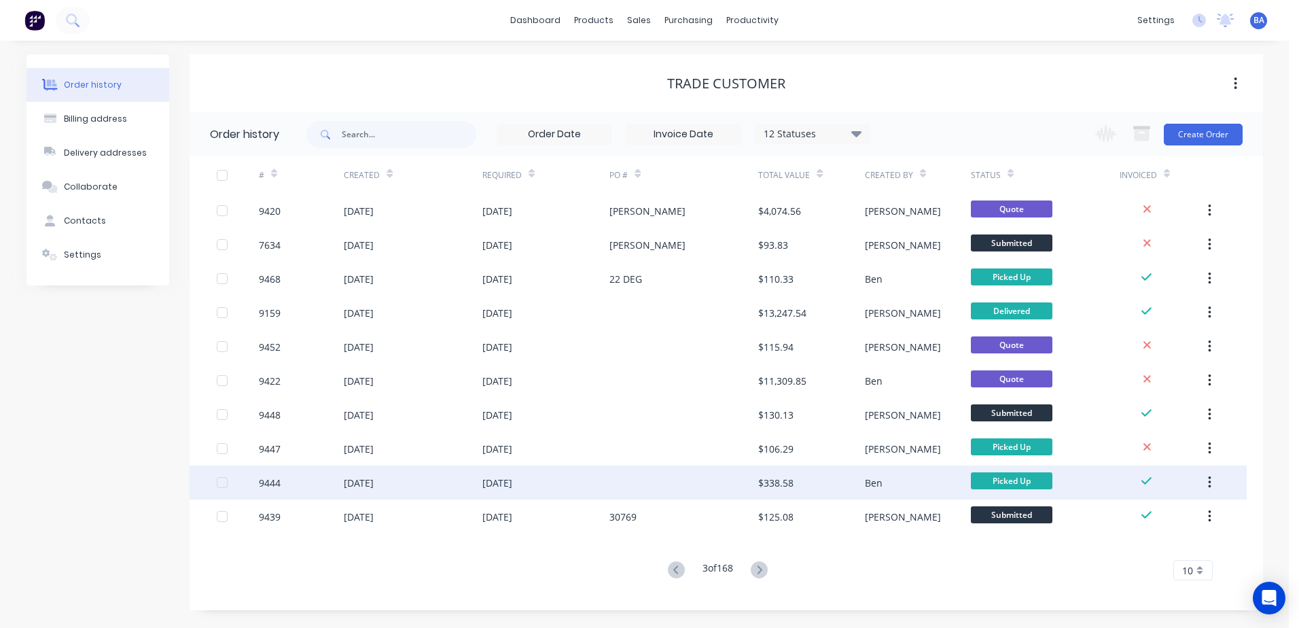
click at [672, 473] on div at bounding box center [683, 482] width 149 height 34
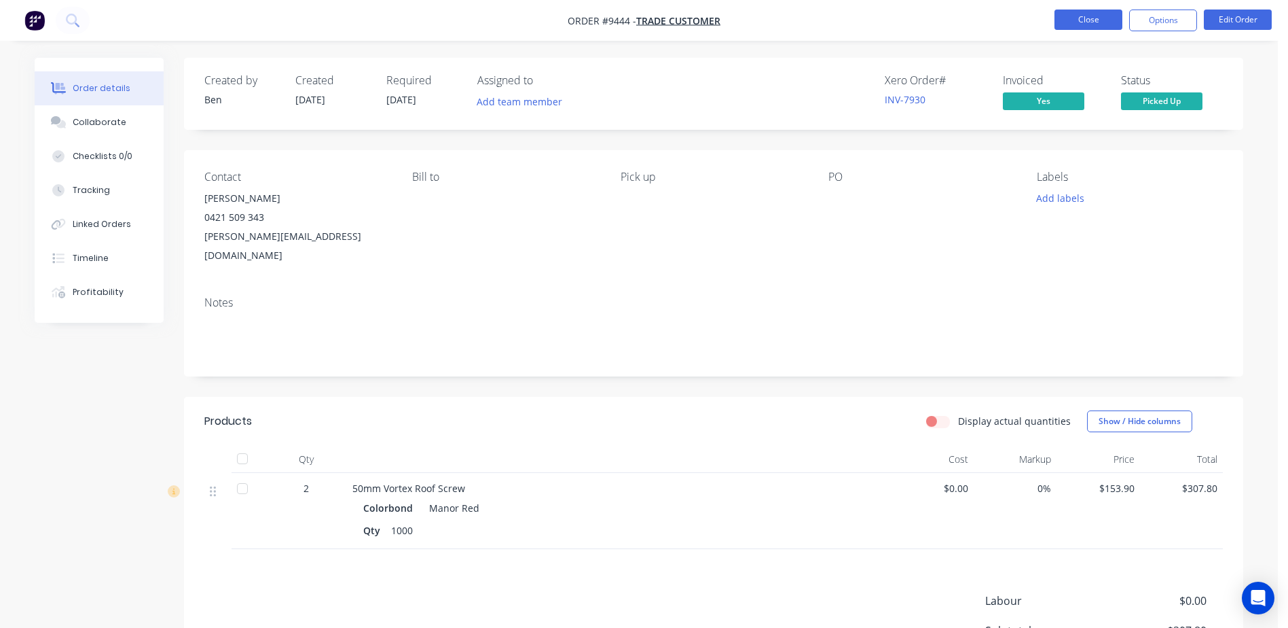
click at [1072, 17] on button "Close" at bounding box center [1089, 20] width 68 height 20
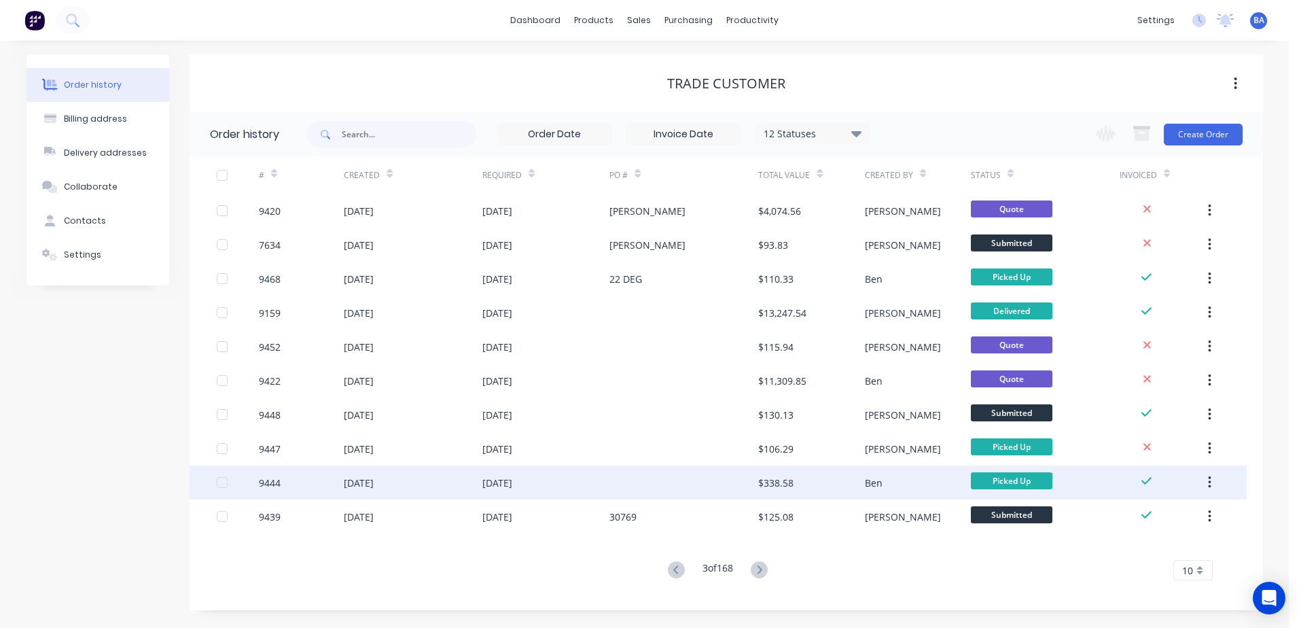
click at [719, 482] on div at bounding box center [683, 482] width 149 height 34
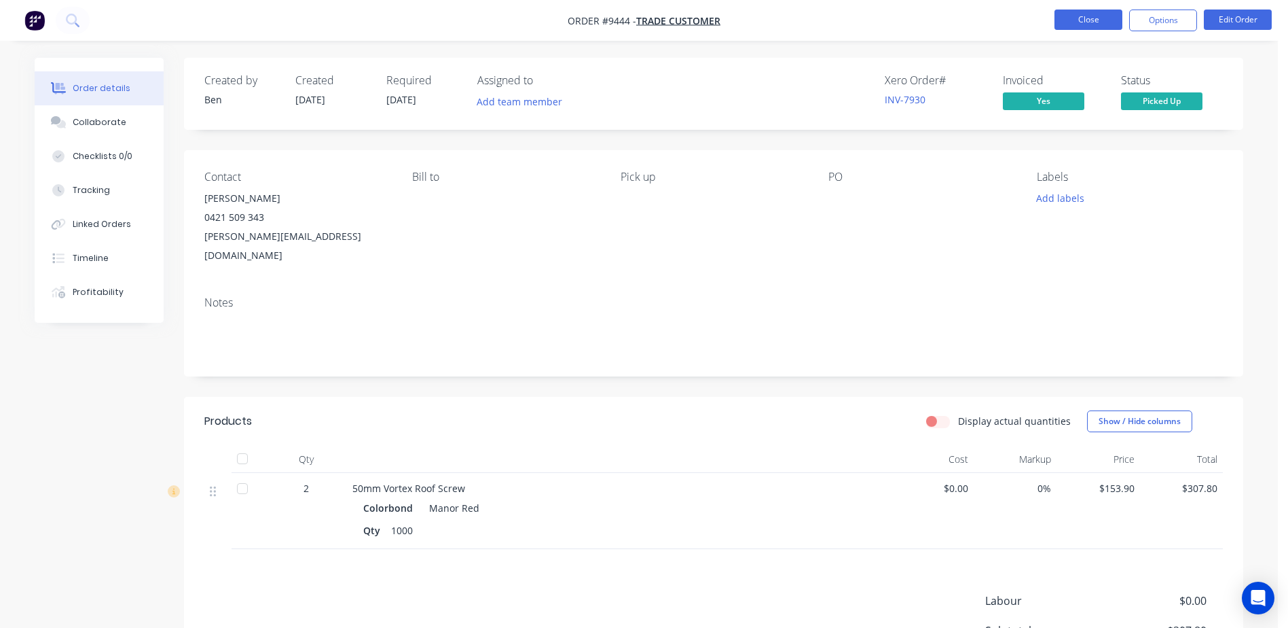
click at [1091, 10] on button "Close" at bounding box center [1089, 20] width 68 height 20
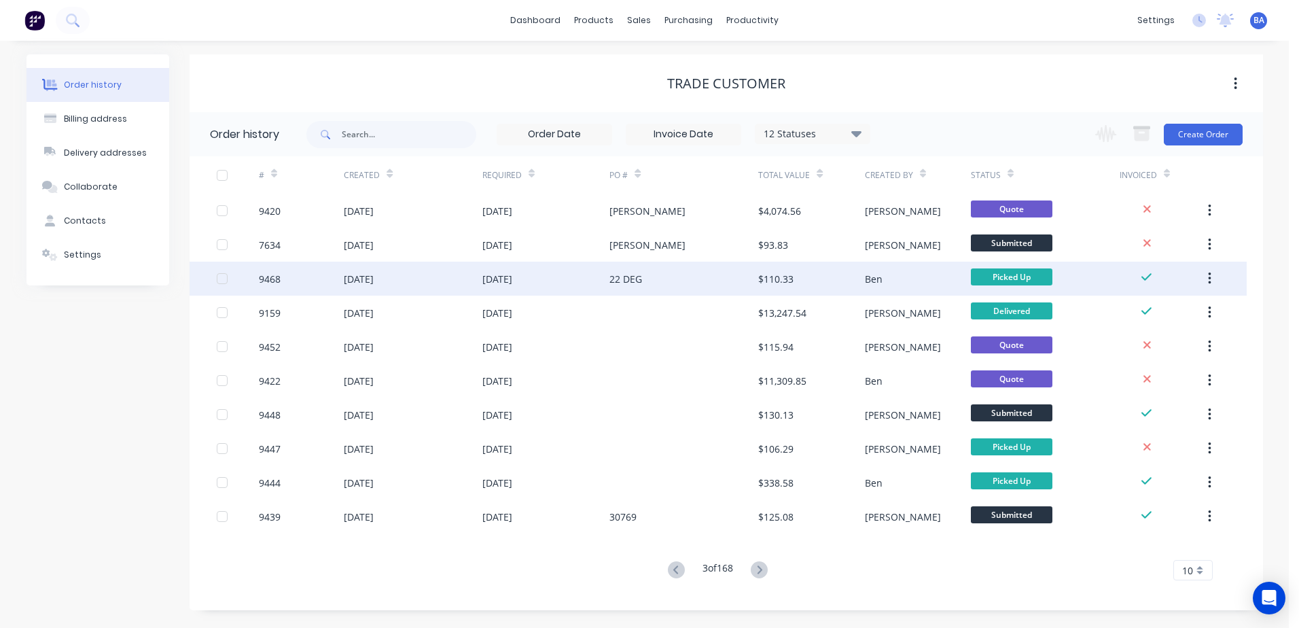
click at [668, 279] on div "22 DEG" at bounding box center [683, 278] width 149 height 34
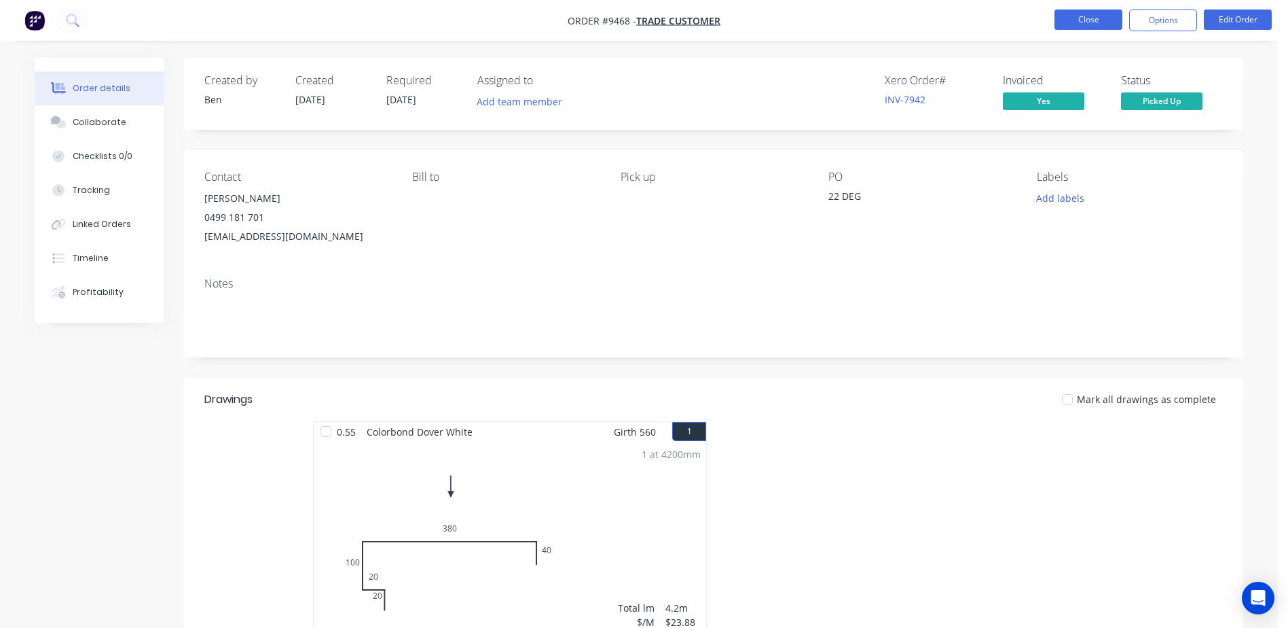
click at [1078, 20] on button "Close" at bounding box center [1089, 20] width 68 height 20
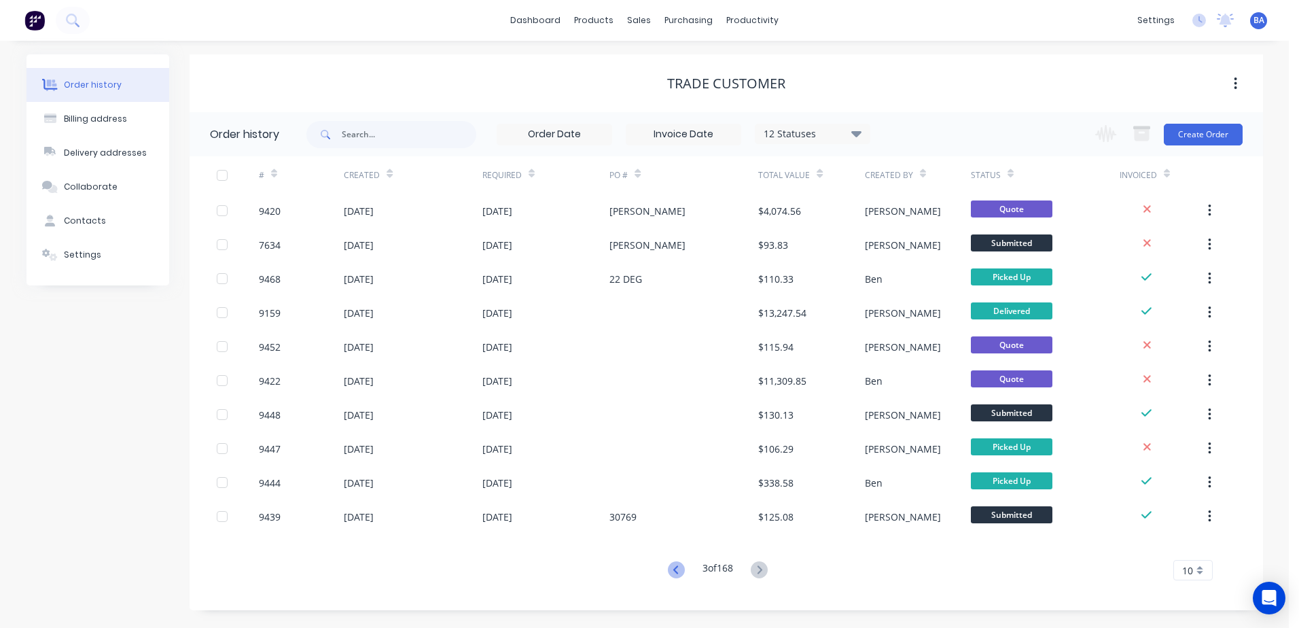
click at [671, 564] on icon at bounding box center [676, 569] width 17 height 17
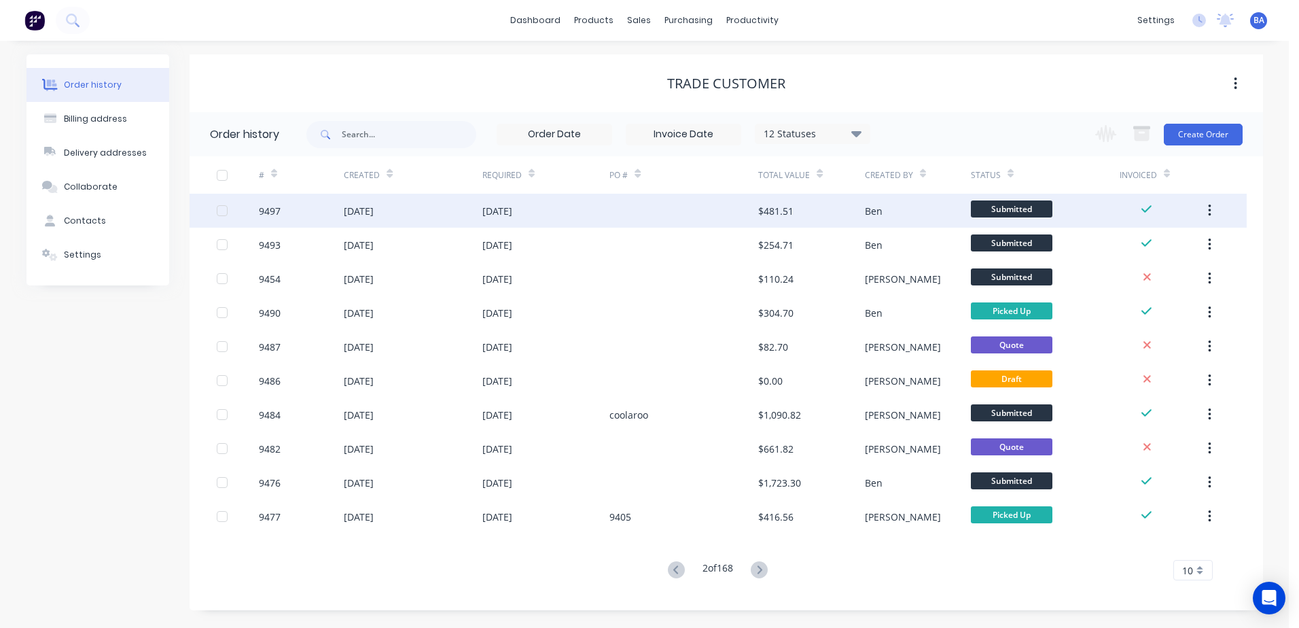
click at [692, 207] on div at bounding box center [683, 211] width 149 height 34
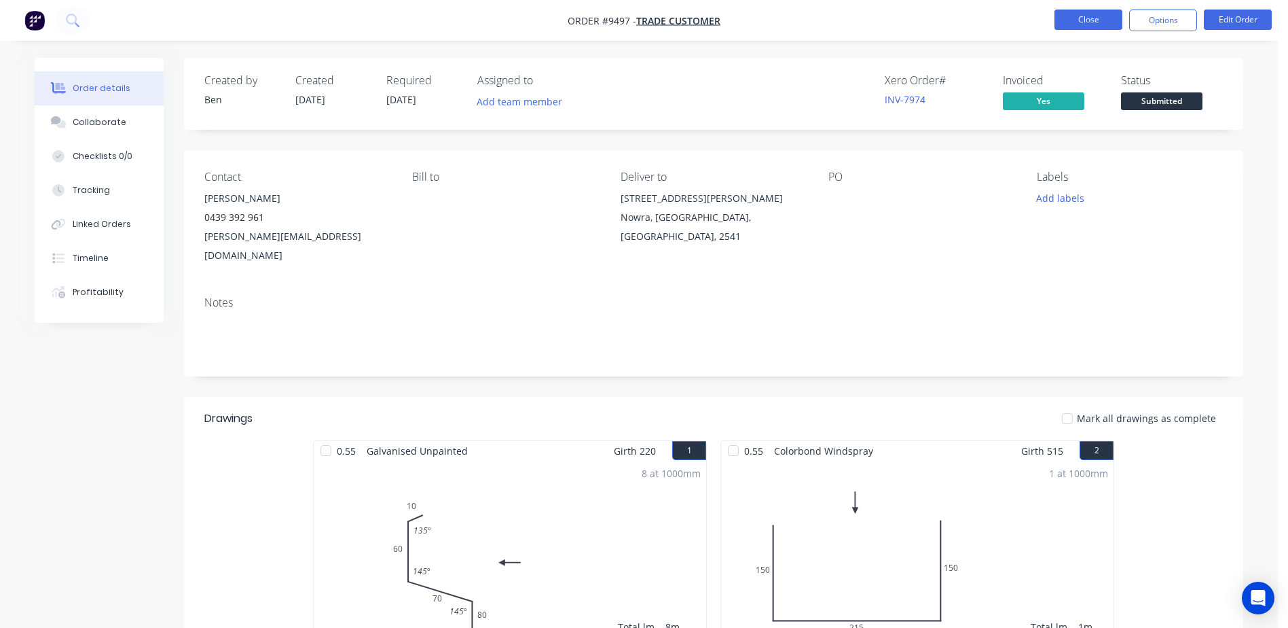
click at [1090, 20] on button "Close" at bounding box center [1089, 20] width 68 height 20
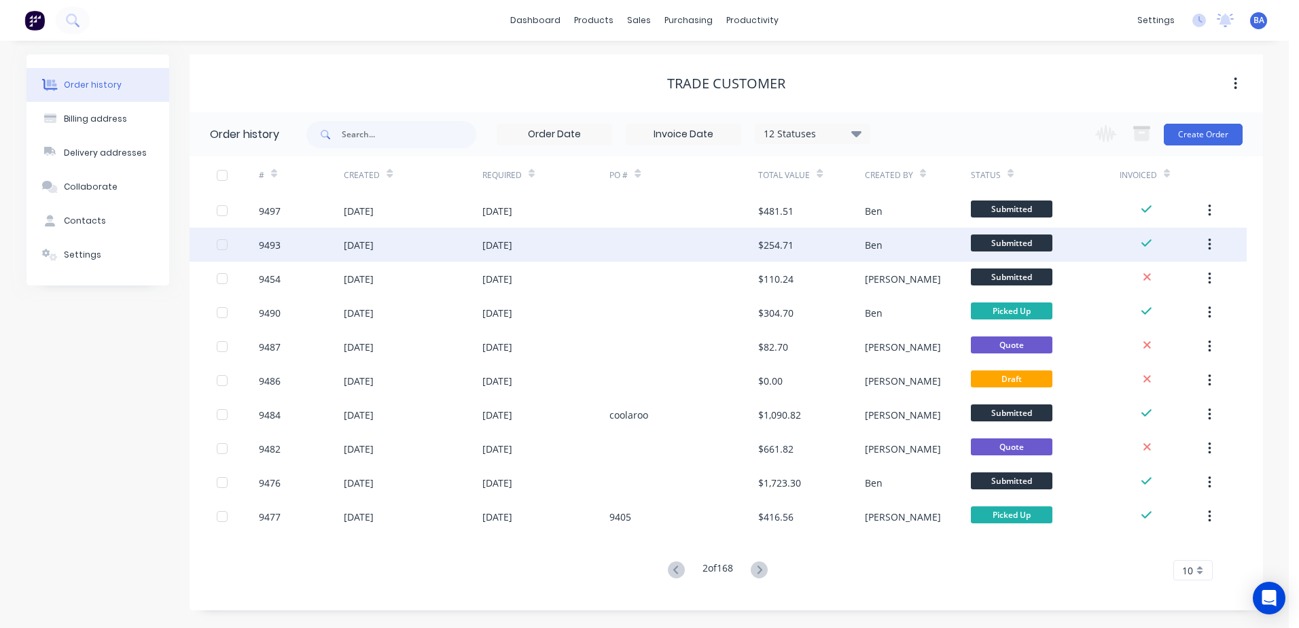
click at [665, 249] on div at bounding box center [683, 245] width 149 height 34
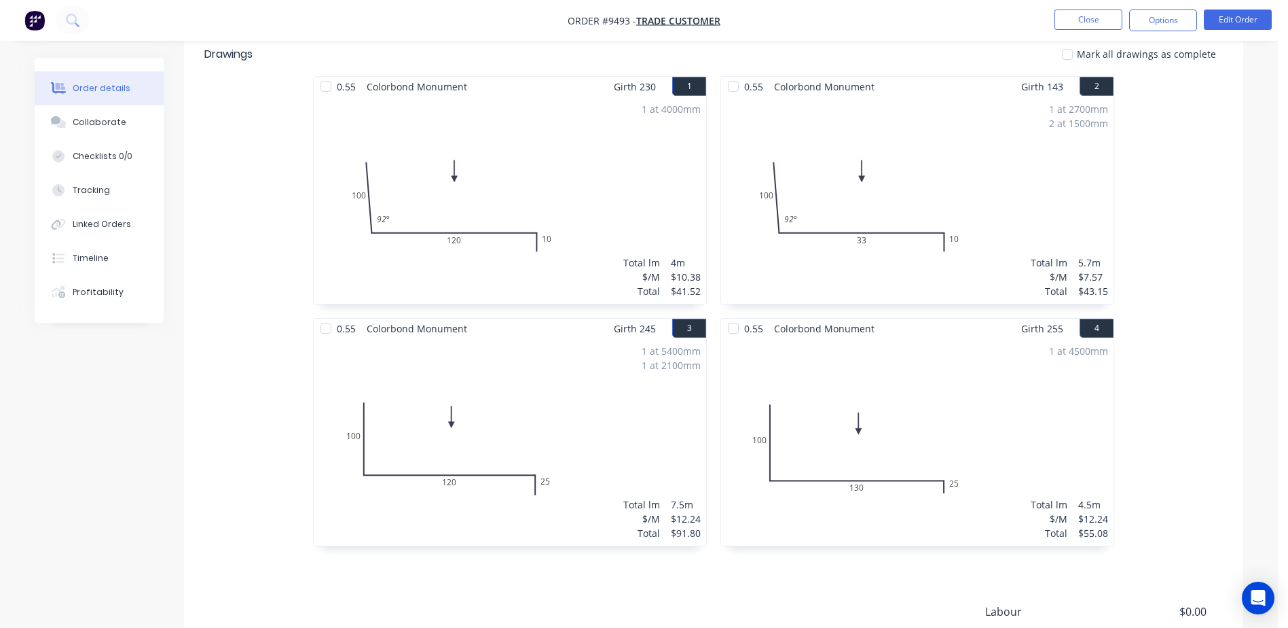
scroll to position [475, 0]
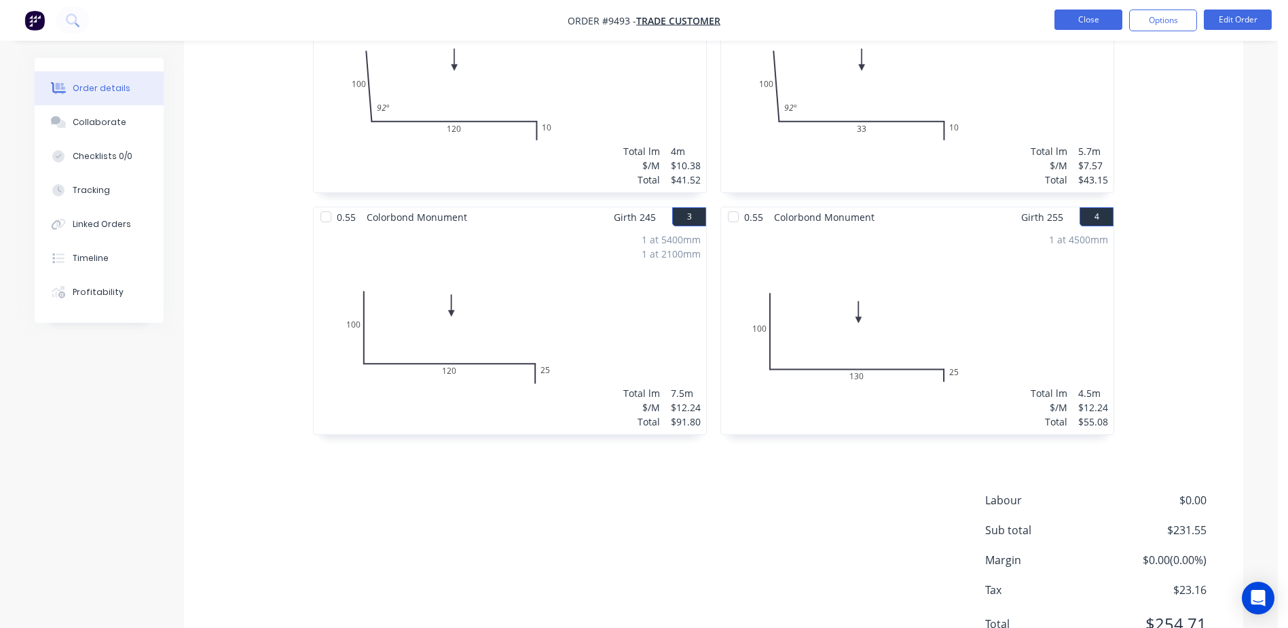
click at [1089, 16] on button "Close" at bounding box center [1089, 20] width 68 height 20
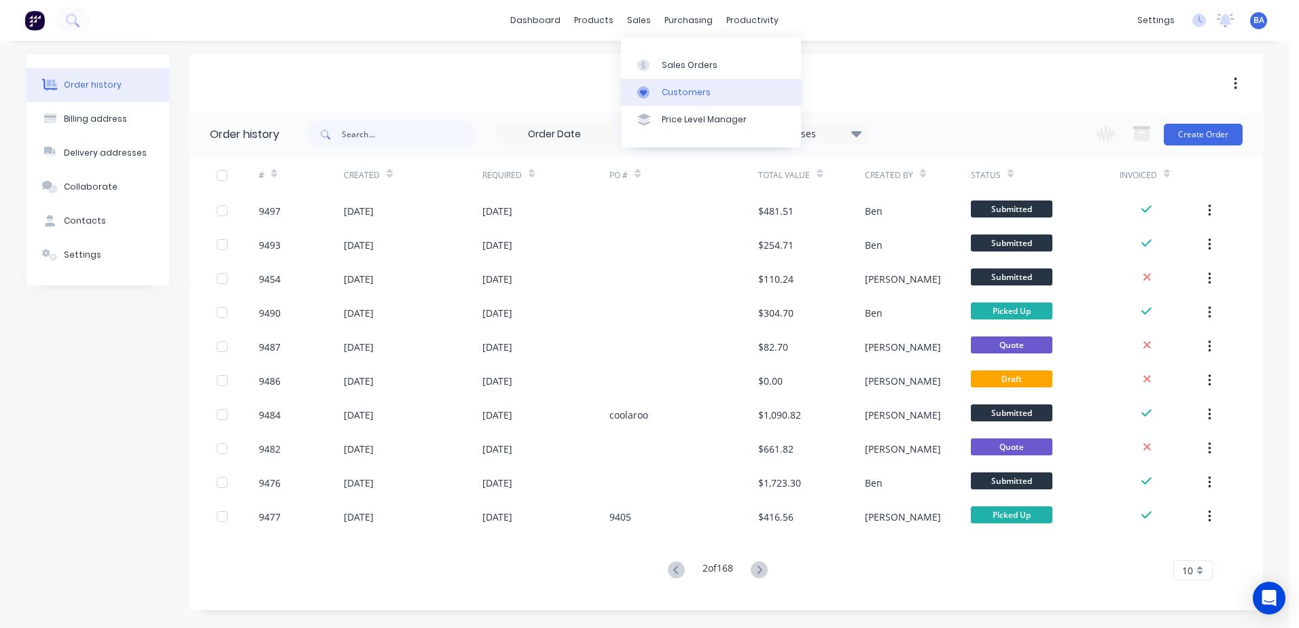
click at [660, 96] on link "Customers" at bounding box center [711, 92] width 180 height 27
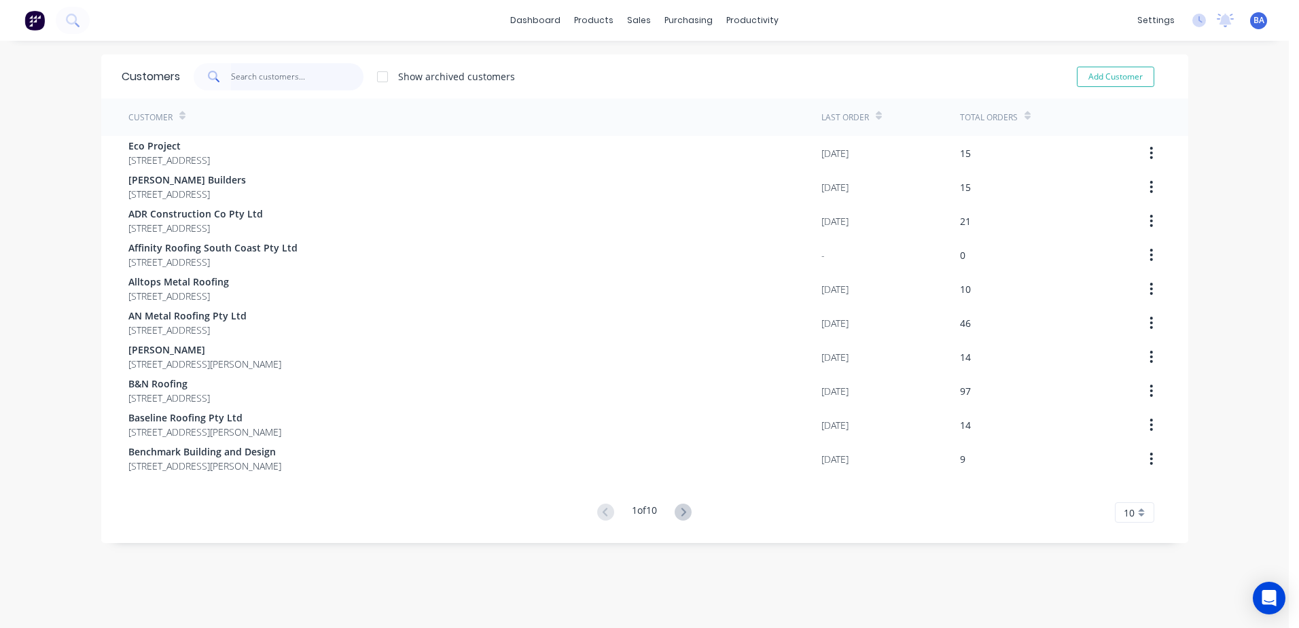
click at [284, 73] on input "text" at bounding box center [297, 76] width 132 height 27
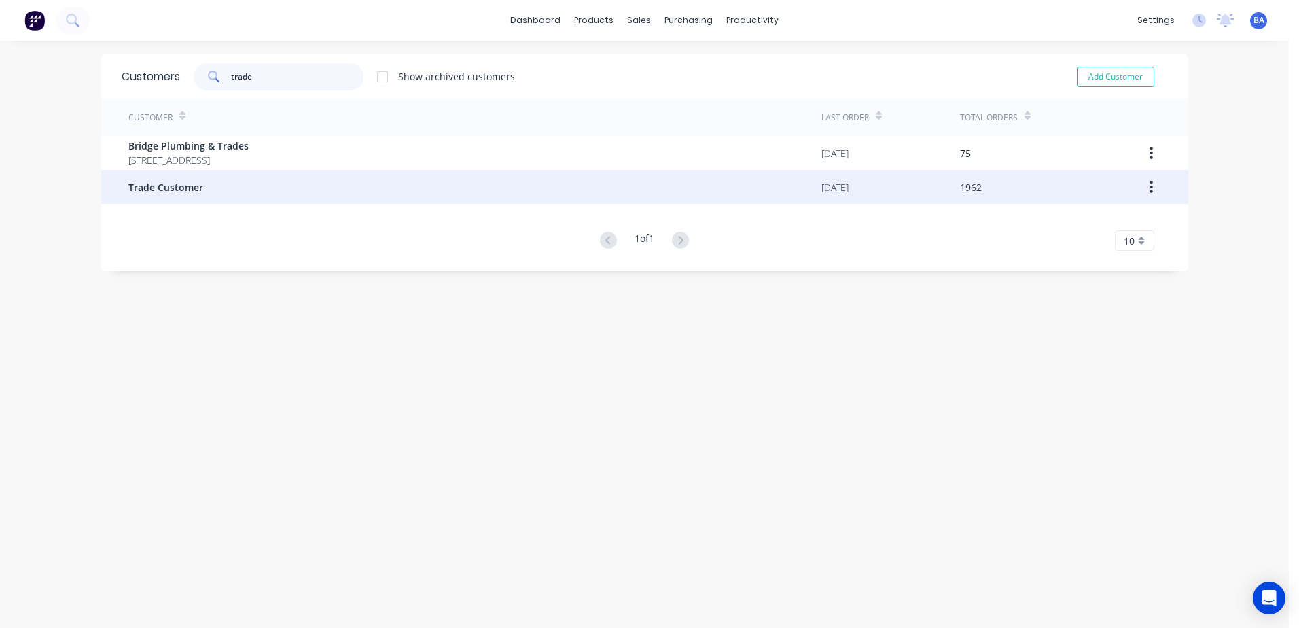
type input "trade"
click at [232, 187] on div "Trade Customer" at bounding box center [474, 187] width 693 height 34
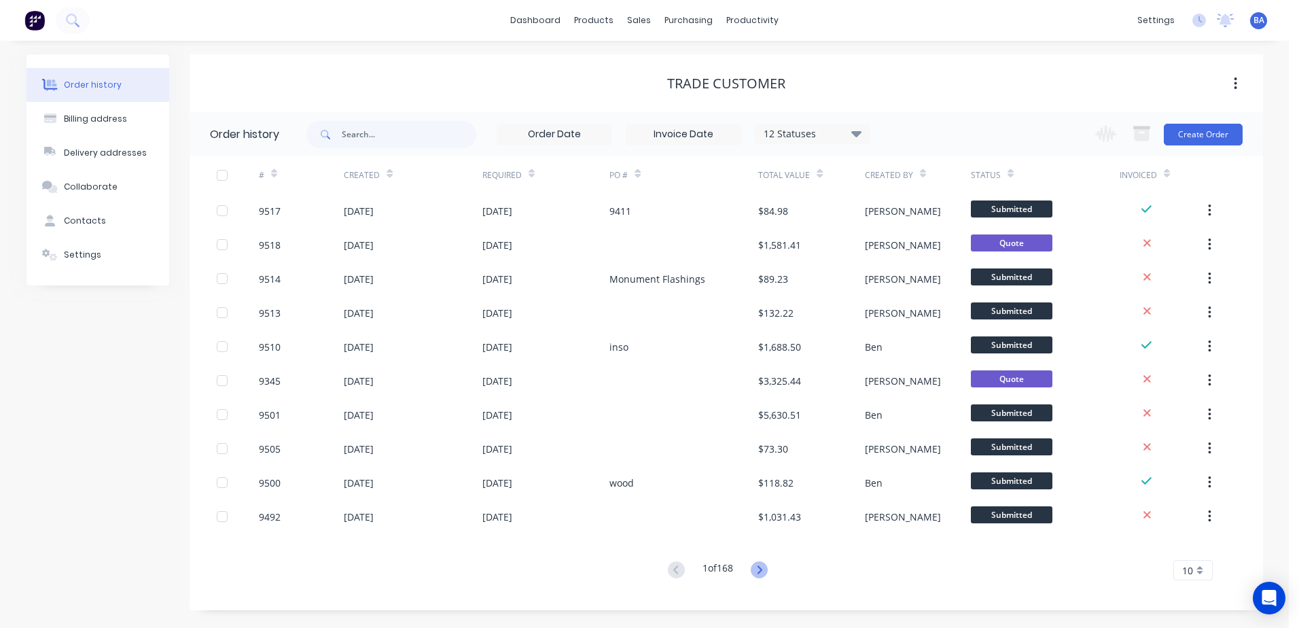
click at [757, 566] on icon at bounding box center [758, 569] width 17 height 17
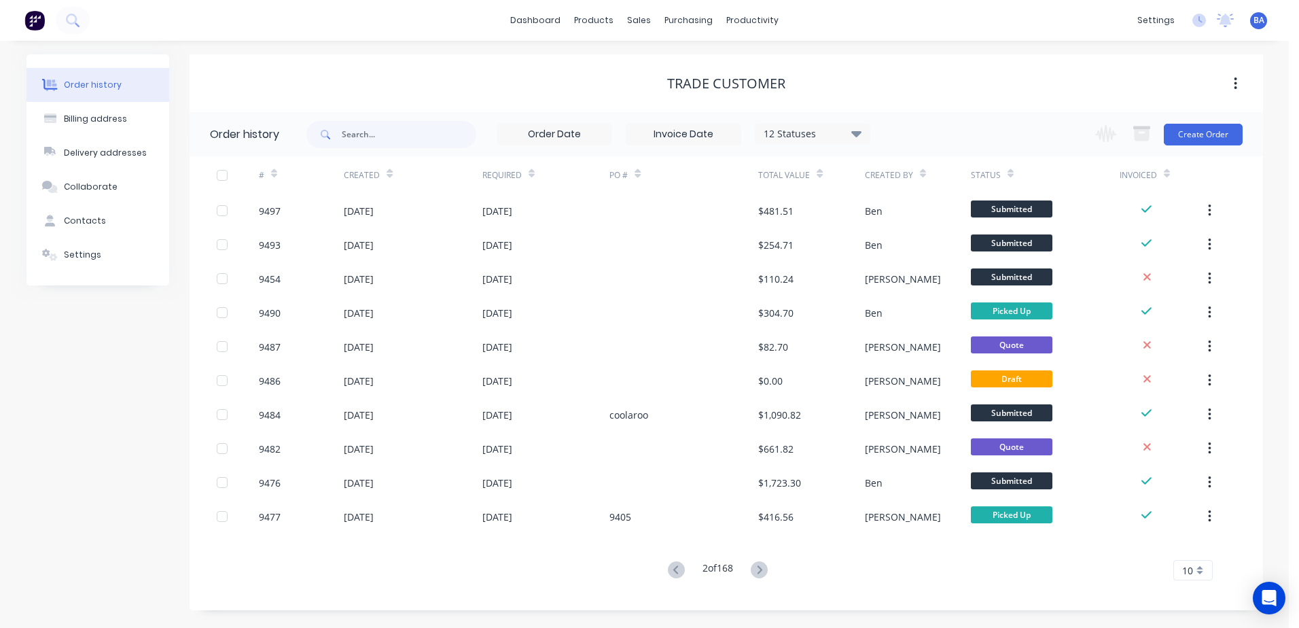
click at [757, 566] on icon at bounding box center [758, 569] width 17 height 17
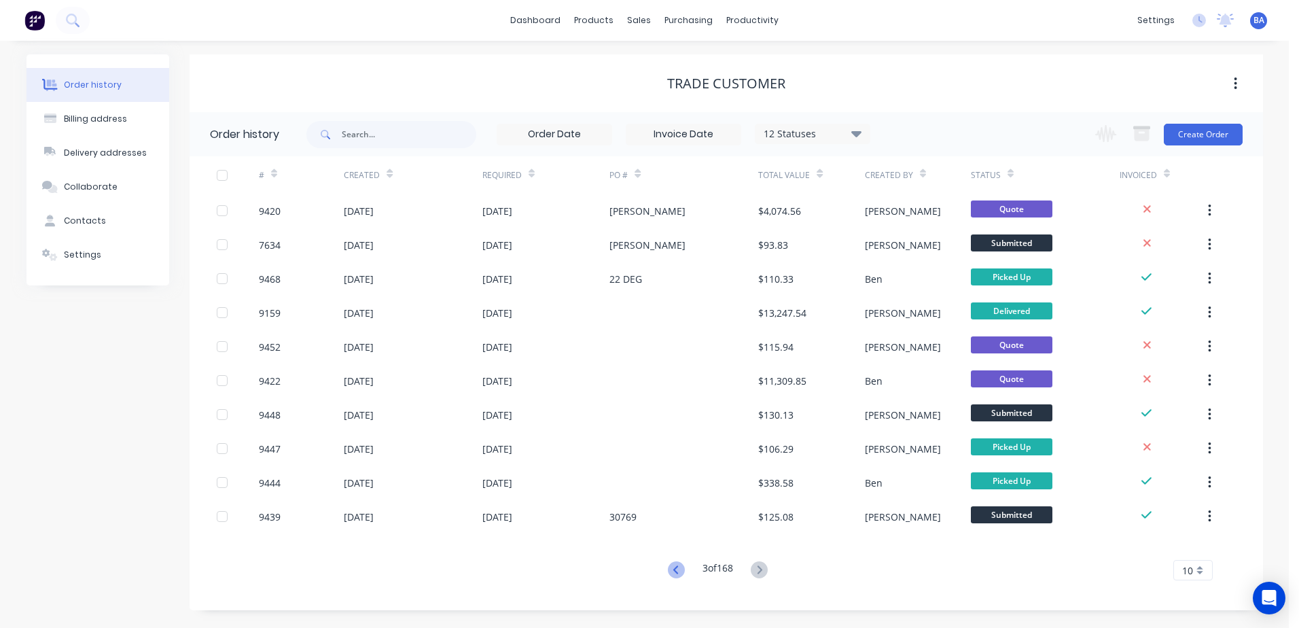
click at [668, 566] on icon at bounding box center [676, 569] width 17 height 17
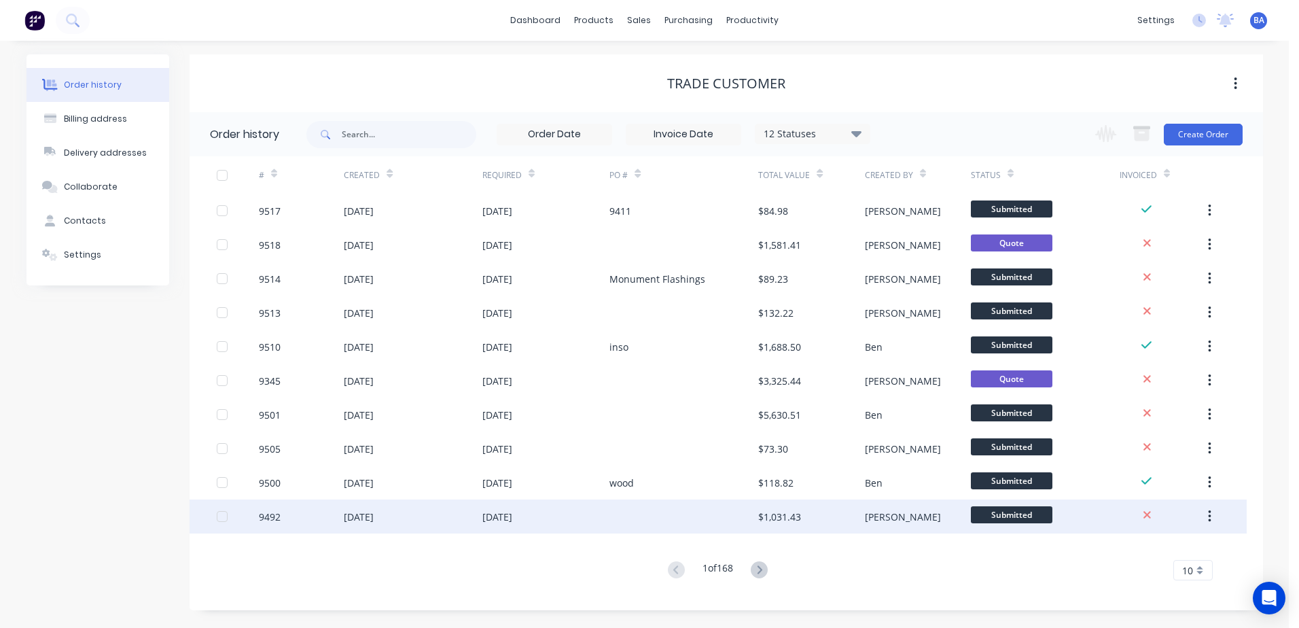
click at [666, 513] on div at bounding box center [683, 516] width 149 height 34
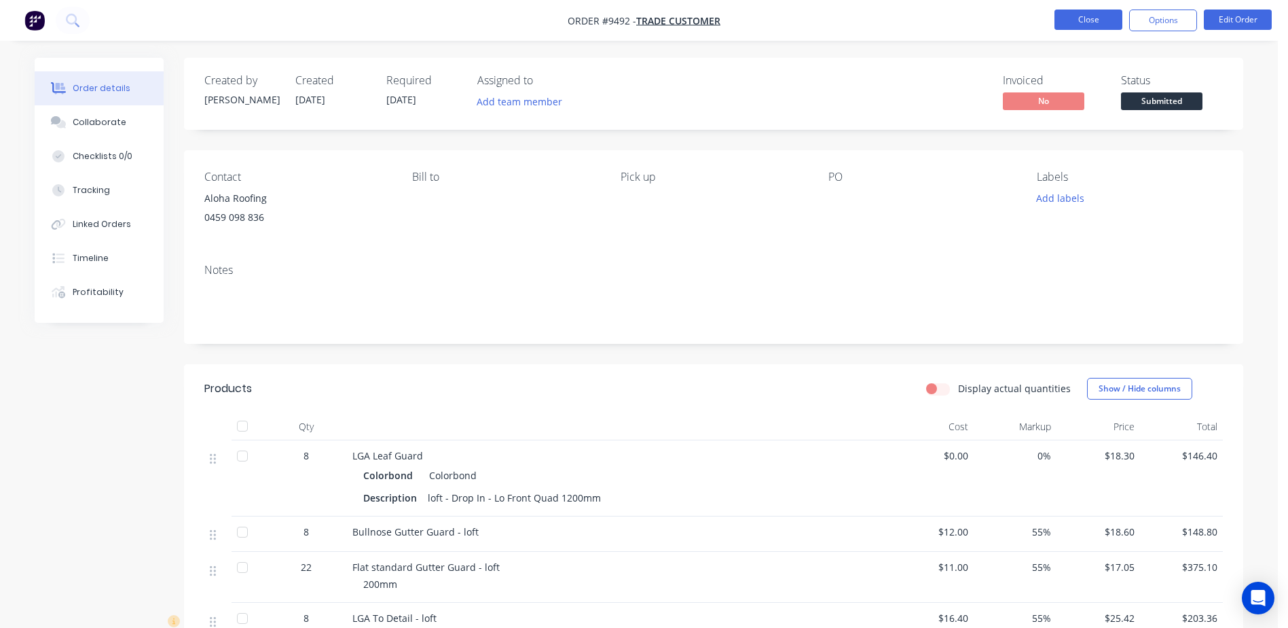
click at [1071, 18] on button "Close" at bounding box center [1089, 20] width 68 height 20
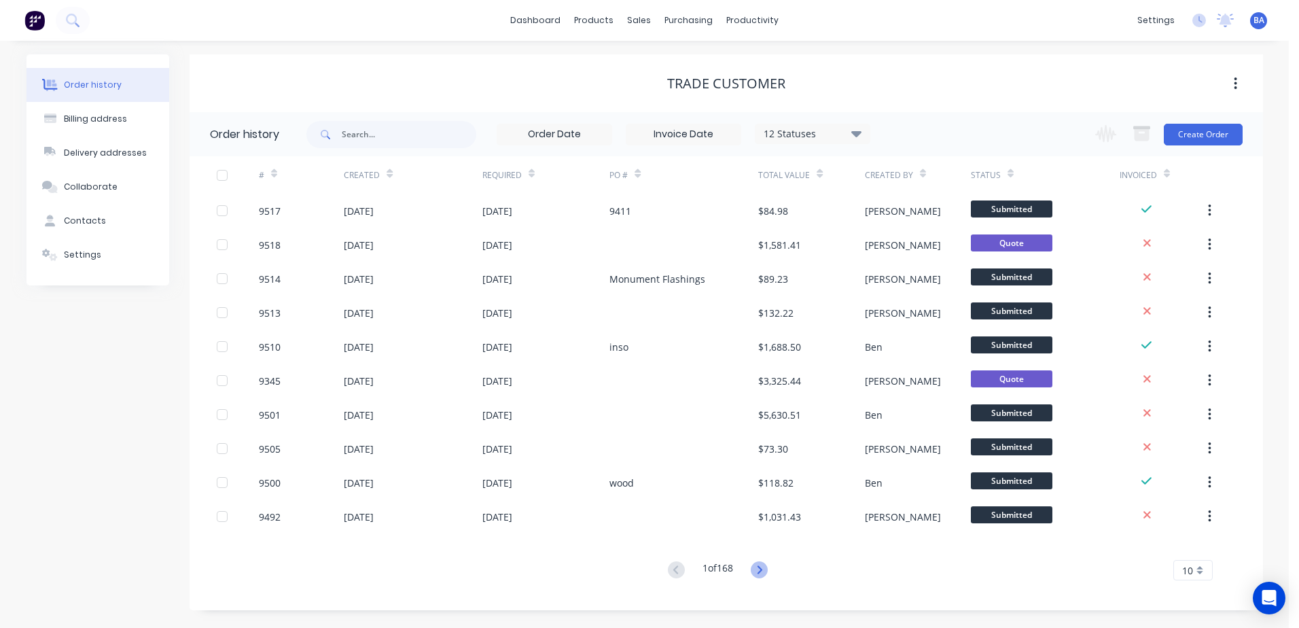
click at [757, 567] on icon at bounding box center [758, 569] width 17 height 17
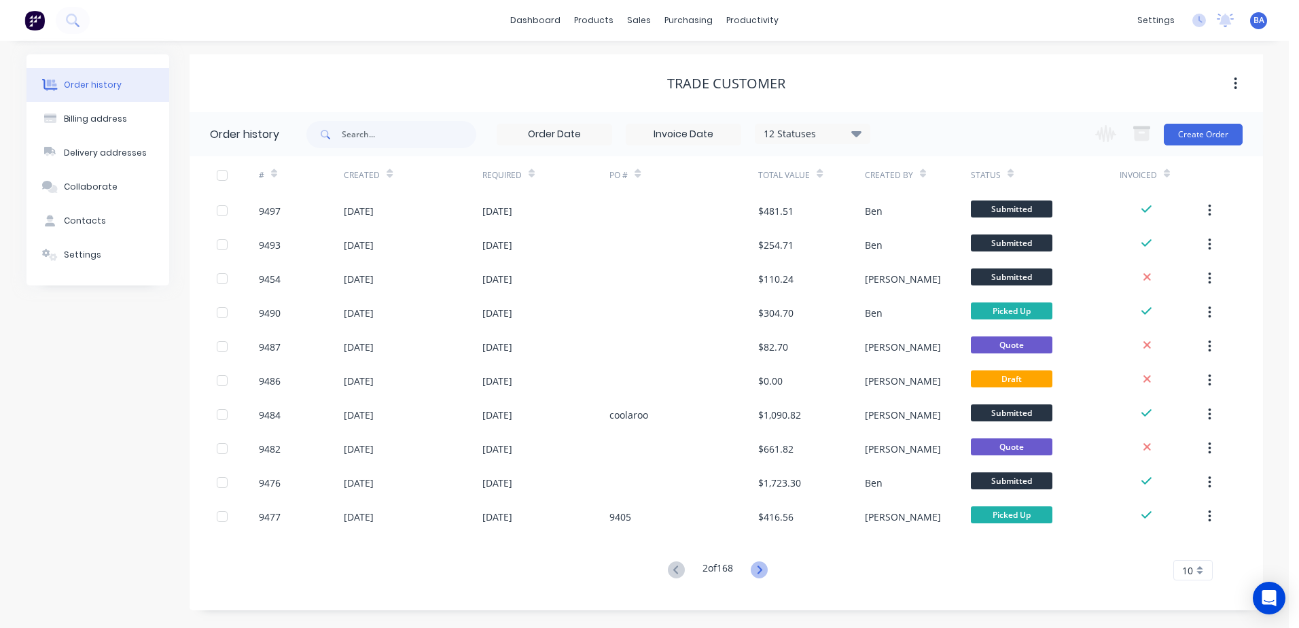
click at [759, 566] on icon at bounding box center [758, 569] width 17 height 17
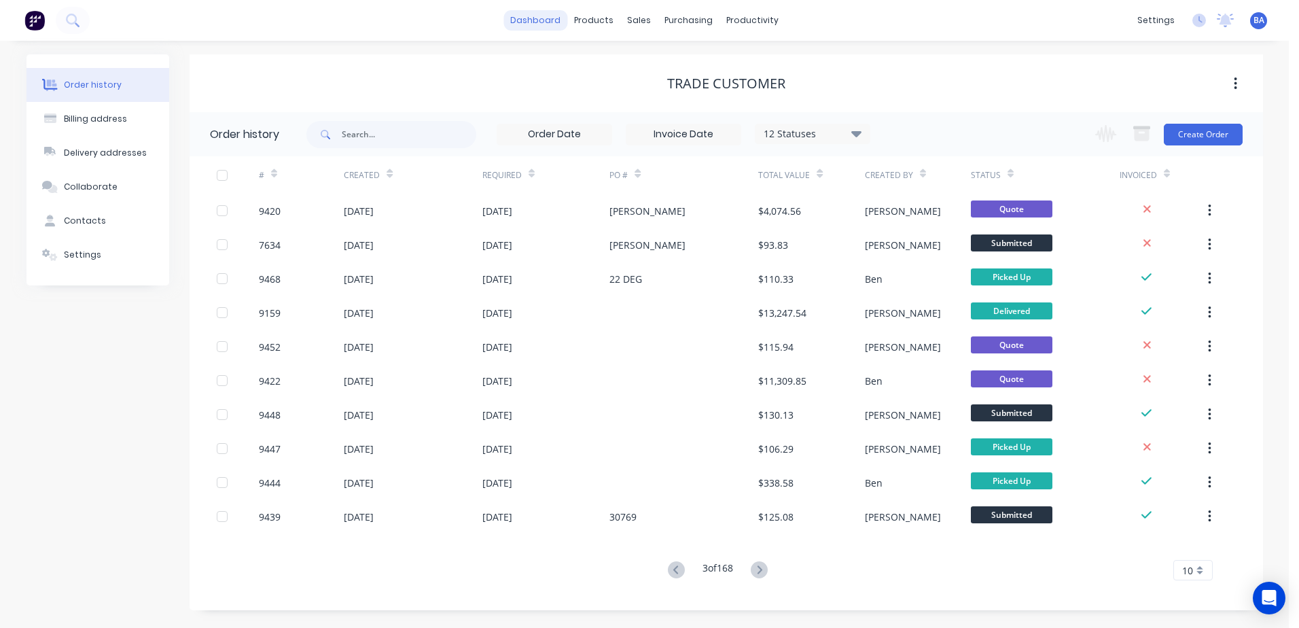
click at [547, 24] on link "dashboard" at bounding box center [535, 20] width 64 height 20
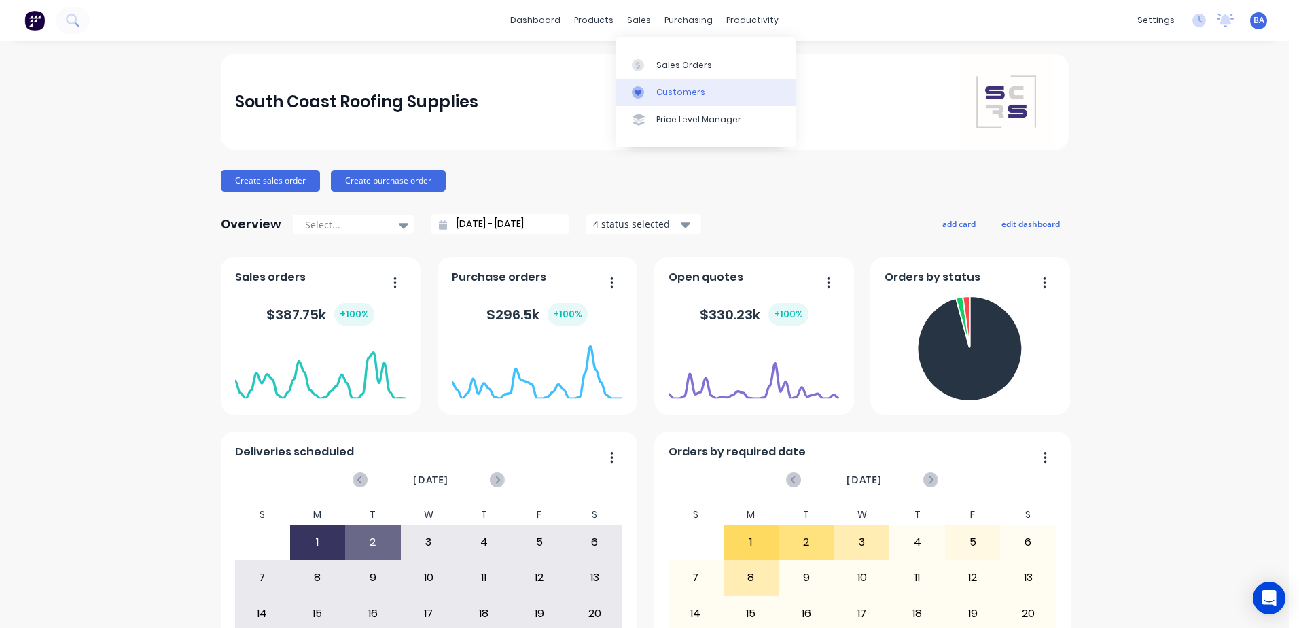
click at [647, 89] on div at bounding box center [642, 92] width 20 height 12
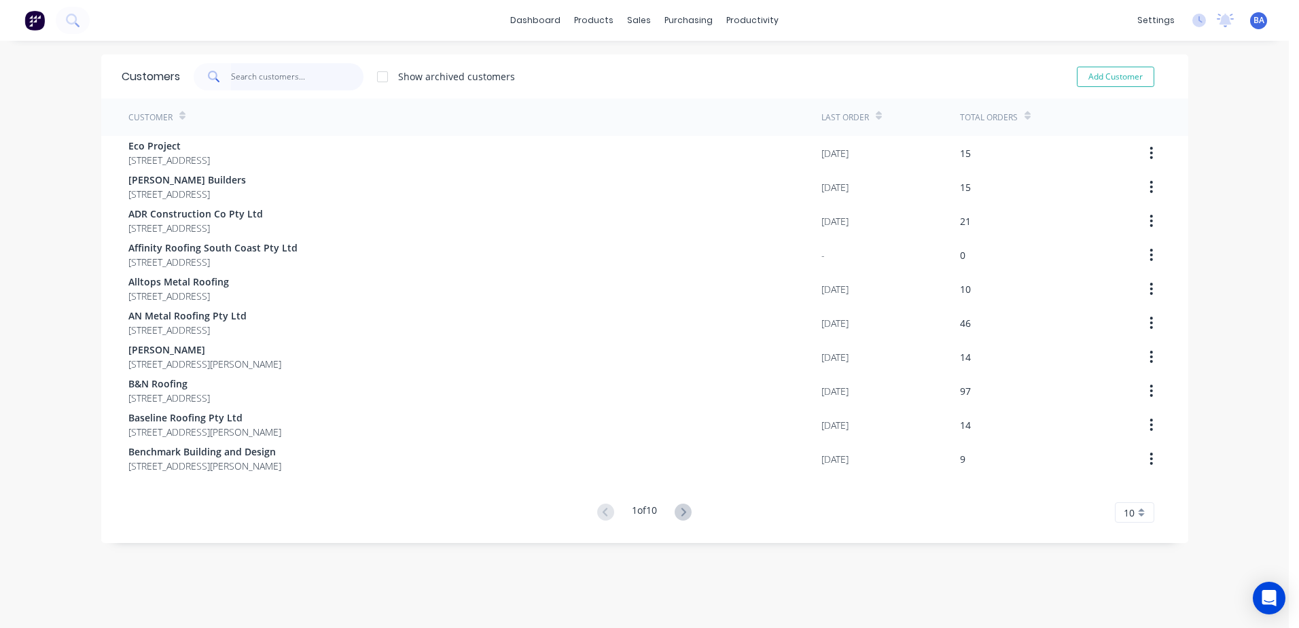
click at [266, 80] on input "text" at bounding box center [297, 76] width 132 height 27
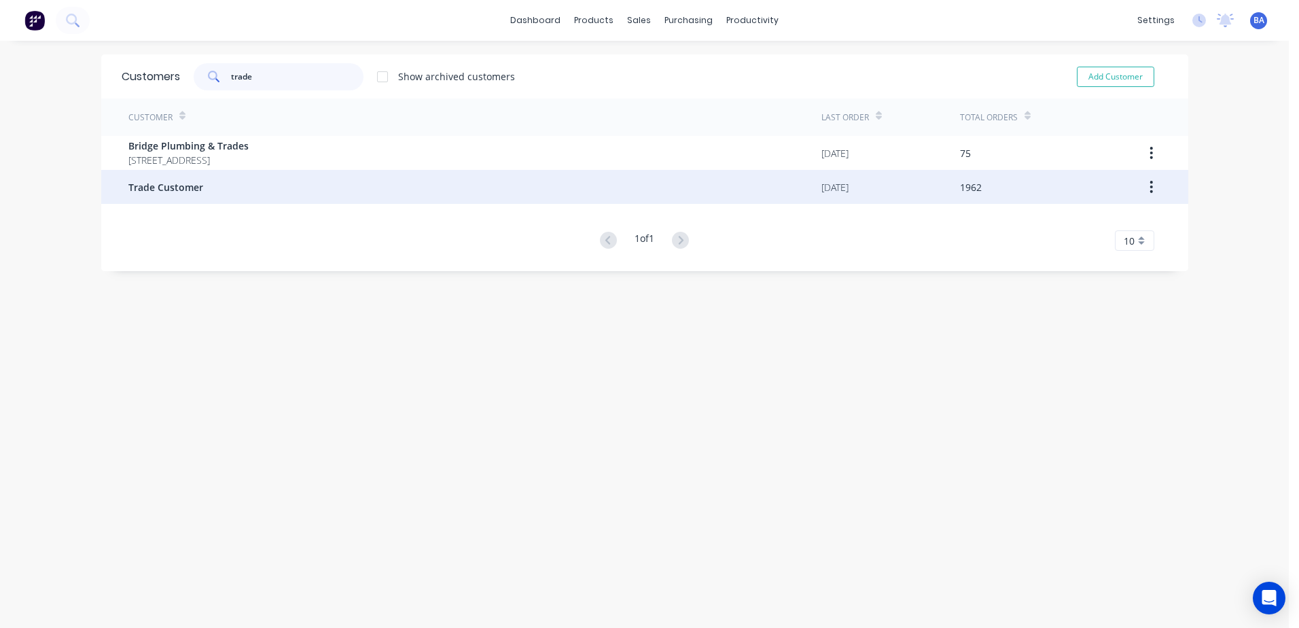
type input "trade"
click at [197, 185] on div "Trade Customer" at bounding box center [474, 187] width 693 height 34
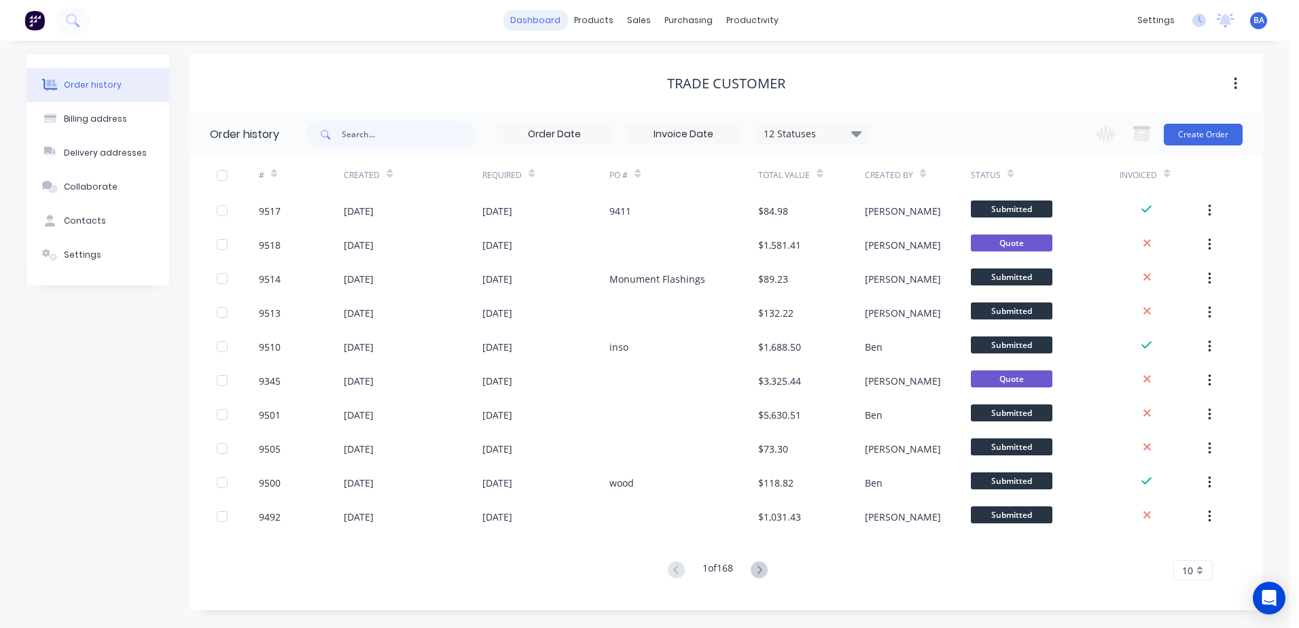
click at [527, 21] on link "dashboard" at bounding box center [535, 20] width 64 height 20
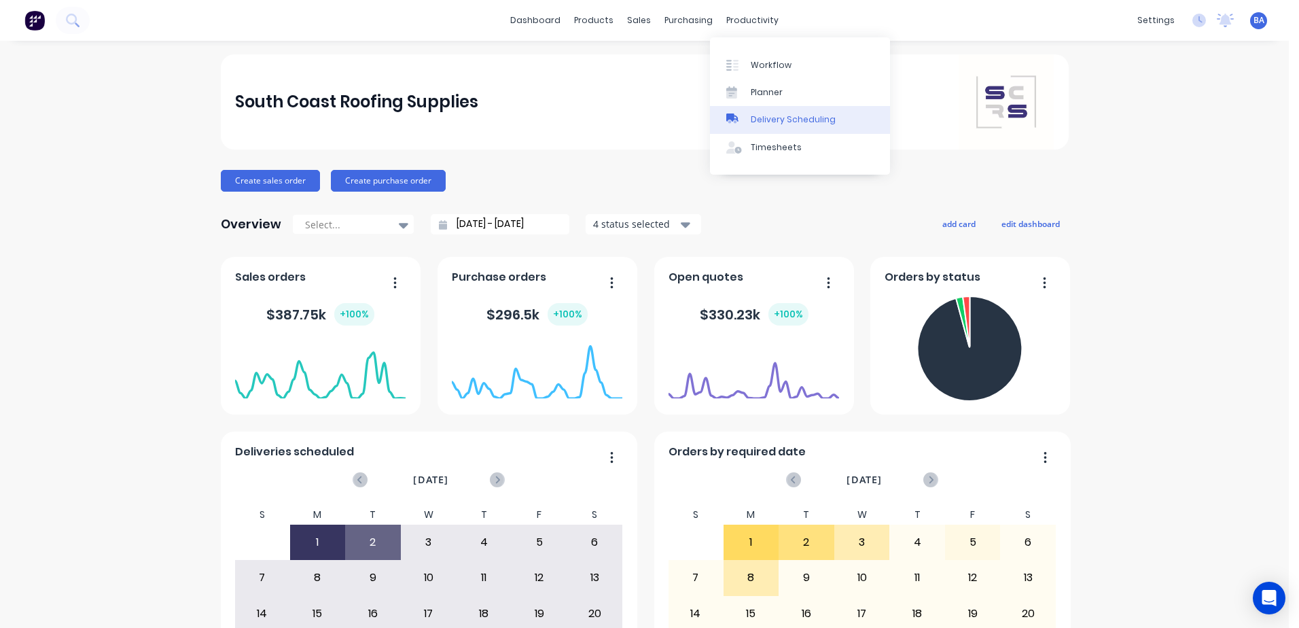
click at [772, 125] on div "Delivery Scheduling" at bounding box center [792, 119] width 85 height 12
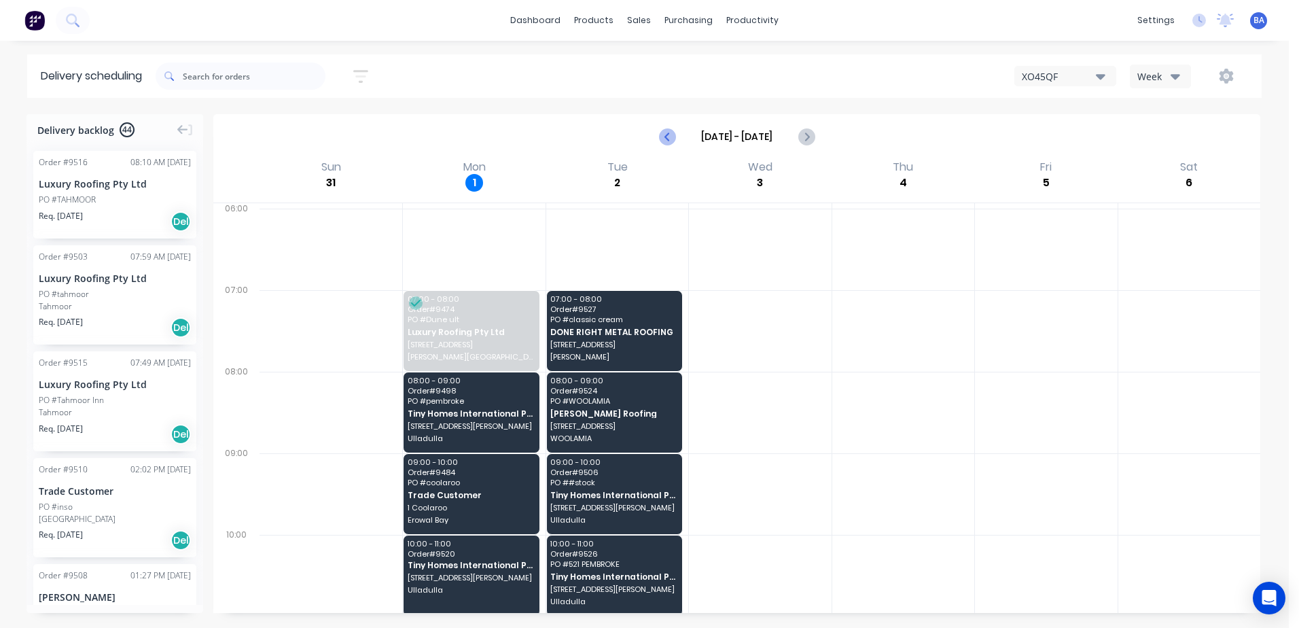
click at [661, 134] on icon "Previous page" at bounding box center [667, 136] width 16 height 16
type input "Aug 24 - Aug 30"
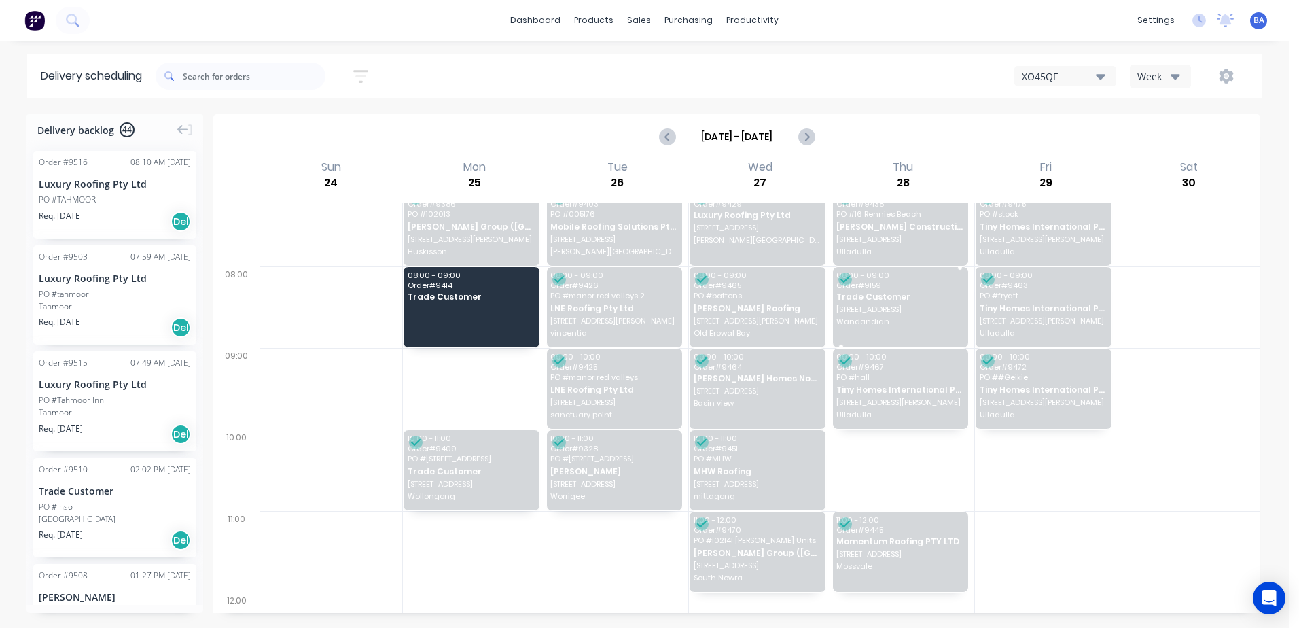
scroll to position [68, 0]
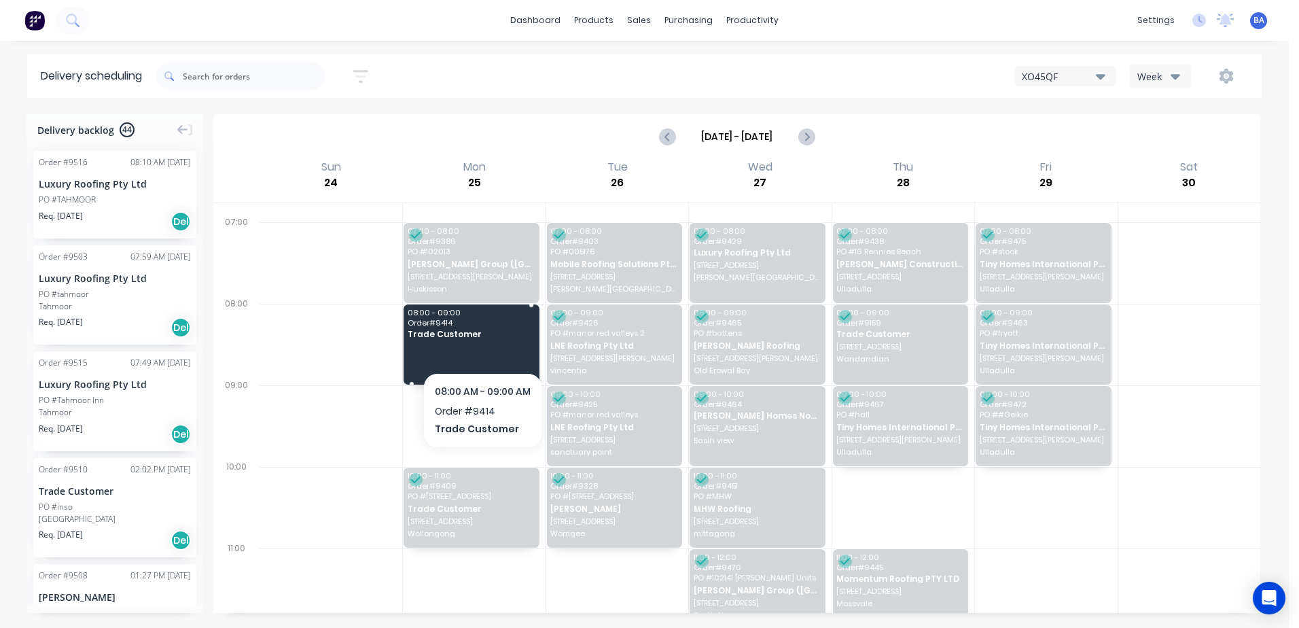
click at [482, 342] on div "08:00 - 09:00 Order # 9414 Trade Customer" at bounding box center [470, 344] width 135 height 80
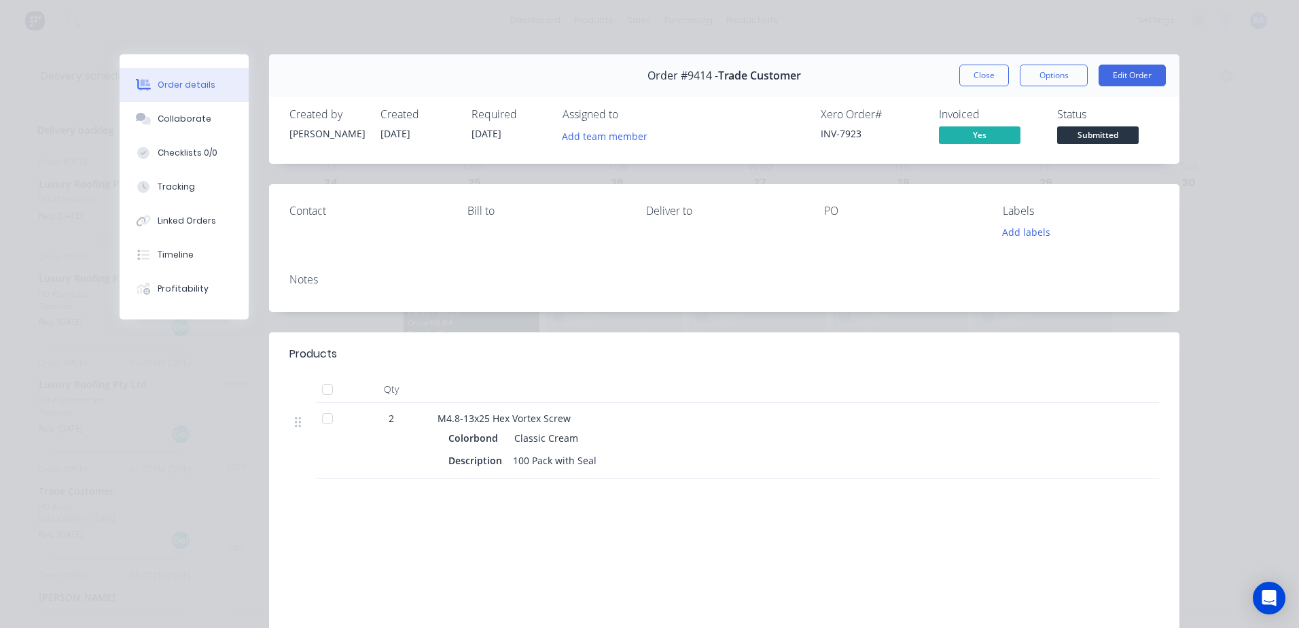
click at [973, 74] on button "Close" at bounding box center [984, 76] width 50 height 22
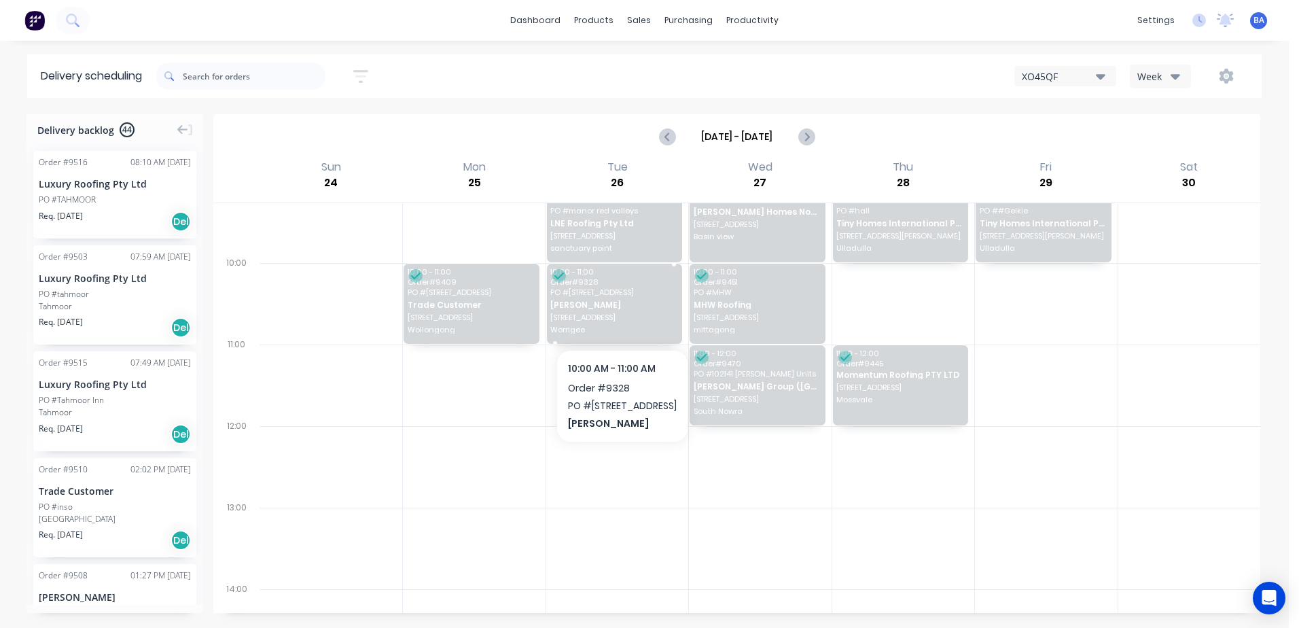
scroll to position [0, 0]
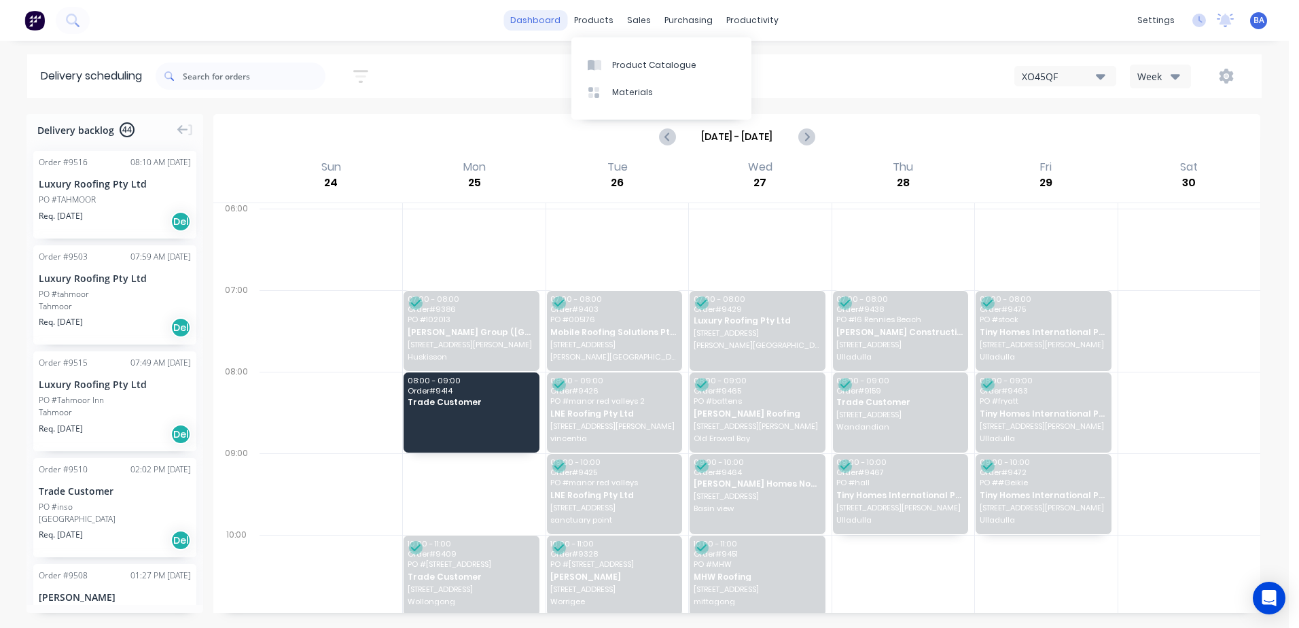
click at [546, 18] on link "dashboard" at bounding box center [535, 20] width 64 height 20
